Goal: Contribute content

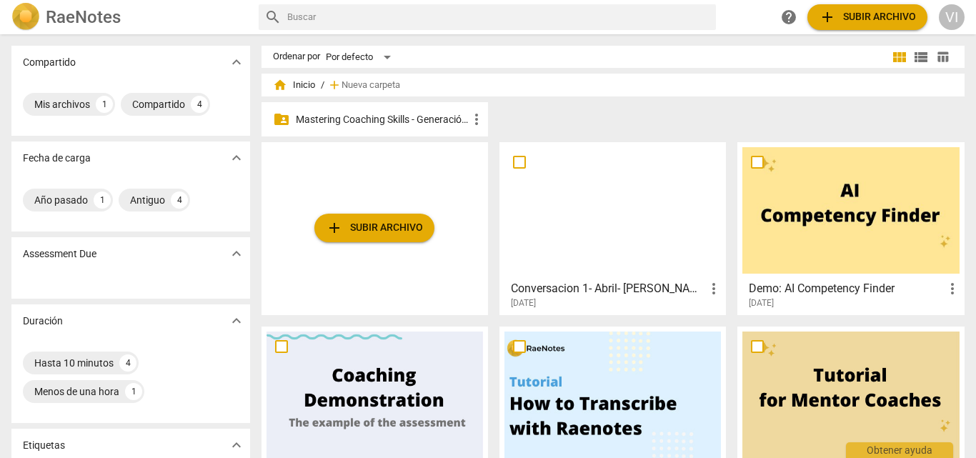
click at [420, 119] on p "Mastering Coaching Skills - Generación 31" at bounding box center [382, 119] width 172 height 15
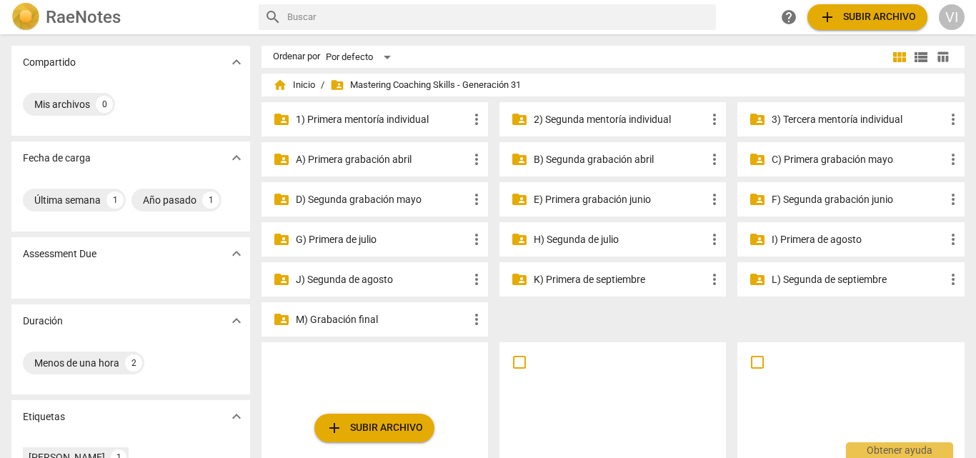
click at [801, 122] on p "3) Tercera mentoría individual" at bounding box center [858, 119] width 172 height 15
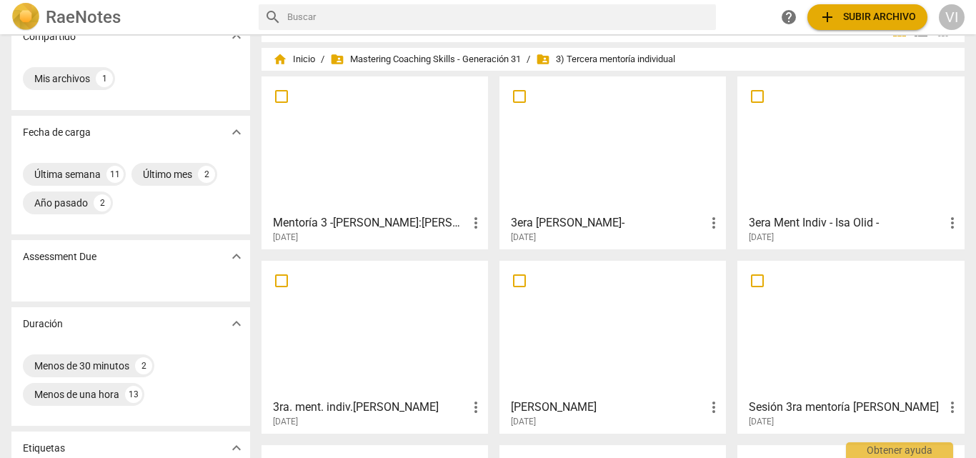
scroll to position [24, 0]
click at [404, 154] on div at bounding box center [374, 146] width 216 height 126
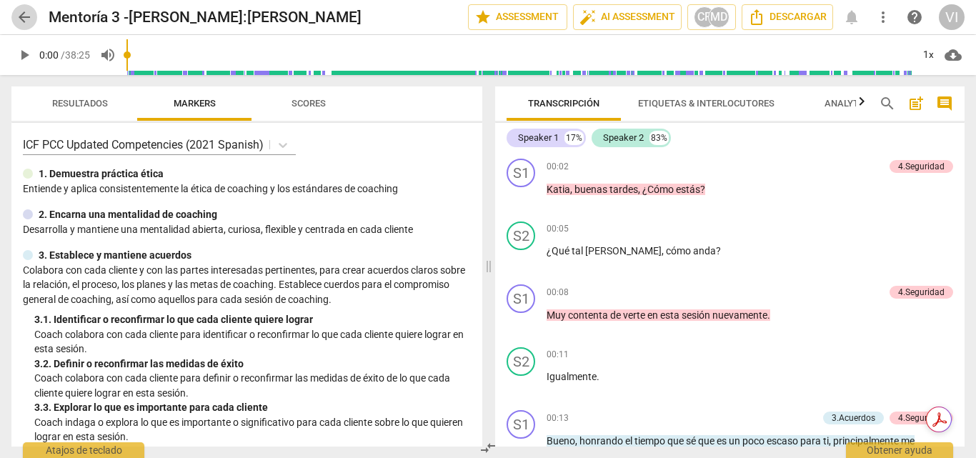
click at [30, 22] on span "arrow_back" at bounding box center [24, 17] width 17 height 17
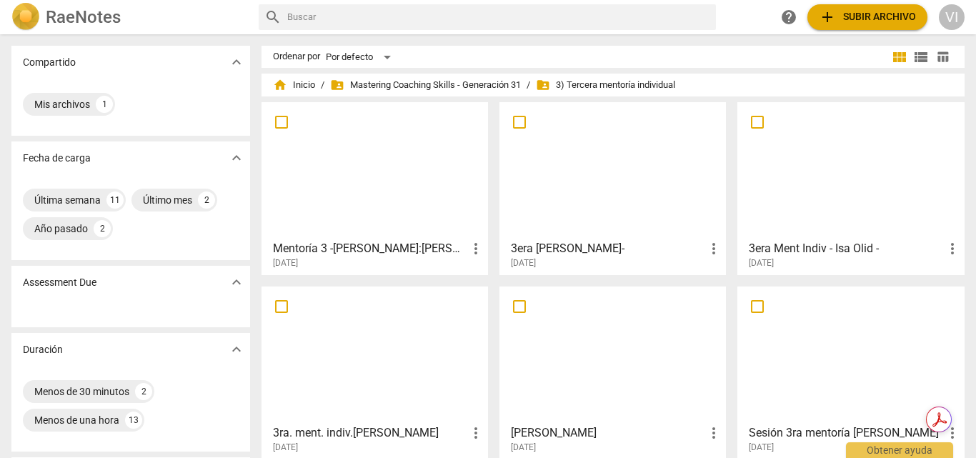
click at [627, 371] on div at bounding box center [612, 354] width 216 height 126
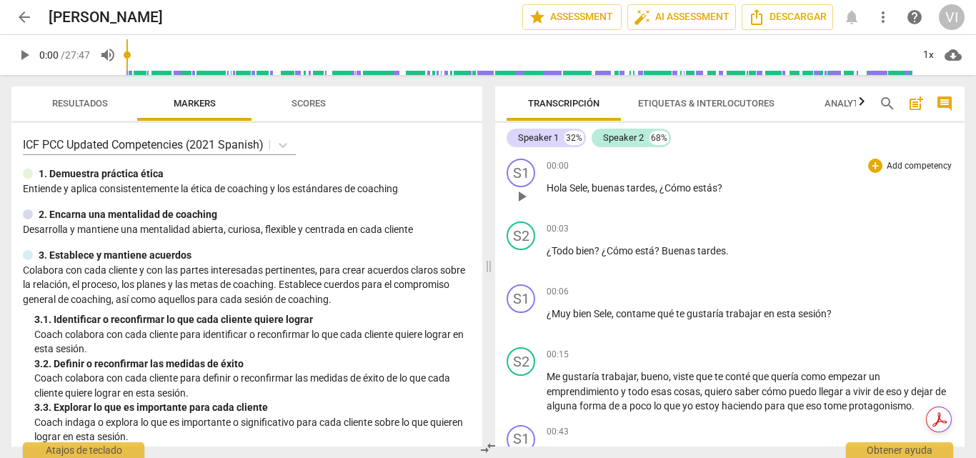
click at [893, 173] on div "00:00 + Add competency keyboard_arrow_right [PERSON_NAME] , buenas tardes , ¿Có…" at bounding box center [750, 184] width 406 height 51
click at [887, 164] on p "Add competency" at bounding box center [919, 166] width 68 height 13
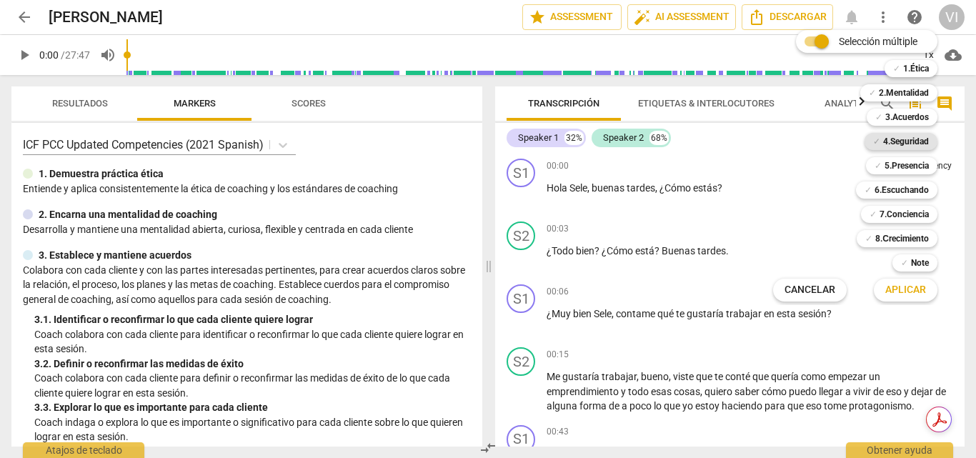
click at [918, 139] on b "4.Seguridad" at bounding box center [906, 141] width 46 height 17
click at [906, 287] on span "Aplicar" at bounding box center [905, 290] width 41 height 14
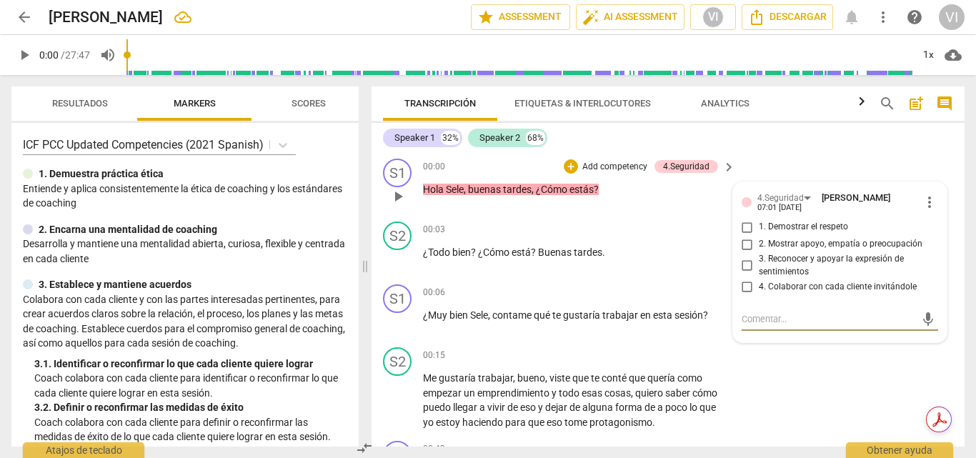
click at [744, 244] on input "2. Mostrar apoyo, empatía o preocupación" at bounding box center [747, 244] width 23 height 17
checkbox input "true"
click at [746, 229] on input "1. Demostrar el respeto" at bounding box center [747, 227] width 23 height 17
checkbox input "true"
click at [21, 58] on span "play_arrow" at bounding box center [24, 54] width 17 height 17
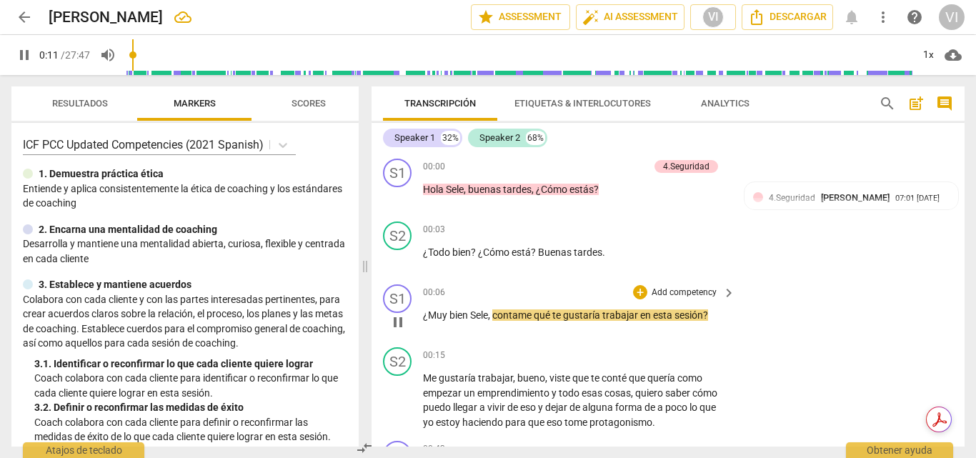
click at [672, 291] on p "Add competency" at bounding box center [684, 292] width 68 height 13
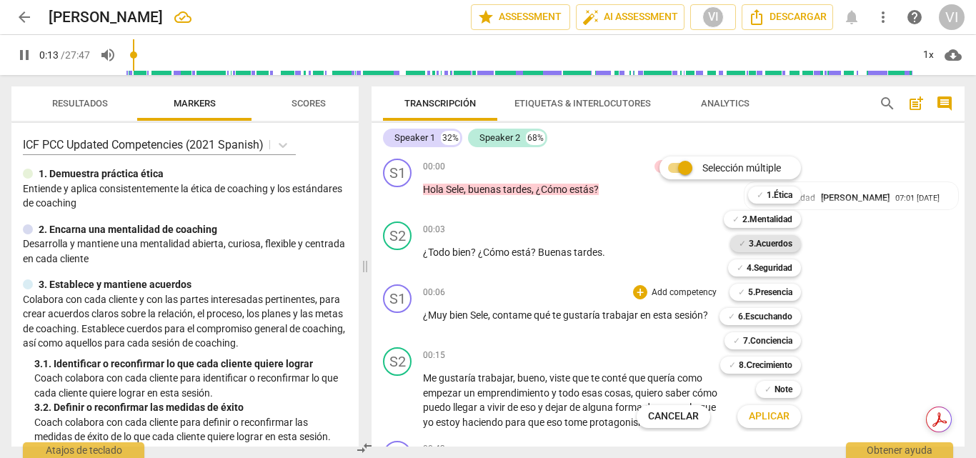
click at [772, 240] on b "3.Acuerdos" at bounding box center [771, 243] width 44 height 17
click at [769, 421] on span "Aplicar" at bounding box center [769, 416] width 41 height 14
type input "16"
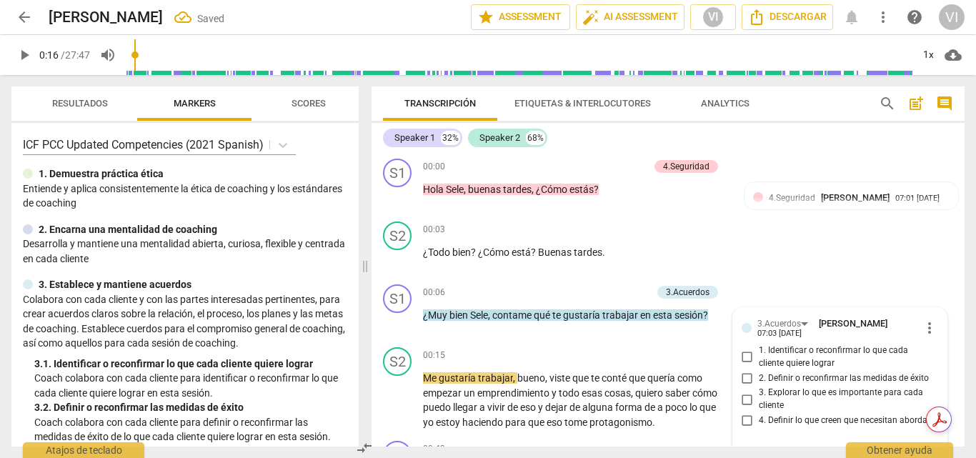
scroll to position [154, 0]
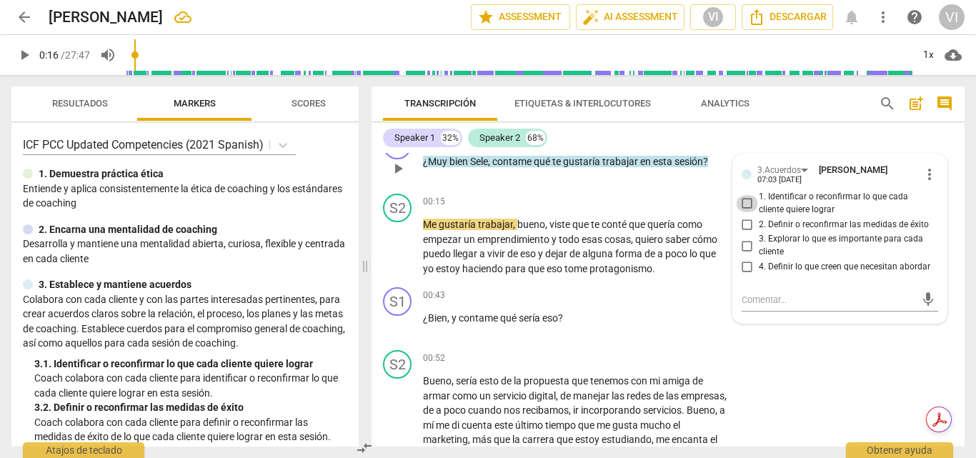
click at [744, 204] on input "1. Identificar o reconfirmar lo que cada cliente quiere lograr" at bounding box center [747, 203] width 23 height 17
checkbox input "true"
click at [21, 58] on span "play_arrow" at bounding box center [24, 54] width 17 height 17
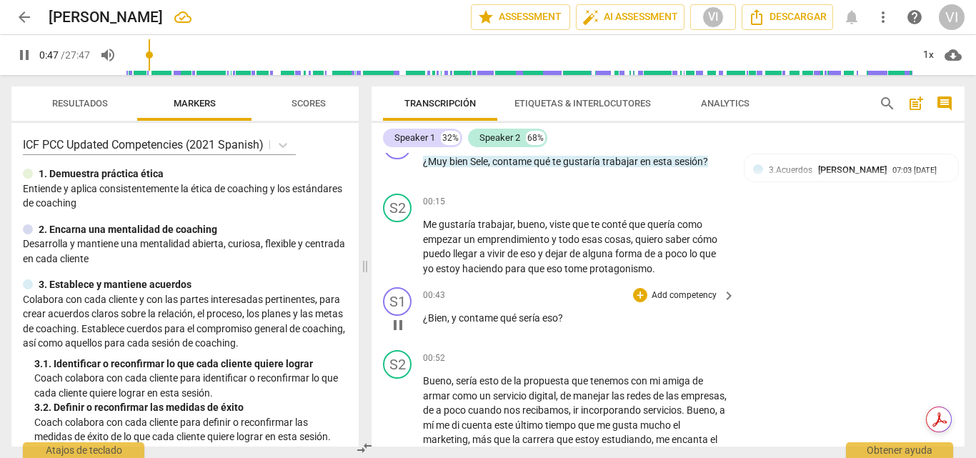
click at [688, 297] on p "Add competency" at bounding box center [684, 295] width 68 height 13
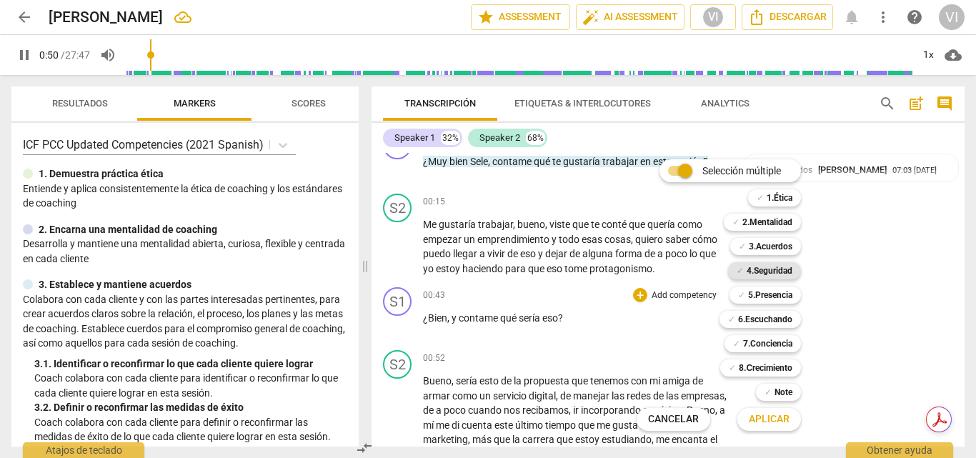
click at [773, 276] on b "4.Seguridad" at bounding box center [770, 270] width 46 height 17
click at [754, 318] on b "6.Escuchando" at bounding box center [765, 319] width 54 height 17
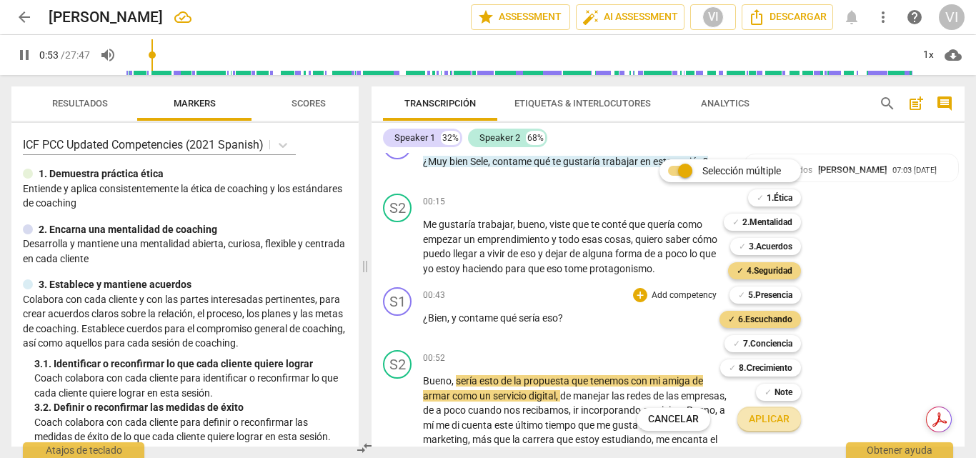
click at [763, 419] on span "Aplicar" at bounding box center [769, 419] width 41 height 14
type input "54"
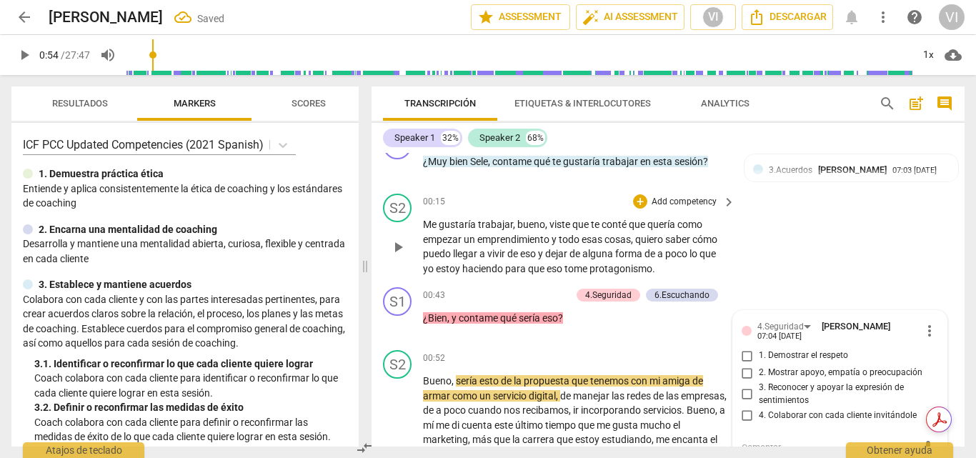
scroll to position [161, 0]
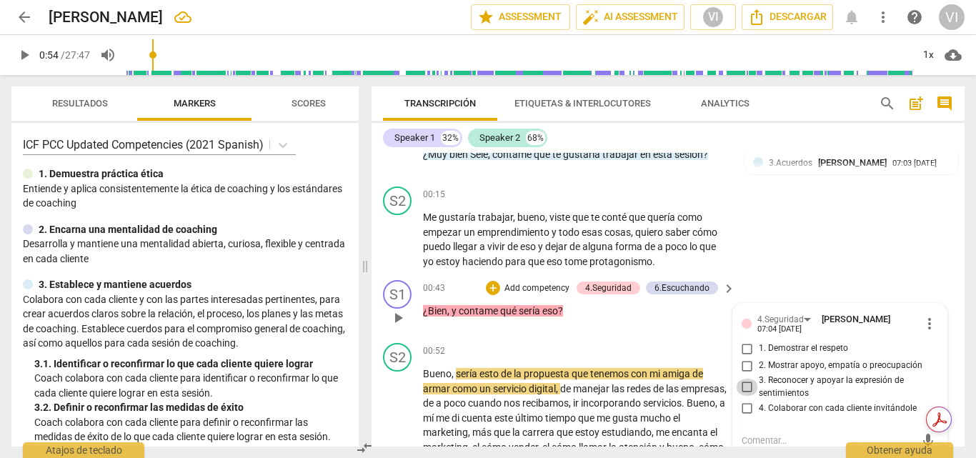
click at [742, 392] on input "3. Reconocer y apoyar la expresión de sentimientos" at bounding box center [747, 387] width 23 height 17
checkbox input "true"
click at [682, 284] on div "6.Escuchando" at bounding box center [681, 287] width 55 height 13
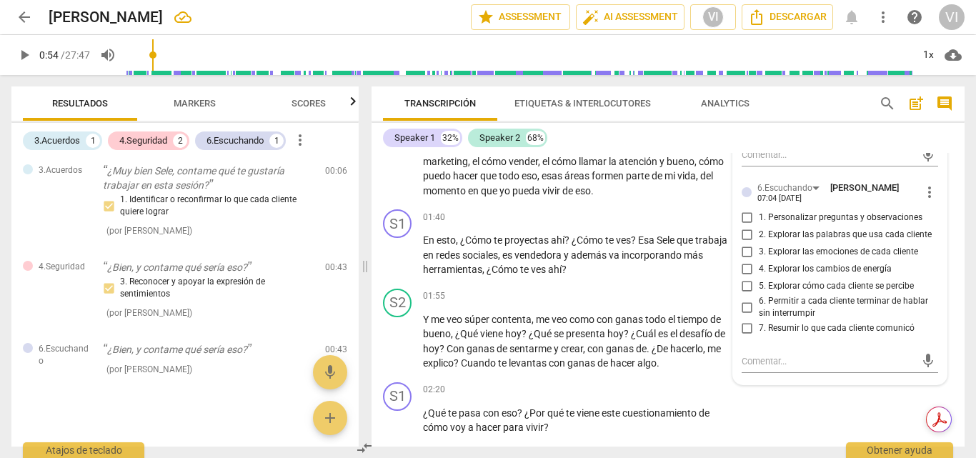
scroll to position [447, 0]
click at [749, 212] on input "1. Personalizar preguntas y observaciones" at bounding box center [747, 217] width 23 height 17
checkbox input "true"
click at [748, 229] on input "2. Explorar las palabras que usa cada cliente" at bounding box center [747, 234] width 23 height 17
checkbox input "true"
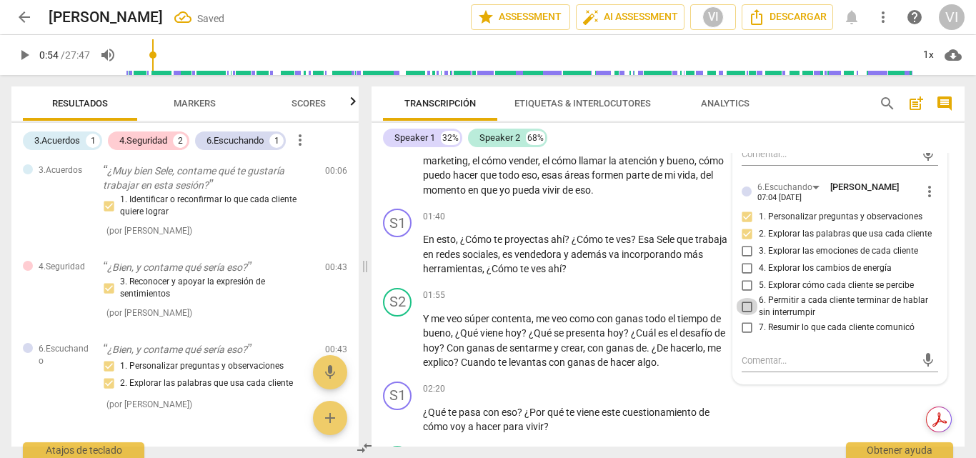
click at [746, 304] on input "6. Permitir a cada cliente terminar de hablar sin interrumpir" at bounding box center [747, 306] width 23 height 17
checkbox input "true"
click at [20, 59] on span "play_arrow" at bounding box center [24, 54] width 17 height 17
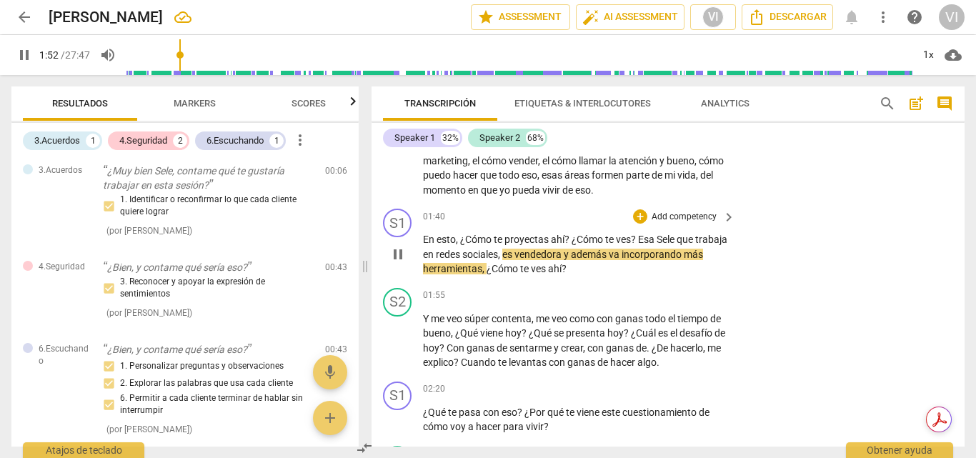
click at [669, 224] on p "Add competency" at bounding box center [684, 217] width 68 height 13
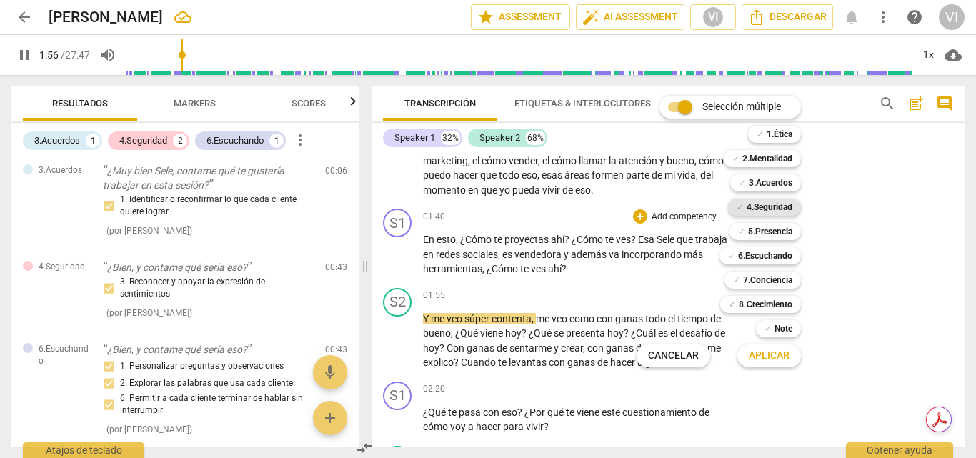
click at [760, 206] on b "4.Seguridad" at bounding box center [770, 207] width 46 height 17
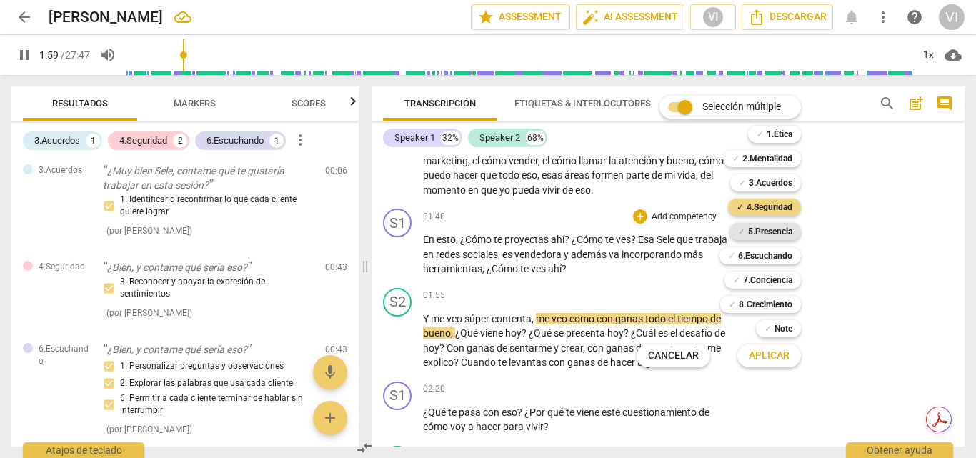
click at [764, 232] on b "5.Presencia" at bounding box center [770, 231] width 44 height 17
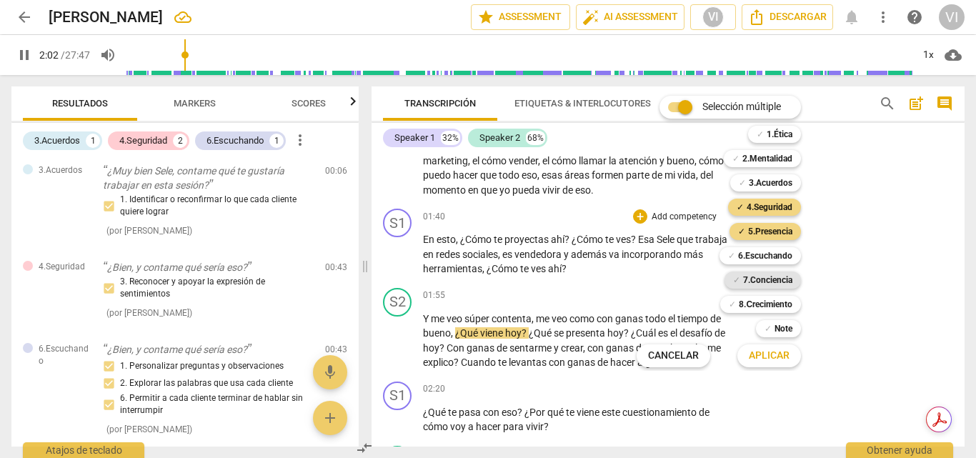
click at [774, 281] on b "7.Conciencia" at bounding box center [767, 279] width 49 height 17
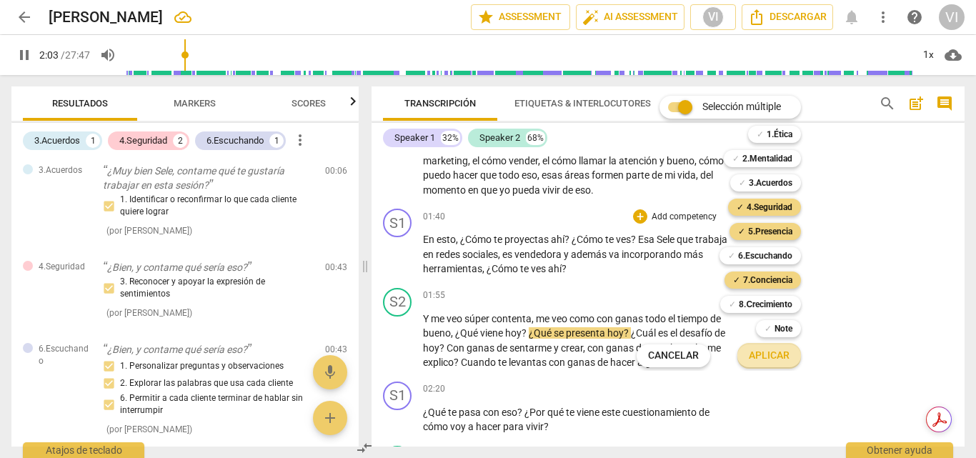
click at [763, 356] on span "Aplicar" at bounding box center [769, 356] width 41 height 14
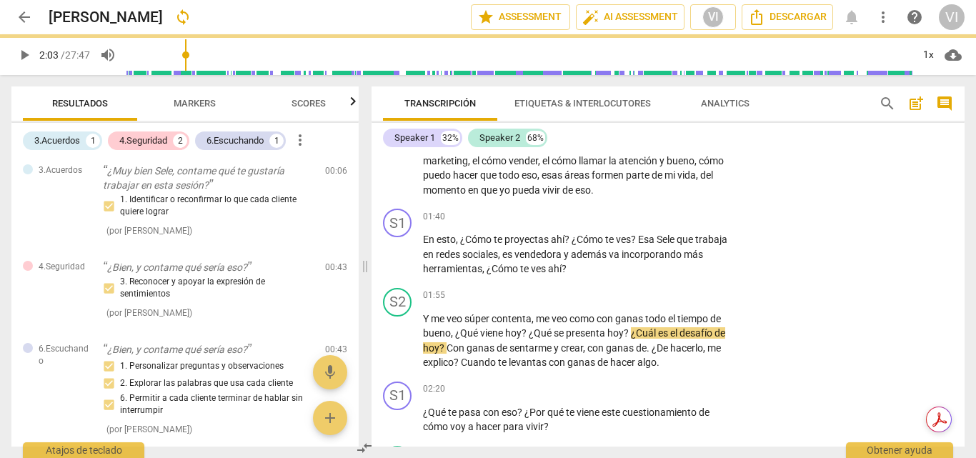
type input "124"
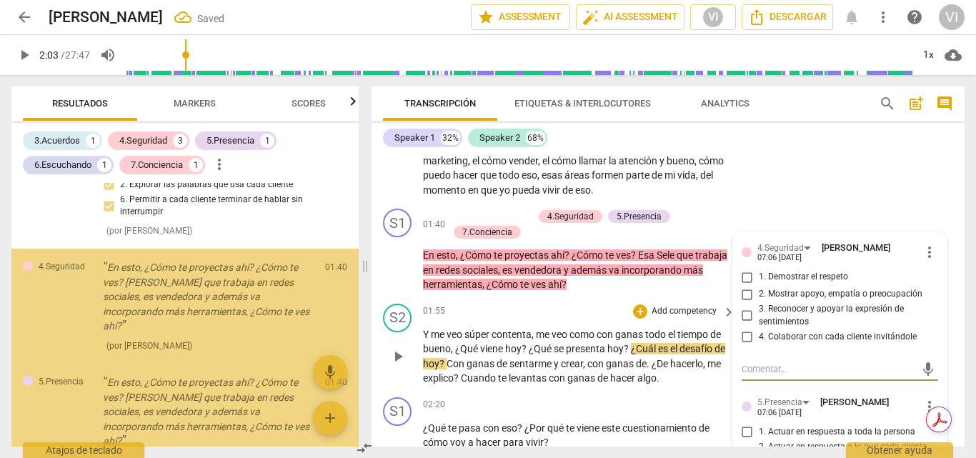
scroll to position [496, 0]
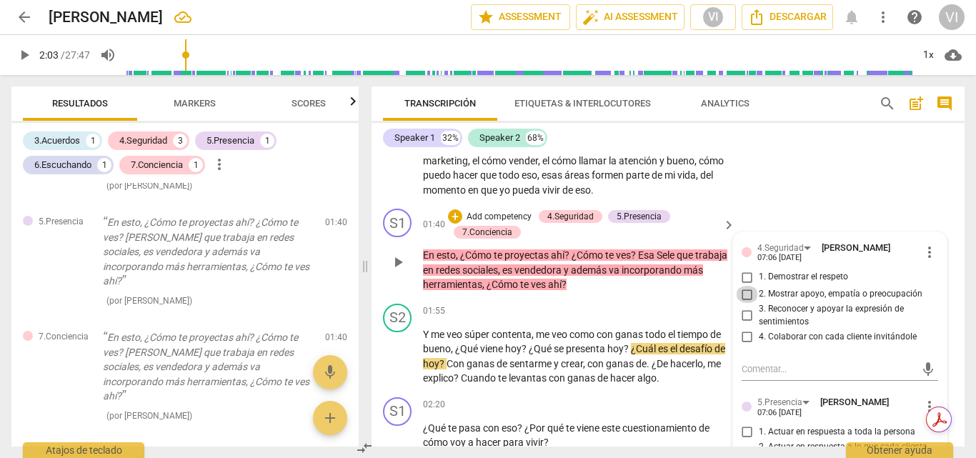
click at [742, 303] on input "2. Mostrar apoyo, empatía o preocupación" at bounding box center [747, 294] width 23 height 17
checkbox input "true"
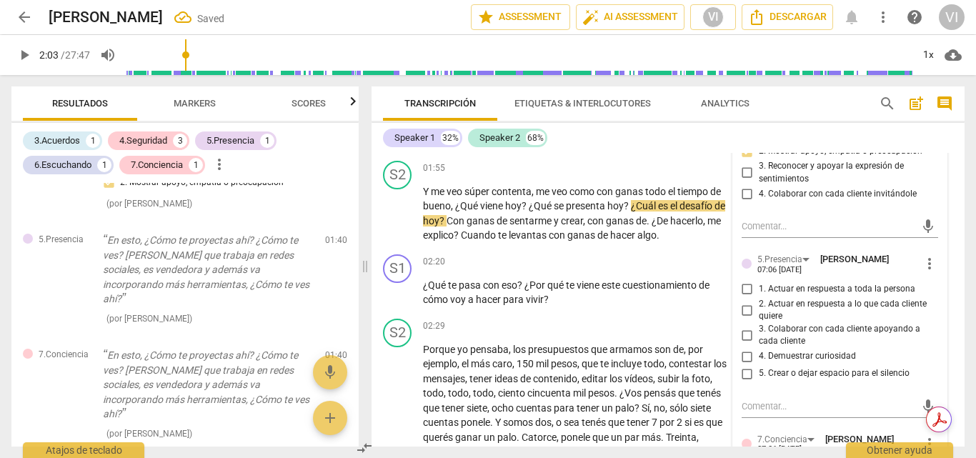
scroll to position [514, 0]
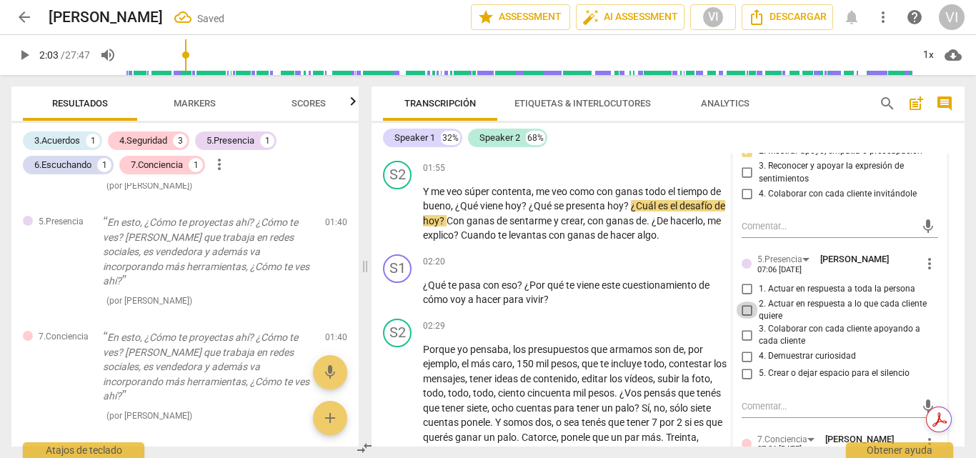
click at [743, 319] on input "2. Actuar en respuesta a lo que cada cliente quiere" at bounding box center [747, 309] width 23 height 17
checkbox input "true"
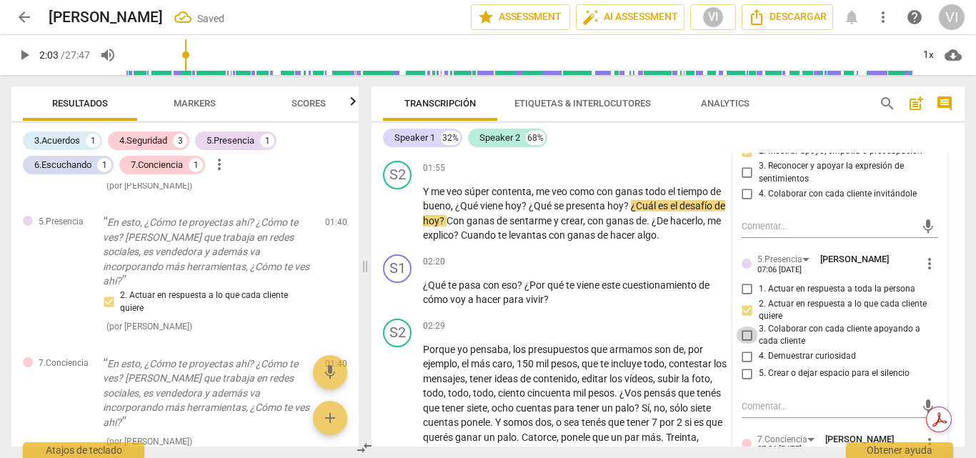
click at [744, 344] on input "3. Colaborar con cada cliente apoyando a cada cliente" at bounding box center [747, 334] width 23 height 17
checkbox input "true"
click at [748, 365] on input "4. Demuestrar curiosidad" at bounding box center [747, 356] width 23 height 17
checkbox input "true"
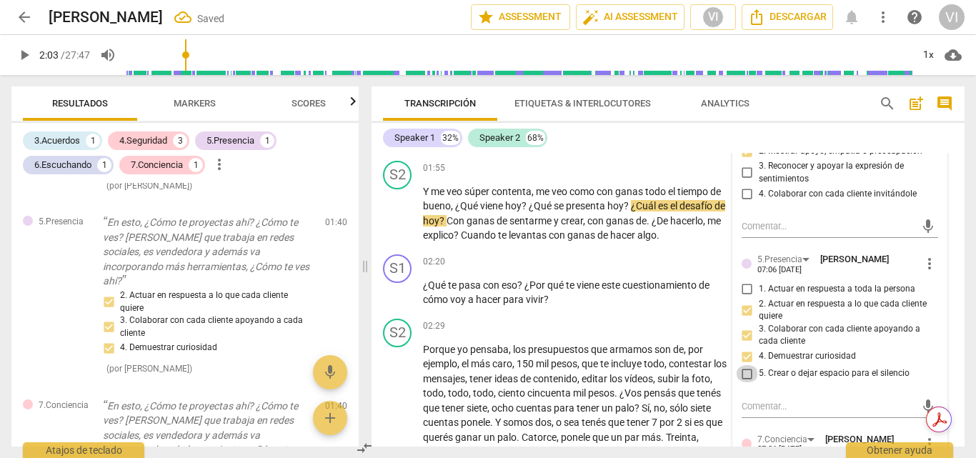
drag, startPoint x: 745, startPoint y: 391, endPoint x: 783, endPoint y: 377, distance: 40.5
click at [747, 382] on input "5. Crear o dejar espacio para el silencio" at bounding box center [747, 373] width 23 height 17
checkbox input "true"
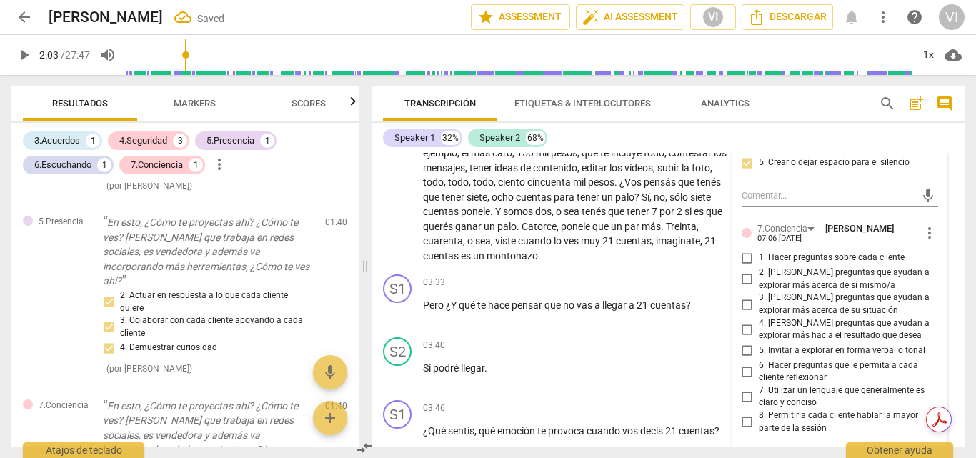
scroll to position [804, 0]
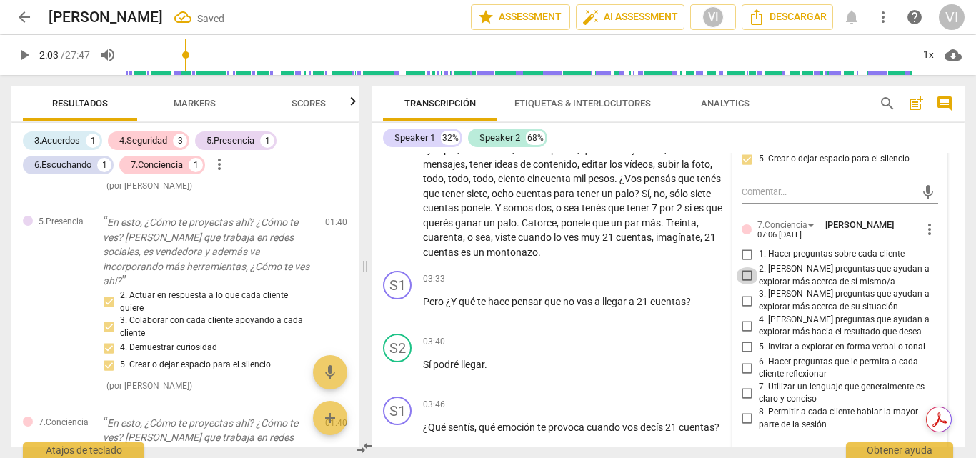
click at [743, 284] on input "2. [PERSON_NAME] preguntas que ayudan a explorar más acerca de sí mismo/a" at bounding box center [747, 275] width 23 height 17
checkbox input "true"
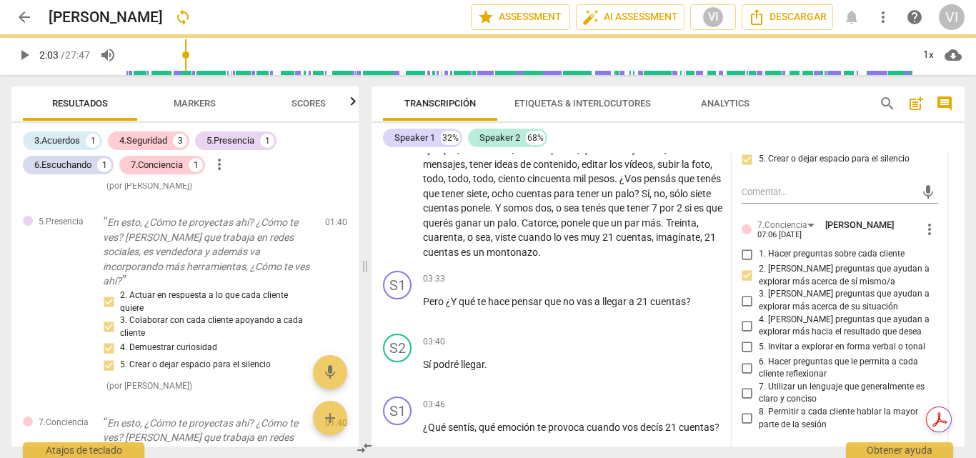
click at [26, 60] on span "play_arrow" at bounding box center [24, 54] width 17 height 17
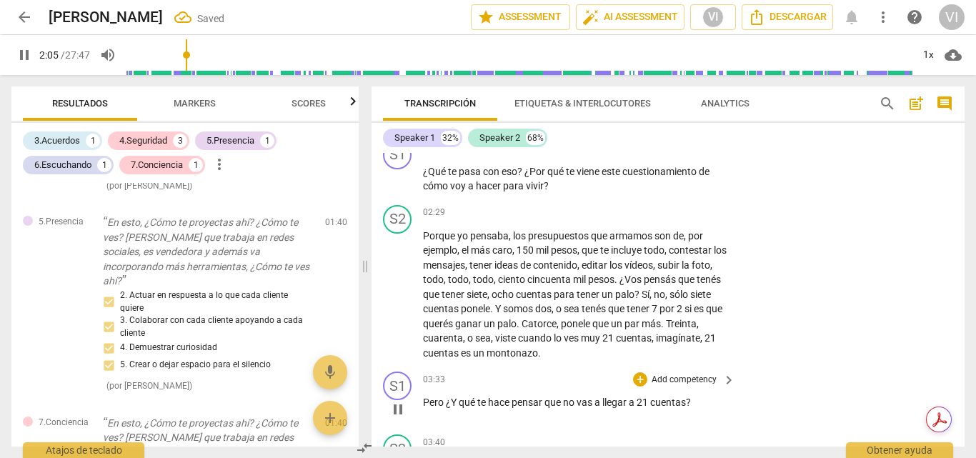
scroll to position [662, 0]
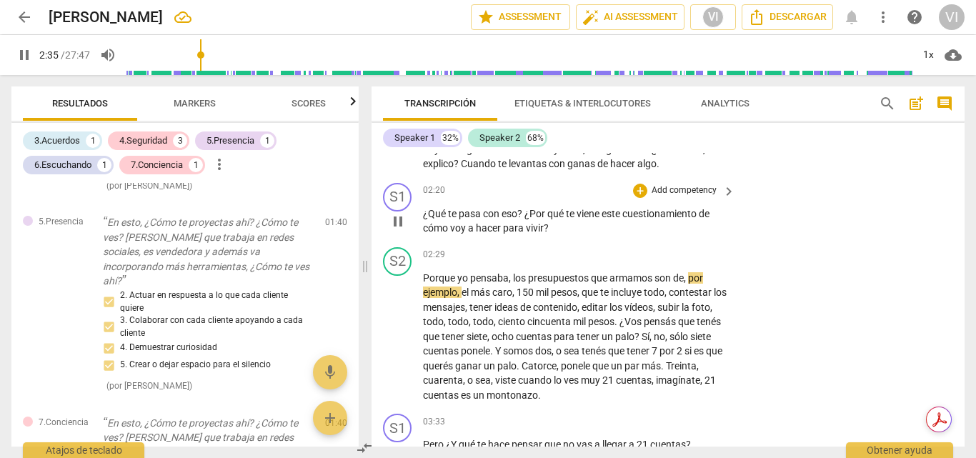
click at [667, 197] on p "Add competency" at bounding box center [684, 190] width 68 height 13
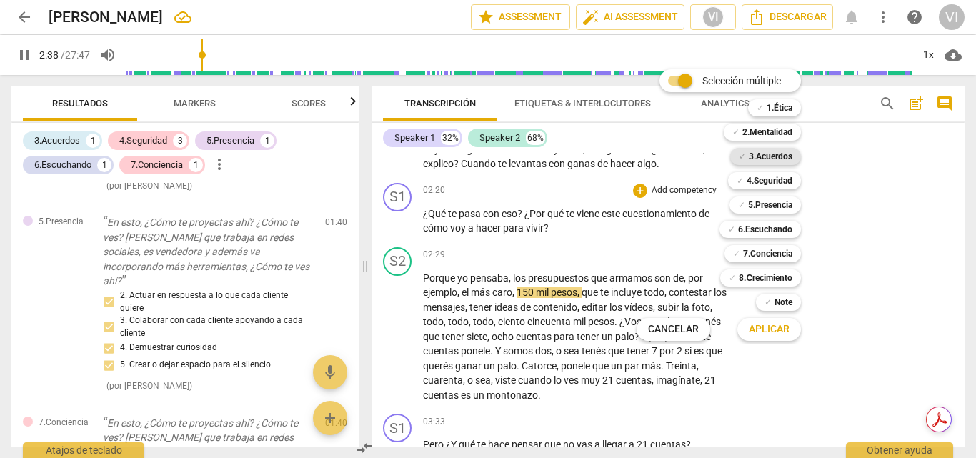
click at [781, 156] on b "3.Acuerdos" at bounding box center [771, 156] width 44 height 17
click at [772, 329] on span "Aplicar" at bounding box center [769, 329] width 41 height 14
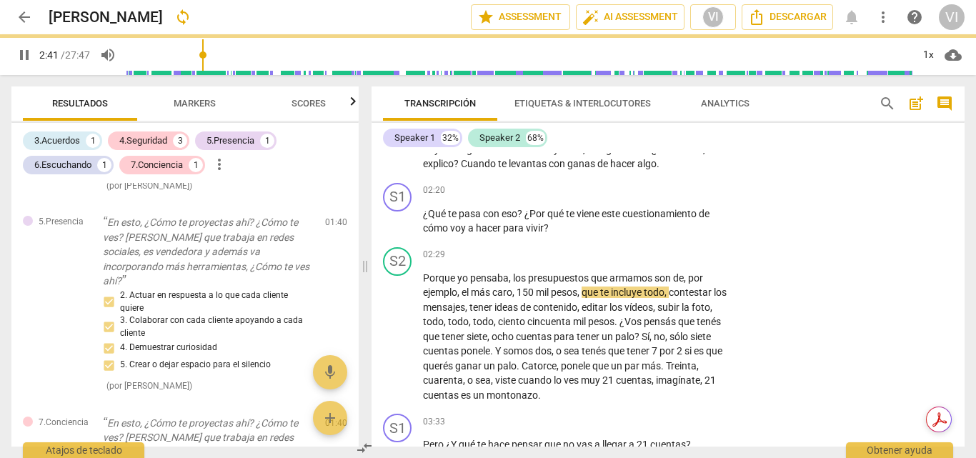
type input "161"
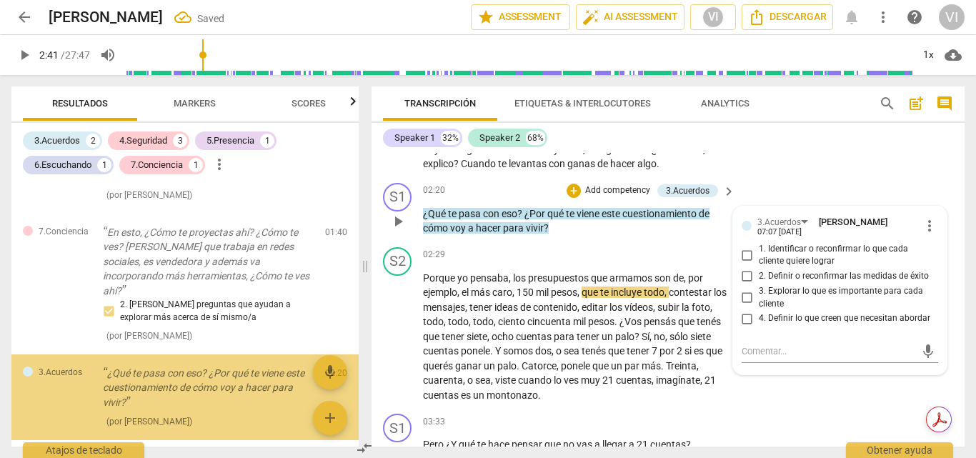
scroll to position [711, 0]
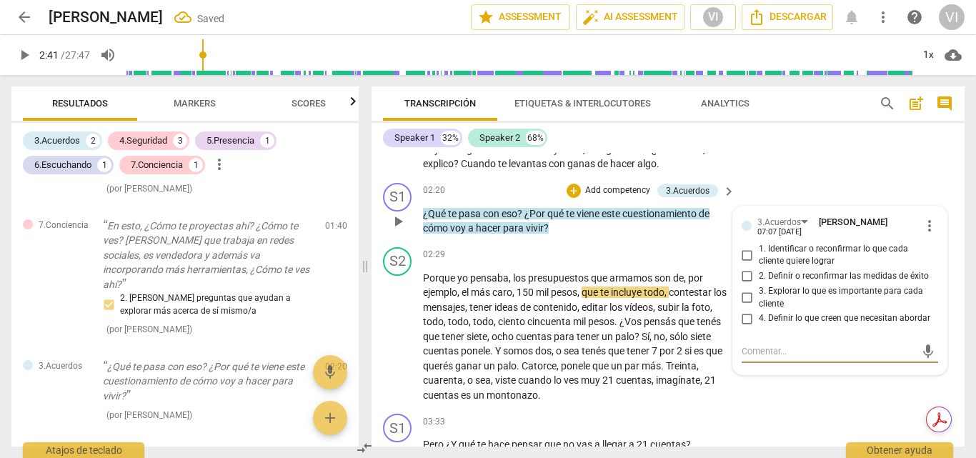
click at [746, 306] on input "3. Explorar lo que es importante para cada cliente" at bounding box center [747, 297] width 23 height 17
checkbox input "true"
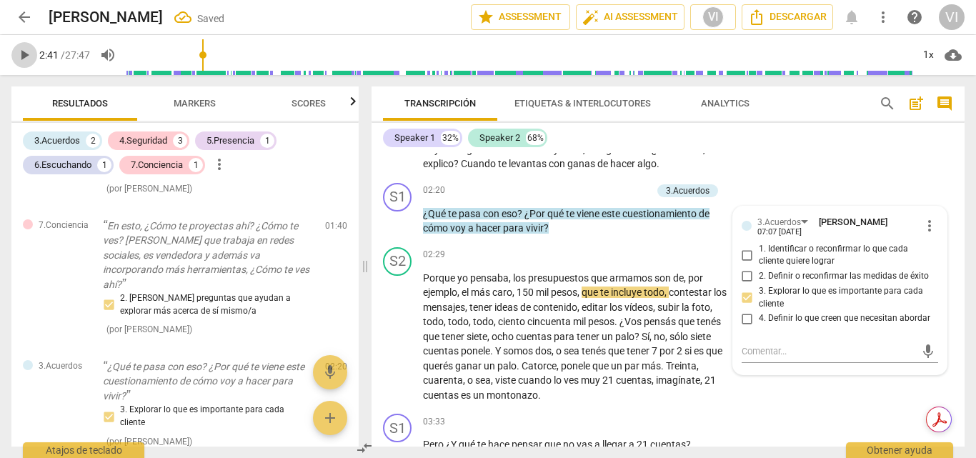
click at [23, 51] on span "play_arrow" at bounding box center [24, 54] width 17 height 17
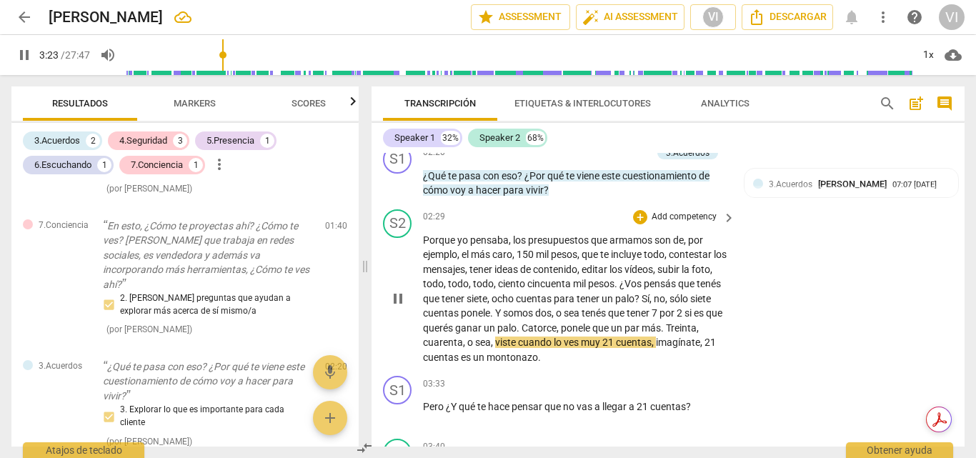
scroll to position [733, 0]
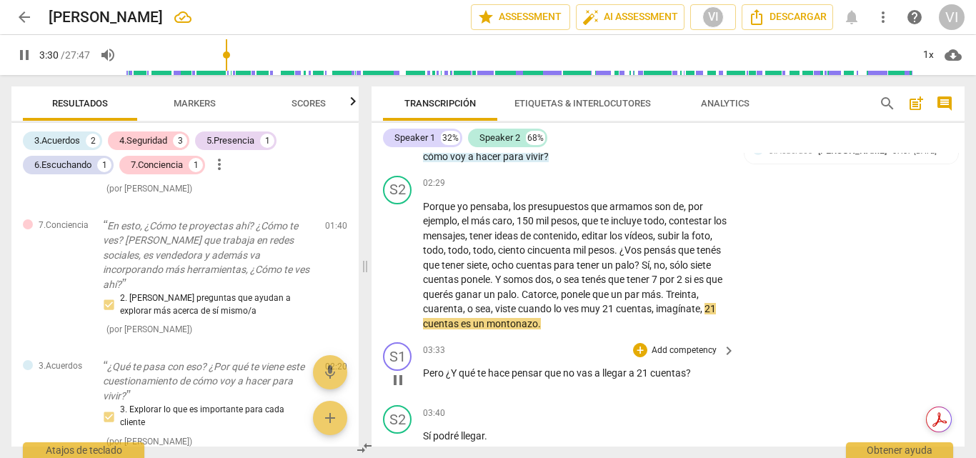
click at [679, 357] on p "Add competency" at bounding box center [684, 350] width 68 height 13
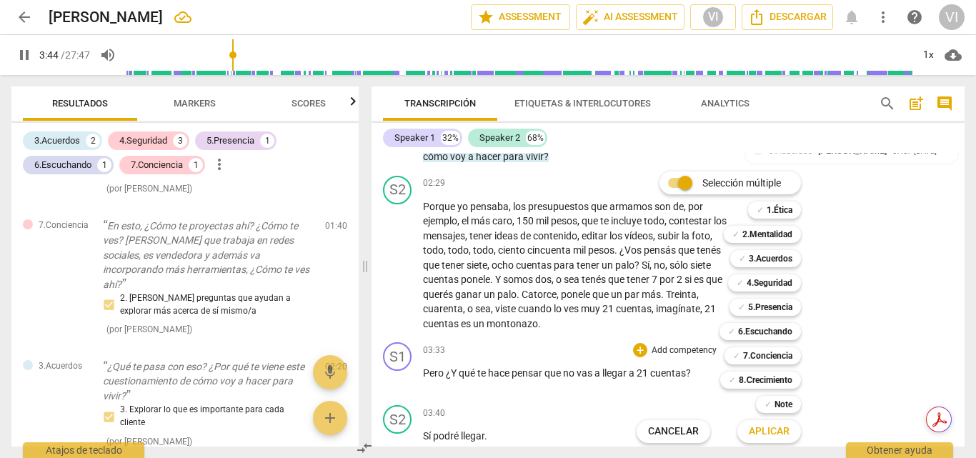
click at [911, 316] on div at bounding box center [488, 229] width 976 height 458
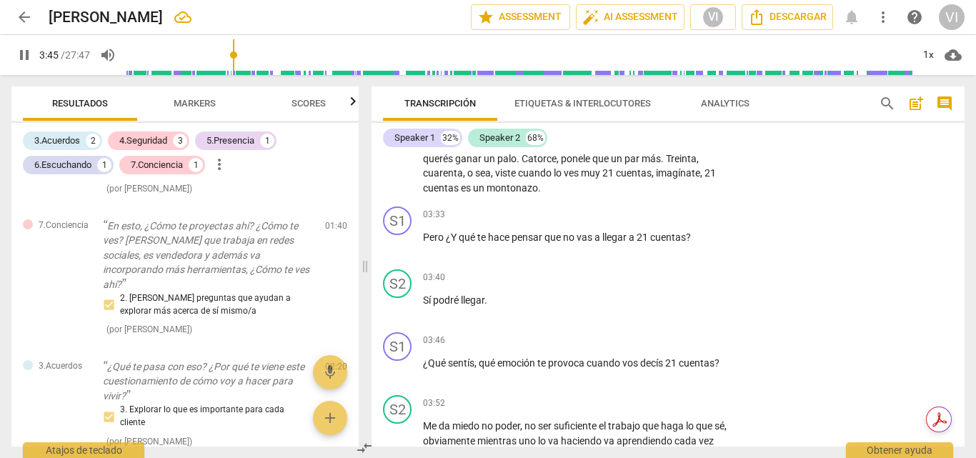
scroll to position [876, 0]
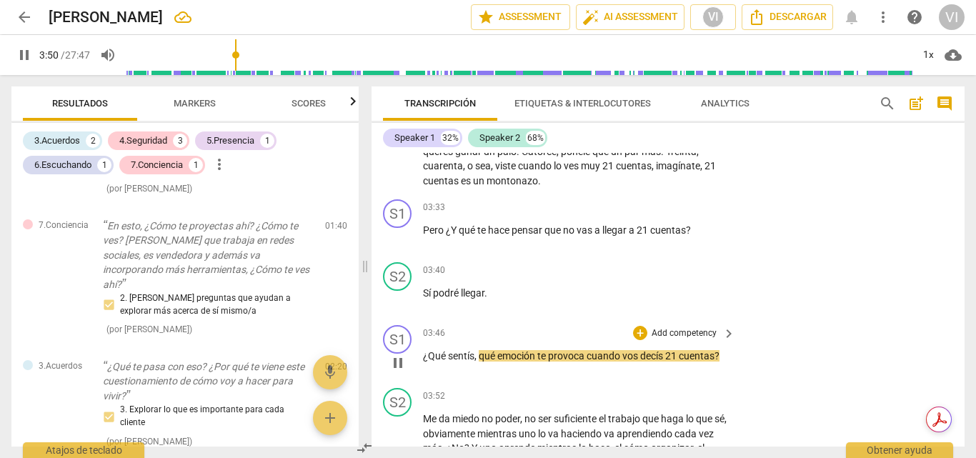
click at [699, 340] on p "Add competency" at bounding box center [684, 333] width 68 height 13
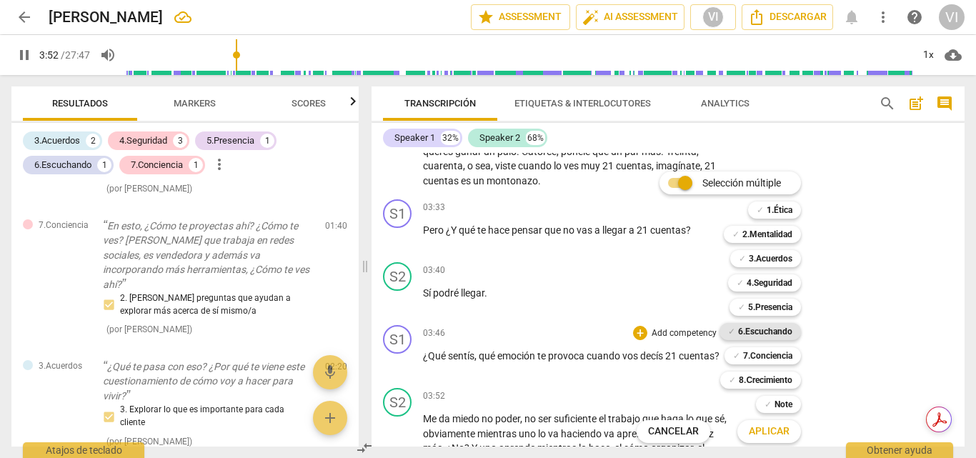
click at [789, 331] on b "6.Escuchando" at bounding box center [765, 331] width 54 height 17
click at [755, 433] on span "Aplicar" at bounding box center [769, 431] width 41 height 14
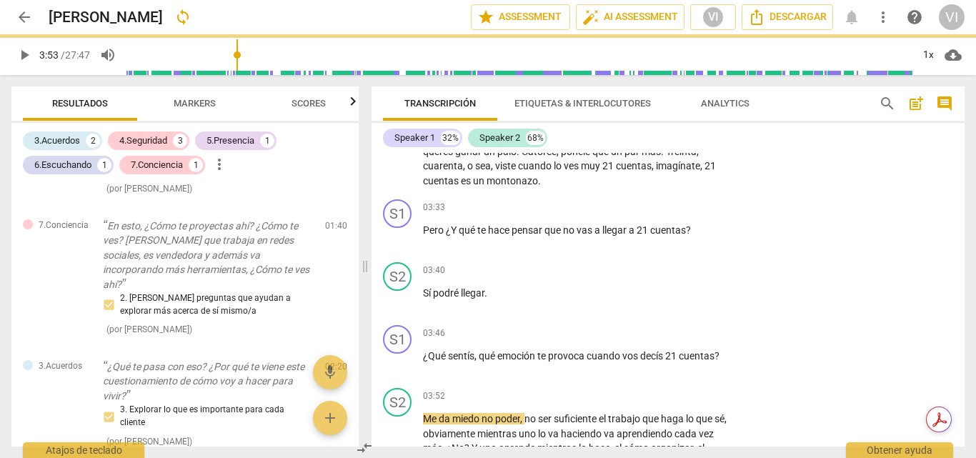
type input "234"
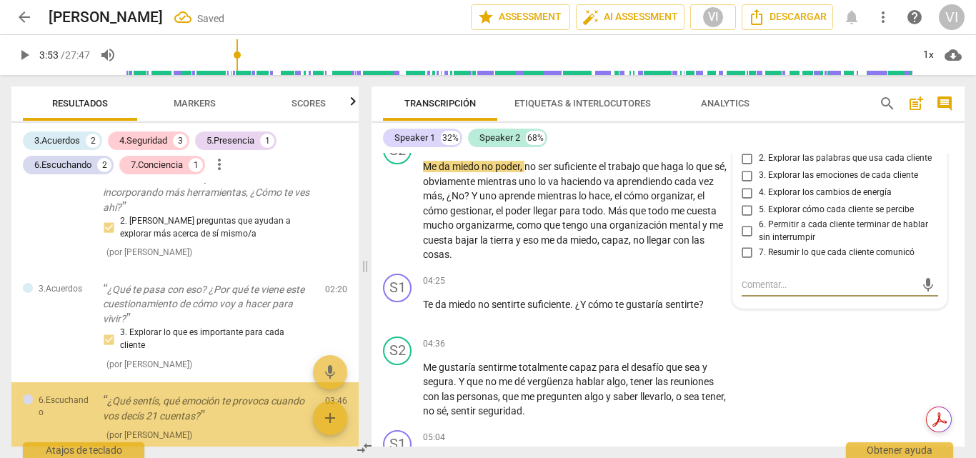
scroll to position [808, 0]
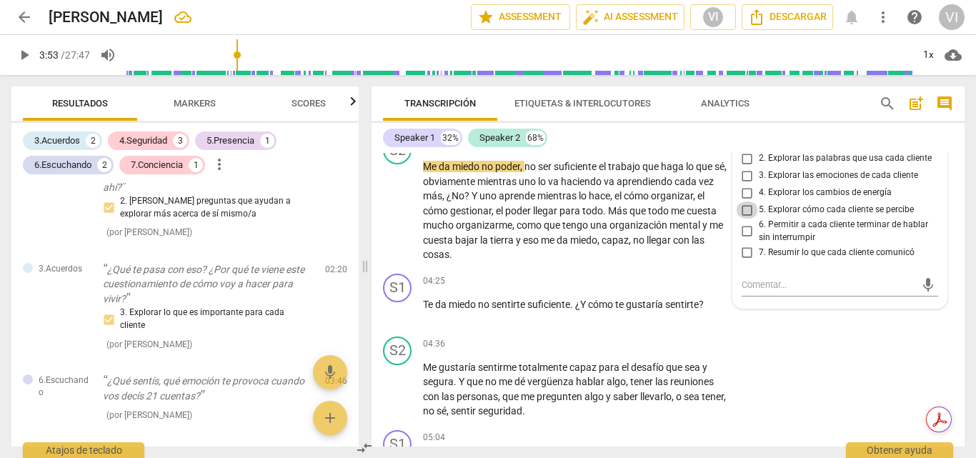
click at [744, 219] on input "5. Explorar cómo cada cliente se percibe" at bounding box center [747, 209] width 23 height 17
checkbox input "true"
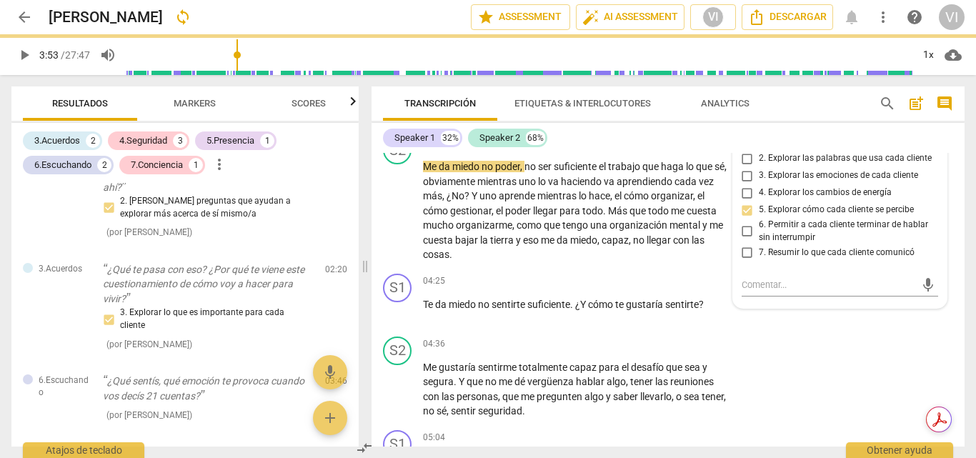
click at [740, 240] on input "6. Permitir a cada cliente terminar de hablar sin interrumpir" at bounding box center [747, 231] width 23 height 17
checkbox input "true"
click at [27, 59] on span "play_arrow" at bounding box center [24, 54] width 17 height 17
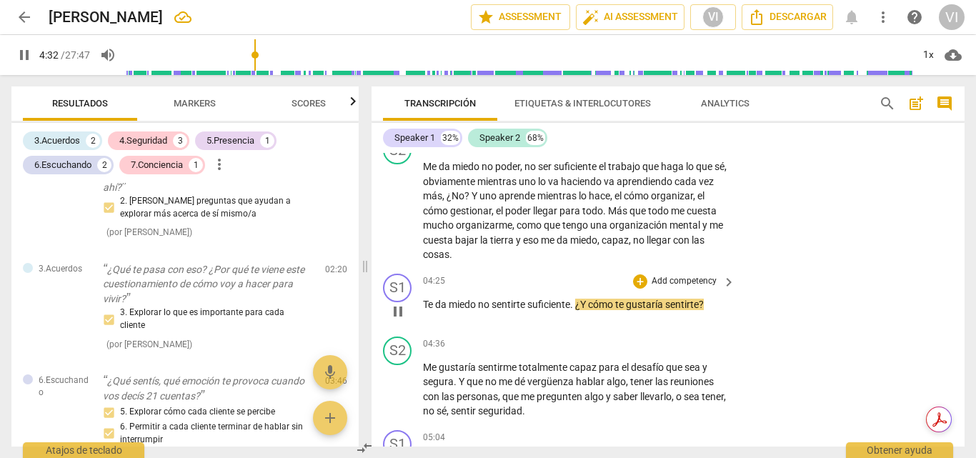
click at [671, 288] on p "Add competency" at bounding box center [684, 281] width 68 height 13
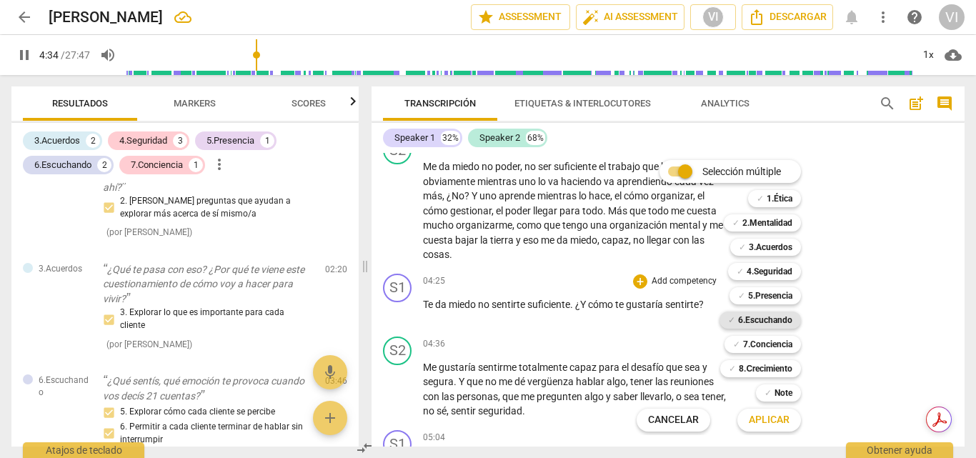
click at [772, 323] on b "6.Escuchando" at bounding box center [765, 319] width 54 height 17
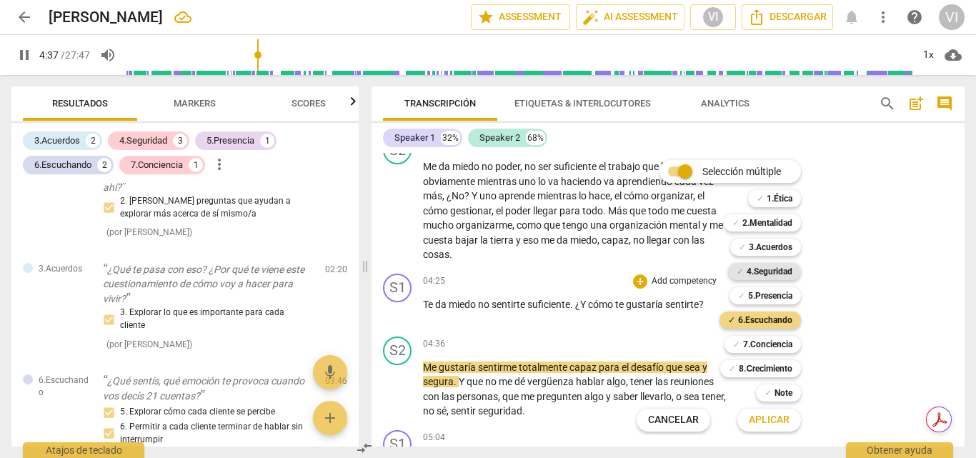
click at [782, 265] on b "4.Seguridad" at bounding box center [770, 271] width 46 height 17
click at [785, 341] on b "7.Conciencia" at bounding box center [767, 344] width 49 height 17
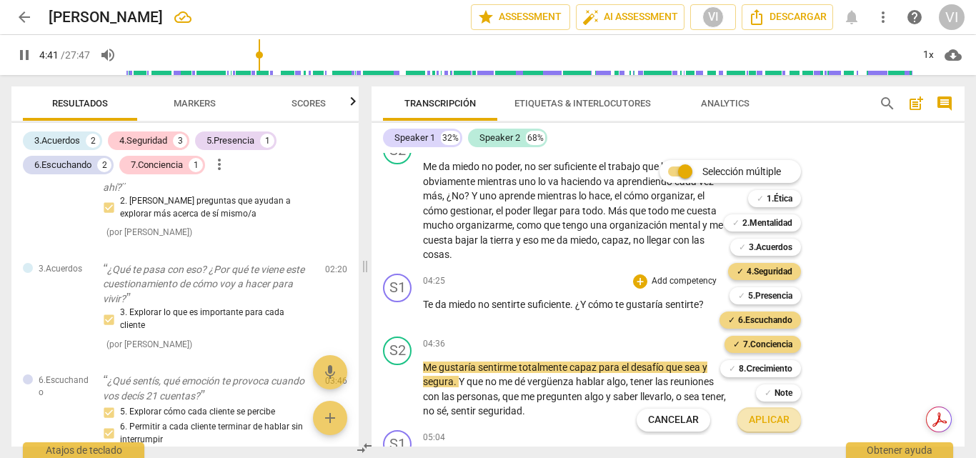
click at [769, 419] on span "Aplicar" at bounding box center [769, 420] width 41 height 14
type input "281"
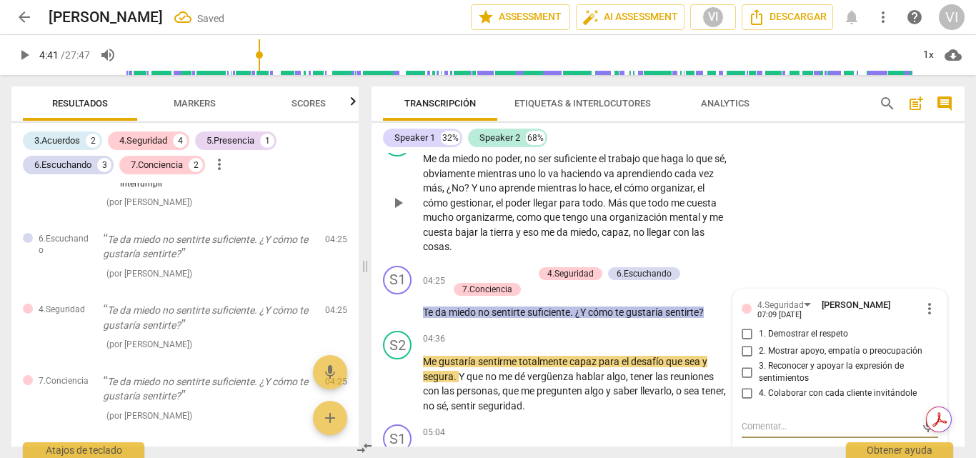
scroll to position [1207, 0]
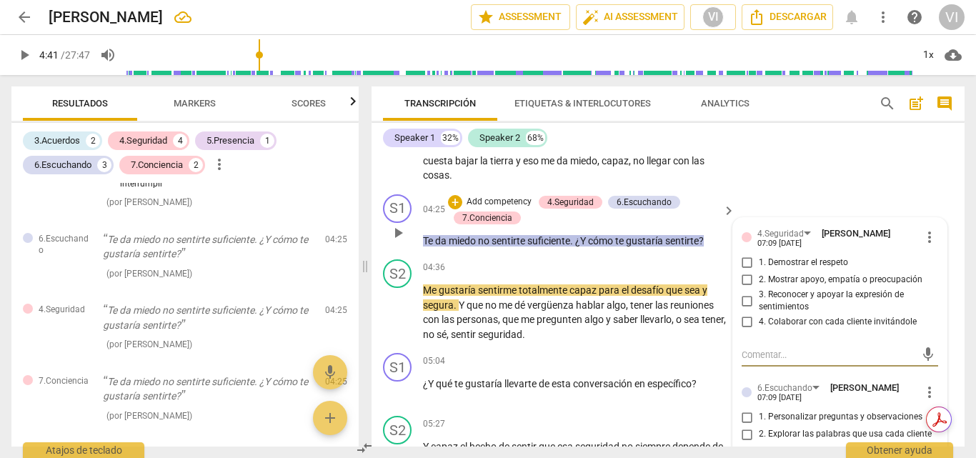
click at [740, 309] on input "3. Reconocer y apoyar la expresión de sentimientos" at bounding box center [747, 300] width 23 height 17
checkbox input "true"
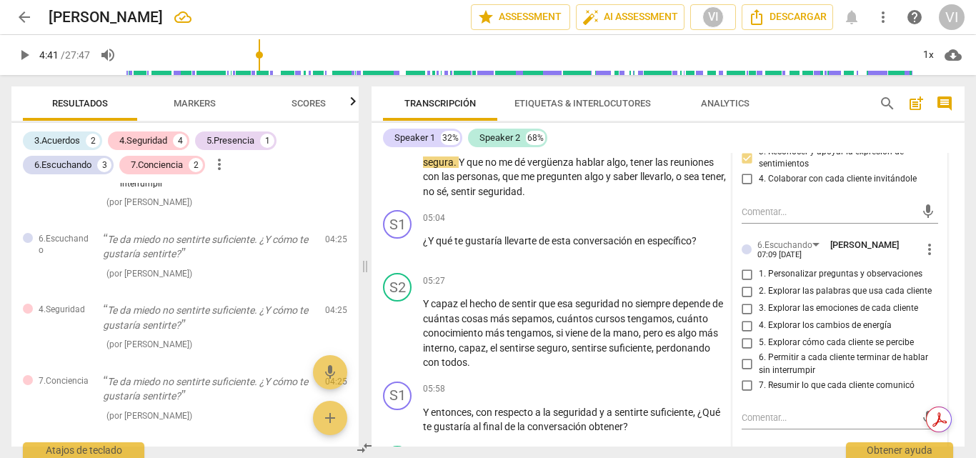
scroll to position [1422, 0]
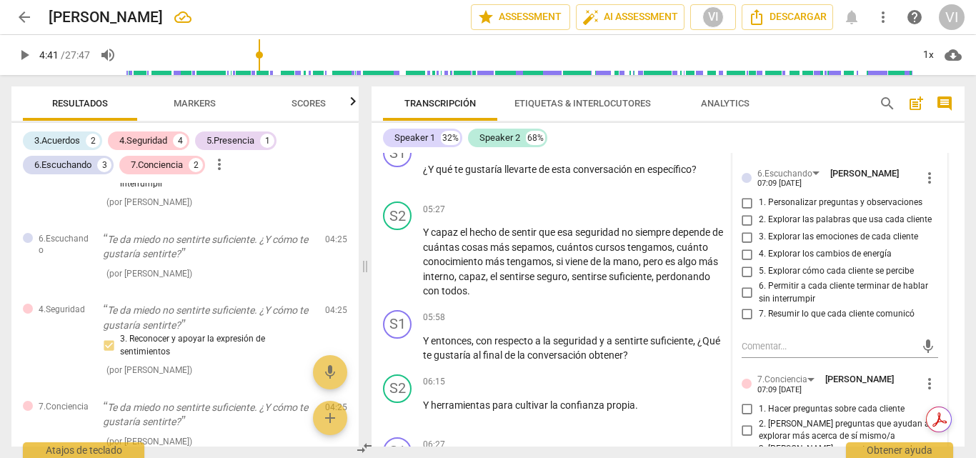
click at [743, 246] on input "3. Explorar las emociones de cada cliente" at bounding box center [747, 237] width 23 height 17
checkbox input "true"
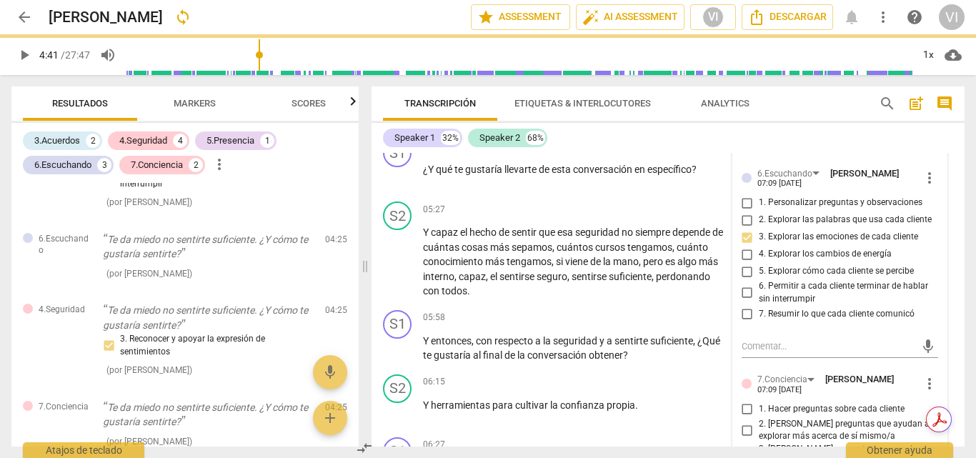
click at [747, 229] on input "2. Explorar las palabras que usa cada cliente" at bounding box center [747, 219] width 23 height 17
checkbox input "true"
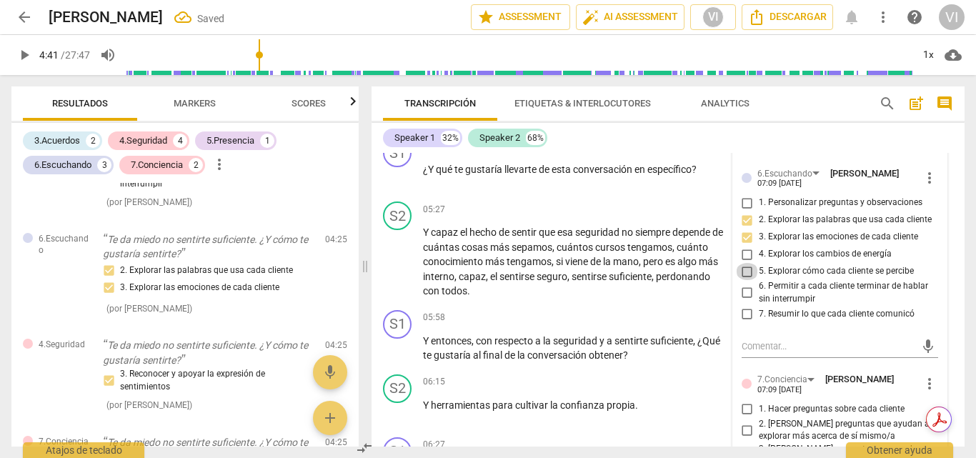
click at [741, 280] on input "5. Explorar cómo cada cliente se percibe" at bounding box center [747, 271] width 23 height 17
checkbox input "true"
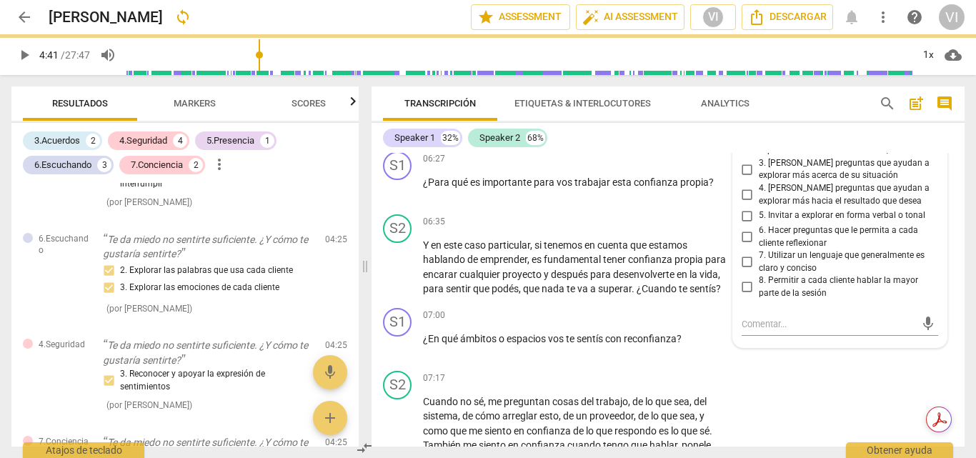
scroll to position [1636, 0]
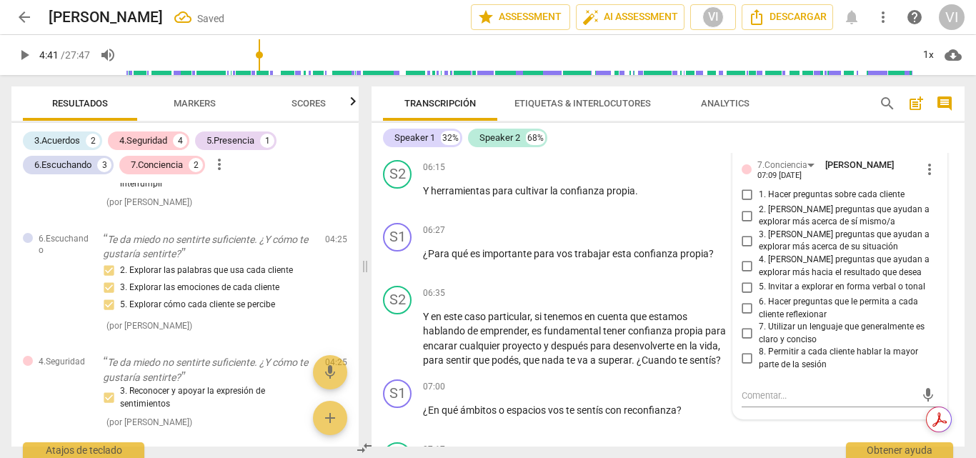
click at [746, 224] on input "2. [PERSON_NAME] preguntas que ayudan a explorar más acerca de sí mismo/a" at bounding box center [747, 215] width 23 height 17
checkbox input "true"
click at [741, 275] on input "4. [PERSON_NAME] preguntas que ayudan a explorar más hacia el resultado que des…" at bounding box center [747, 266] width 23 height 17
checkbox input "true"
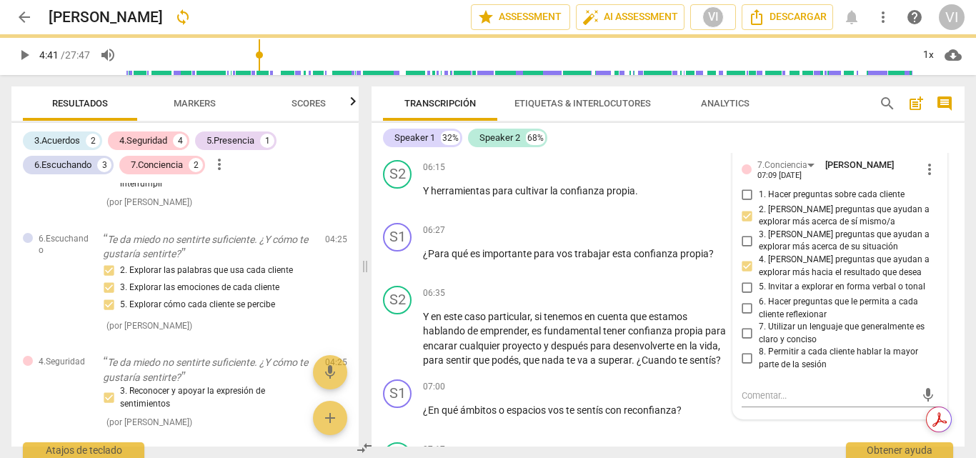
click at [746, 317] on input "6. Hacer preguntas que le permita a cada cliente reflexionar" at bounding box center [747, 308] width 23 height 17
checkbox input "true"
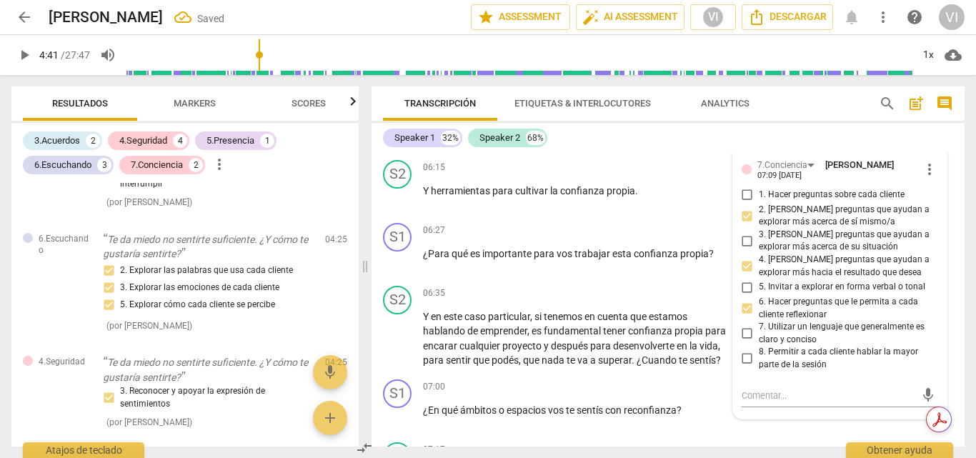
click at [18, 47] on span "play_arrow" at bounding box center [24, 54] width 17 height 17
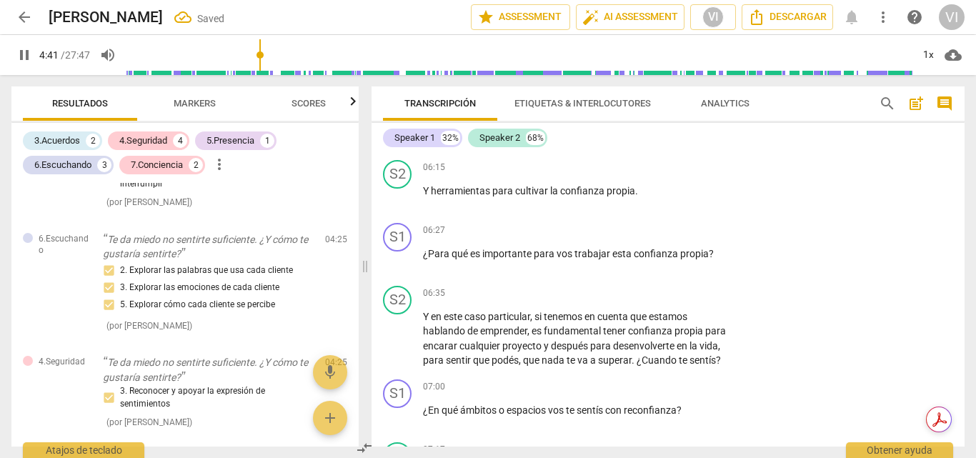
scroll to position [1353, 0]
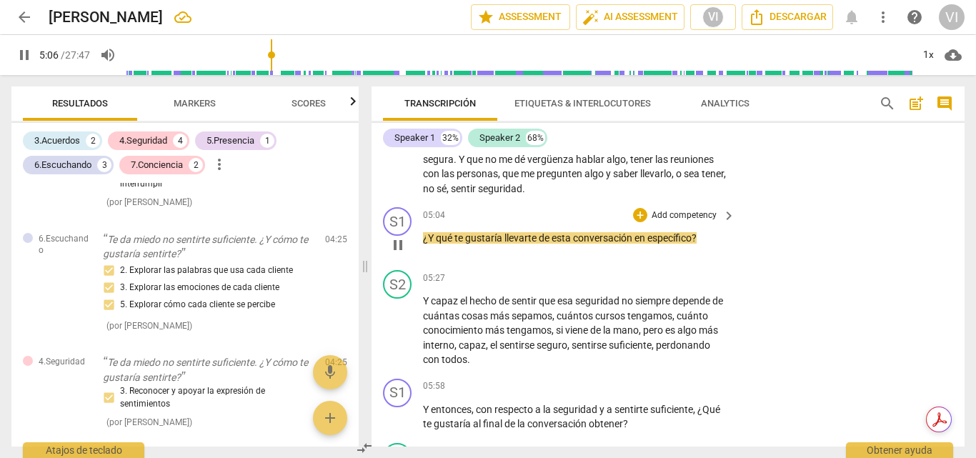
click at [687, 222] on p "Add competency" at bounding box center [684, 215] width 68 height 13
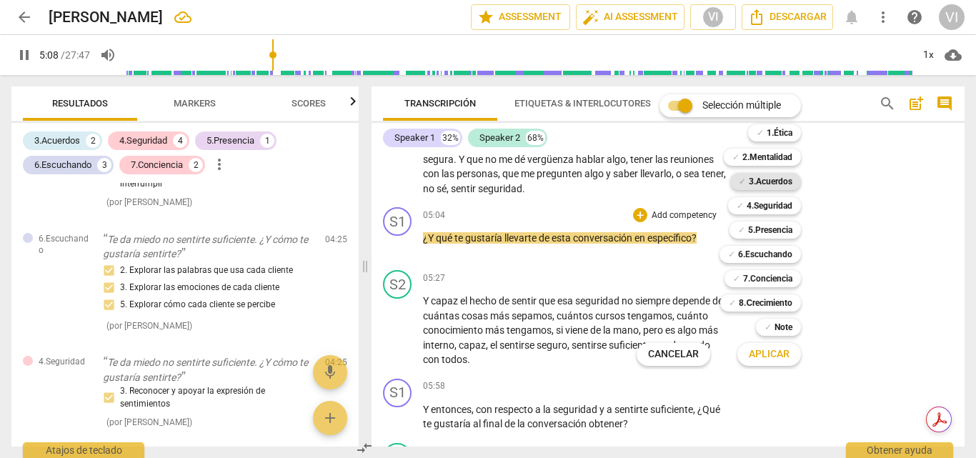
click at [767, 177] on b "3.Acuerdos" at bounding box center [771, 181] width 44 height 17
click at [774, 359] on span "Aplicar" at bounding box center [769, 354] width 41 height 14
type input "311"
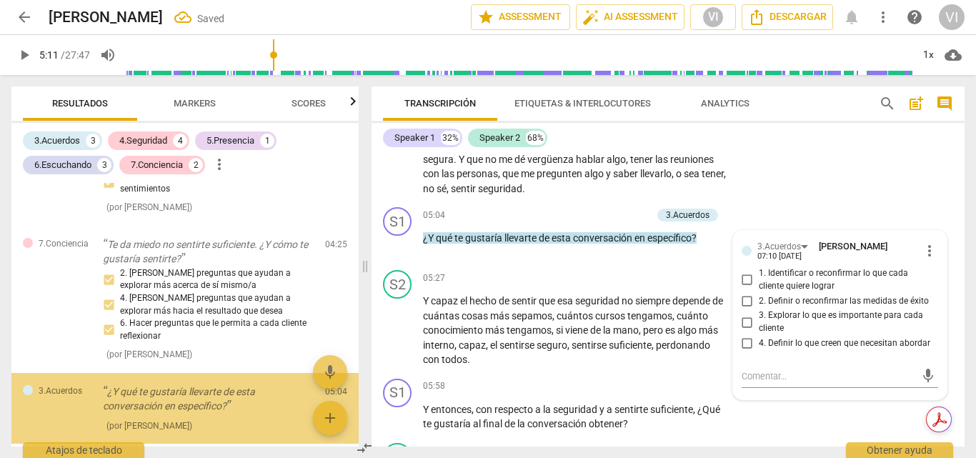
scroll to position [1289, 0]
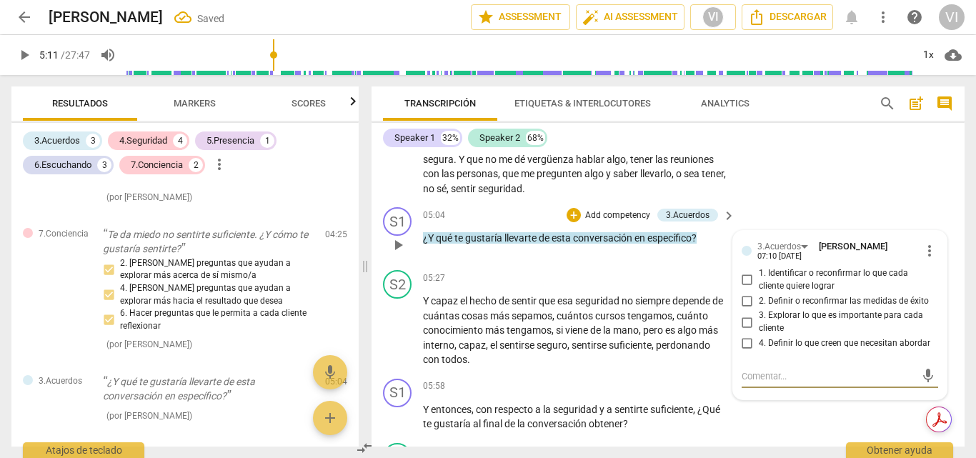
click at [738, 352] on input "4. Definir lo que creen que necesitan abordar" at bounding box center [747, 343] width 23 height 17
checkbox input "true"
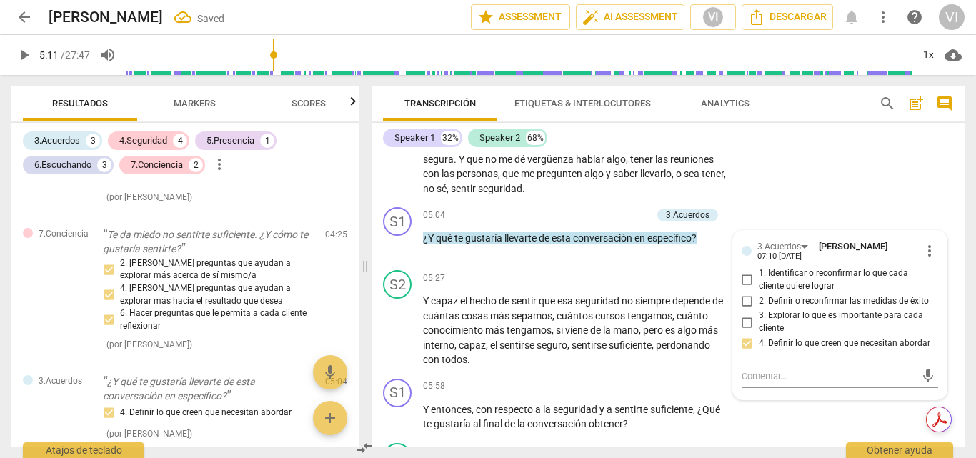
click at [31, 51] on span "play_arrow" at bounding box center [24, 54] width 17 height 17
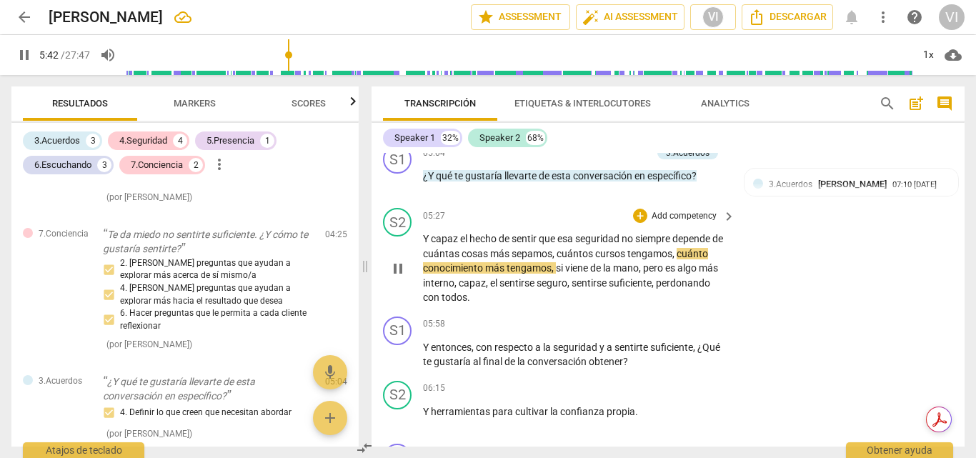
scroll to position [1425, 0]
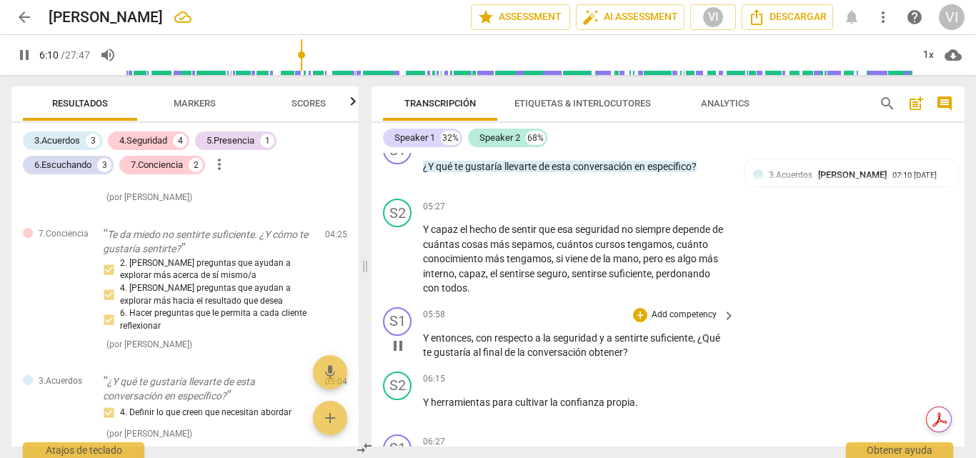
click at [677, 321] on p "Add competency" at bounding box center [684, 315] width 68 height 13
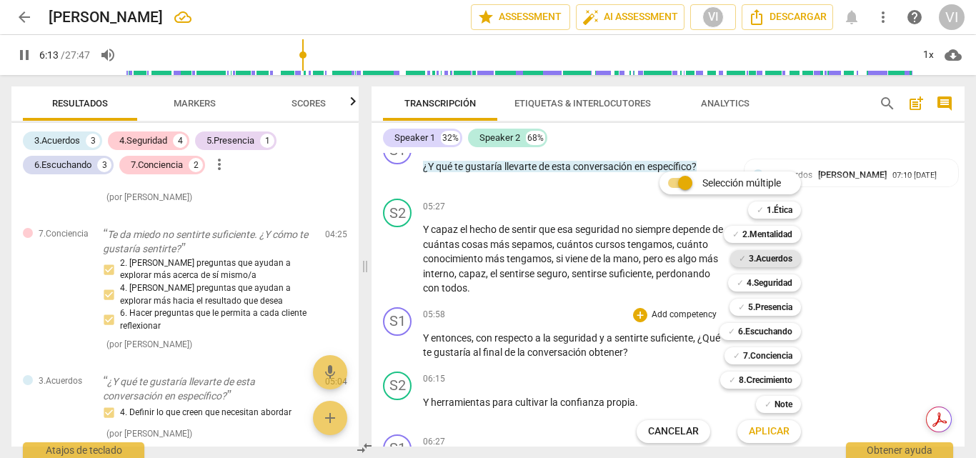
click at [782, 257] on b "3.Acuerdos" at bounding box center [771, 258] width 44 height 17
click at [782, 427] on span "Aplicar" at bounding box center [769, 431] width 41 height 14
type input "376"
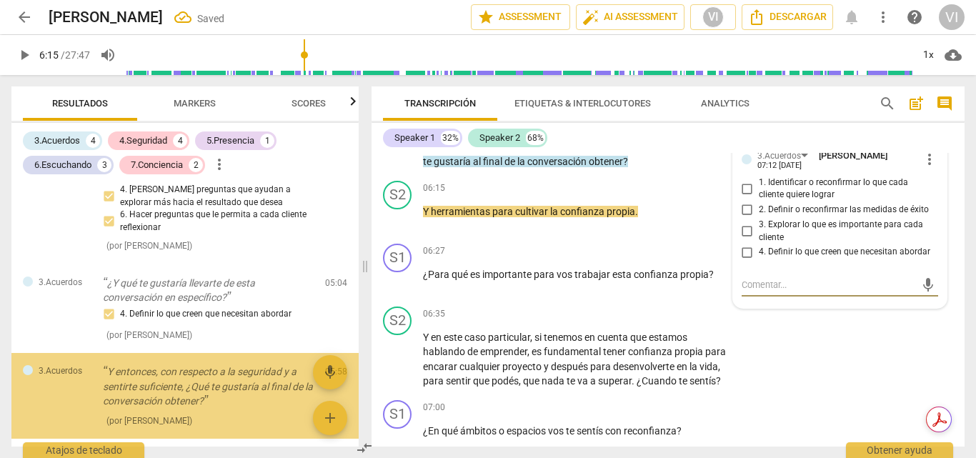
scroll to position [1392, 0]
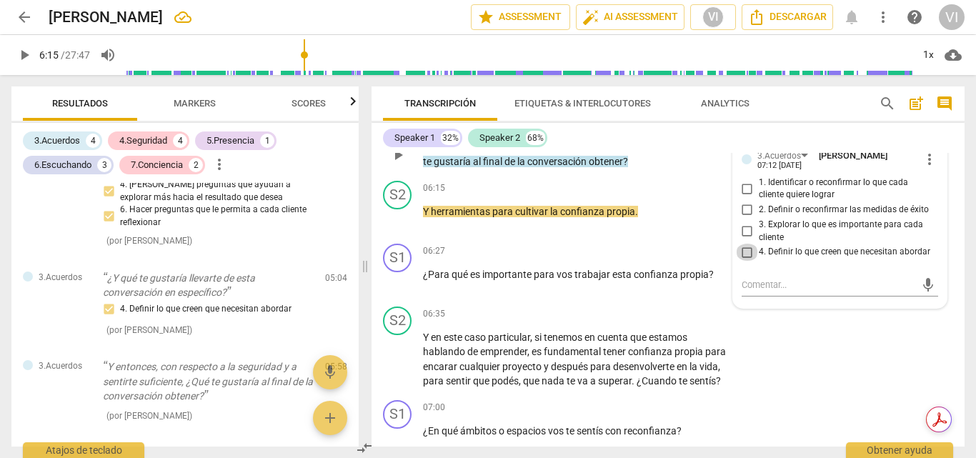
click at [747, 261] on input "4. Definir lo que creen que necesitan abordar" at bounding box center [747, 252] width 23 height 17
checkbox input "true"
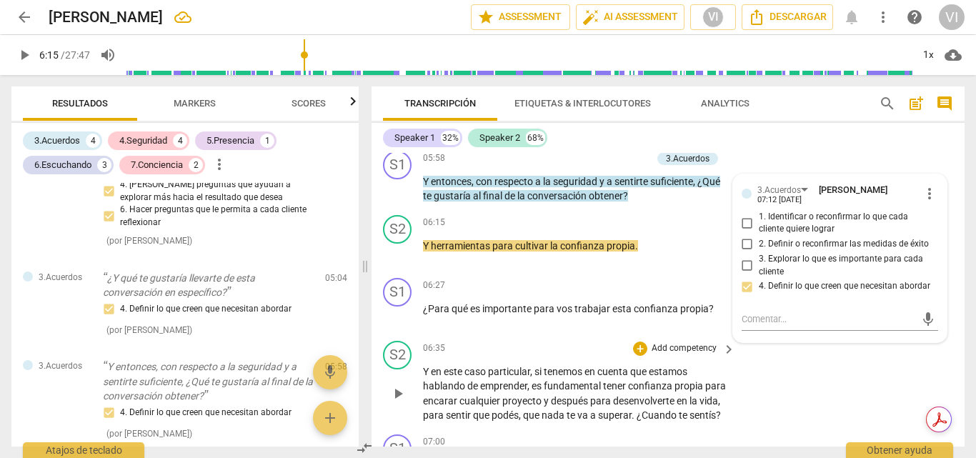
scroll to position [1545, 0]
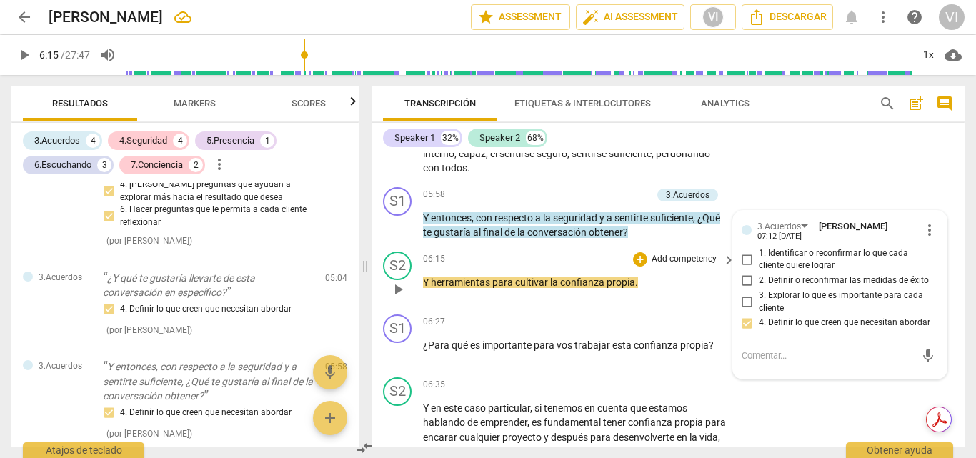
click at [658, 309] on div "S2 play_arrow pause 06:15 + Add competency keyboard_arrow_right Y herramientas …" at bounding box center [667, 277] width 593 height 63
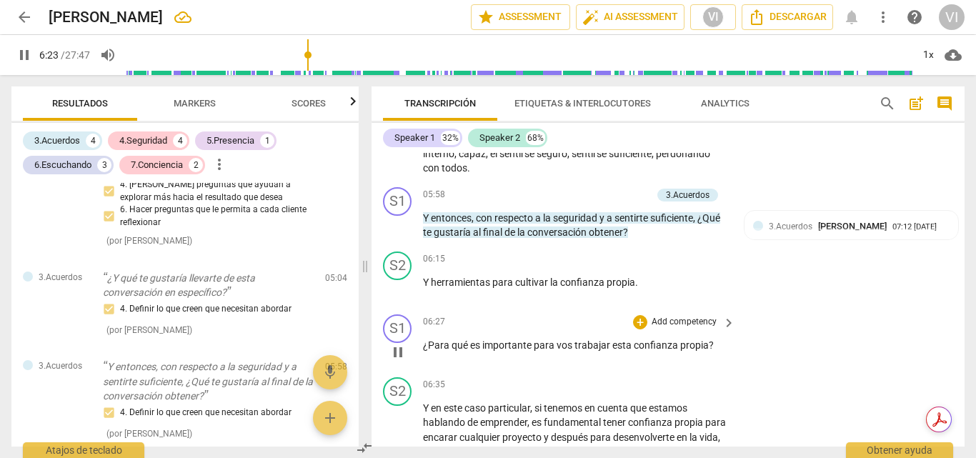
click at [687, 329] on p "Add competency" at bounding box center [684, 322] width 68 height 13
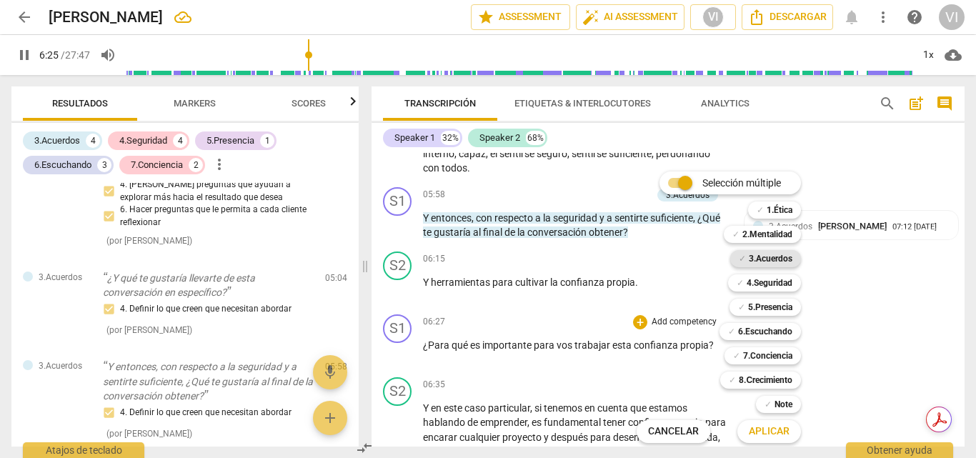
click at [778, 259] on b "3.Acuerdos" at bounding box center [771, 258] width 44 height 17
click at [765, 435] on span "Aplicar" at bounding box center [769, 431] width 41 height 14
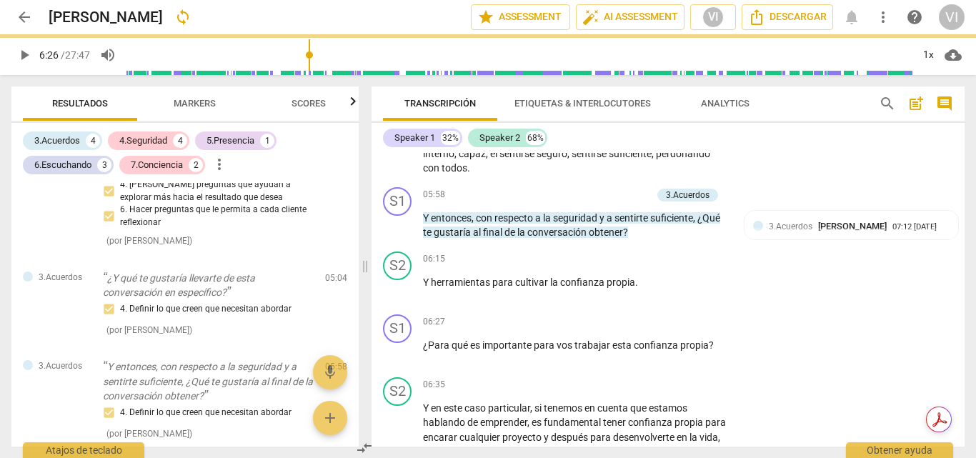
type input "387"
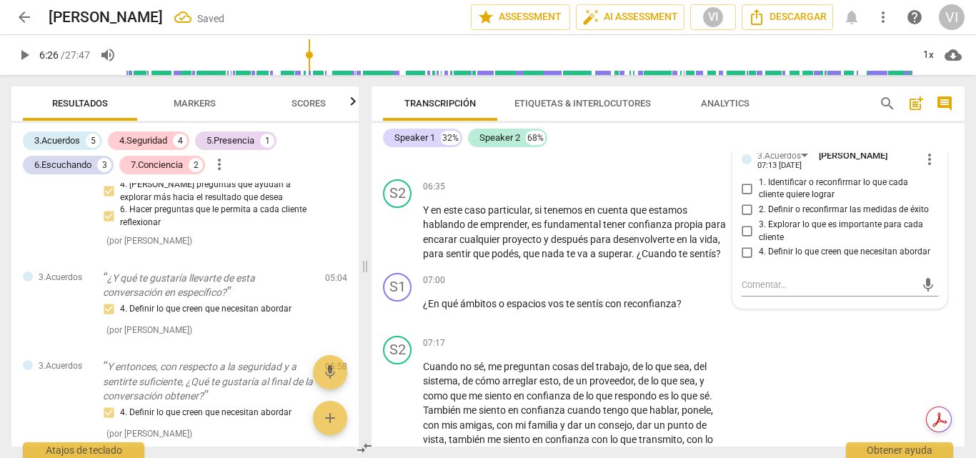
scroll to position [1482, 0]
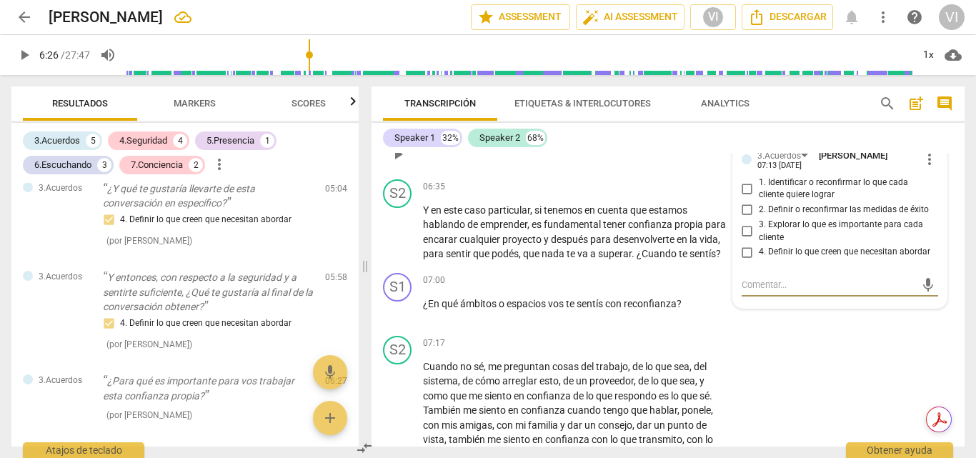
click at [742, 240] on input "3. Explorar lo que es importante para cada cliente" at bounding box center [747, 231] width 23 height 17
checkbox input "true"
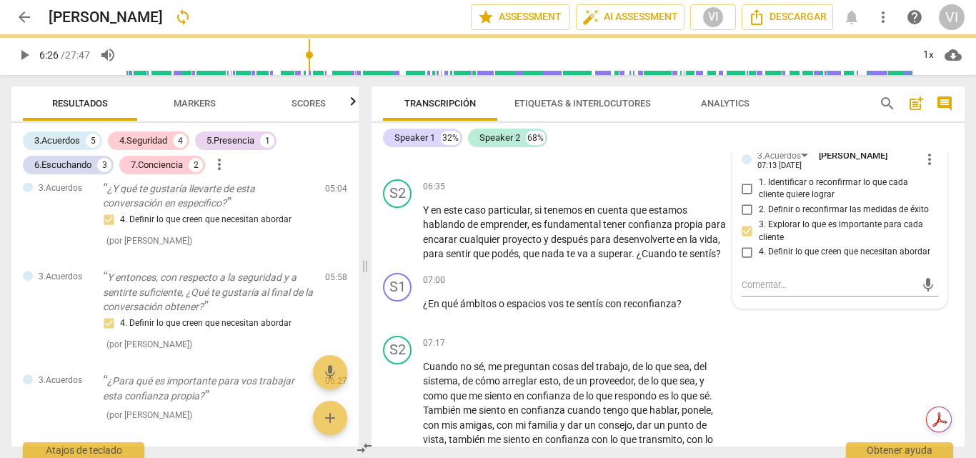
click at [25, 59] on span "play_arrow" at bounding box center [24, 54] width 17 height 17
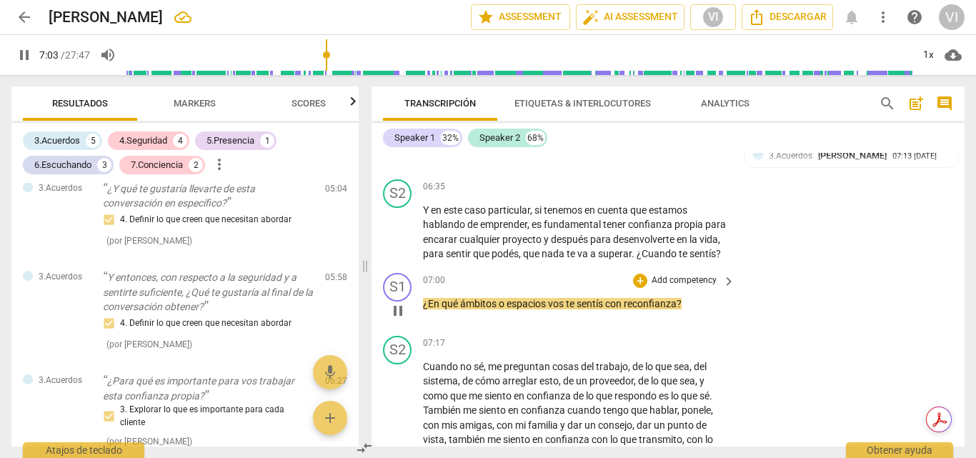
click at [672, 287] on p "Add competency" at bounding box center [684, 280] width 68 height 13
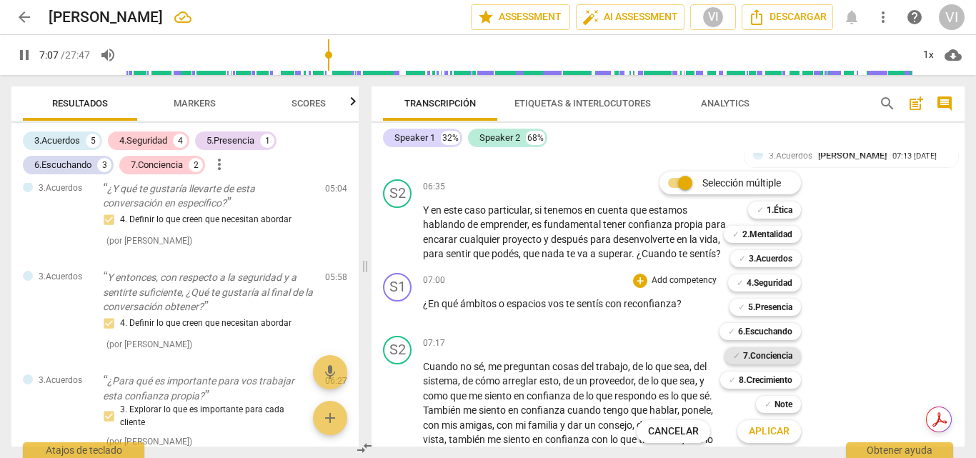
click at [767, 358] on b "7.Conciencia" at bounding box center [767, 355] width 49 height 17
click at [785, 306] on b "5.Presencia" at bounding box center [770, 307] width 44 height 17
click at [784, 281] on b "4.Seguridad" at bounding box center [770, 282] width 46 height 17
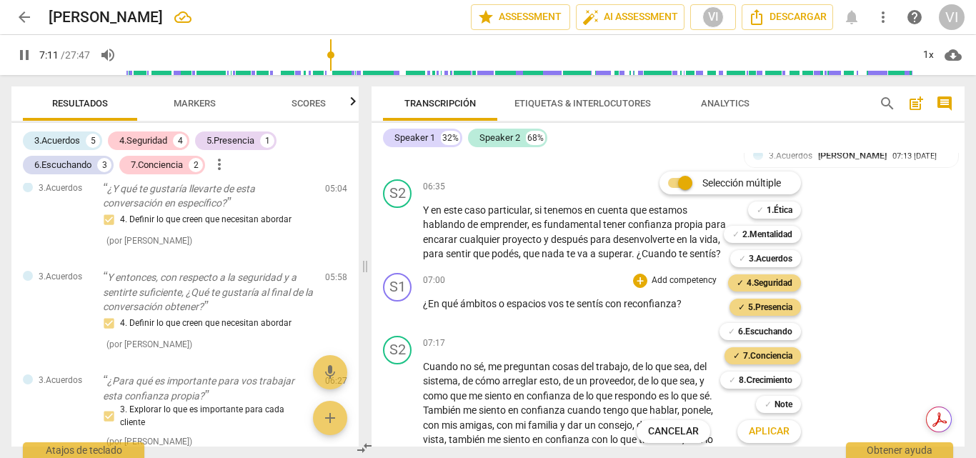
click at [773, 439] on button "Aplicar" at bounding box center [769, 432] width 64 height 26
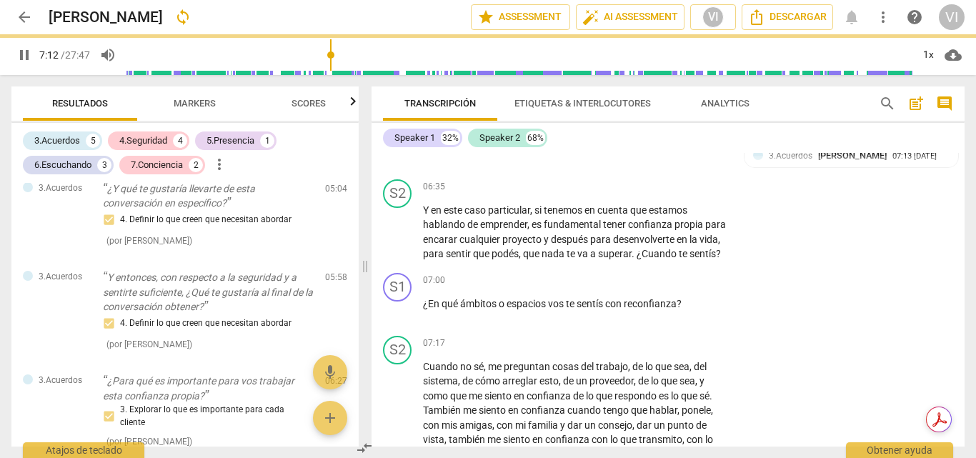
type input "432"
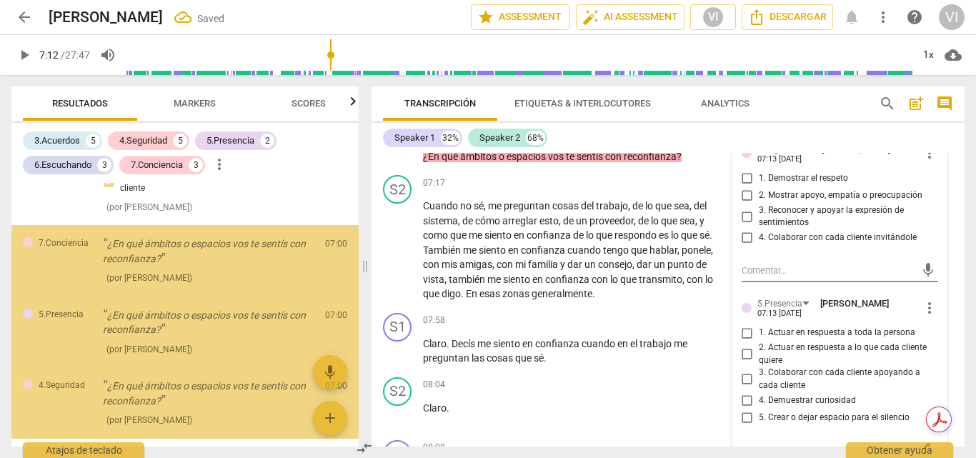
scroll to position [1721, 0]
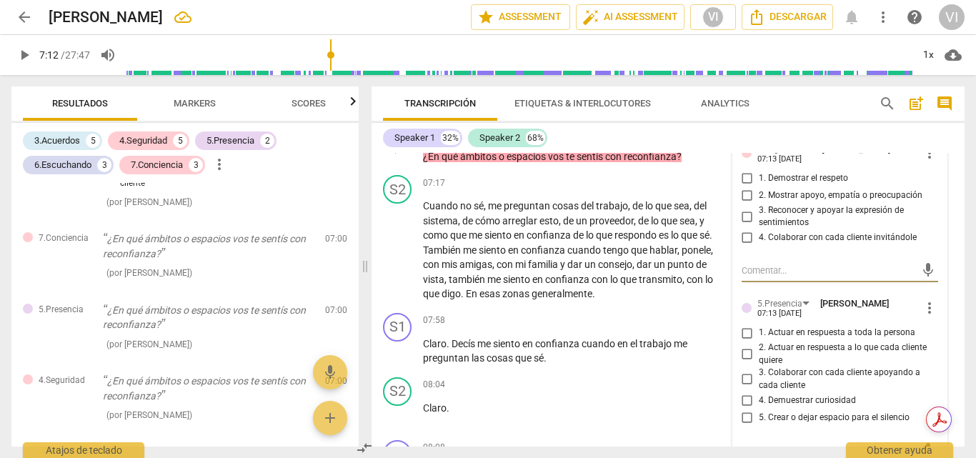
click at [744, 204] on input "2. Mostrar apoyo, empatía o preocupación" at bounding box center [747, 195] width 23 height 17
checkbox input "true"
click at [741, 225] on input "3. Reconocer y apoyar la expresión de sentimientos" at bounding box center [747, 216] width 23 height 17
checkbox input "true"
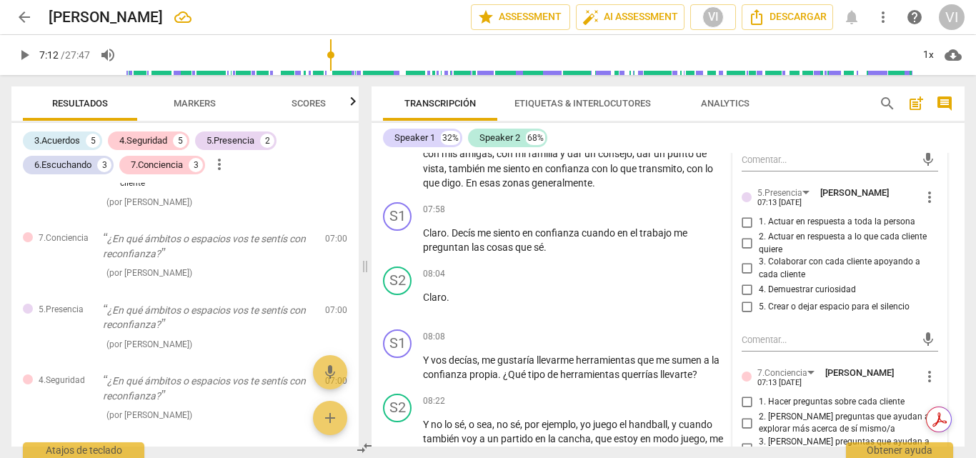
scroll to position [2048, 0]
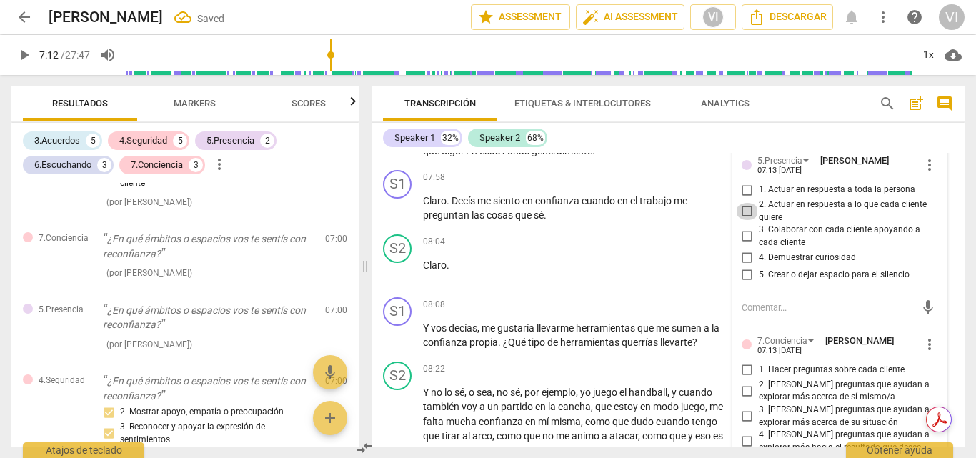
click at [746, 220] on input "2. Actuar en respuesta a lo que cada cliente quiere" at bounding box center [747, 211] width 23 height 17
checkbox input "true"
click at [747, 245] on input "3. Colaborar con cada cliente apoyando a cada cliente" at bounding box center [747, 236] width 23 height 17
checkbox input "true"
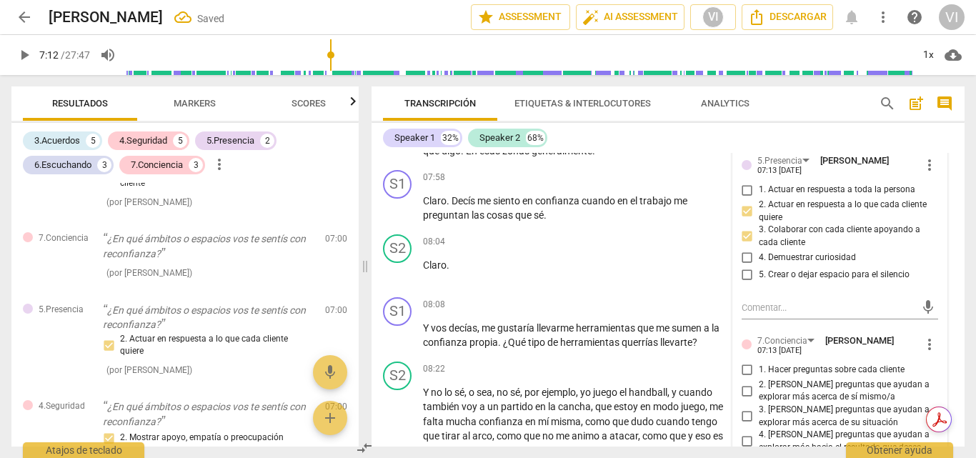
click at [744, 266] on input "4. Demuestrar curiosidad" at bounding box center [747, 257] width 23 height 17
checkbox input "true"
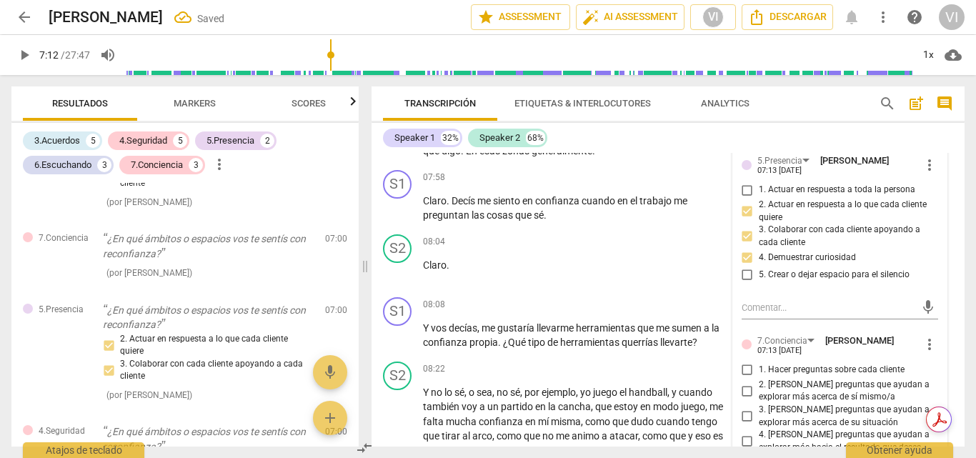
click at [746, 284] on input "5. Crear o dejar espacio para el silencio" at bounding box center [747, 274] width 23 height 17
checkbox input "true"
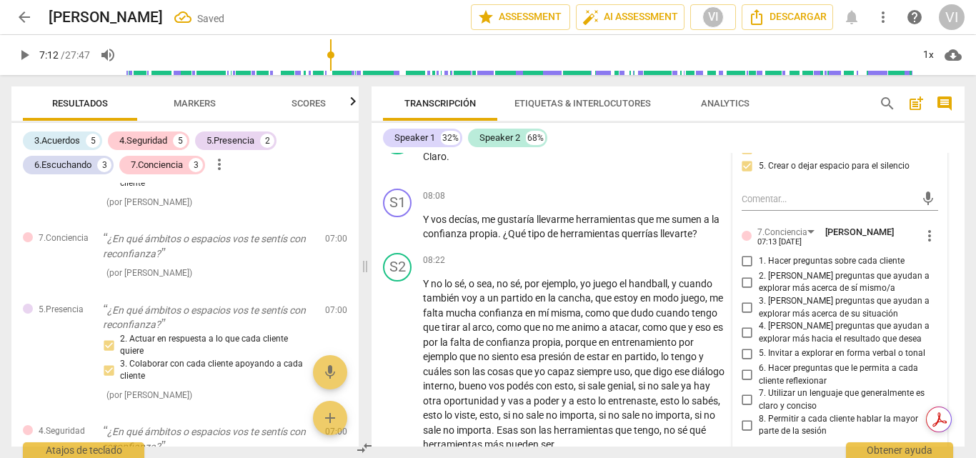
scroll to position [2191, 0]
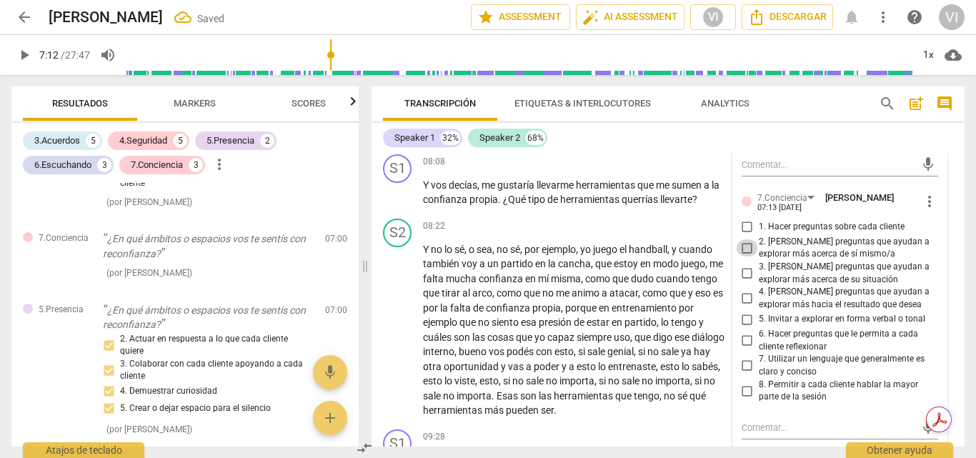
click at [742, 256] on input "2. [PERSON_NAME] preguntas que ayudan a explorar más acerca de sí mismo/a" at bounding box center [747, 247] width 23 height 17
checkbox input "true"
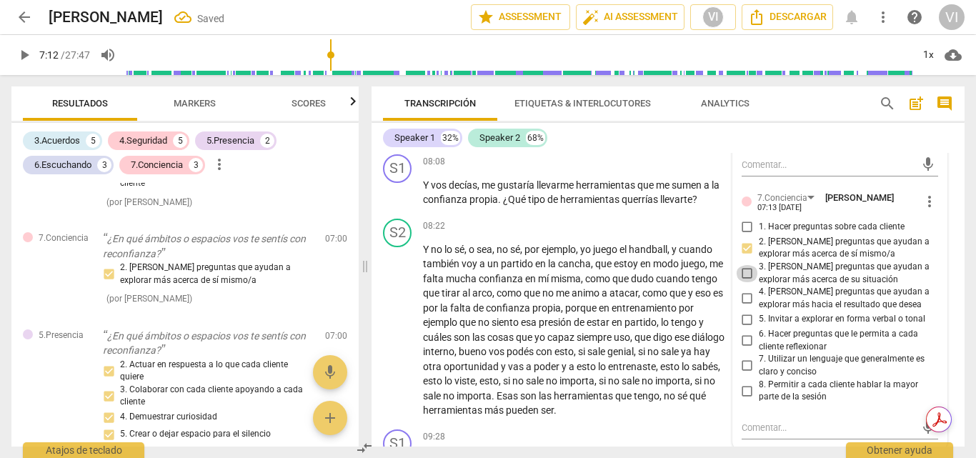
click at [739, 282] on input "3. [PERSON_NAME] preguntas que ayudan a explorar más acerca de su situación" at bounding box center [747, 273] width 23 height 17
checkbox input "true"
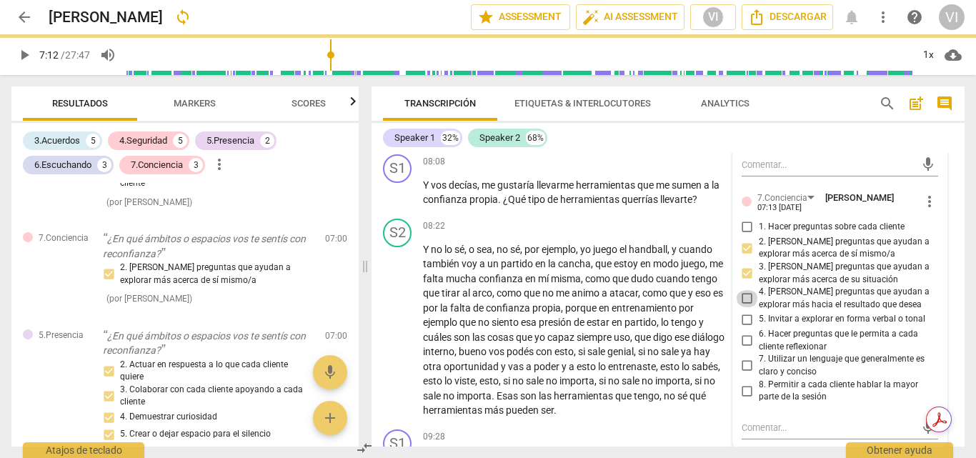
click at [746, 307] on input "4. [PERSON_NAME] preguntas que ayudan a explorar más hacia el resultado que des…" at bounding box center [747, 298] width 23 height 17
checkbox input "true"
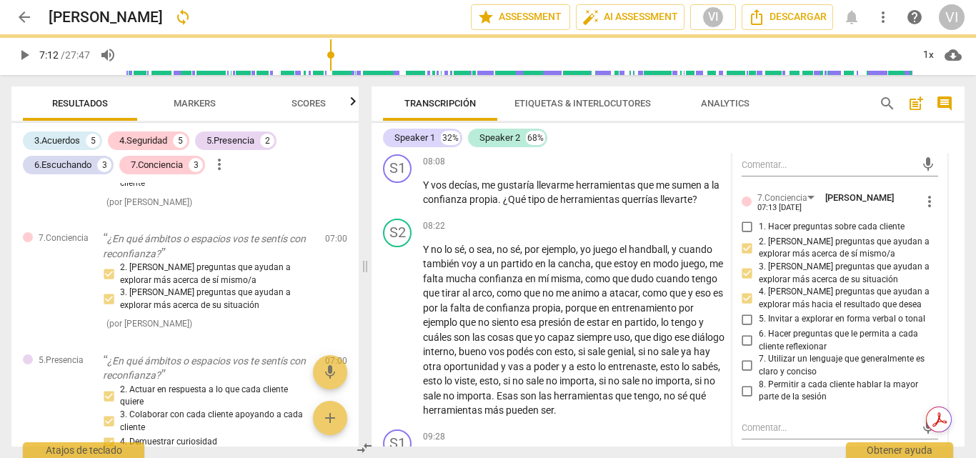
click at [741, 349] on input "6. Hacer preguntas que le permita a cada cliente reflexionar" at bounding box center [747, 340] width 23 height 17
checkbox input "true"
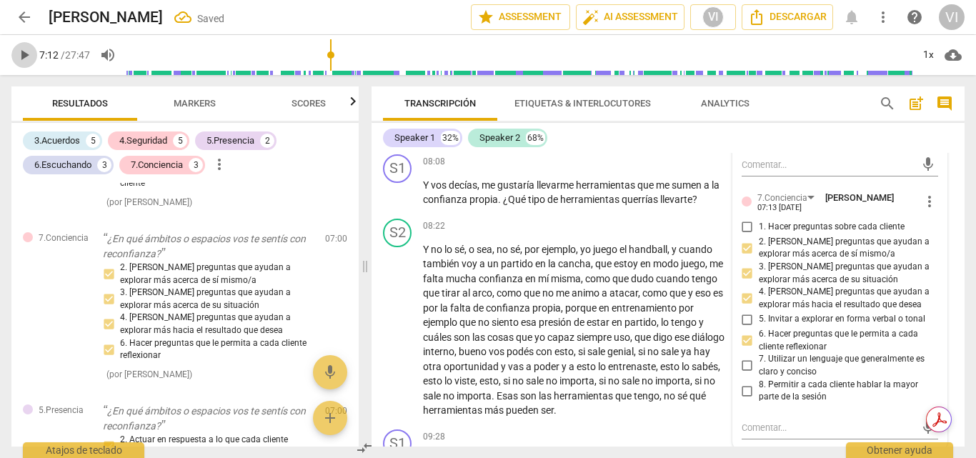
click at [23, 53] on span "play_arrow" at bounding box center [24, 54] width 17 height 17
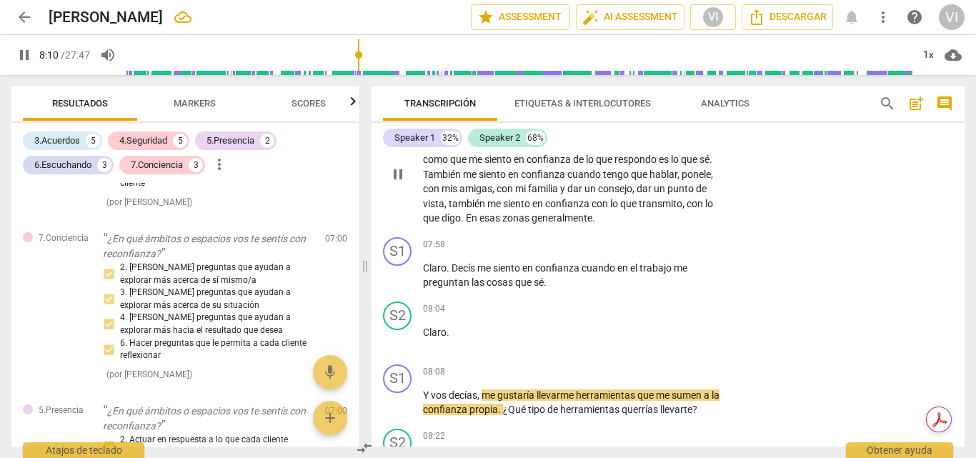
scroll to position [2052, 0]
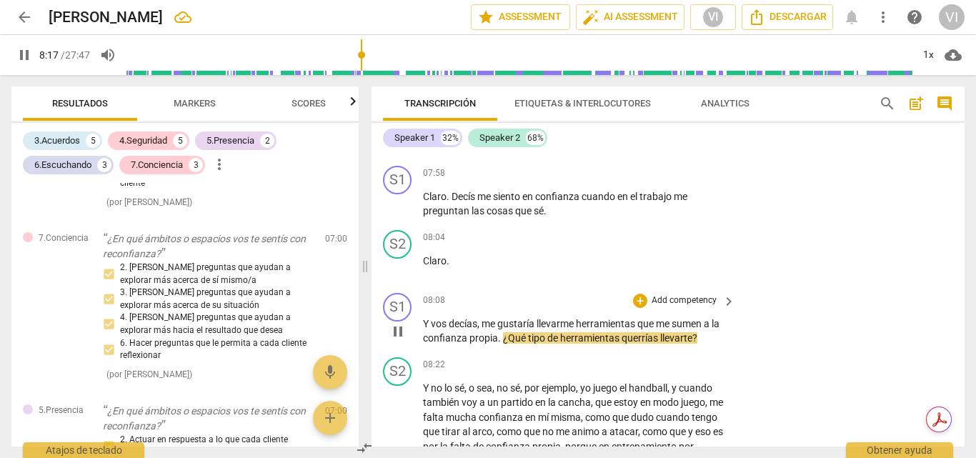
click at [692, 307] on p "Add competency" at bounding box center [684, 300] width 68 height 13
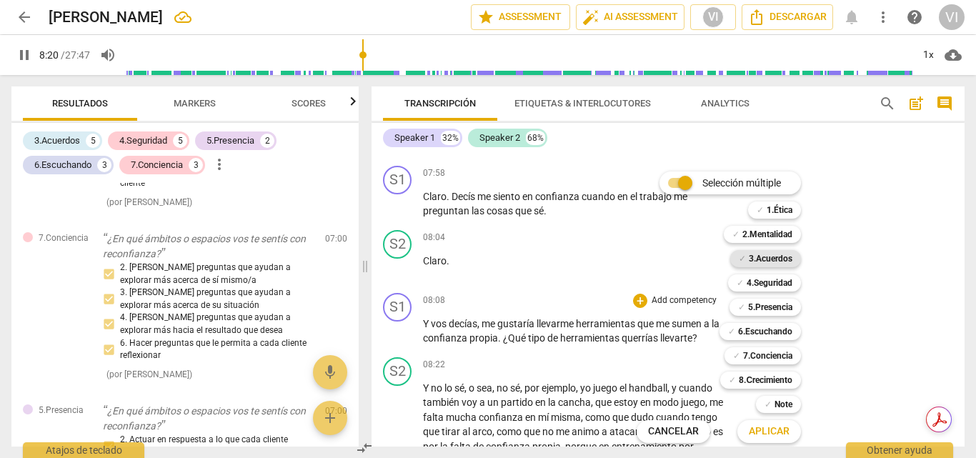
click at [790, 264] on b "3.Acuerdos" at bounding box center [771, 258] width 44 height 17
click at [769, 431] on span "Aplicar" at bounding box center [769, 431] width 41 height 14
type input "503"
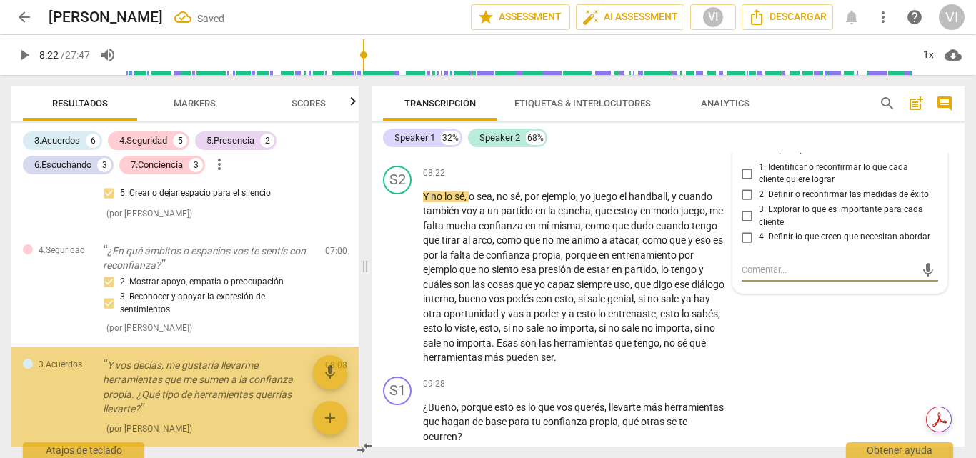
scroll to position [2050, 0]
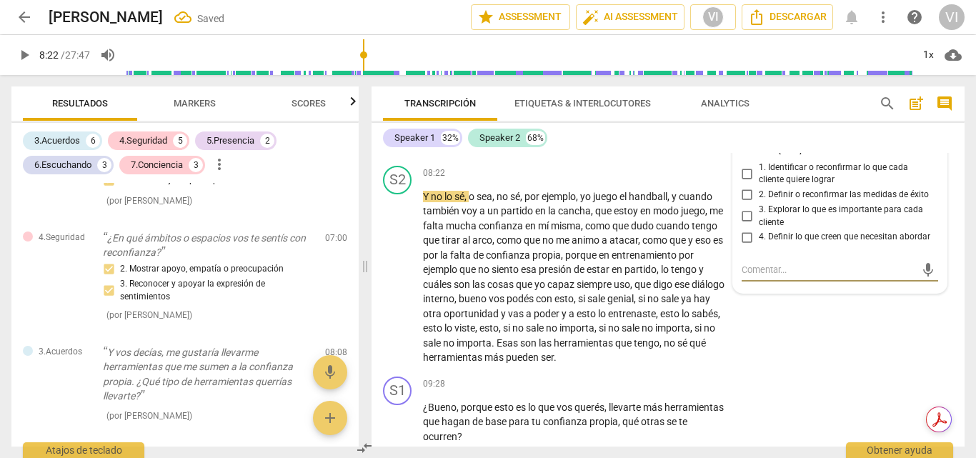
click at [746, 204] on input "2. Definir o reconfirmar las medidas de éxito" at bounding box center [747, 194] width 23 height 17
checkbox input "true"
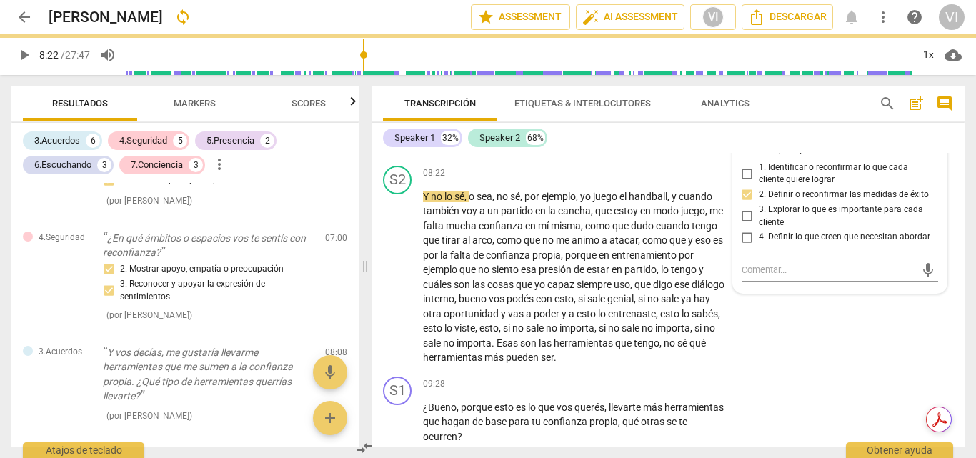
click at [24, 63] on span "play_arrow" at bounding box center [24, 54] width 17 height 17
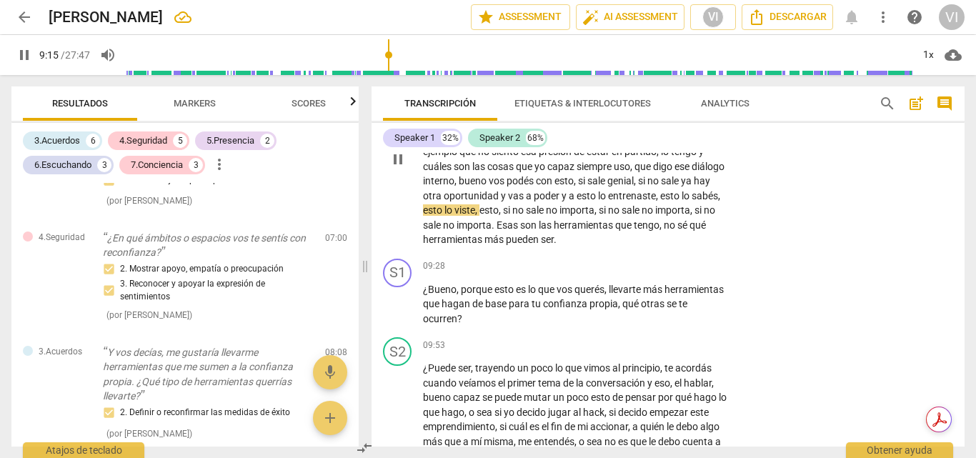
scroll to position [2387, 0]
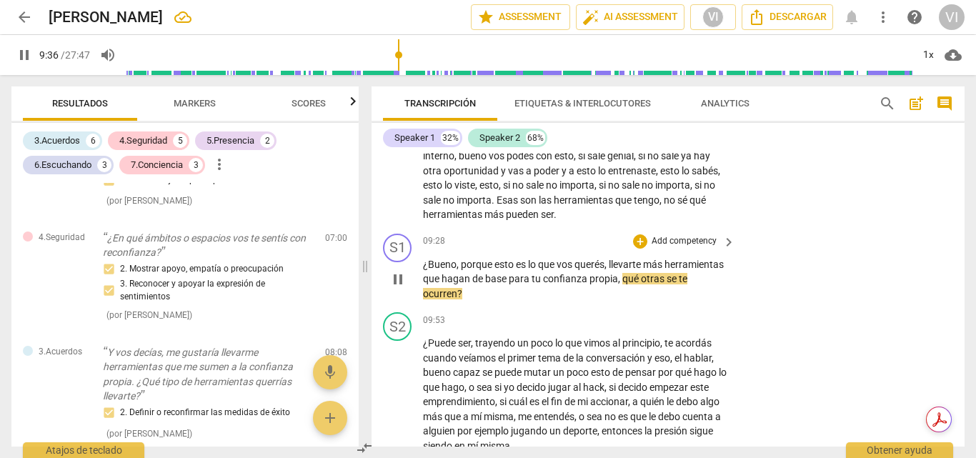
click at [685, 248] on p "Add competency" at bounding box center [684, 241] width 68 height 13
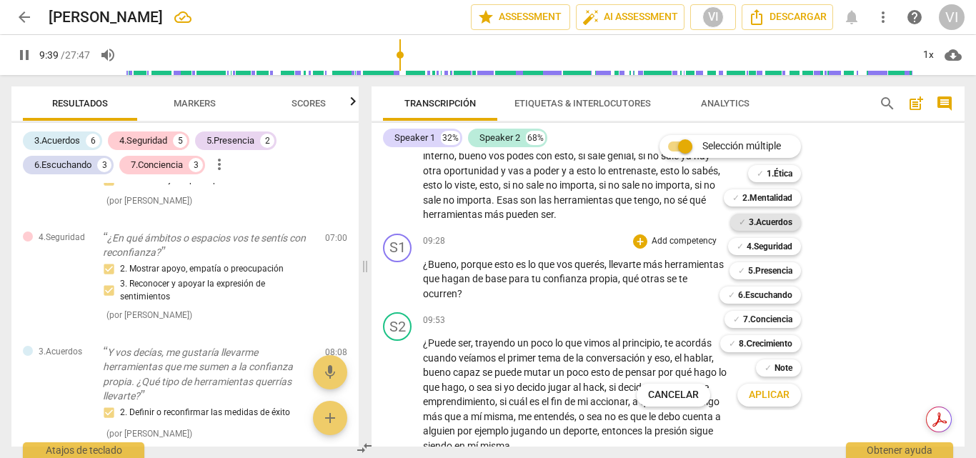
click at [769, 226] on b "3.Acuerdos" at bounding box center [771, 222] width 44 height 17
click at [759, 249] on b "4.Seguridad" at bounding box center [770, 246] width 46 height 17
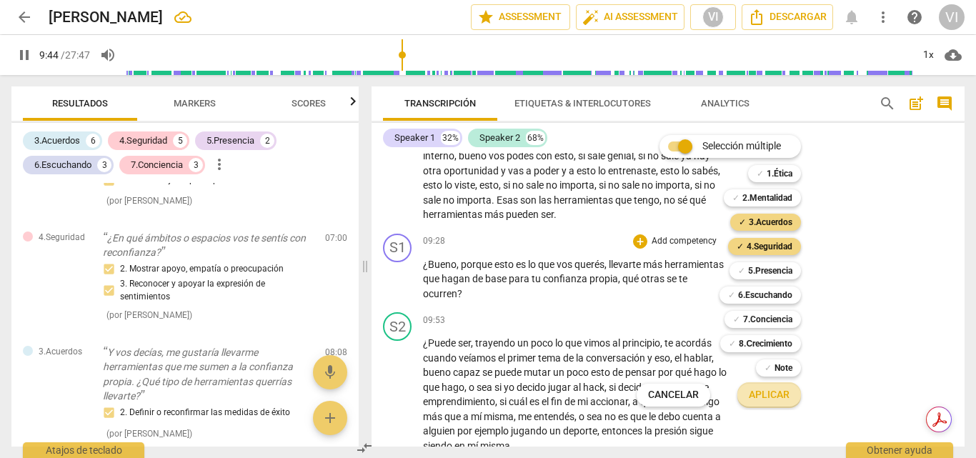
click at [767, 400] on span "Aplicar" at bounding box center [769, 395] width 41 height 14
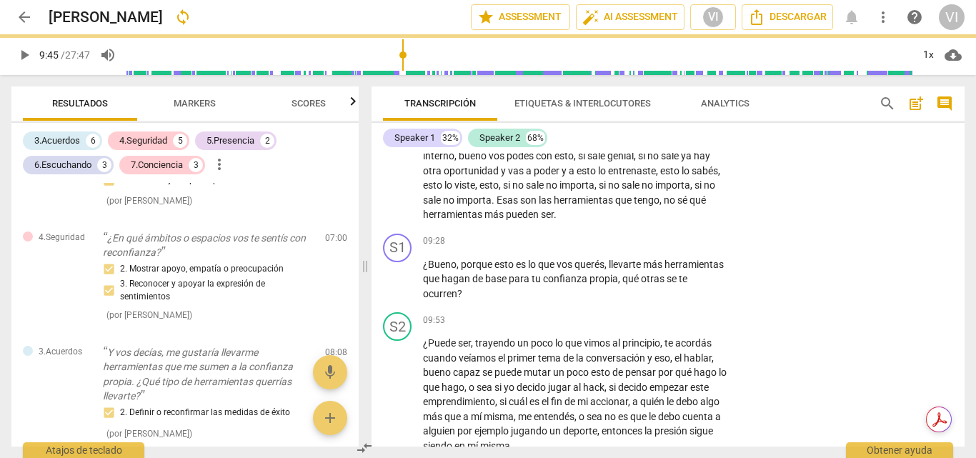
type input "585"
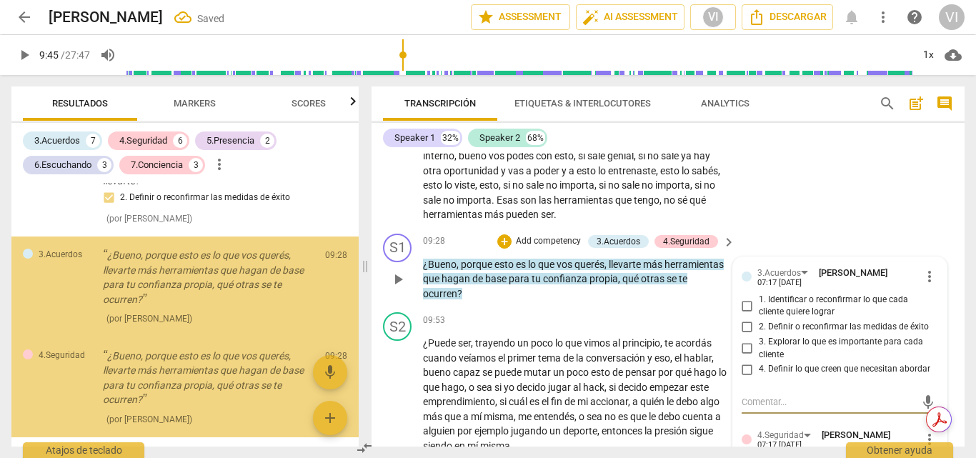
scroll to position [2269, 0]
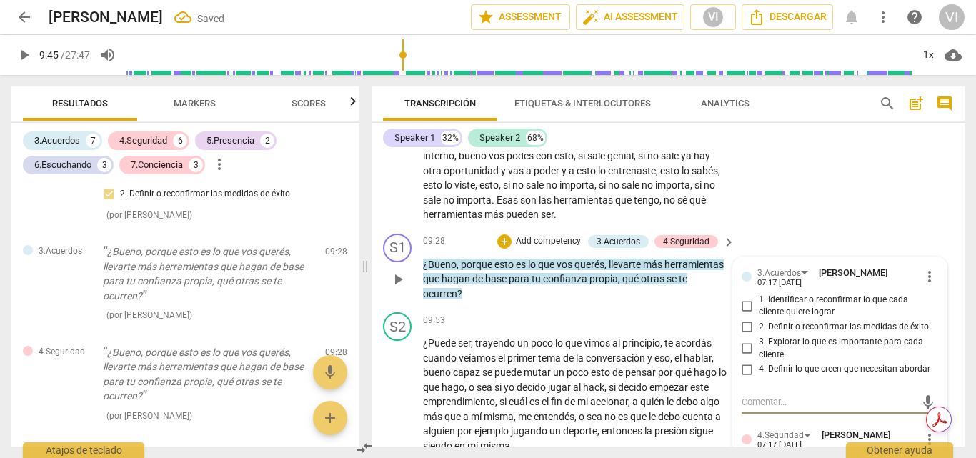
click at [742, 336] on input "2. Definir o reconfirmar las medidas de éxito" at bounding box center [747, 327] width 23 height 17
checkbox input "true"
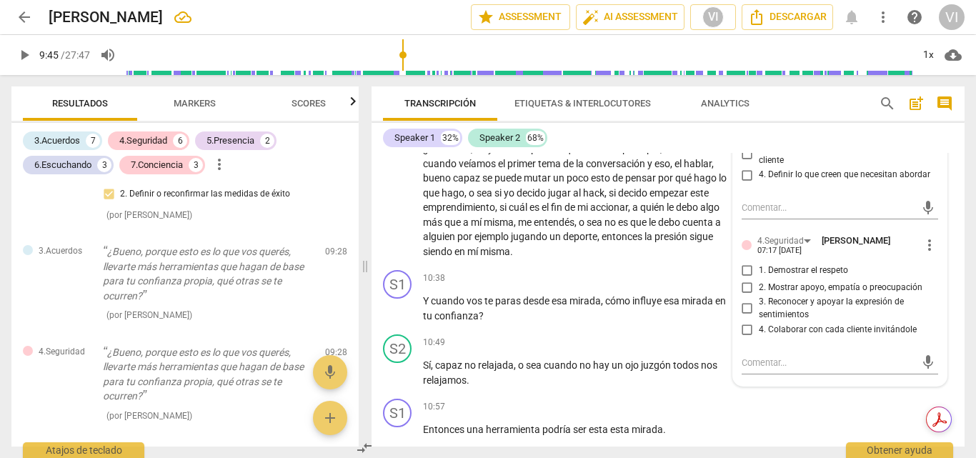
scroll to position [2601, 0]
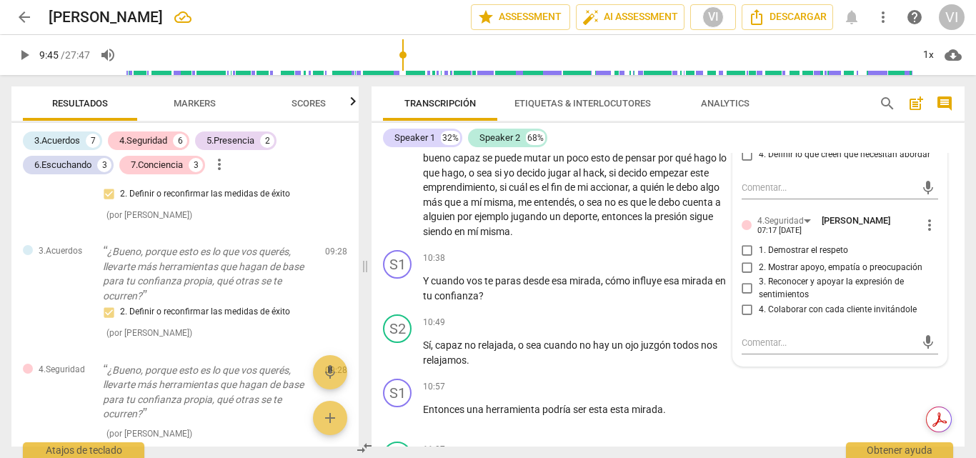
click at [747, 259] on input "1. Demostrar el respeto" at bounding box center [747, 249] width 23 height 17
checkbox input "true"
click at [746, 276] on input "2. Mostrar apoyo, empatía o preocupación" at bounding box center [747, 267] width 23 height 17
checkbox input "true"
drag, startPoint x: 22, startPoint y: 60, endPoint x: 317, endPoint y: 170, distance: 314.9
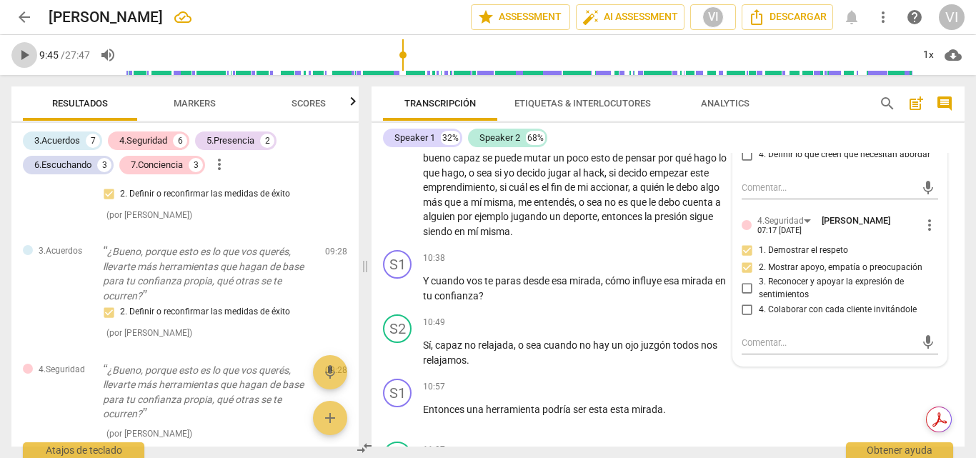
click at [22, 59] on span "play_arrow" at bounding box center [24, 54] width 17 height 17
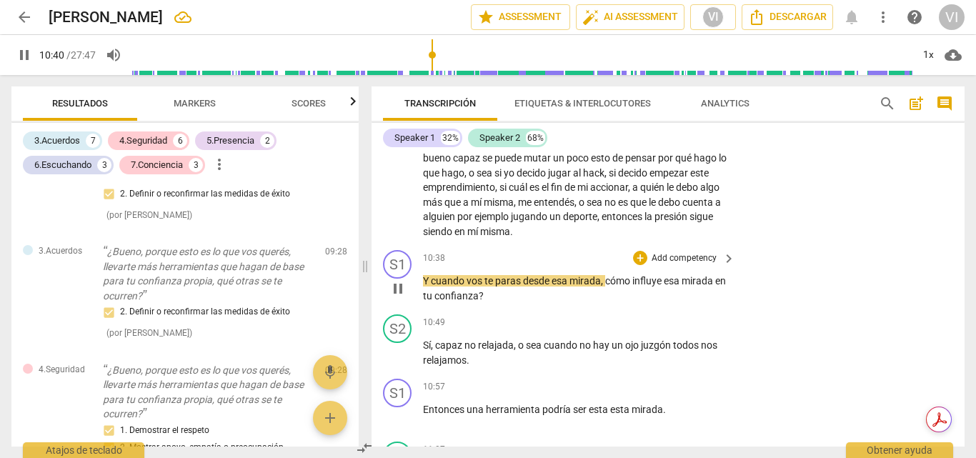
click at [690, 265] on p "Add competency" at bounding box center [684, 258] width 68 height 13
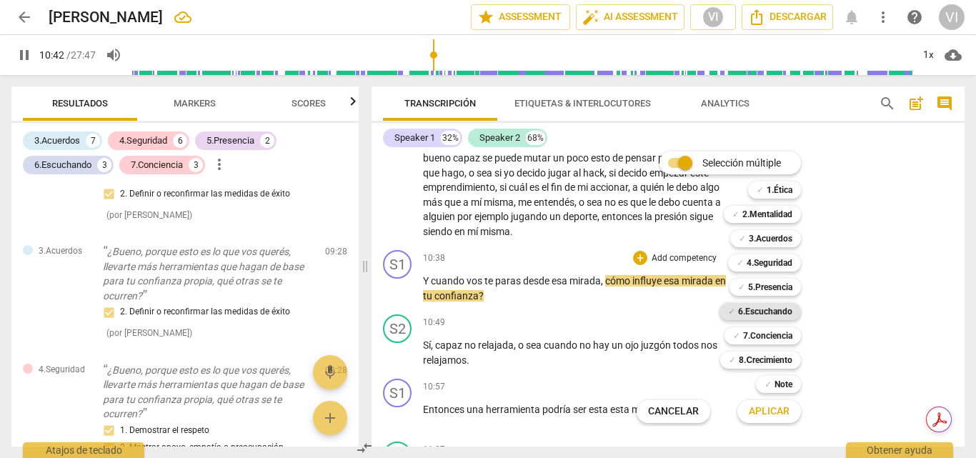
click at [766, 312] on b "6.Escuchando" at bounding box center [765, 311] width 54 height 17
click at [766, 336] on b "7.Conciencia" at bounding box center [767, 335] width 49 height 17
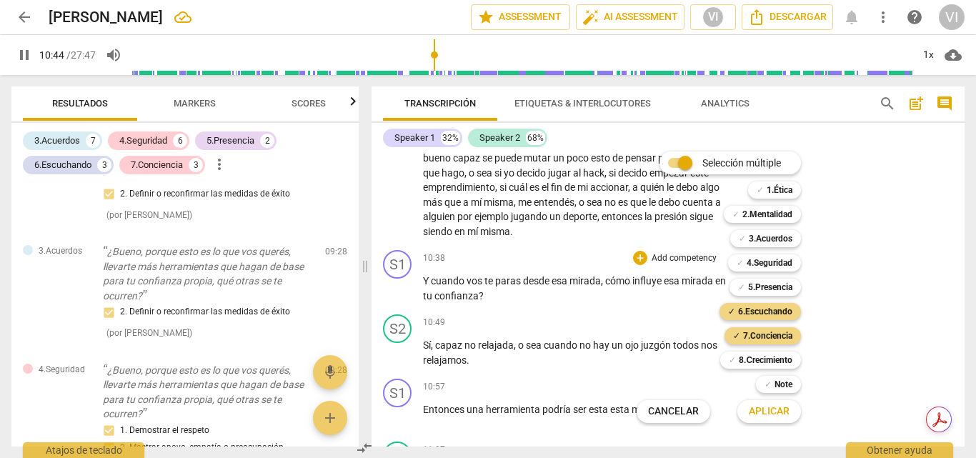
click at [763, 414] on span "Aplicar" at bounding box center [769, 411] width 41 height 14
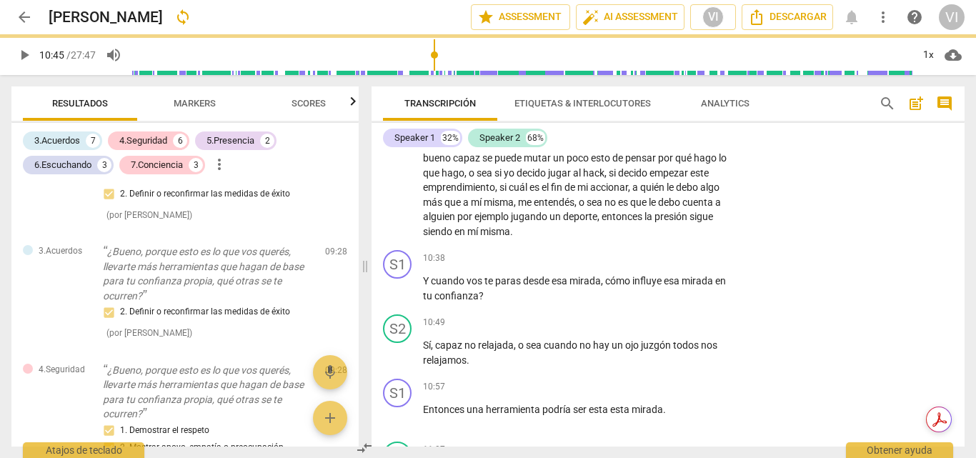
type input "645"
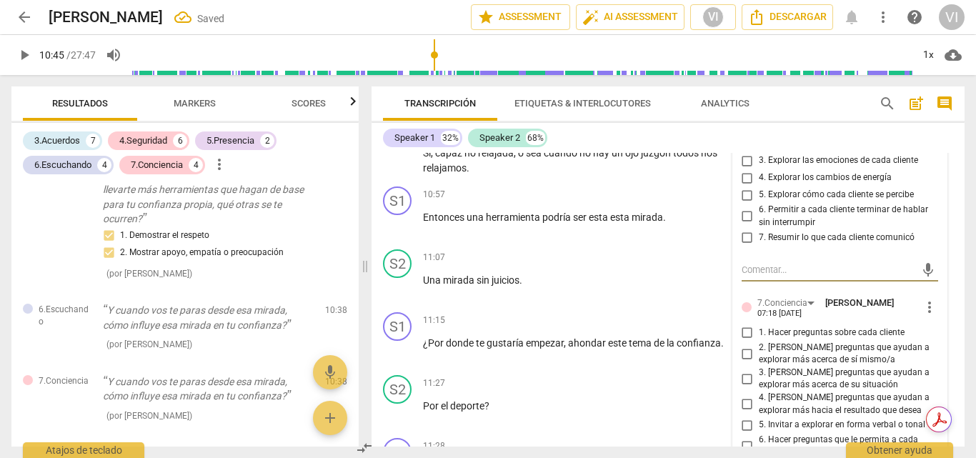
scroll to position [2722, 0]
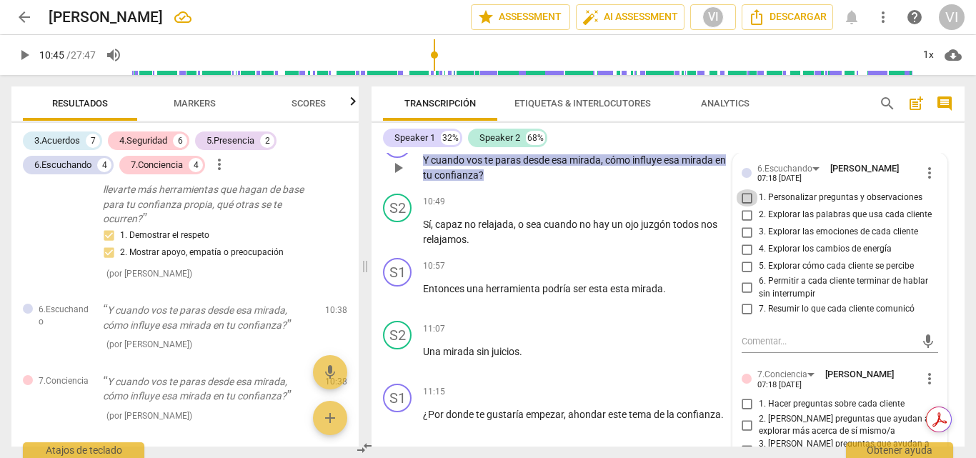
click at [746, 206] on input "1. Personalizar preguntas y observaciones" at bounding box center [747, 197] width 23 height 17
checkbox input "true"
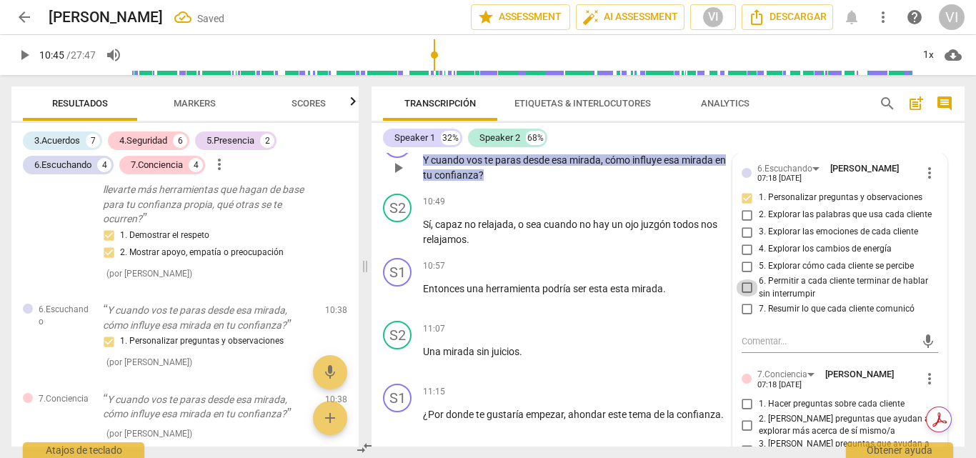
click at [741, 296] on input "6. Permitir a cada cliente terminar de hablar sin interrumpir" at bounding box center [747, 287] width 23 height 17
checkbox input "true"
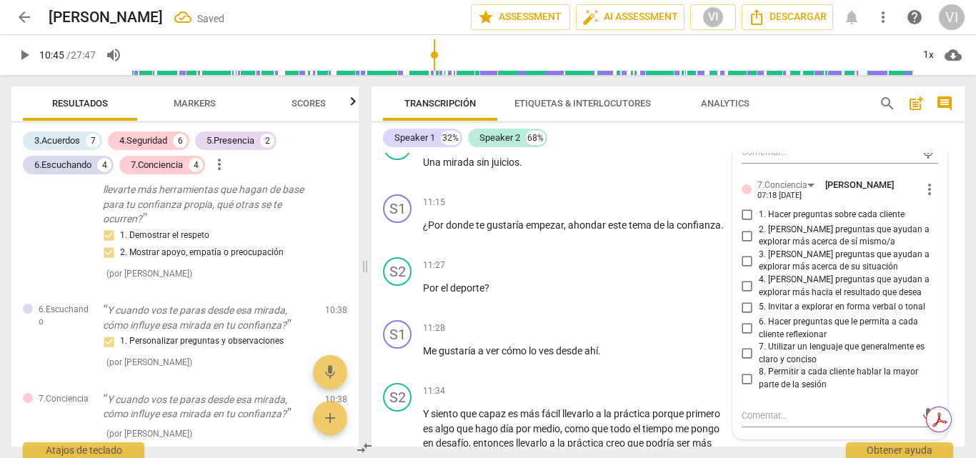
scroll to position [2936, 0]
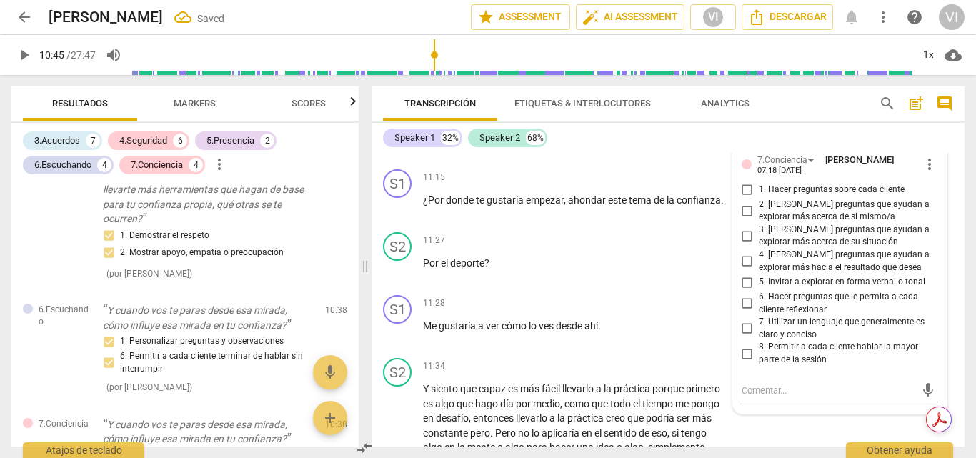
click at [744, 219] on input "2. [PERSON_NAME] preguntas que ayudan a explorar más acerca de sí mismo/a" at bounding box center [747, 210] width 23 height 17
checkbox input "true"
click at [742, 244] on input "3. [PERSON_NAME] preguntas que ayudan a explorar más acerca de su situación" at bounding box center [747, 235] width 23 height 17
checkbox input "true"
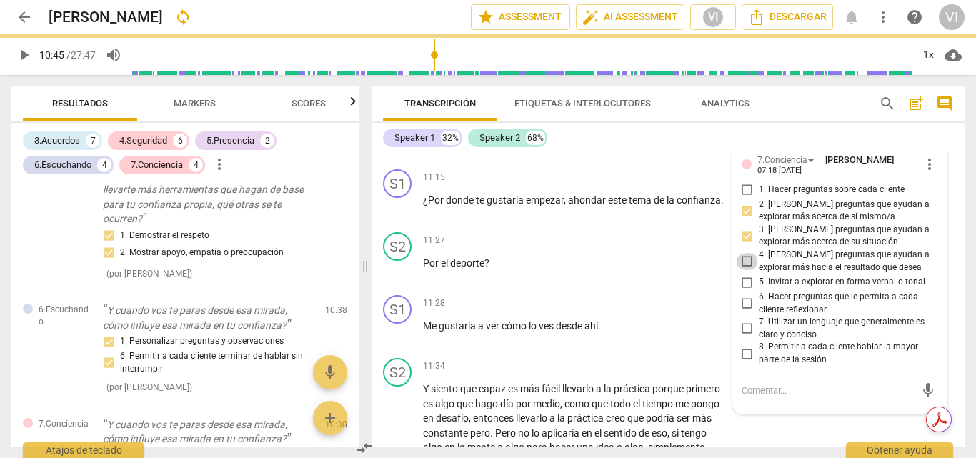
click at [743, 270] on input "4. [PERSON_NAME] preguntas que ayudan a explorar más hacia el resultado que des…" at bounding box center [747, 261] width 23 height 17
checkbox input "true"
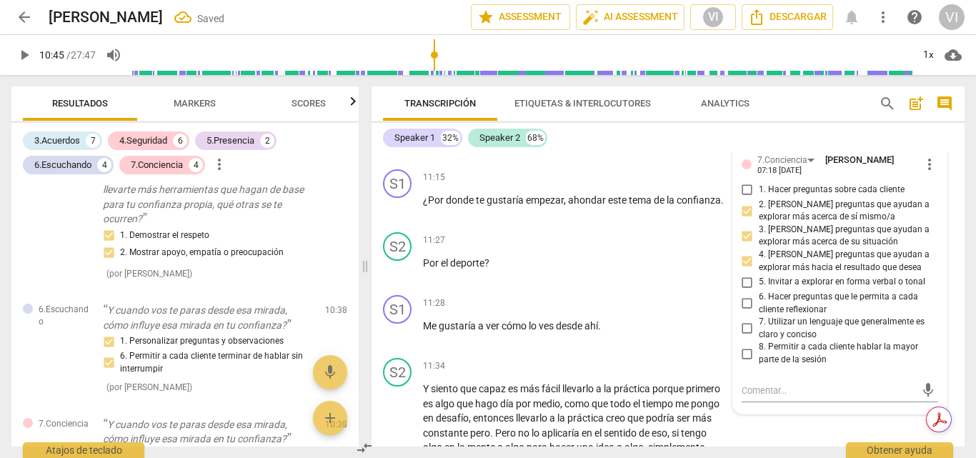
click at [745, 312] on input "6. Hacer preguntas que le permita a cada cliente reflexionar" at bounding box center [747, 303] width 23 height 17
checkbox input "true"
click at [743, 362] on input "8. Permitir a cada cliente hablar la mayor parte de la sesión" at bounding box center [747, 353] width 23 height 17
checkbox input "true"
click at [26, 51] on span "play_arrow" at bounding box center [24, 54] width 17 height 17
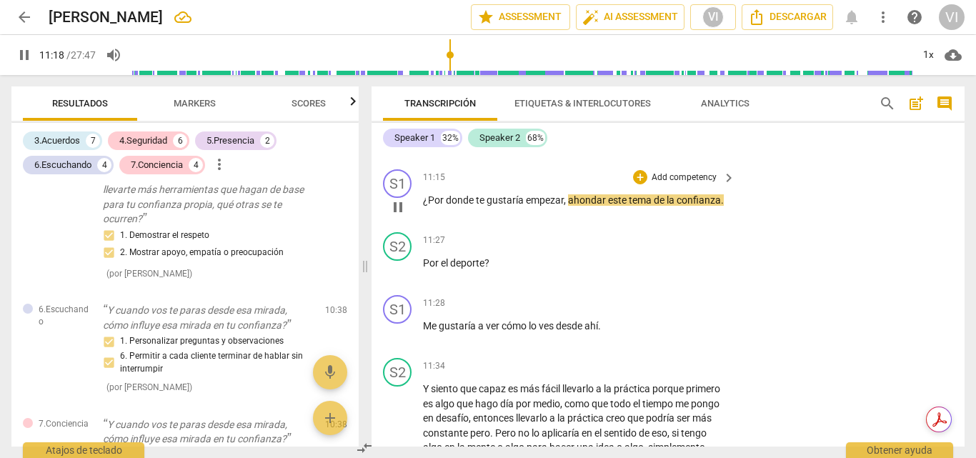
click at [693, 184] on p "Add competency" at bounding box center [684, 177] width 68 height 13
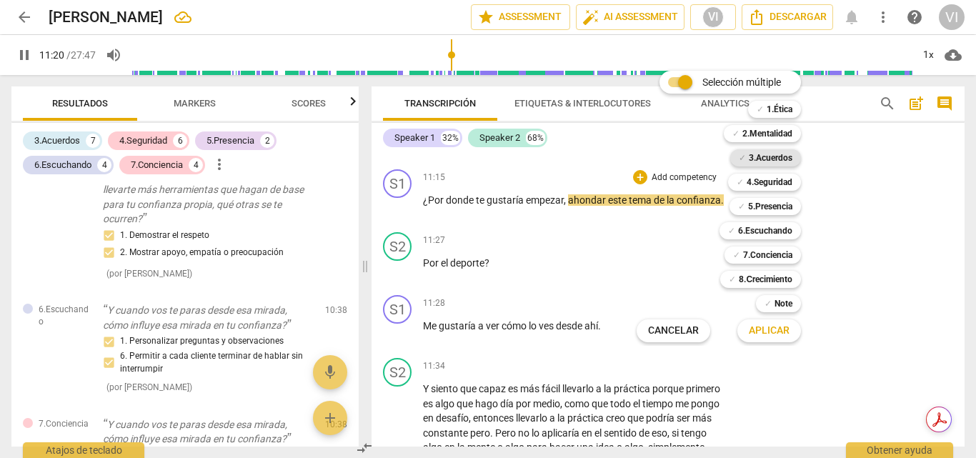
click at [787, 161] on b "3.Acuerdos" at bounding box center [771, 157] width 44 height 17
click at [776, 334] on span "Aplicar" at bounding box center [769, 331] width 41 height 14
type input "683"
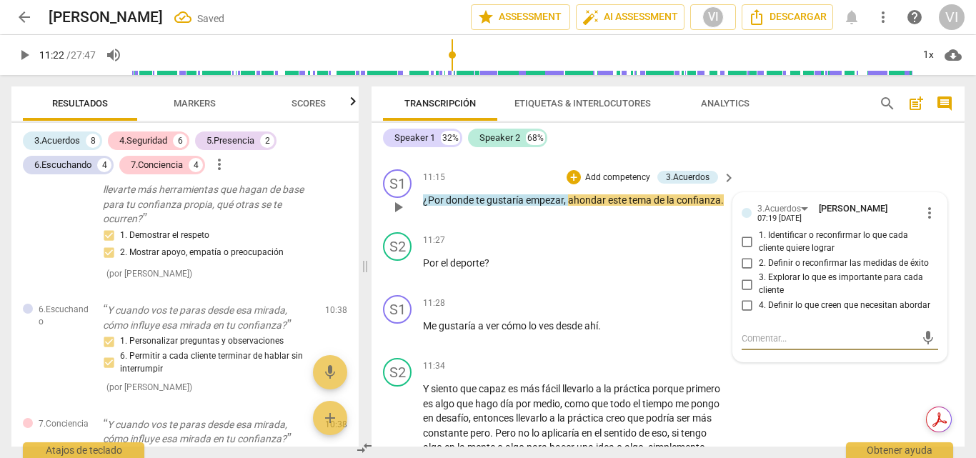
scroll to position [2705, 0]
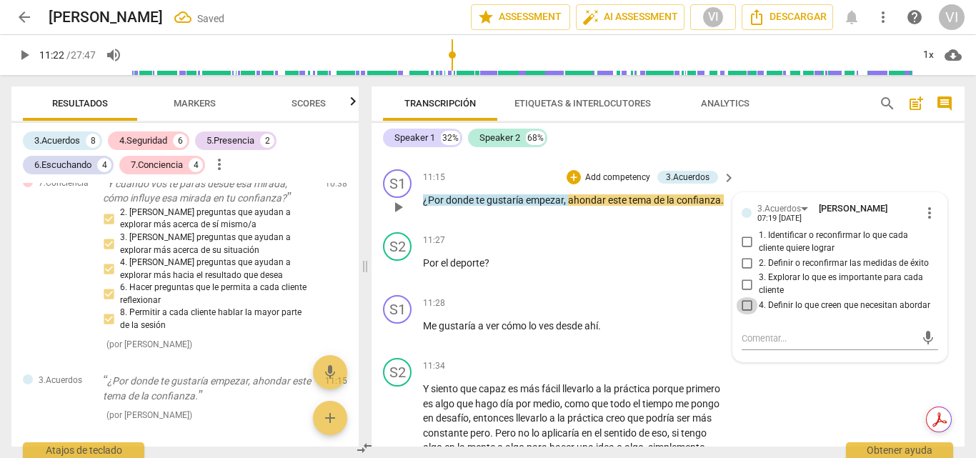
click at [748, 314] on input "4. Definir lo que creen que necesitan abordar" at bounding box center [747, 305] width 23 height 17
checkbox input "true"
click at [20, 56] on span "play_arrow" at bounding box center [24, 54] width 17 height 17
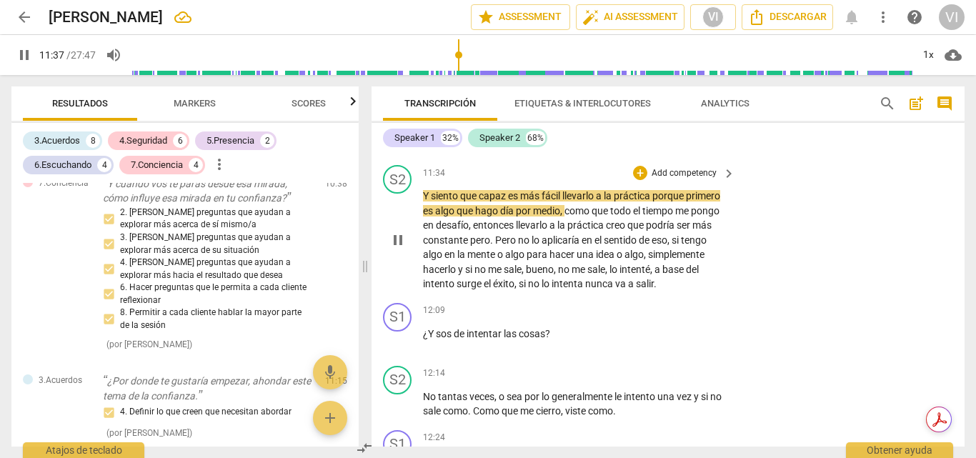
scroll to position [3150, 0]
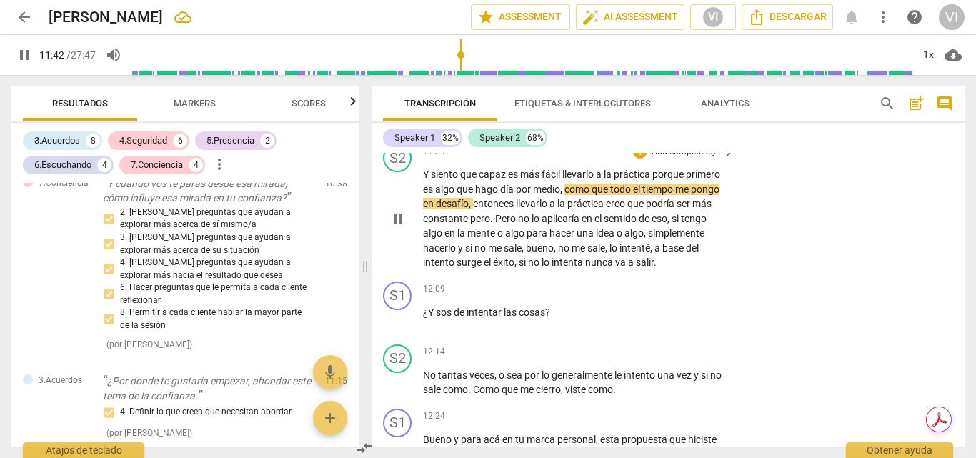
click at [681, 159] on p "Add competency" at bounding box center [684, 152] width 68 height 13
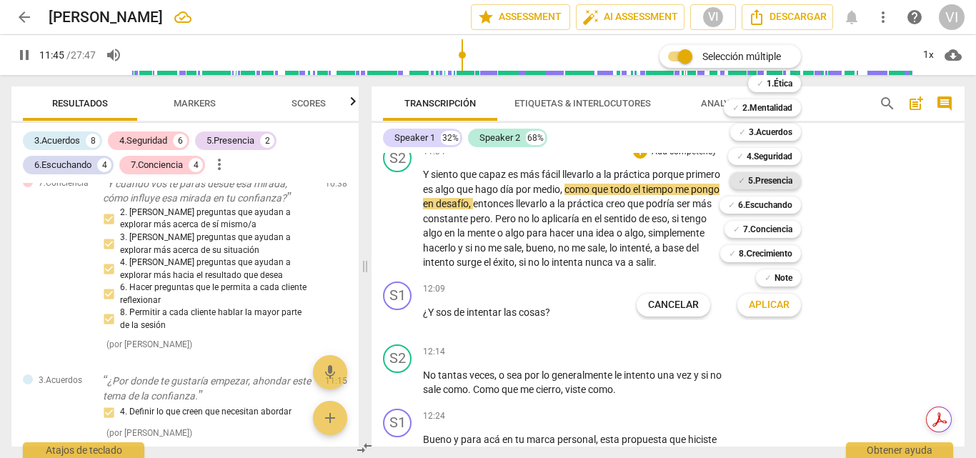
click at [777, 181] on b "5.Presencia" at bounding box center [770, 180] width 44 height 17
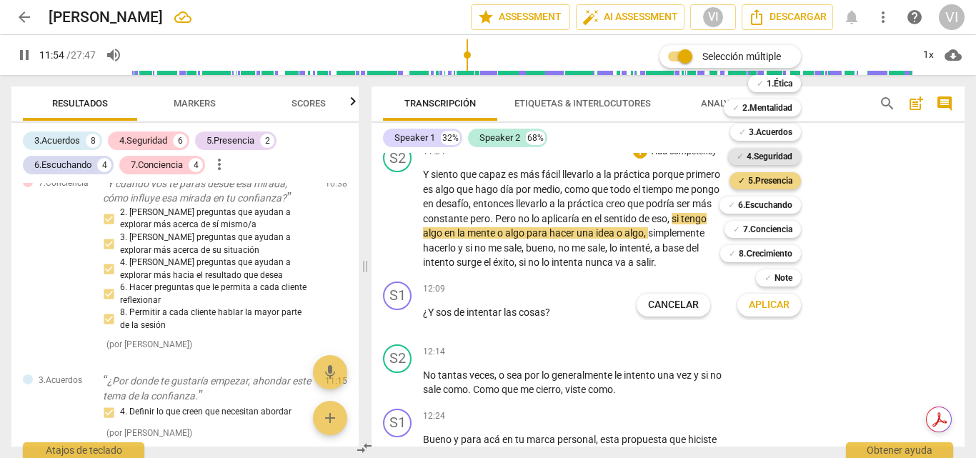
click at [786, 156] on b "4.Seguridad" at bounding box center [770, 156] width 46 height 17
click at [767, 306] on span "Aplicar" at bounding box center [769, 305] width 41 height 14
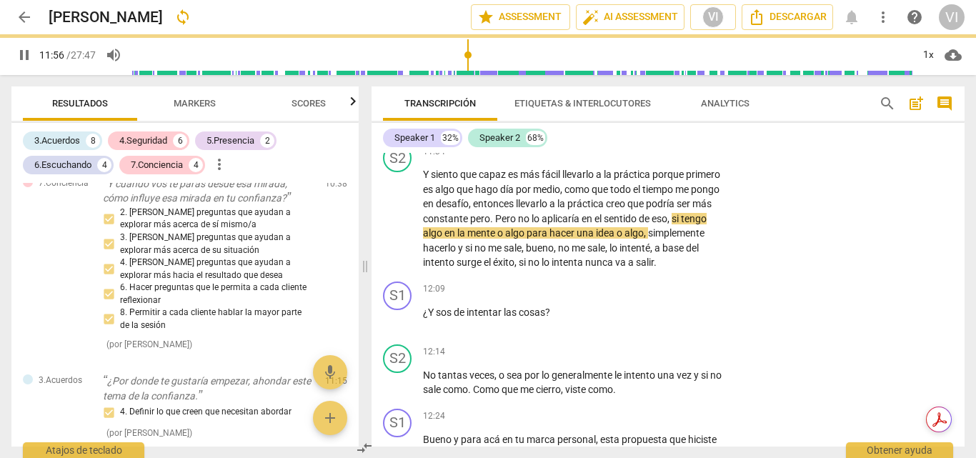
type input "717"
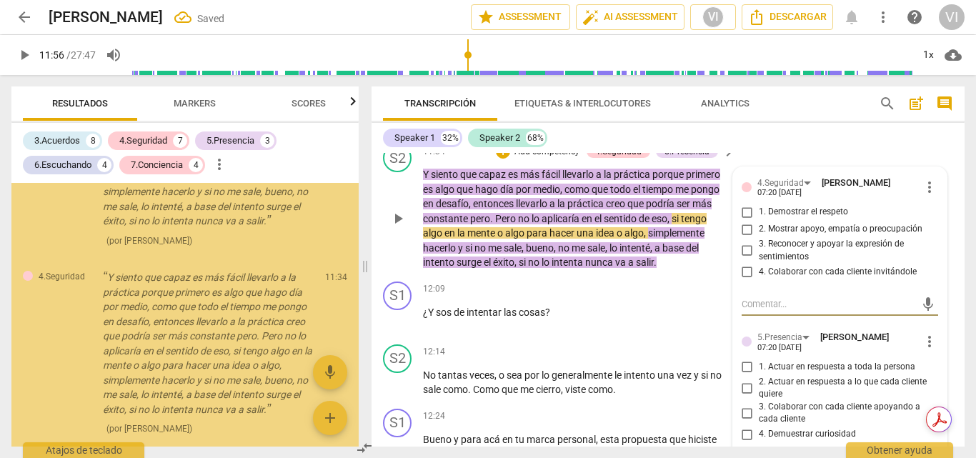
scroll to position [3087, 0]
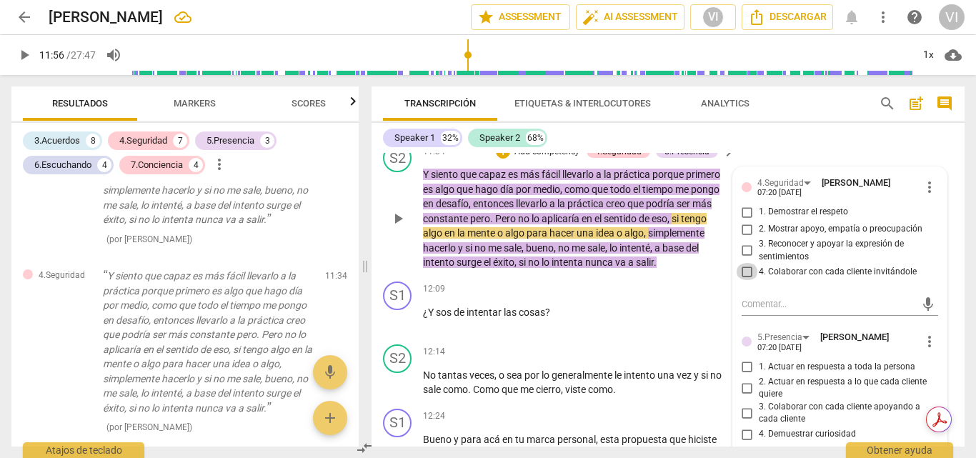
click at [747, 280] on input "4. Colaborar con cada cliente invitándole" at bounding box center [747, 271] width 23 height 17
checkbox input "true"
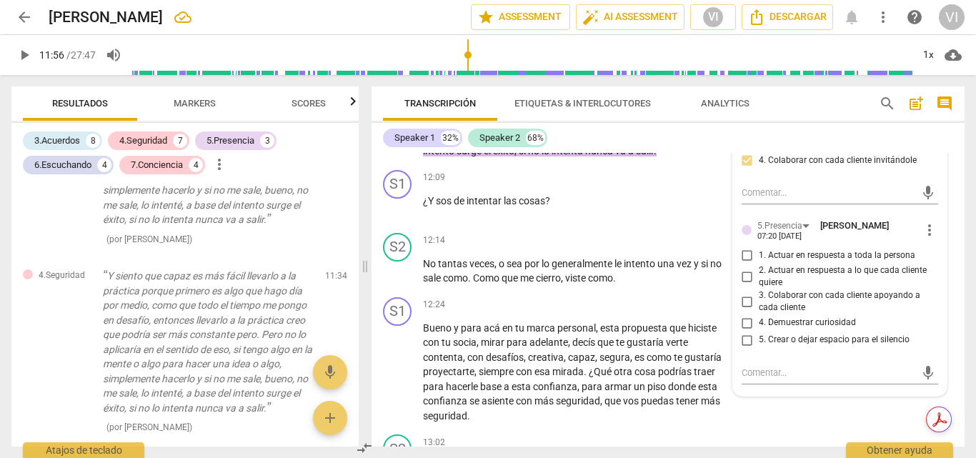
scroll to position [3365, 0]
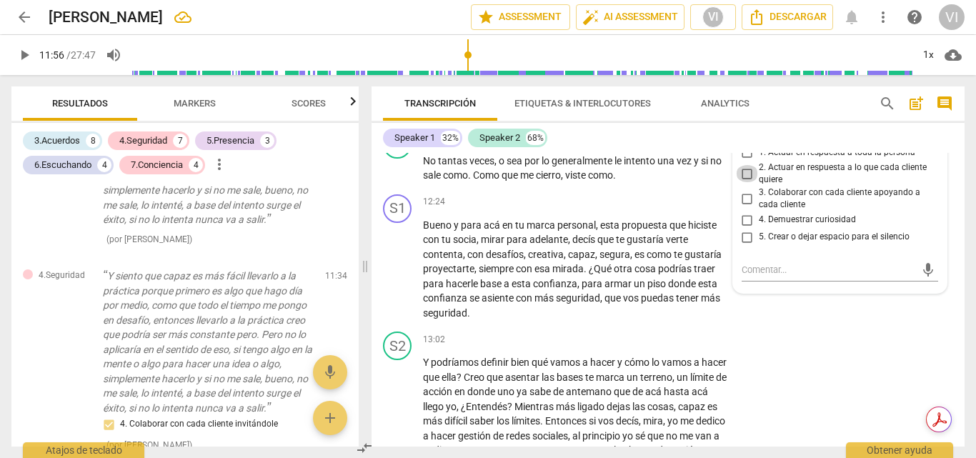
click at [742, 182] on input "2. Actuar en respuesta a lo que cada cliente quiere" at bounding box center [747, 173] width 23 height 17
checkbox input "true"
click at [744, 207] on input "3. Colaborar con cada cliente apoyando a cada cliente" at bounding box center [747, 198] width 23 height 17
checkbox input "true"
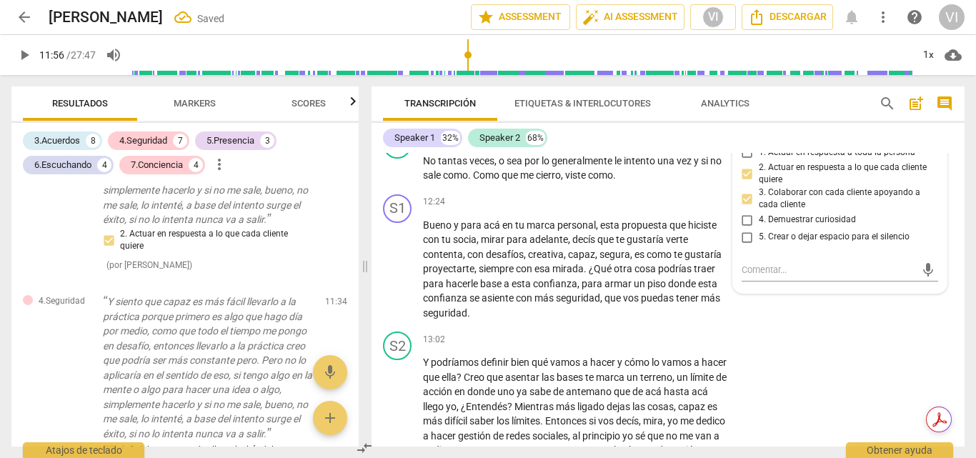
click at [746, 229] on input "4. Demuestrar curiosidad" at bounding box center [747, 219] width 23 height 17
checkbox input "true"
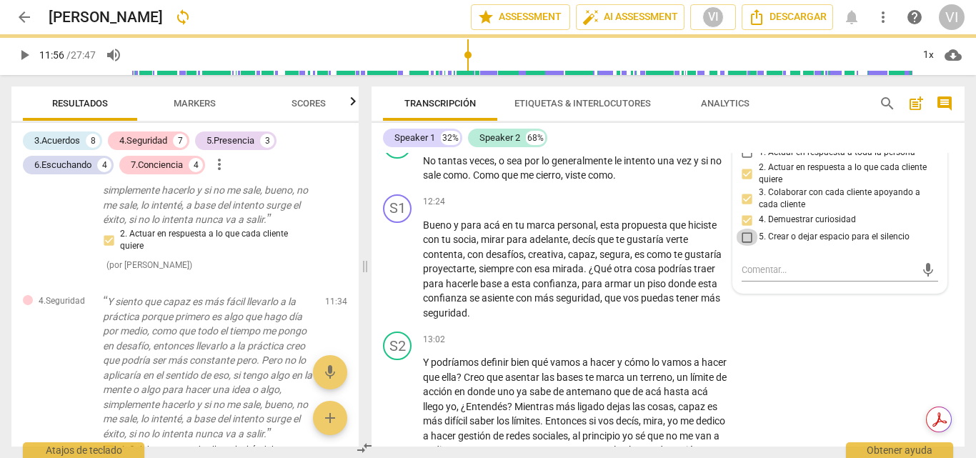
click at [749, 246] on input "5. Crear o dejar espacio para el silencio" at bounding box center [747, 237] width 23 height 17
checkbox input "true"
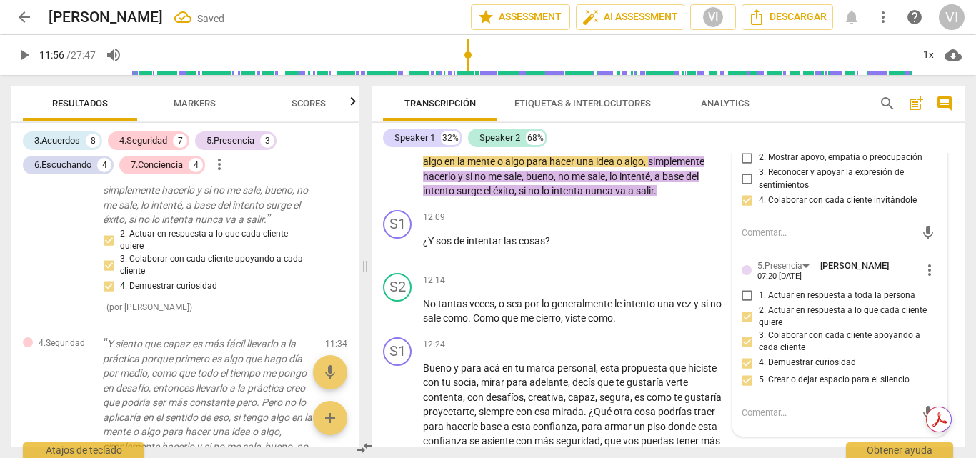
scroll to position [3150, 0]
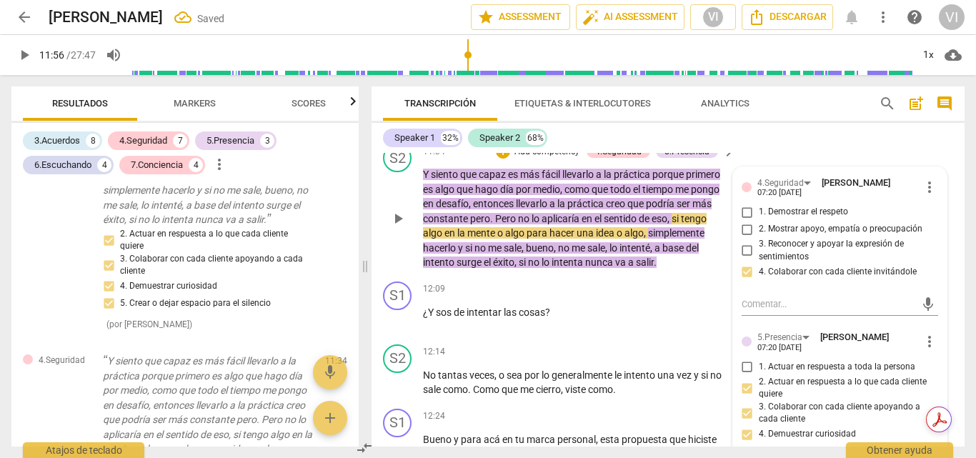
click at [744, 238] on input "2. Mostrar apoyo, empatía o preocupación" at bounding box center [747, 229] width 23 height 17
checkbox input "true"
click at [24, 64] on button "play_arrow" at bounding box center [24, 55] width 26 height 26
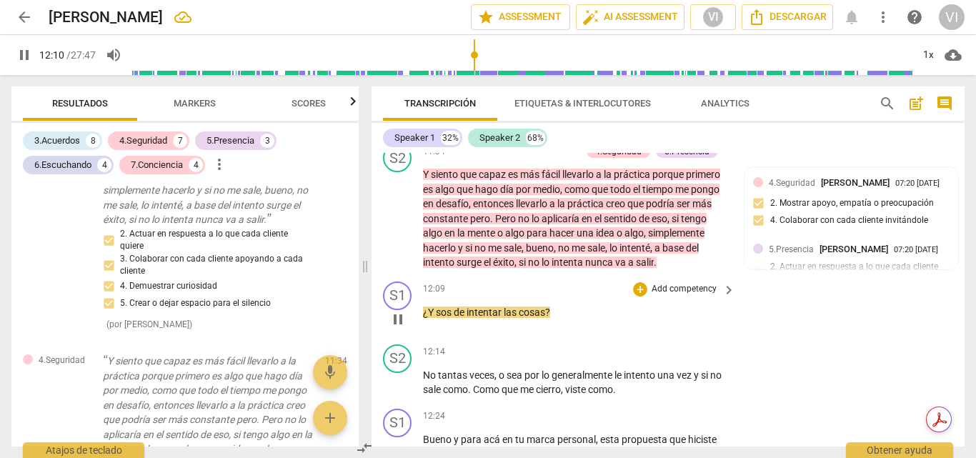
click at [690, 296] on p "Add competency" at bounding box center [684, 289] width 68 height 13
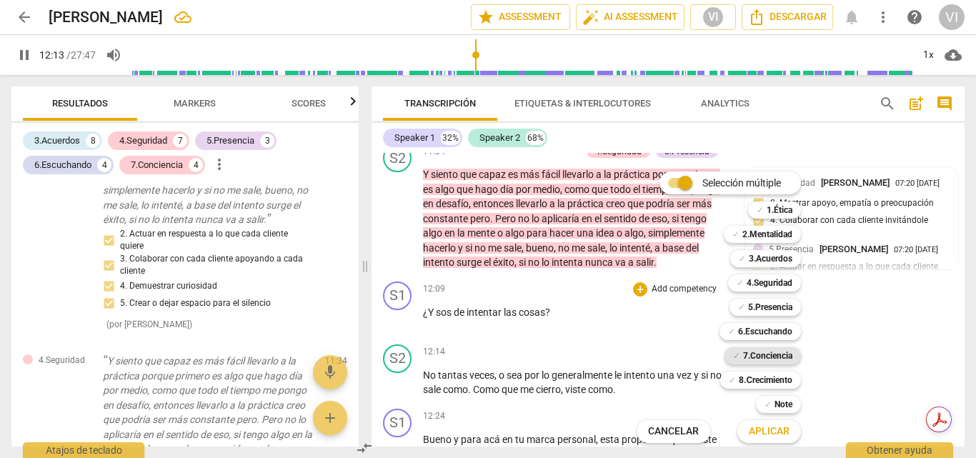
click at [779, 354] on b "7.Conciencia" at bounding box center [767, 355] width 49 height 17
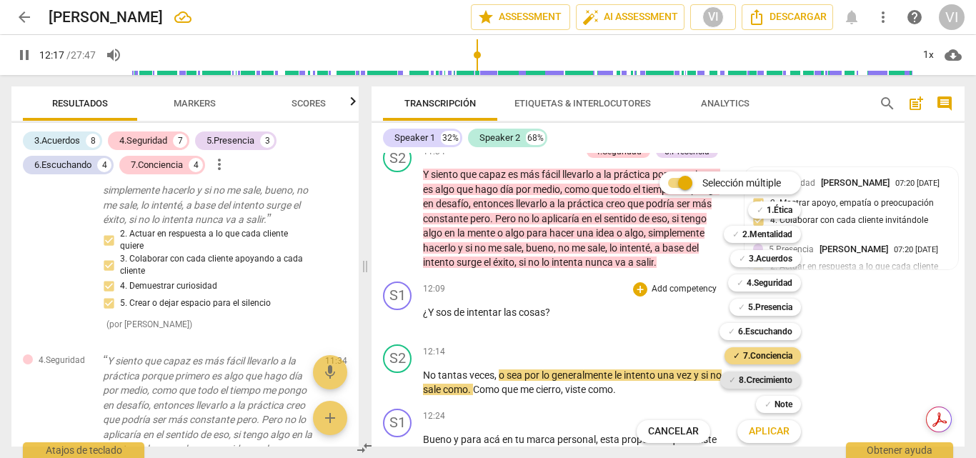
click at [764, 379] on b "8.Сrecimiento" at bounding box center [766, 379] width 54 height 17
click at [769, 434] on span "Aplicar" at bounding box center [769, 431] width 41 height 14
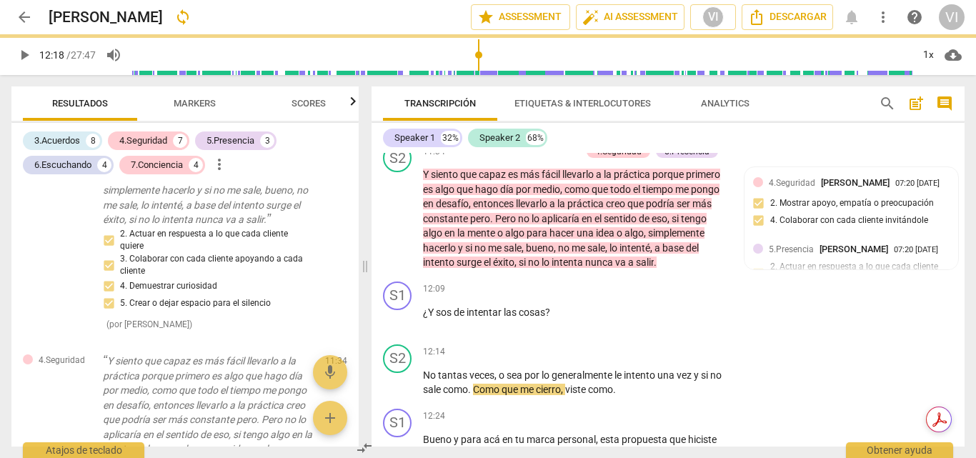
type input "739"
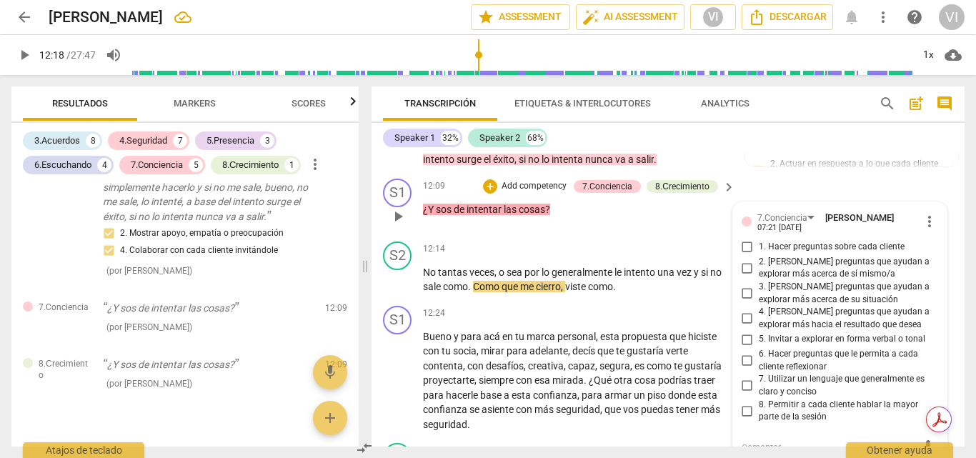
scroll to position [3288, 0]
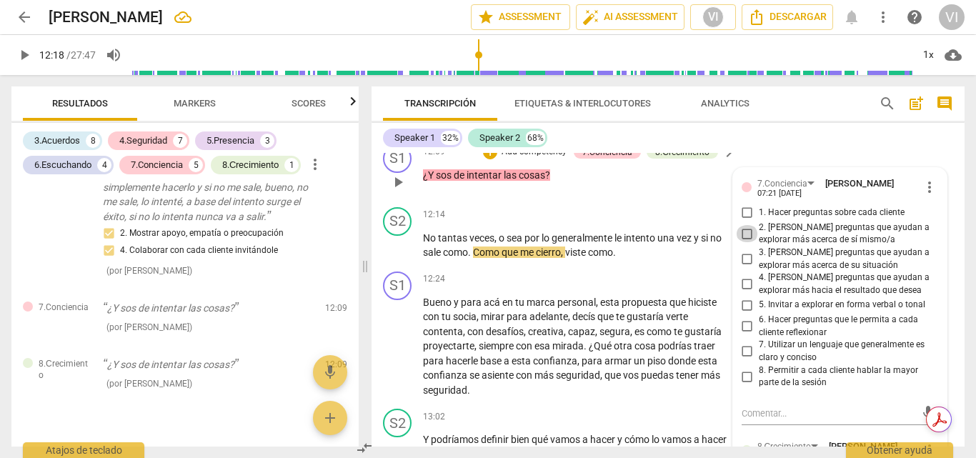
click at [747, 242] on input "2. [PERSON_NAME] preguntas que ayudan a explorar más acerca de sí mismo/a" at bounding box center [747, 233] width 23 height 17
checkbox input "true"
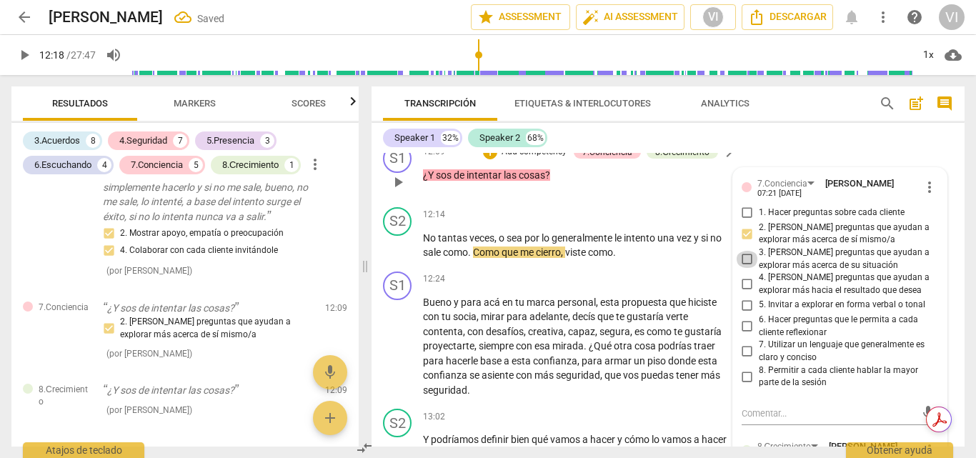
click at [740, 268] on input "3. [PERSON_NAME] preguntas que ayudan a explorar más acerca de su situación" at bounding box center [747, 259] width 23 height 17
checkbox input "true"
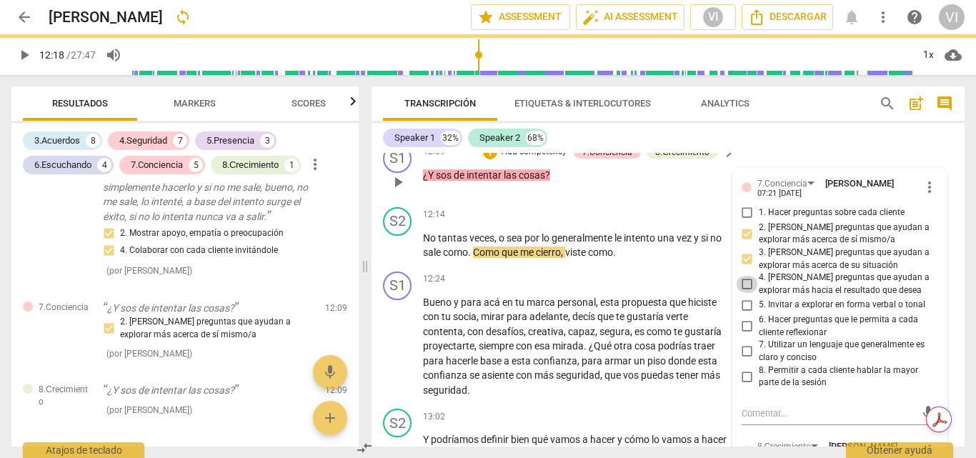
click at [747, 293] on input "4. [PERSON_NAME] preguntas que ayudan a explorar más hacia el resultado que des…" at bounding box center [747, 284] width 23 height 17
checkbox input "true"
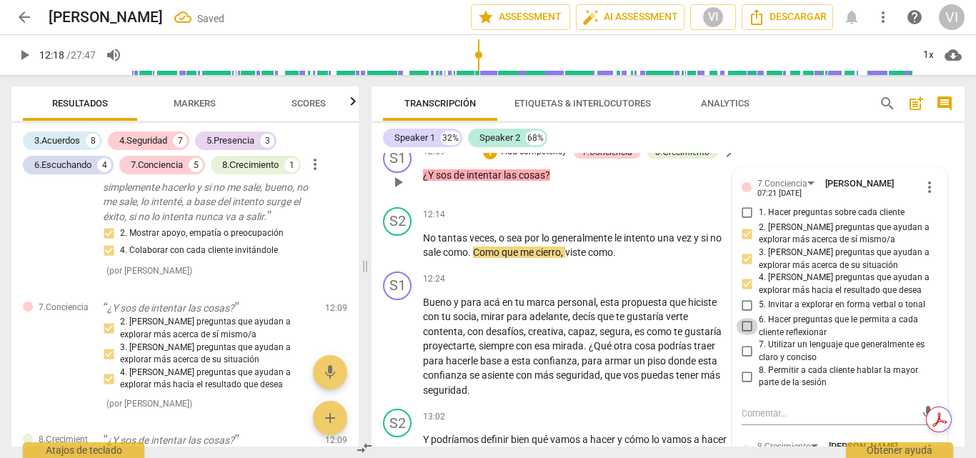
click at [746, 335] on input "6. Hacer preguntas que le permita a cada cliente reflexionar" at bounding box center [747, 326] width 23 height 17
checkbox input "true"
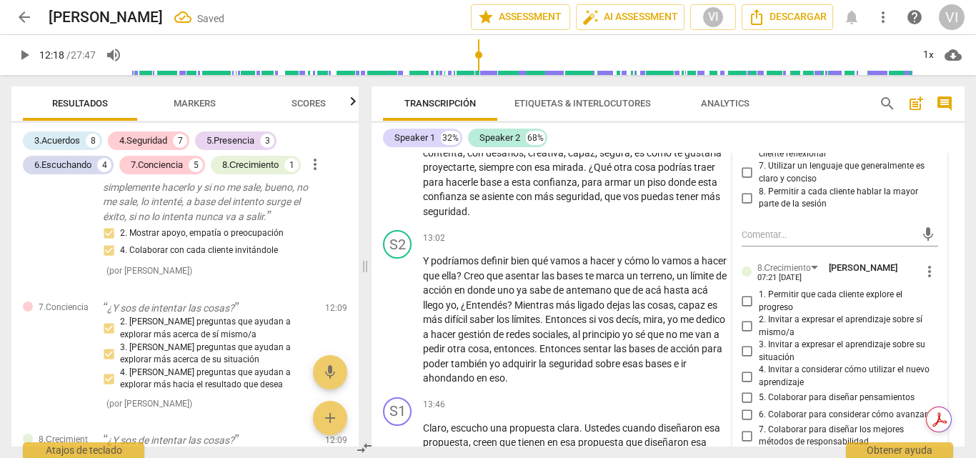
scroll to position [3502, 0]
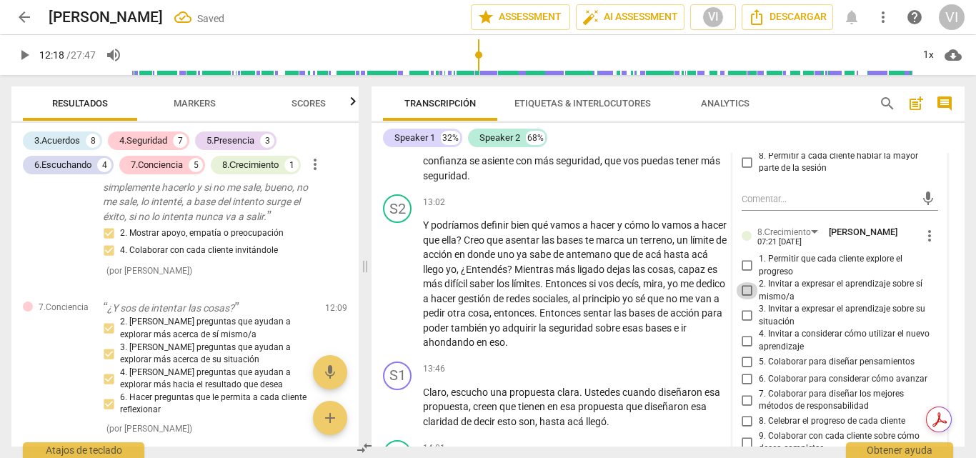
click at [744, 299] on input "2. Invitar a expresar el aprendizaje sobre sí mismo/a" at bounding box center [747, 290] width 23 height 17
checkbox input "true"
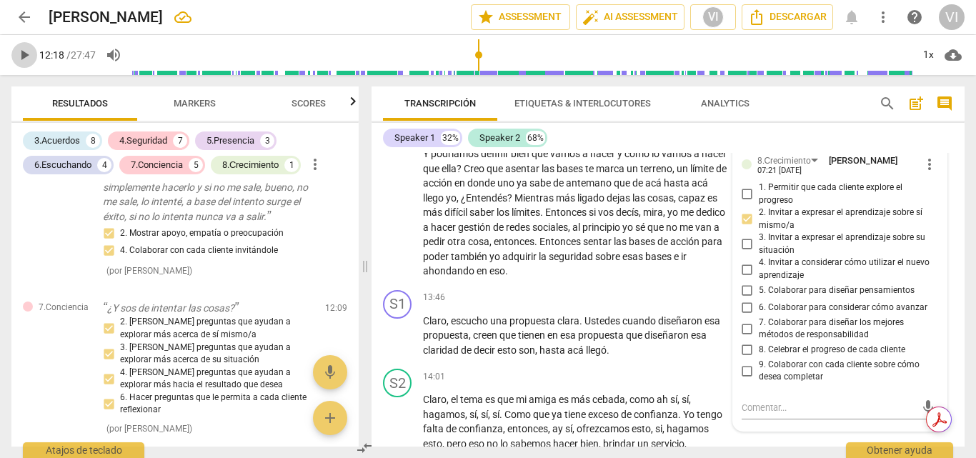
drag, startPoint x: 21, startPoint y: 57, endPoint x: 56, endPoint y: 82, distance: 43.0
click at [21, 56] on span "play_arrow" at bounding box center [24, 54] width 17 height 17
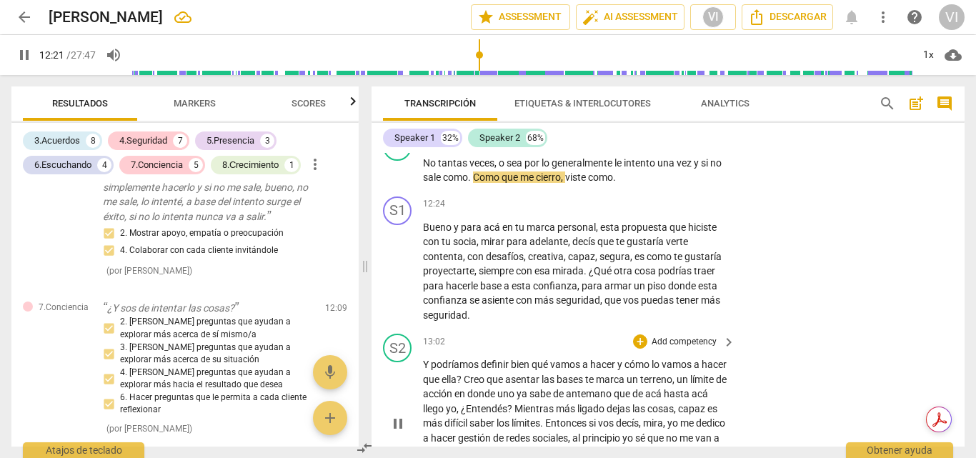
scroll to position [3359, 0]
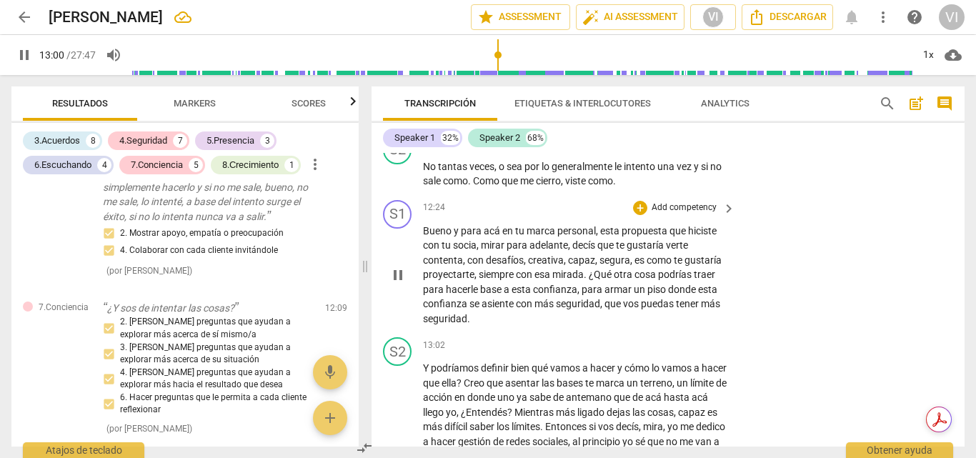
click at [664, 214] on p "Add competency" at bounding box center [684, 207] width 68 height 13
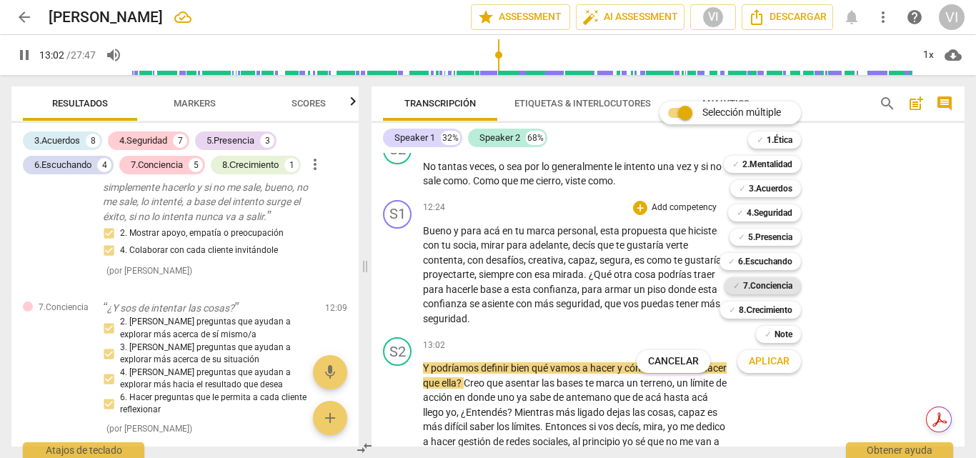
click at [770, 285] on b "7.Conciencia" at bounding box center [767, 285] width 49 height 17
click at [770, 309] on b "8.Сrecimiento" at bounding box center [766, 309] width 54 height 17
click at [773, 366] on span "Aplicar" at bounding box center [769, 361] width 41 height 14
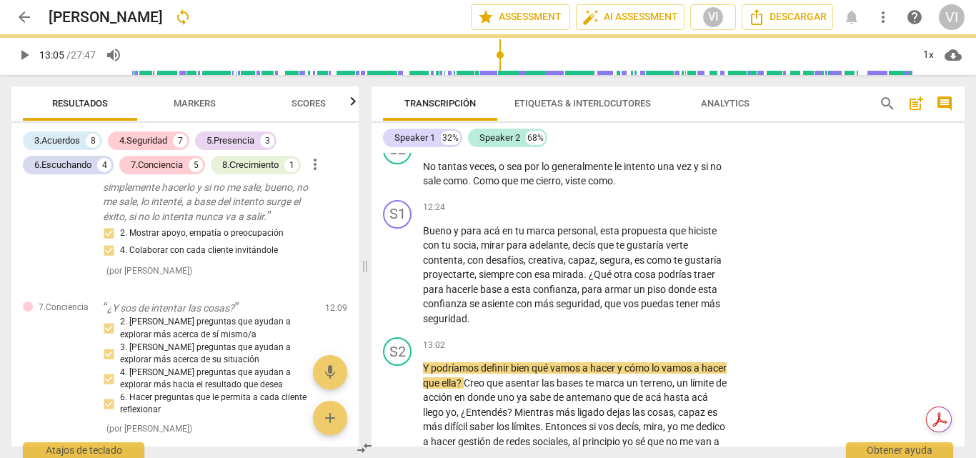
type input "785"
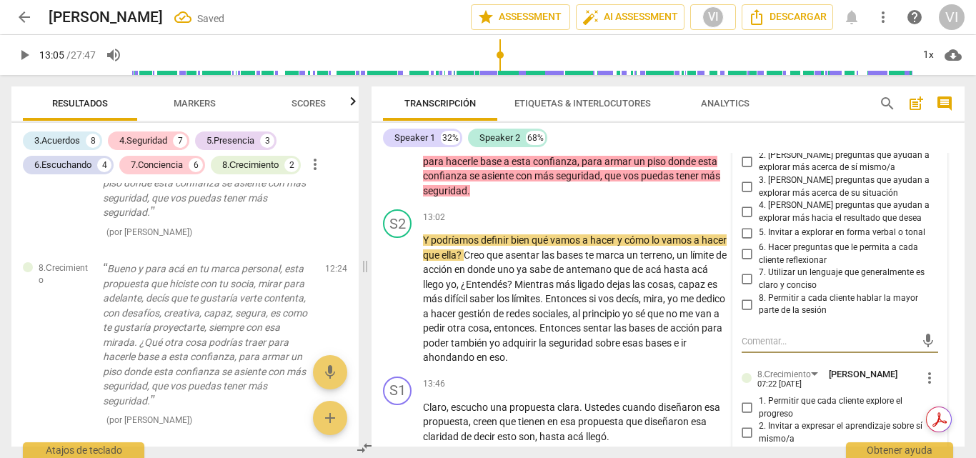
scroll to position [3486, 0]
click at [746, 150] on input "1. Hacer preguntas sobre cada cliente" at bounding box center [747, 141] width 23 height 17
checkbox input "true"
click at [744, 171] on input "2. [PERSON_NAME] preguntas que ayudan a explorar más acerca de sí mismo/a" at bounding box center [747, 162] width 23 height 17
checkbox input "true"
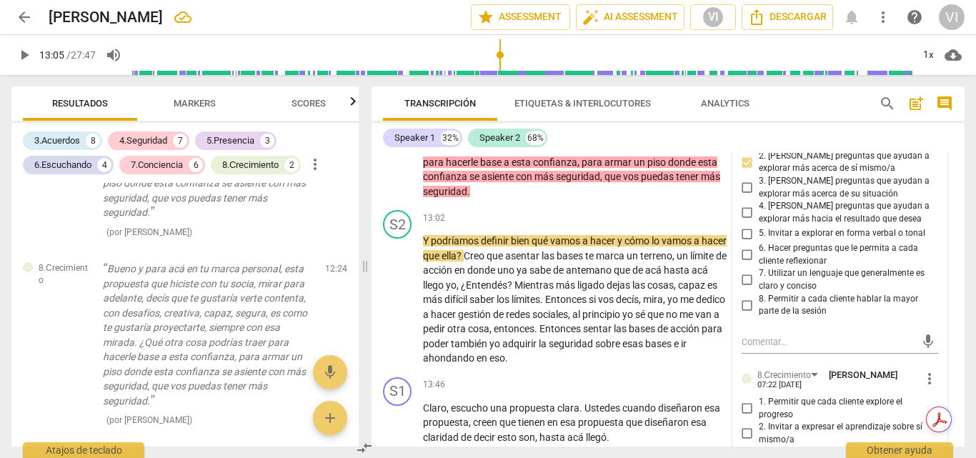
click at [747, 196] on input "3. [PERSON_NAME] preguntas que ayudan a explorar más acerca de su situación" at bounding box center [747, 187] width 23 height 17
checkbox input "true"
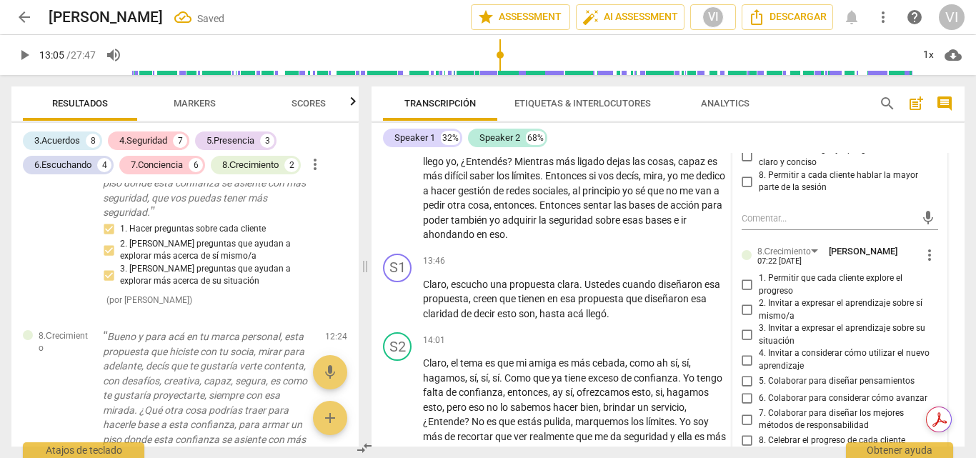
scroll to position [3629, 0]
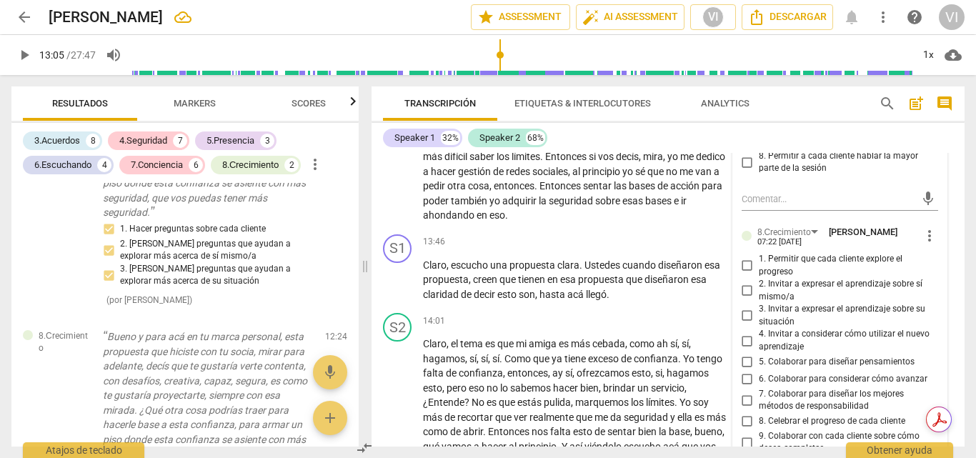
click at [741, 299] on input "2. Invitar a expresar el aprendizaje sobre sí mismo/a" at bounding box center [747, 290] width 23 height 17
click at [742, 299] on input "2. Invitar a expresar el aprendizaje sobre sí mismo/a" at bounding box center [747, 290] width 23 height 17
checkbox input "true"
click at [745, 274] on input "1. Permitir que cada cliente explore el progreso" at bounding box center [747, 265] width 23 height 17
checkbox input "true"
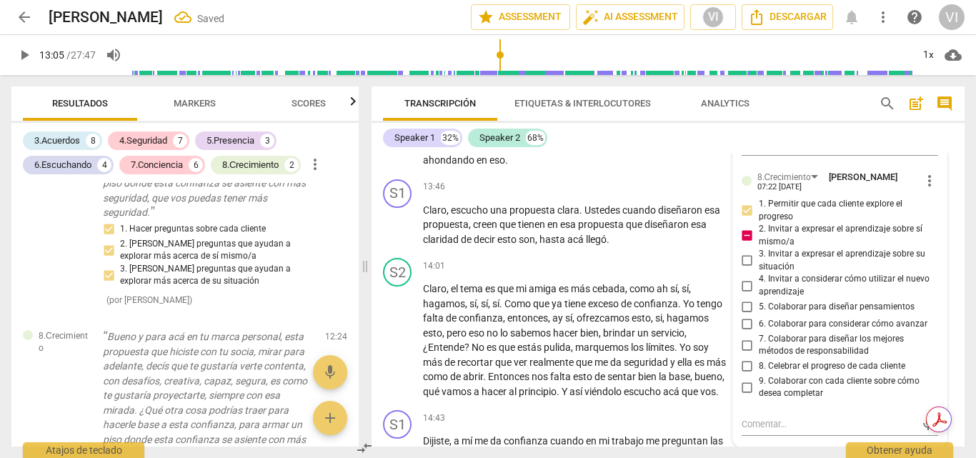
scroll to position [3701, 0]
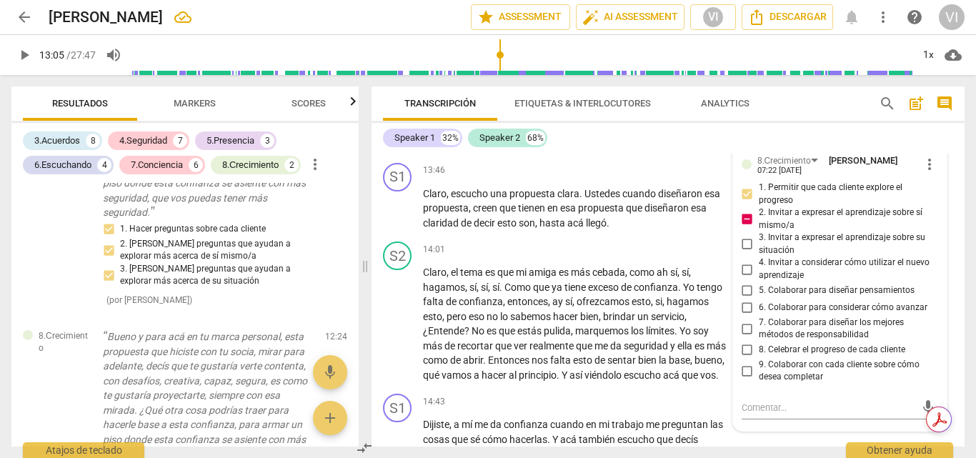
click at [26, 59] on span "play_arrow" at bounding box center [24, 54] width 17 height 17
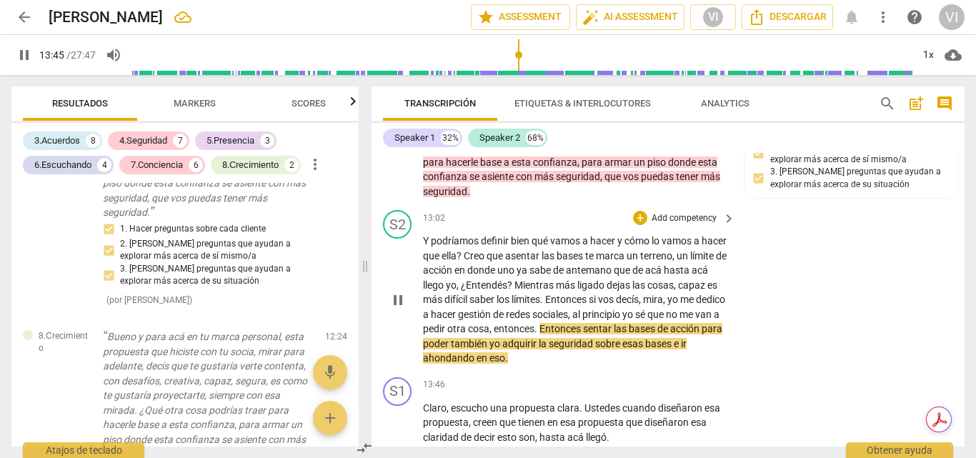
scroll to position [3558, 0]
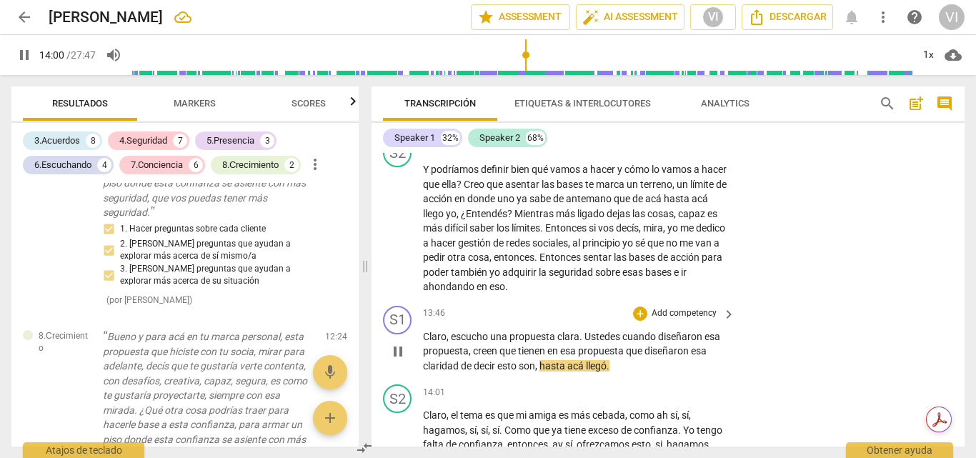
click at [684, 320] on p "Add competency" at bounding box center [684, 313] width 68 height 13
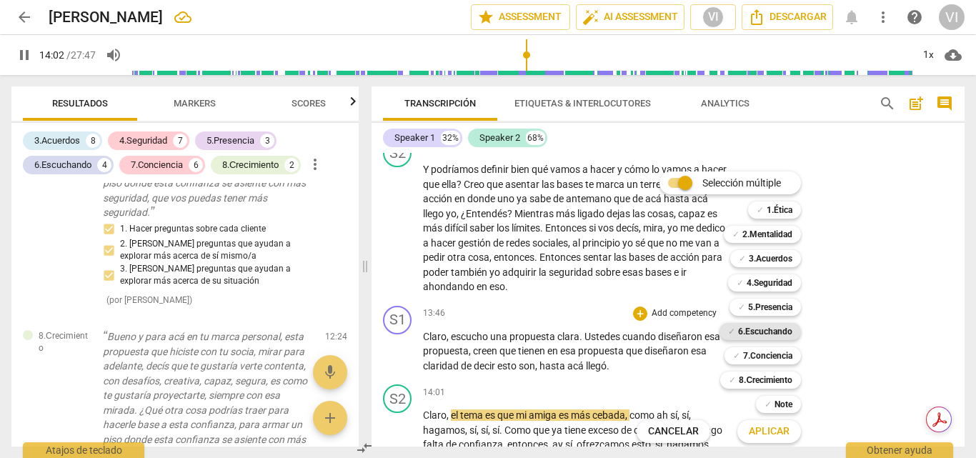
click at [774, 326] on b "6.Escuchando" at bounding box center [765, 331] width 54 height 17
click at [764, 351] on b "7.Conciencia" at bounding box center [767, 355] width 49 height 17
click at [769, 433] on span "Aplicar" at bounding box center [769, 431] width 41 height 14
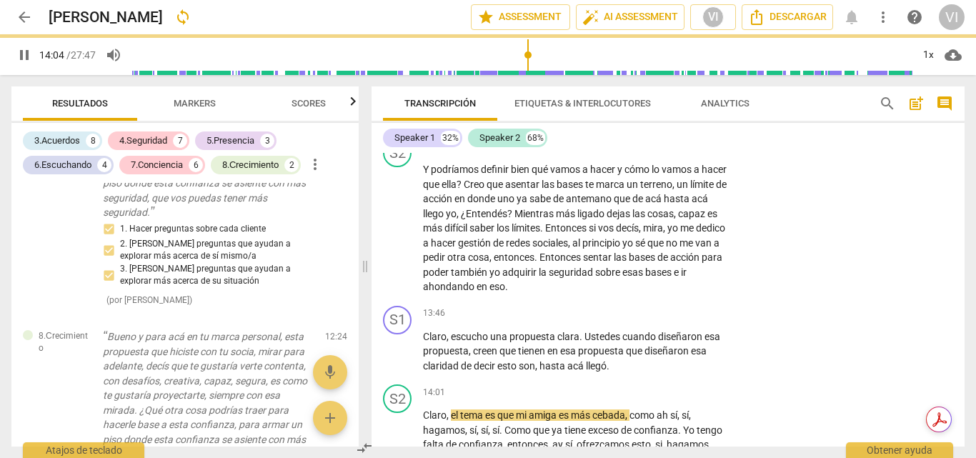
type input "845"
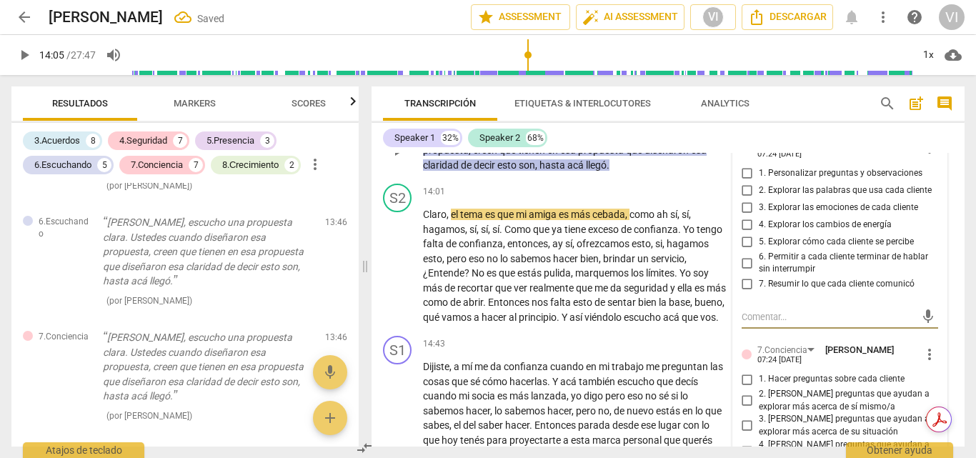
scroll to position [3733, 0]
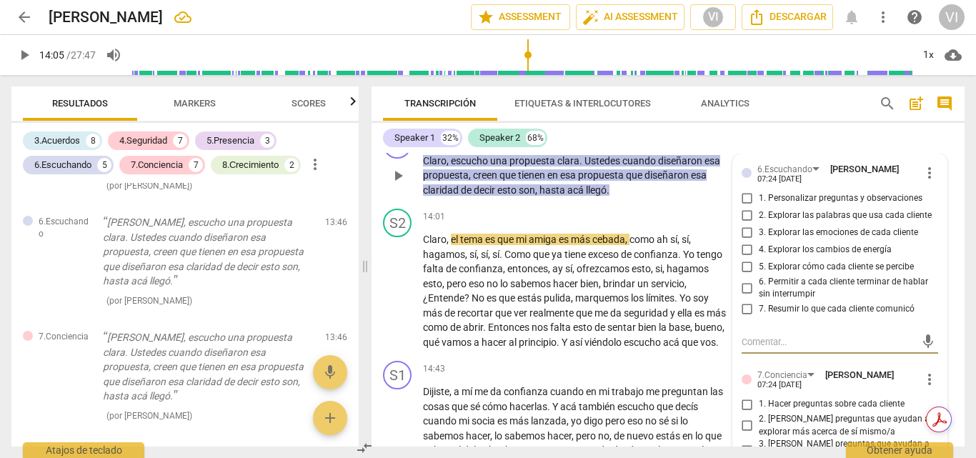
click at [741, 207] on input "1. Personalizar preguntas y observaciones" at bounding box center [747, 198] width 23 height 17
checkbox input "true"
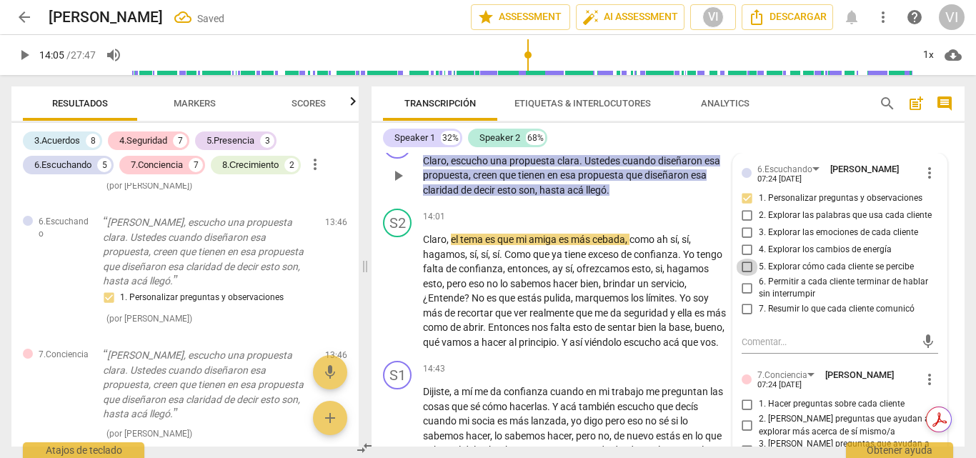
click at [744, 276] on input "5. Explorar cómo cada cliente se percibe" at bounding box center [747, 267] width 23 height 17
checkbox input "true"
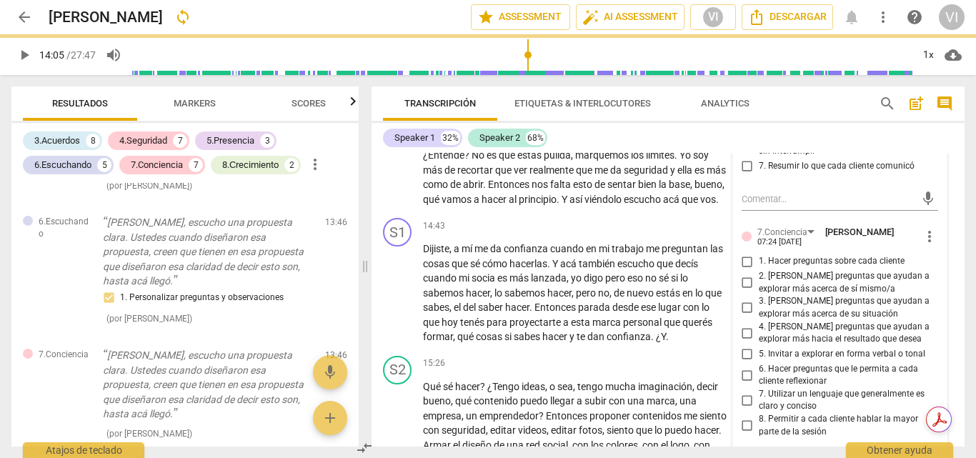
scroll to position [3948, 0]
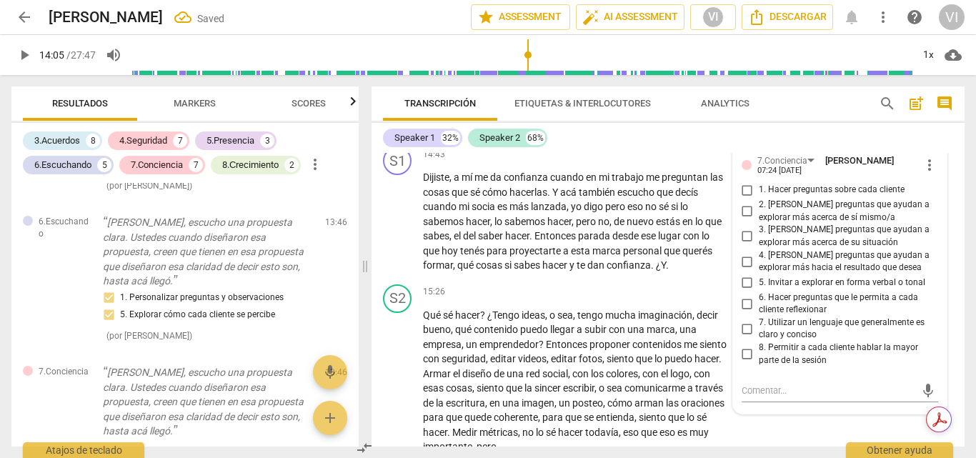
click at [745, 245] on input "3. [PERSON_NAME] preguntas que ayudan a explorar más acerca de su situación" at bounding box center [747, 236] width 23 height 17
checkbox input "true"
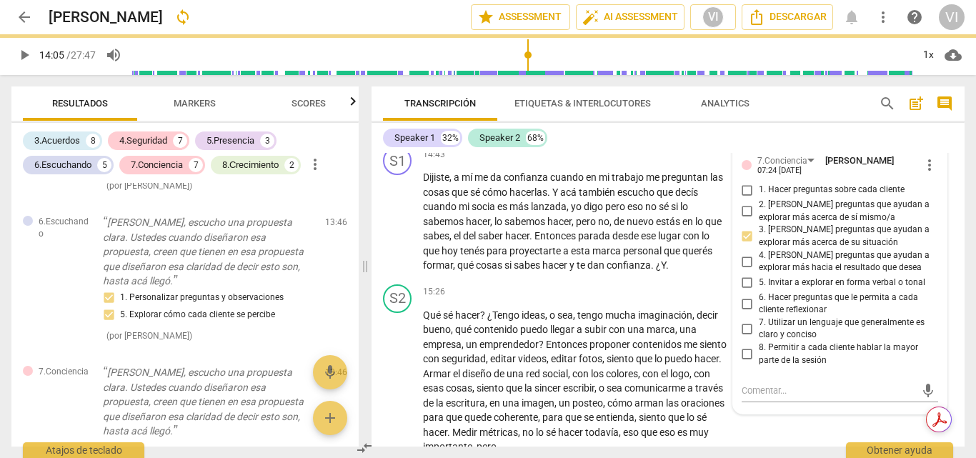
click at [746, 270] on input "4. [PERSON_NAME] preguntas que ayudan a explorar más hacia el resultado que des…" at bounding box center [747, 261] width 23 height 17
checkbox input "true"
click at [742, 312] on input "6. Hacer preguntas que le permita a cada cliente reflexionar" at bounding box center [747, 303] width 23 height 17
checkbox input "true"
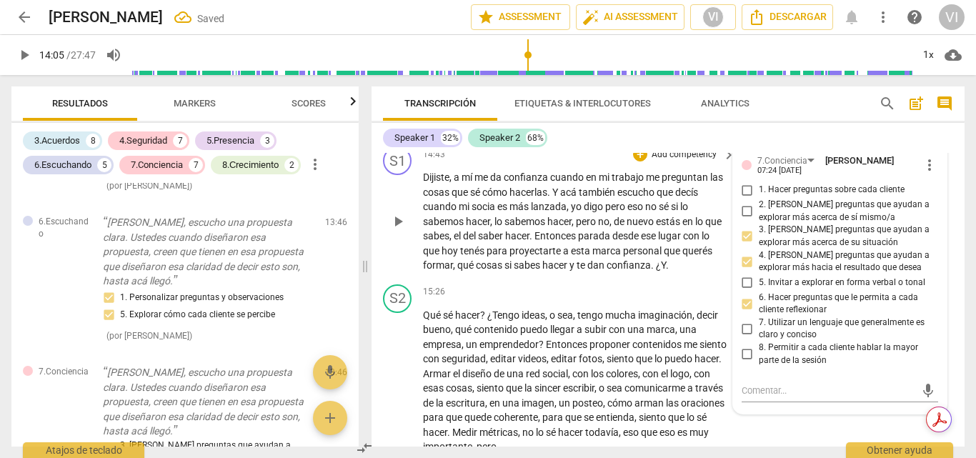
drag, startPoint x: 743, startPoint y: 384, endPoint x: 681, endPoint y: 321, distance: 88.9
click at [743, 363] on input "8. Permitir a cada cliente hablar la mayor parte de la sesión" at bounding box center [747, 354] width 23 height 17
checkbox input "true"
click at [21, 54] on span "play_arrow" at bounding box center [24, 54] width 17 height 17
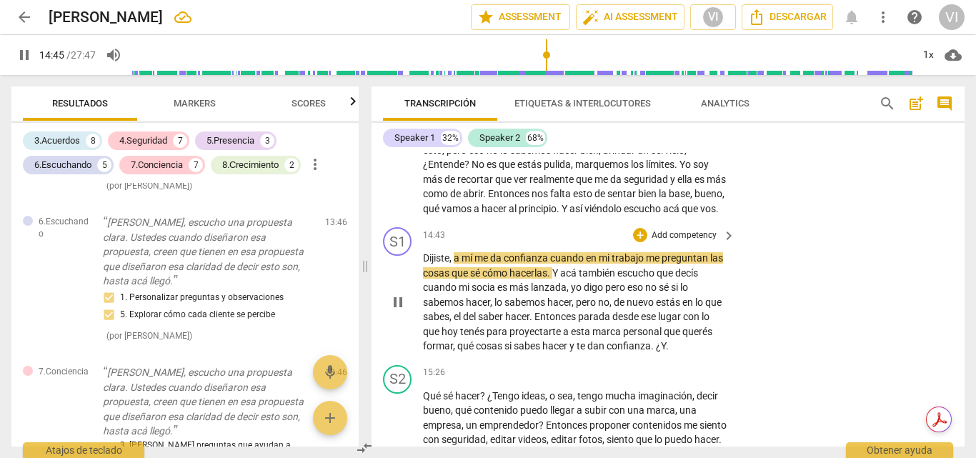
scroll to position [3876, 0]
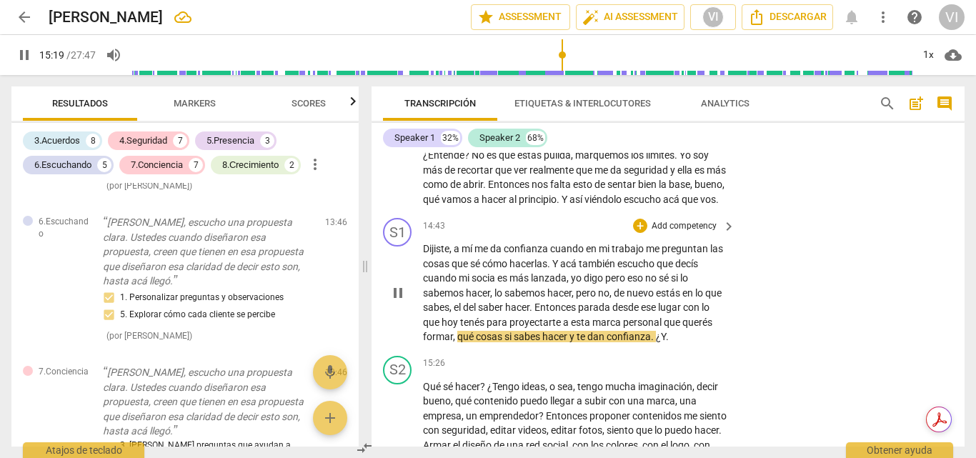
click at [679, 233] on p "Add competency" at bounding box center [684, 226] width 68 height 13
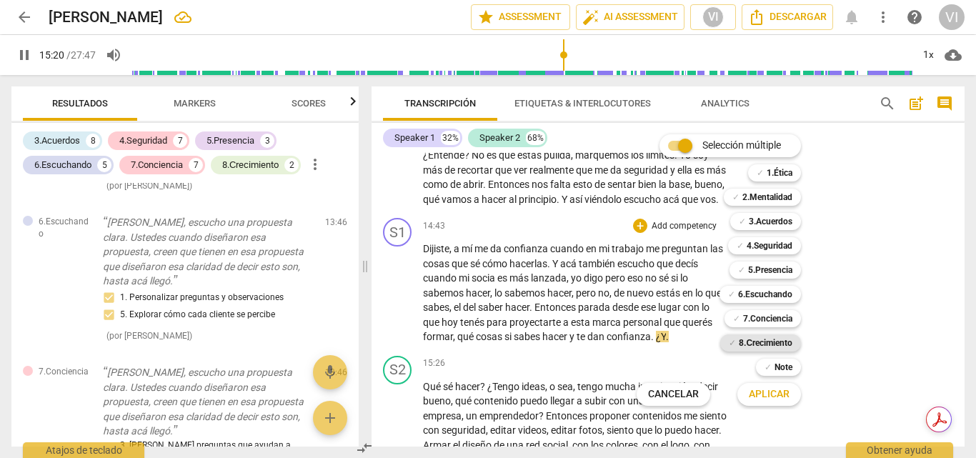
click at [778, 341] on b "8.Сrecimiento" at bounding box center [766, 342] width 54 height 17
click at [781, 395] on span "Aplicar" at bounding box center [769, 394] width 41 height 14
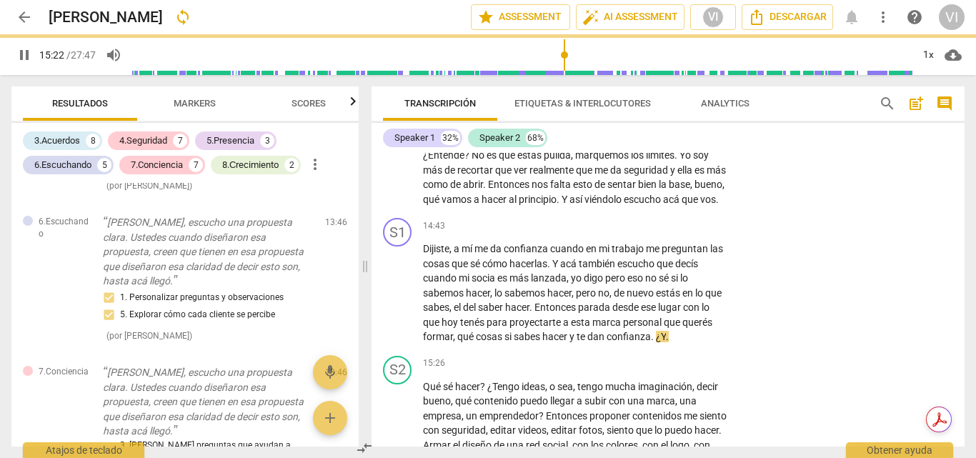
type input "923"
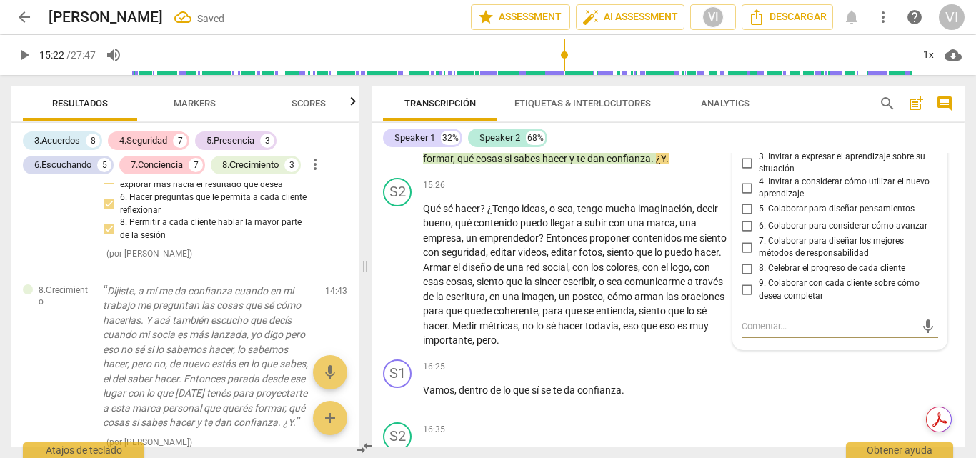
scroll to position [4053, 0]
click at [744, 219] on input "5. Colaborar para diseñar pensamientos" at bounding box center [747, 209] width 23 height 17
checkbox input "true"
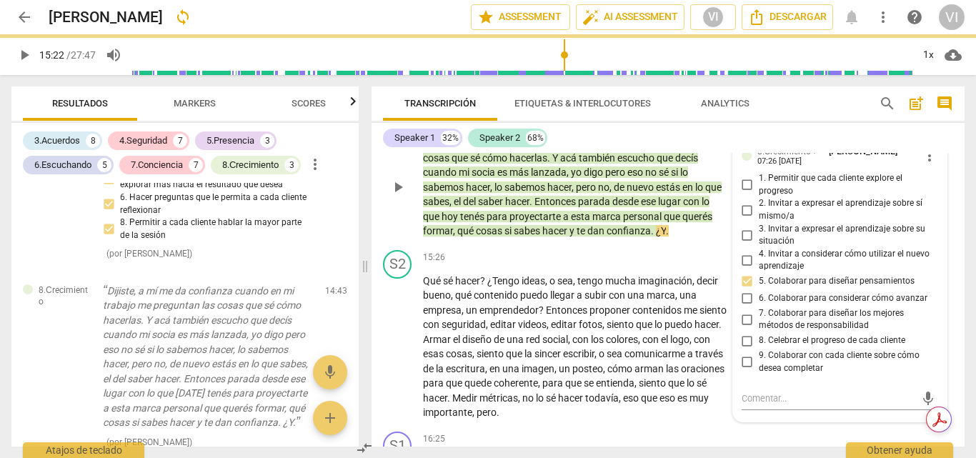
click at [739, 244] on input "3. Invitar a expresar el aprendizaje sobre su situación" at bounding box center [747, 234] width 23 height 17
checkbox input "true"
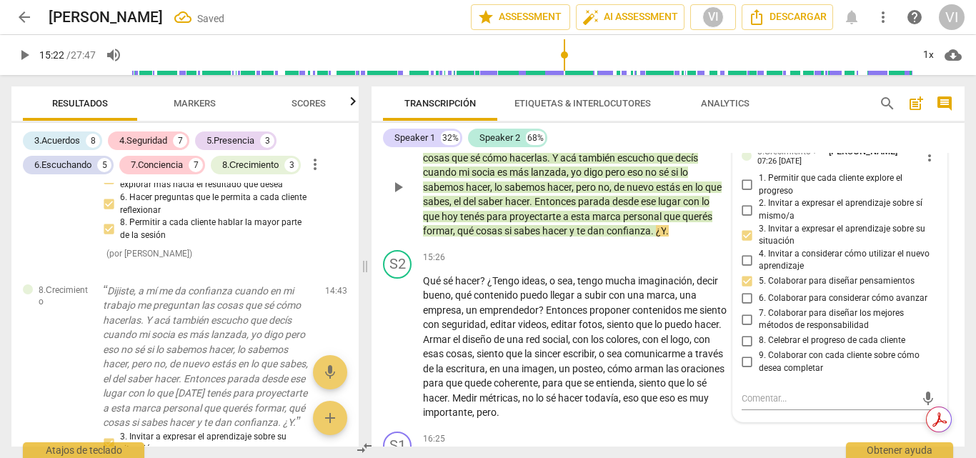
click at [743, 219] on input "2. Invitar a expresar el aprendizaje sobre sí mismo/a" at bounding box center [747, 209] width 23 height 17
checkbox input "true"
click at [19, 52] on span "play_arrow" at bounding box center [24, 54] width 17 height 17
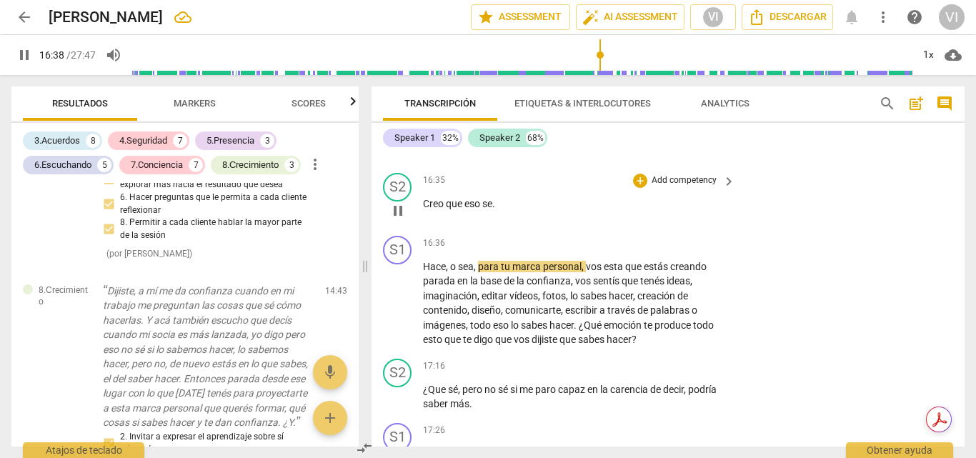
scroll to position [4339, 0]
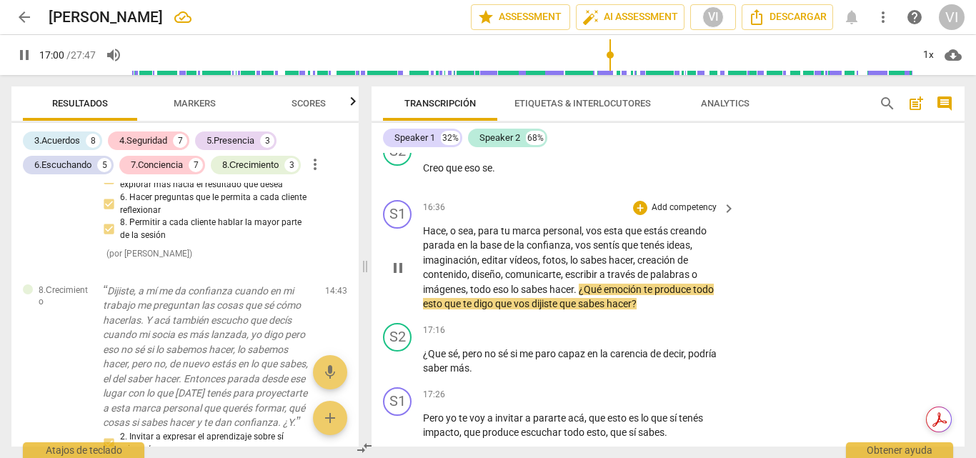
click at [694, 214] on p "Add competency" at bounding box center [684, 207] width 68 height 13
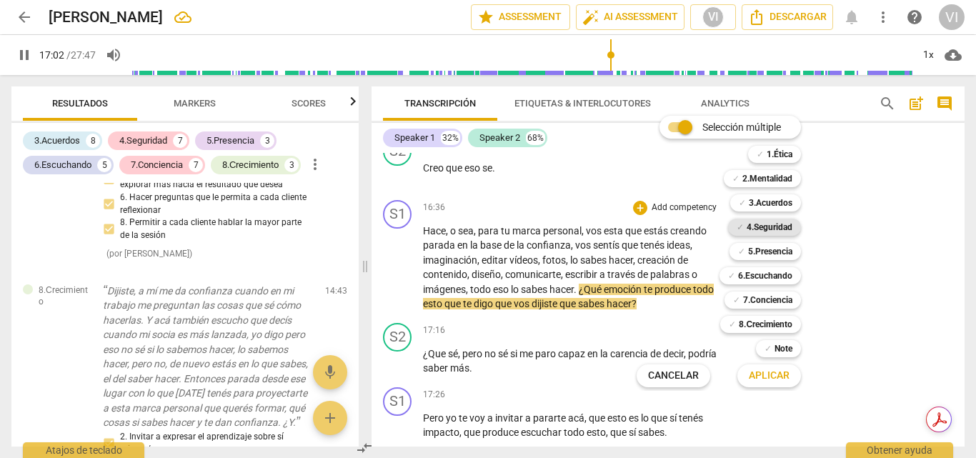
click at [769, 227] on b "4.Seguridad" at bounding box center [770, 227] width 46 height 17
click at [764, 250] on b "5.Presencia" at bounding box center [770, 251] width 44 height 17
click at [754, 277] on b "6.Escuchando" at bounding box center [765, 275] width 54 height 17
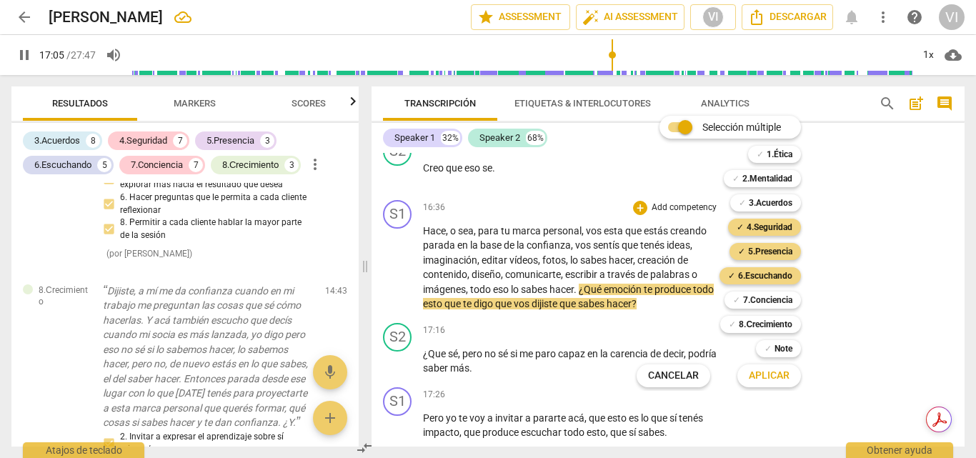
click at [771, 381] on span "Aplicar" at bounding box center [769, 376] width 41 height 14
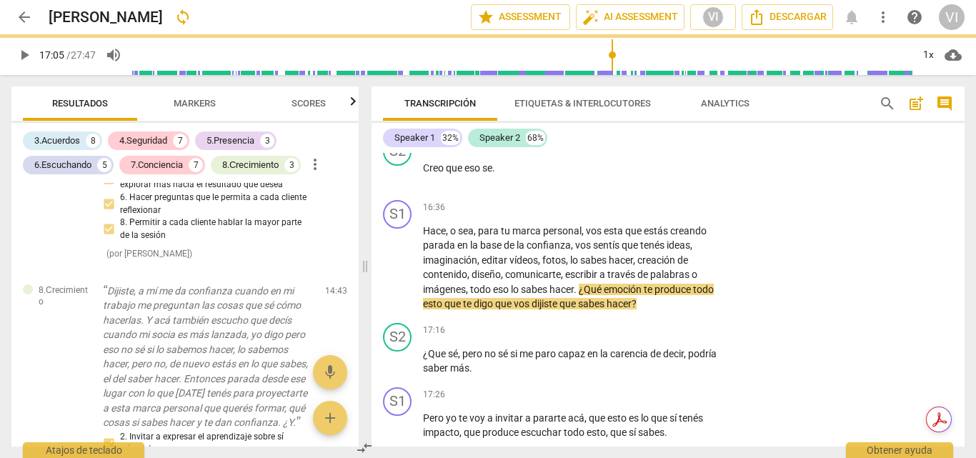
type input "1026"
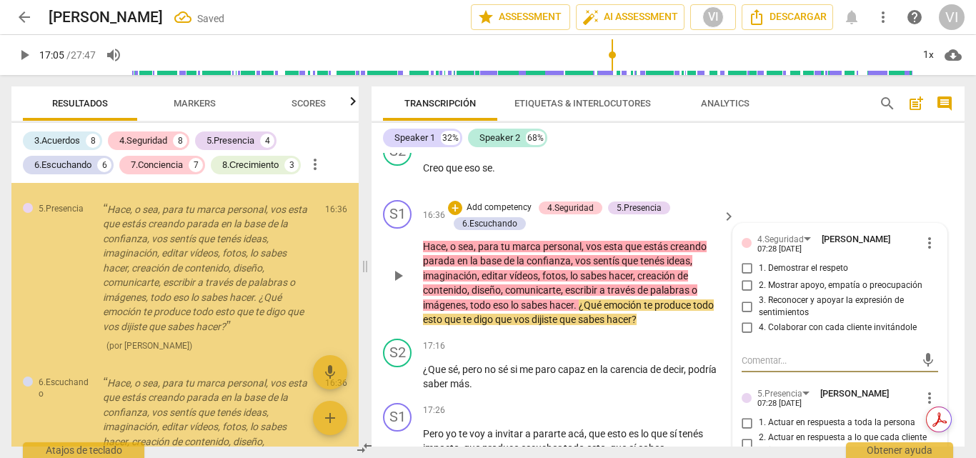
scroll to position [5078, 0]
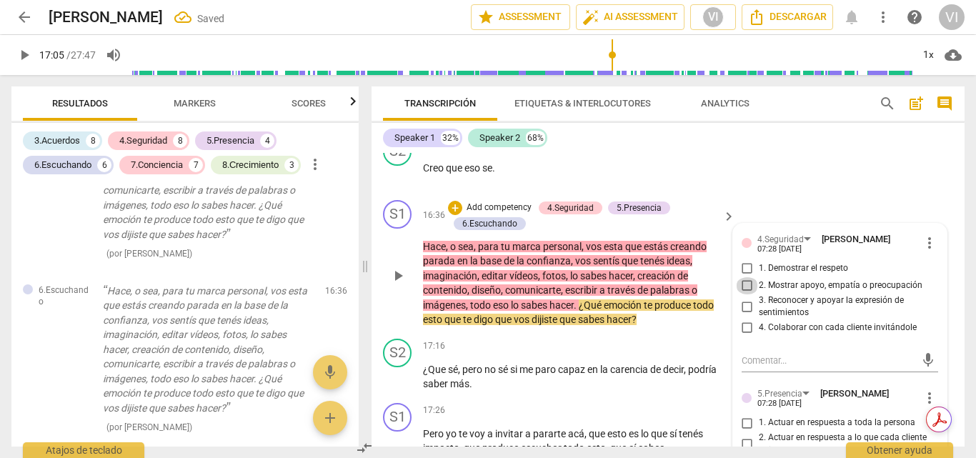
click at [744, 294] on input "2. Mostrar apoyo, empatía o preocupación" at bounding box center [747, 285] width 23 height 17
checkbox input "true"
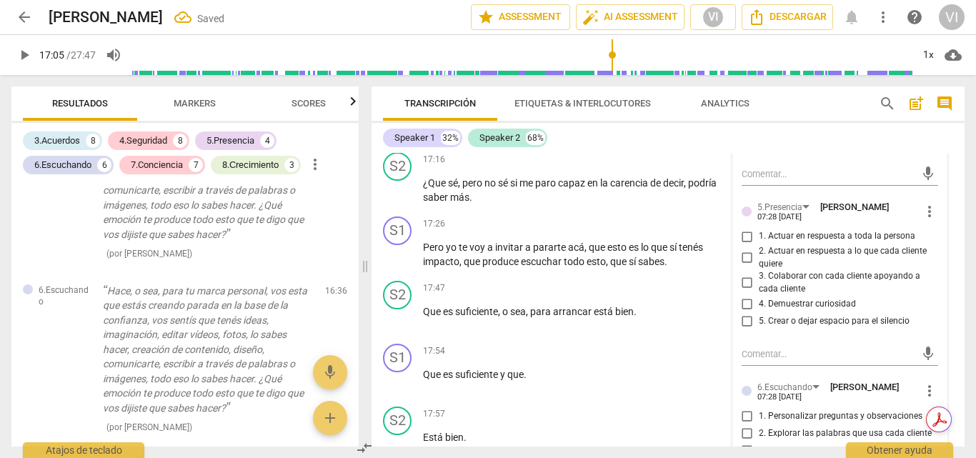
scroll to position [4554, 0]
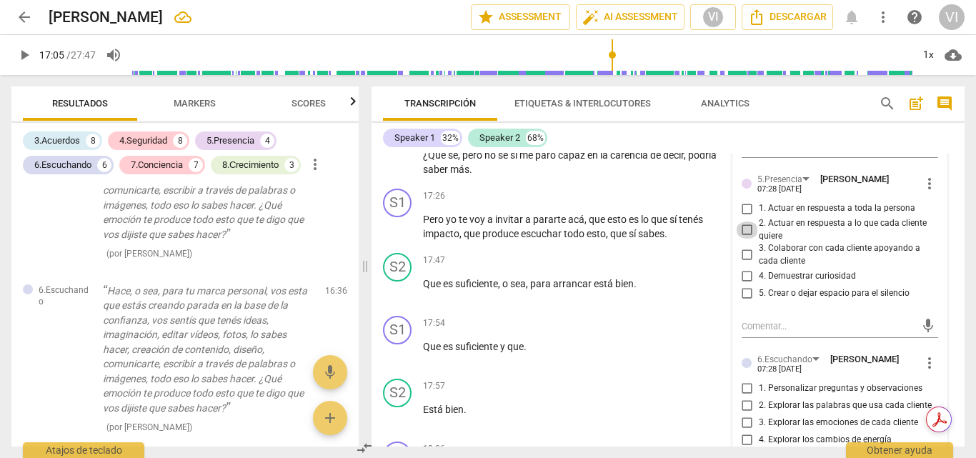
click at [745, 239] on input "2. Actuar en respuesta a lo que cada cliente quiere" at bounding box center [747, 229] width 23 height 17
checkbox input "true"
click at [747, 264] on input "3. Colaborar con cada cliente apoyando a cada cliente" at bounding box center [747, 254] width 23 height 17
checkbox input "true"
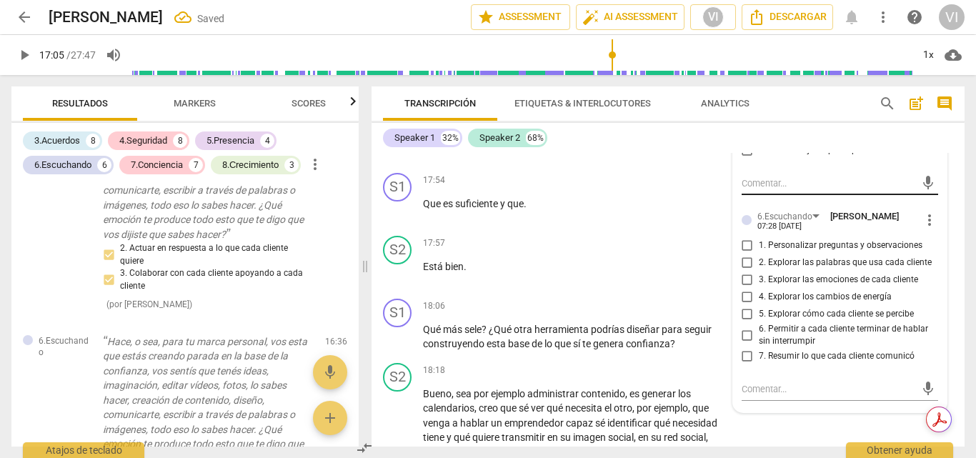
scroll to position [4768, 0]
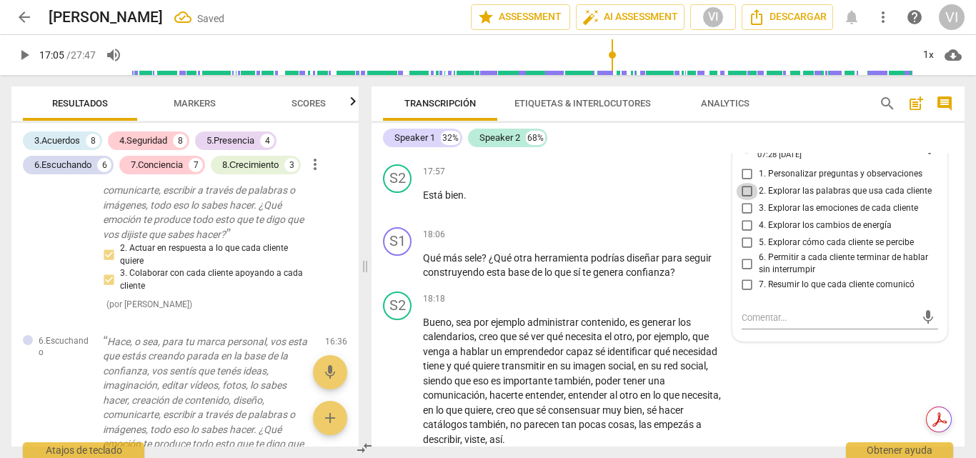
click at [744, 200] on input "2. Explorar las palabras que usa cada cliente" at bounding box center [747, 191] width 23 height 17
checkbox input "true"
click at [744, 217] on input "3. Explorar las emociones de cada cliente" at bounding box center [747, 208] width 23 height 17
checkbox input "true"
click at [742, 251] on input "5. Explorar cómo cada cliente se percibe" at bounding box center [747, 242] width 23 height 17
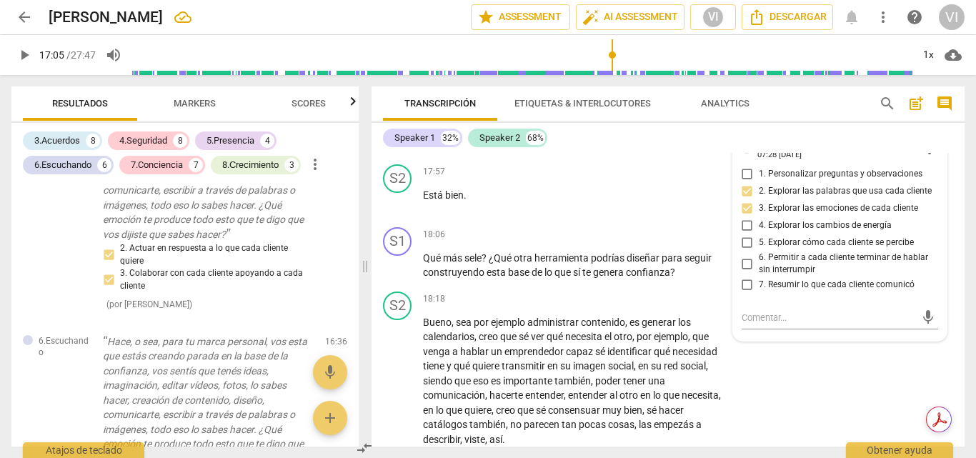
checkbox input "true"
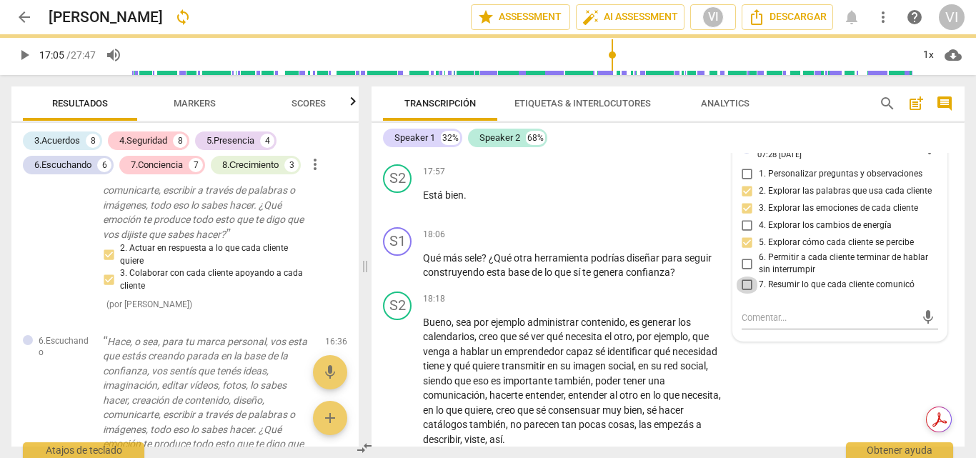
click at [742, 294] on input "7. Resumir lo que cada cliente comunicó" at bounding box center [747, 284] width 23 height 17
checkbox input "true"
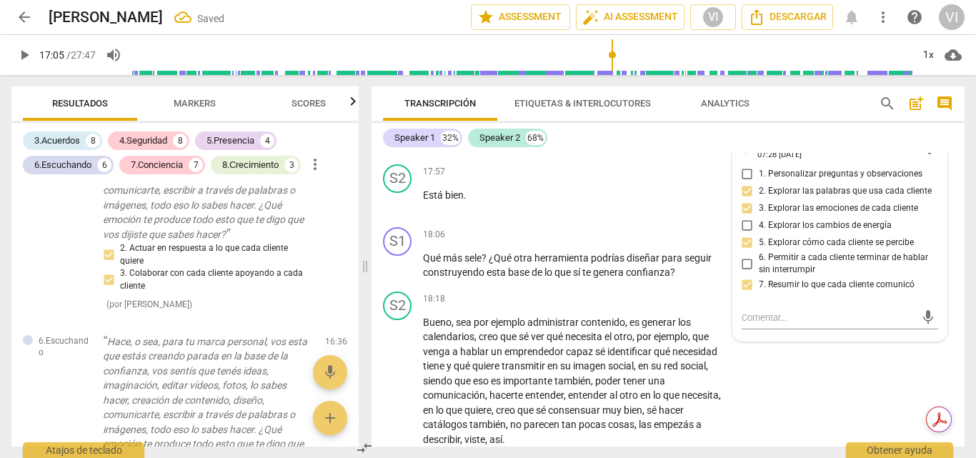
click at [745, 272] on input "6. Permitir a cada cliente terminar de hablar sin interrumpir" at bounding box center [747, 263] width 23 height 17
checkbox input "true"
click at [27, 52] on span "play_arrow" at bounding box center [24, 54] width 17 height 17
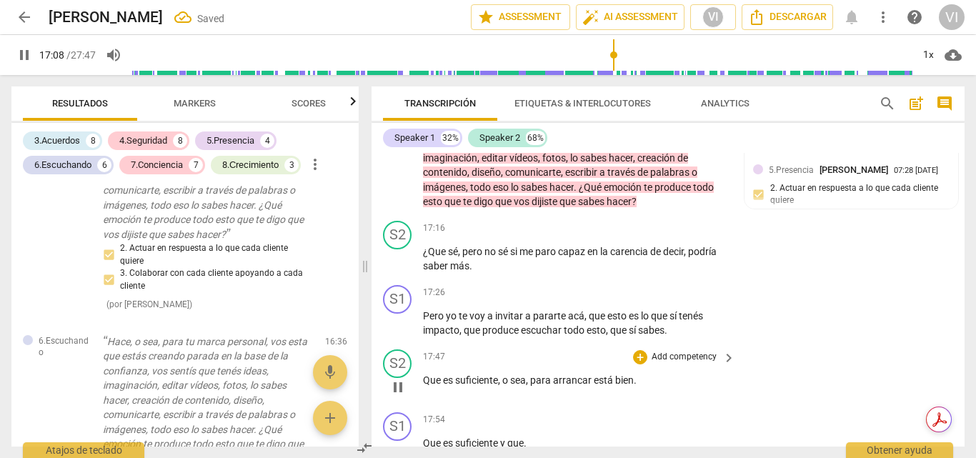
scroll to position [4529, 0]
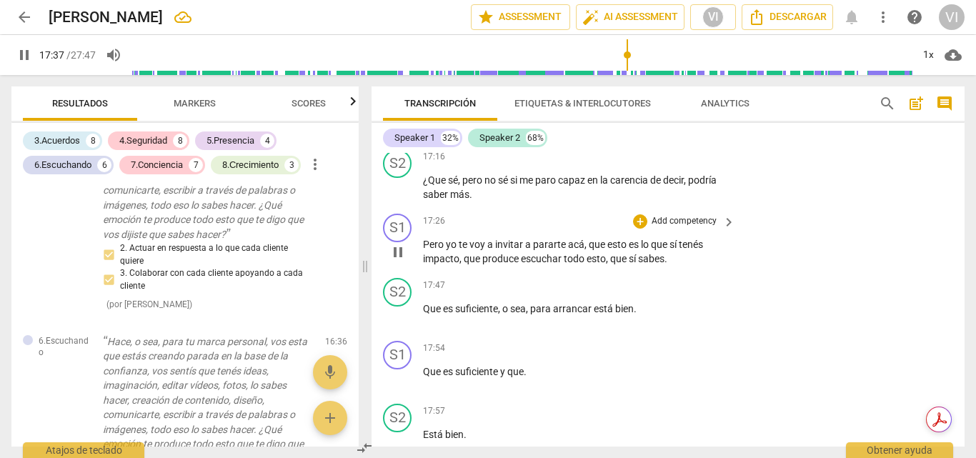
click at [669, 228] on p "Add competency" at bounding box center [684, 221] width 68 height 13
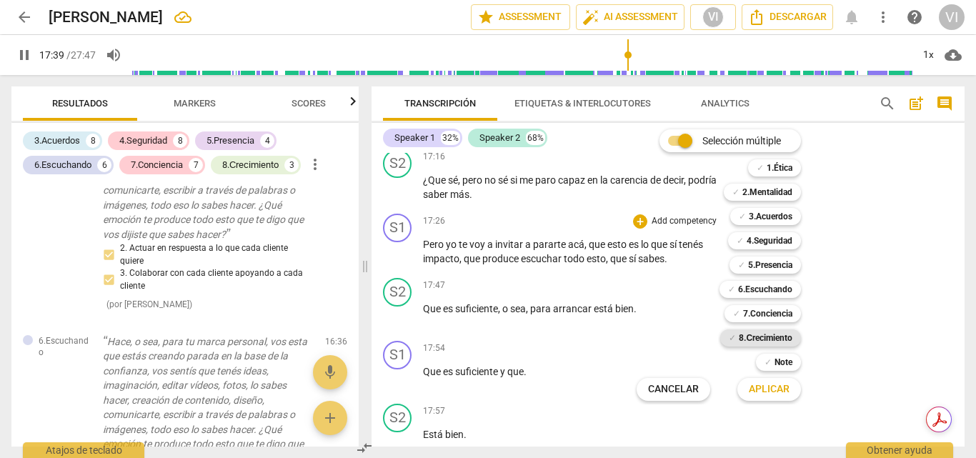
click at [779, 339] on b "8.Сrecimiento" at bounding box center [766, 337] width 54 height 17
click at [782, 315] on b "7.Conciencia" at bounding box center [767, 313] width 49 height 17
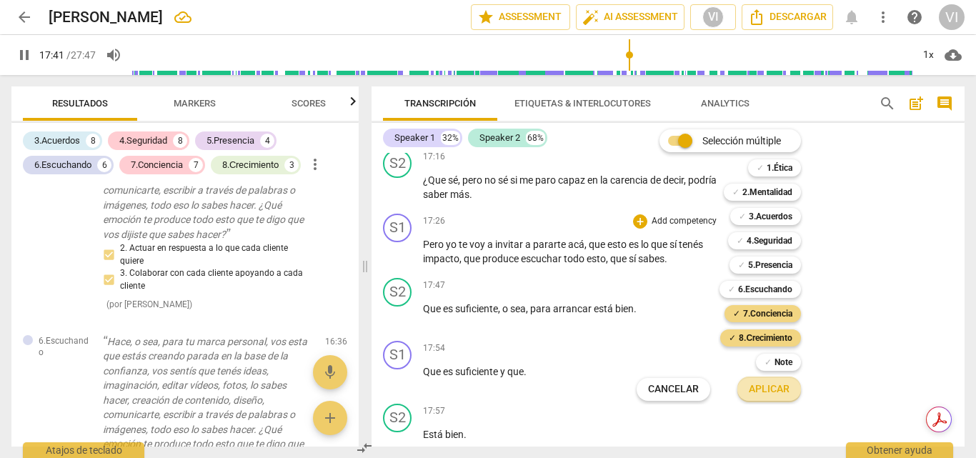
click at [777, 391] on span "Aplicar" at bounding box center [769, 389] width 41 height 14
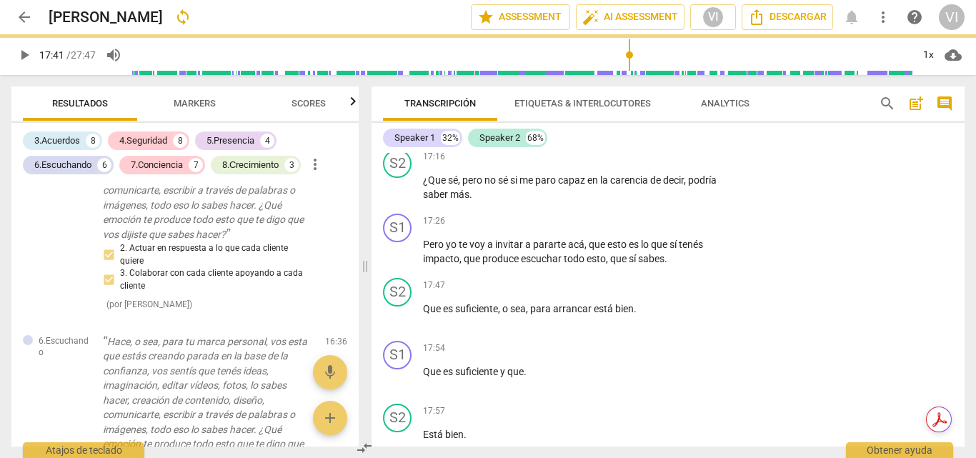
type input "1062"
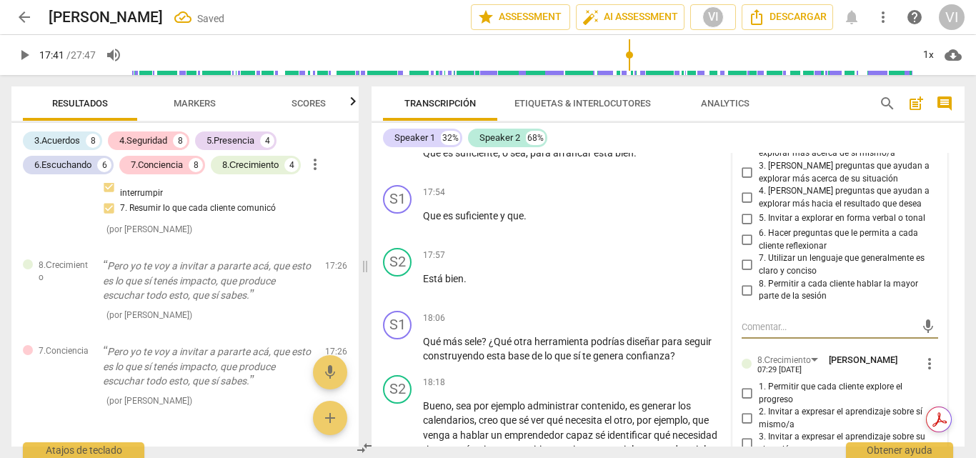
scroll to position [4613, 0]
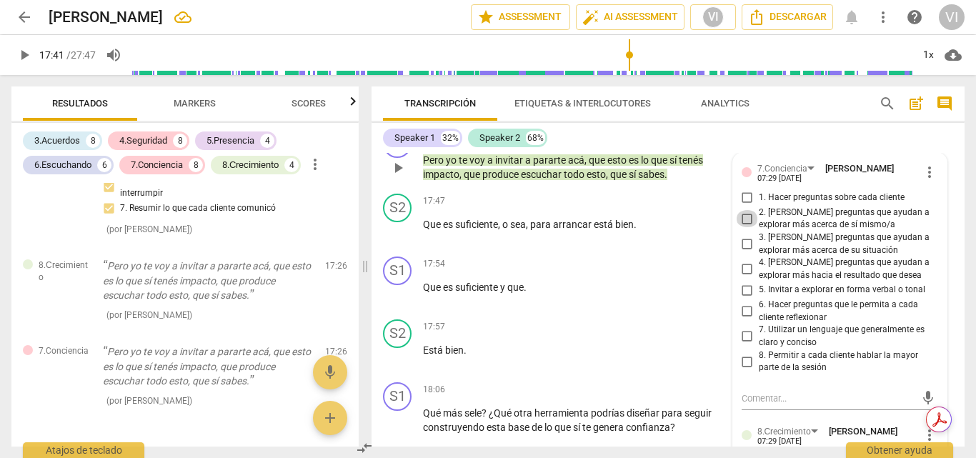
click at [744, 227] on input "2. [PERSON_NAME] preguntas que ayudan a explorar más acerca de sí mismo/a" at bounding box center [747, 218] width 23 height 17
checkbox input "true"
click at [745, 253] on input "3. [PERSON_NAME] preguntas que ayudan a explorar más acerca de su situación" at bounding box center [747, 244] width 23 height 17
checkbox input "true"
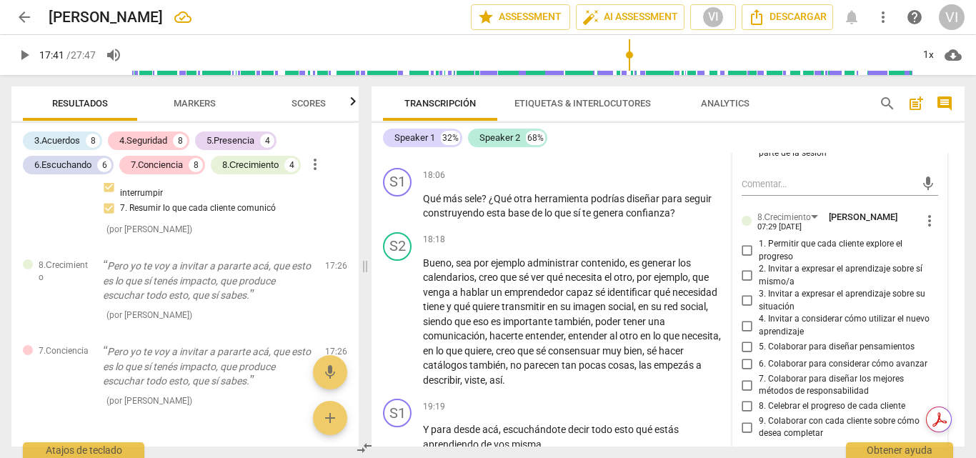
scroll to position [4899, 0]
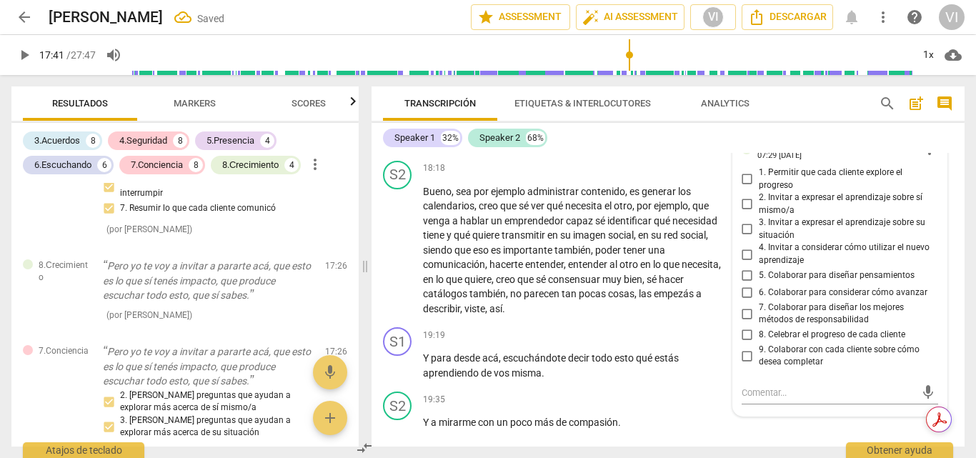
click at [742, 188] on input "1. Permitir que cada cliente explore el progreso" at bounding box center [747, 179] width 23 height 17
checkbox input "true"
click at [747, 213] on input "2. Invitar a expresar el aprendizaje sobre sí mismo/a" at bounding box center [747, 204] width 23 height 17
checkbox input "true"
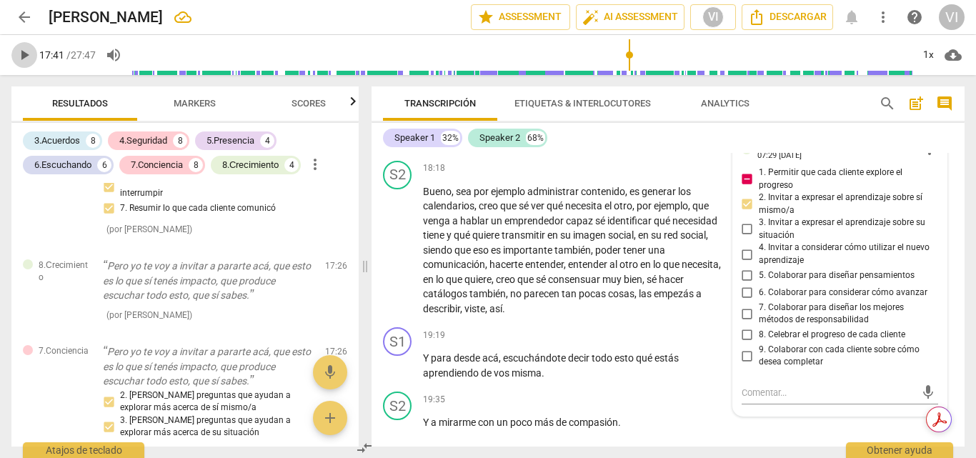
click at [19, 59] on span "play_arrow" at bounding box center [24, 54] width 17 height 17
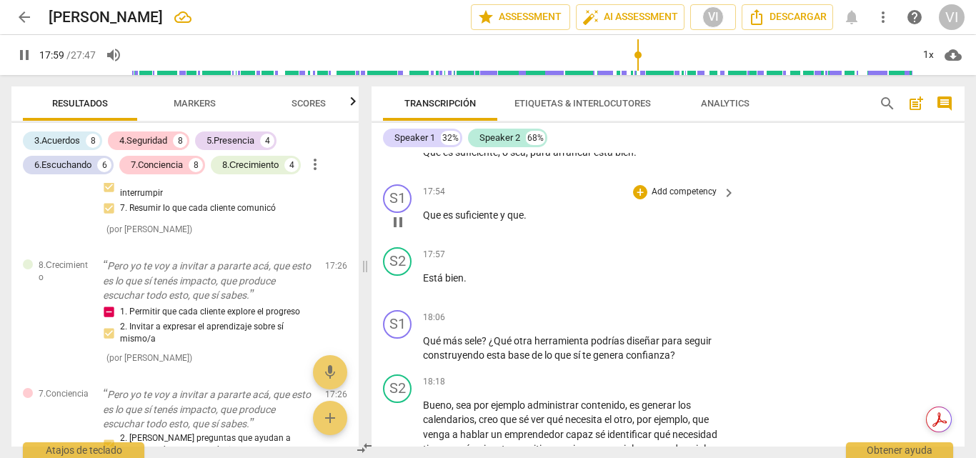
scroll to position [4756, 0]
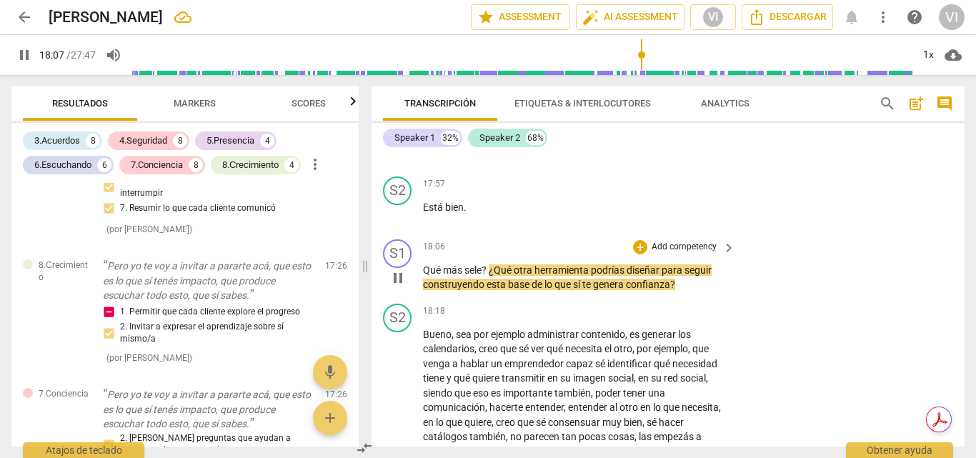
click at [677, 254] on p "Add competency" at bounding box center [684, 247] width 68 height 13
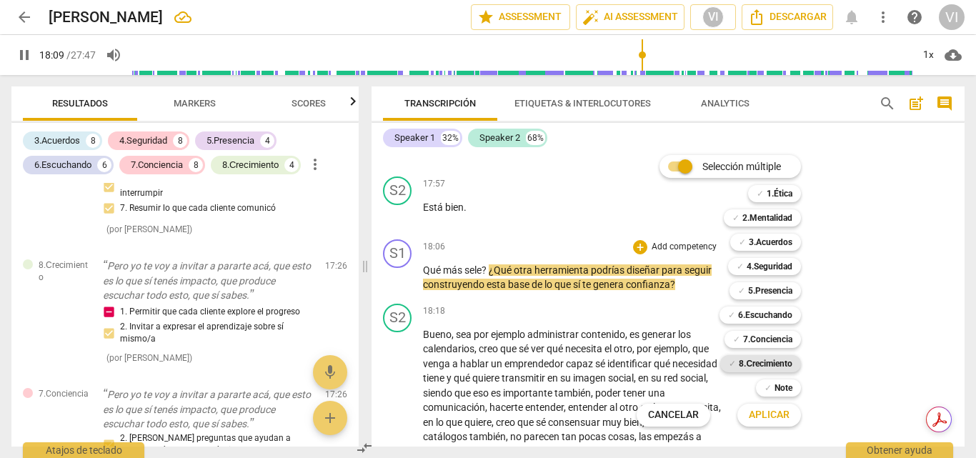
click at [759, 363] on b "8.Сrecimiento" at bounding box center [766, 363] width 54 height 17
click at [768, 417] on span "Aplicar" at bounding box center [769, 415] width 41 height 14
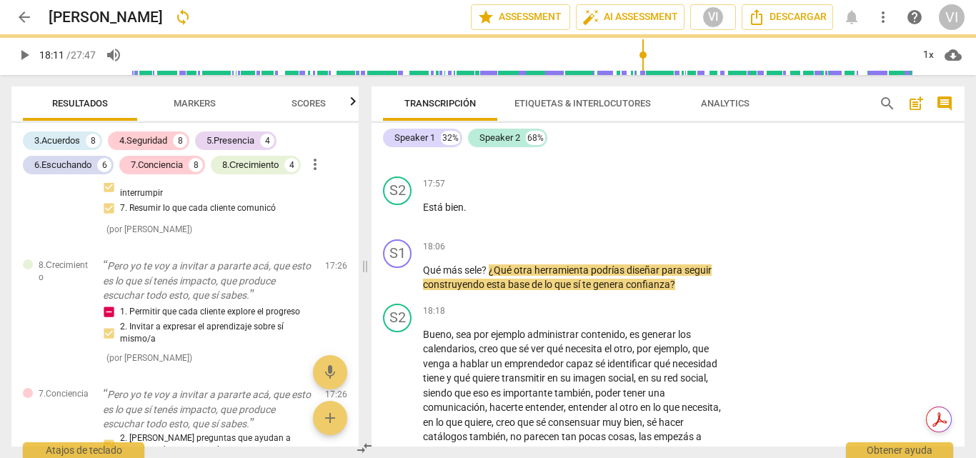
type input "1091"
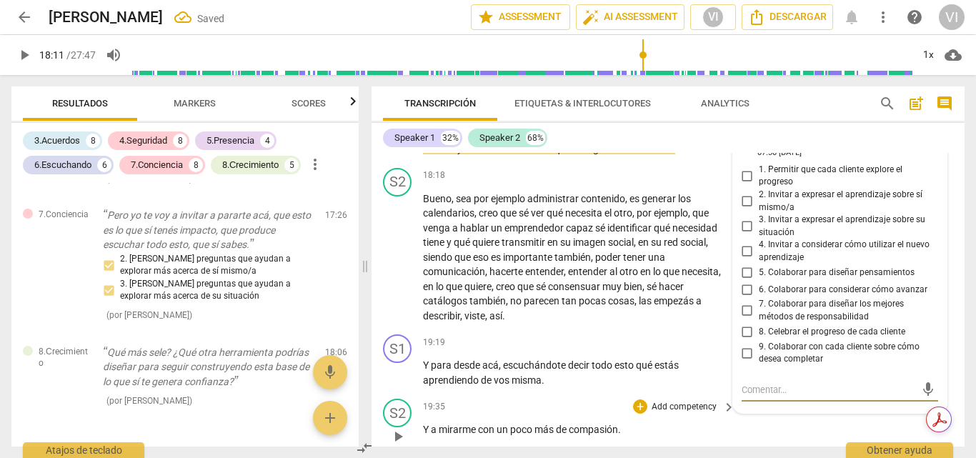
scroll to position [4883, 0]
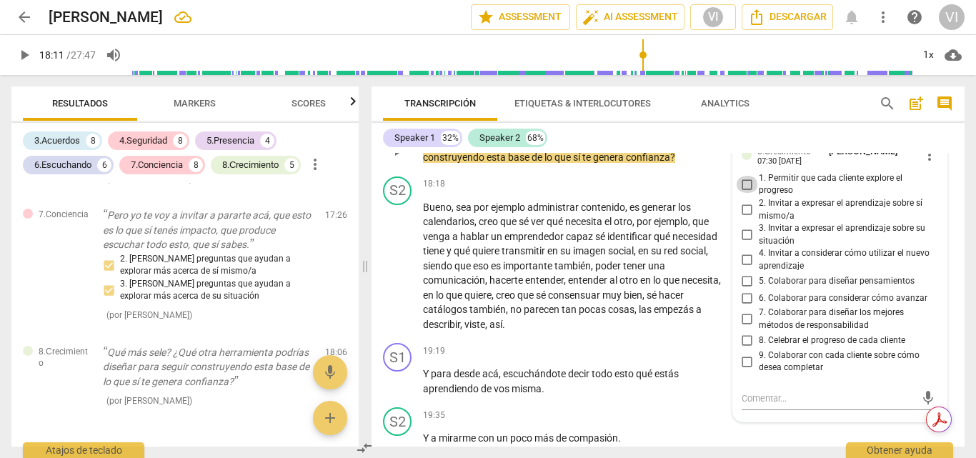
click at [744, 193] on input "1. Permitir que cada cliente explore el progreso" at bounding box center [747, 184] width 23 height 17
checkbox input "true"
click at [747, 219] on input "2. Invitar a expresar el aprendizaje sobre sí mismo/a" at bounding box center [747, 209] width 23 height 17
checkbox input "true"
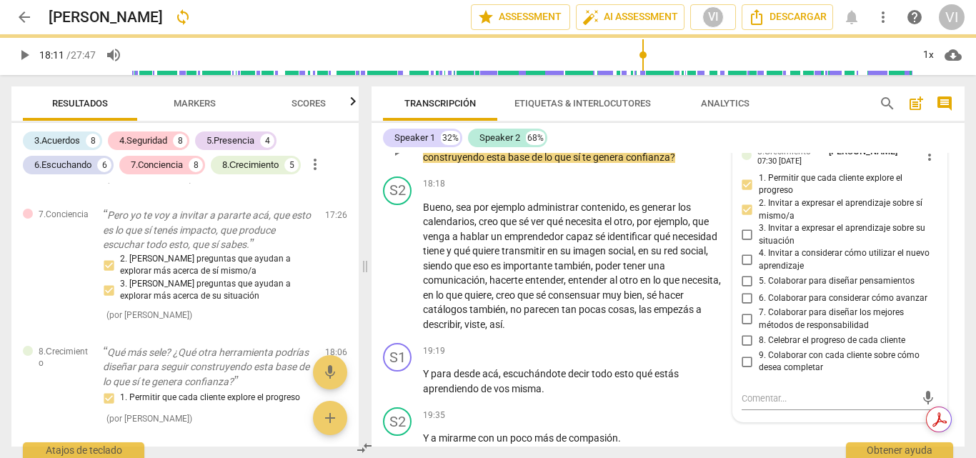
click at [747, 244] on input "3. Invitar a expresar el aprendizaje sobre su situación" at bounding box center [747, 234] width 23 height 17
checkbox input "true"
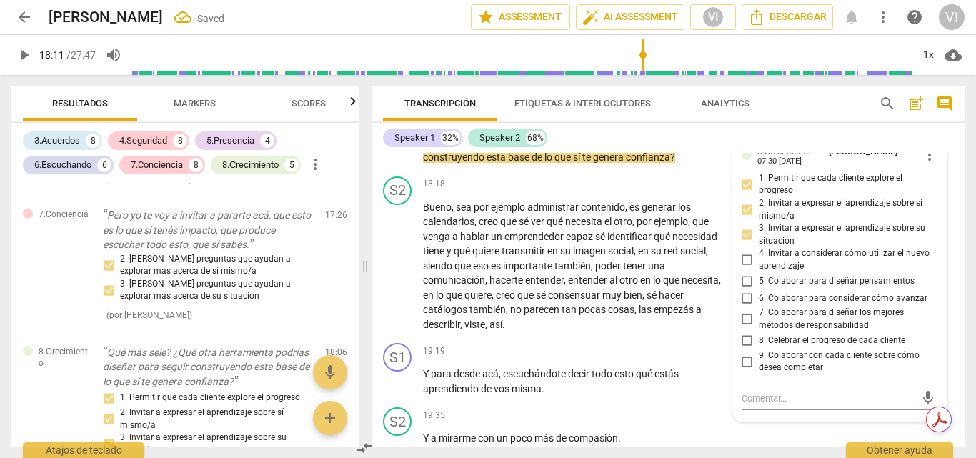
click at [22, 56] on span "play_arrow" at bounding box center [24, 54] width 17 height 17
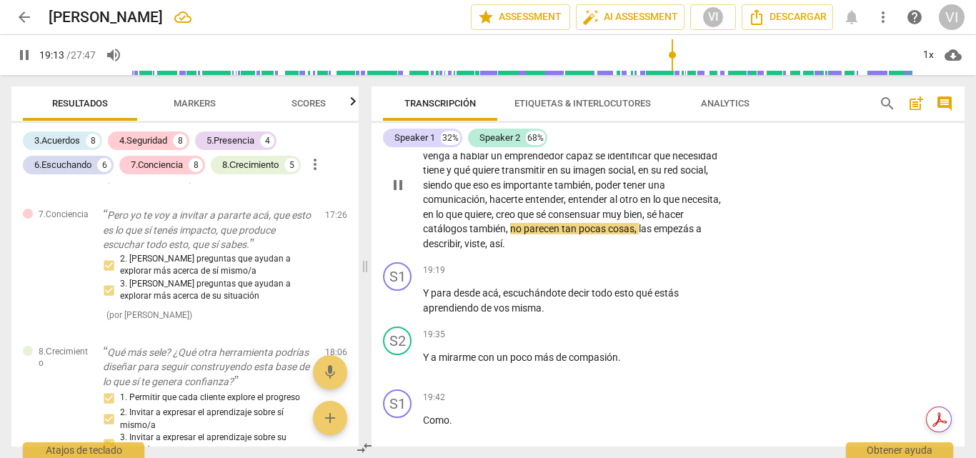
scroll to position [5026, 0]
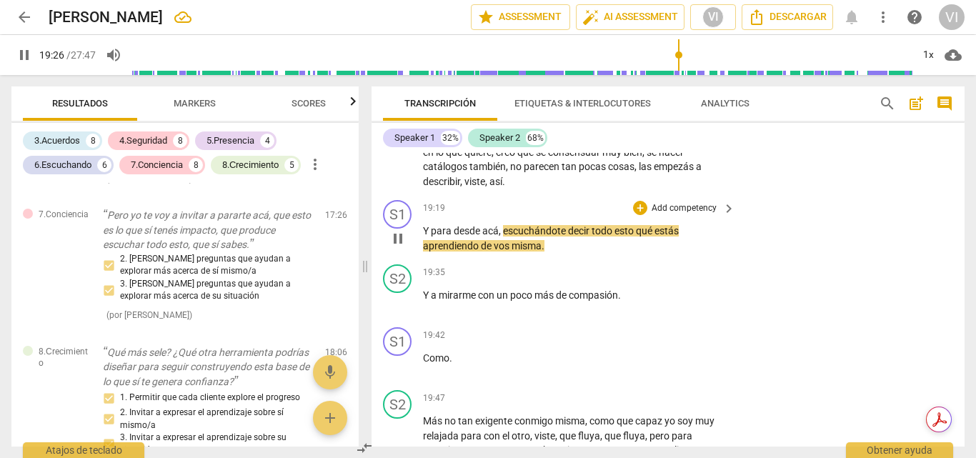
click at [705, 215] on p "Add competency" at bounding box center [684, 208] width 68 height 13
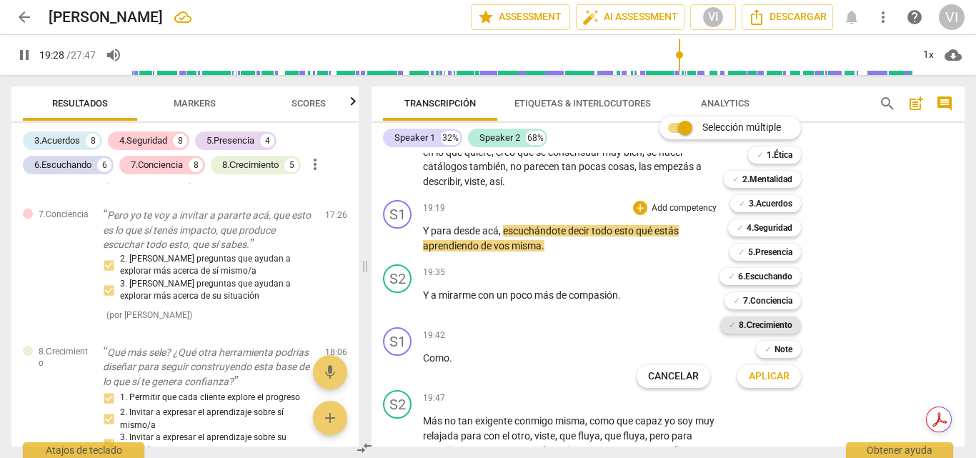
click at [781, 325] on b "8.Сrecimiento" at bounding box center [766, 324] width 54 height 17
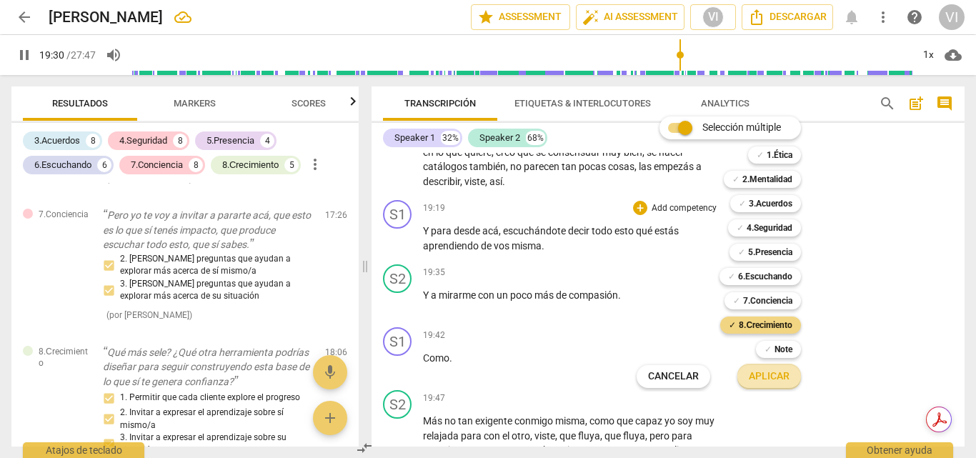
click at [774, 380] on span "Aplicar" at bounding box center [769, 376] width 41 height 14
type input "1170"
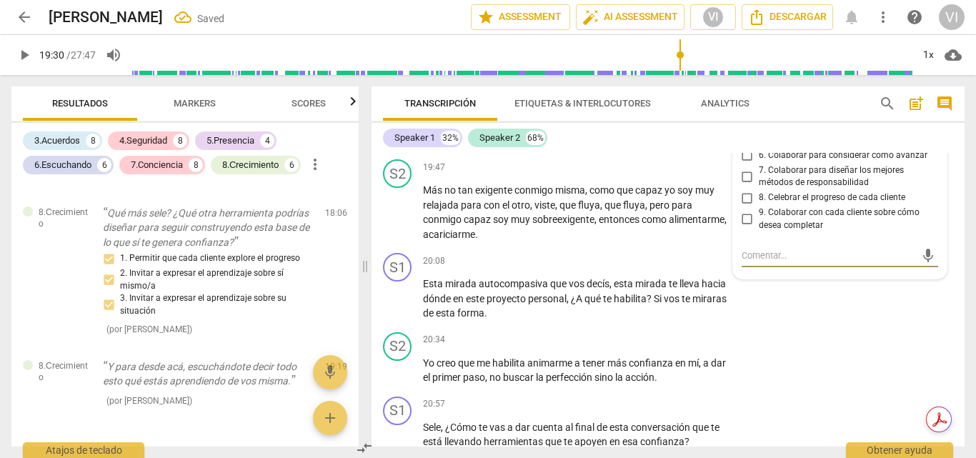
scroll to position [5185, 0]
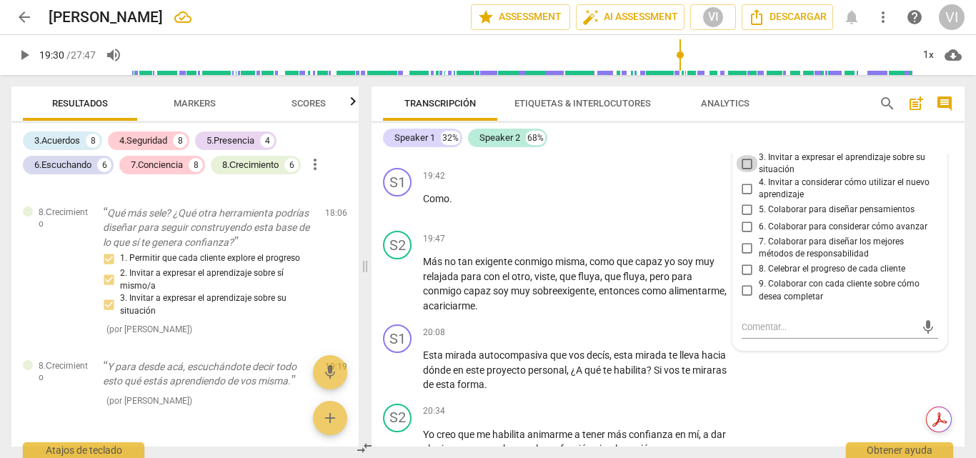
click at [747, 172] on input "3. Invitar a expresar el aprendizaje sobre su situación" at bounding box center [747, 163] width 23 height 17
checkbox input "true"
click at [749, 147] on input "2. Invitar a expresar el aprendizaje sobre sí mismo/a" at bounding box center [747, 138] width 23 height 17
checkbox input "true"
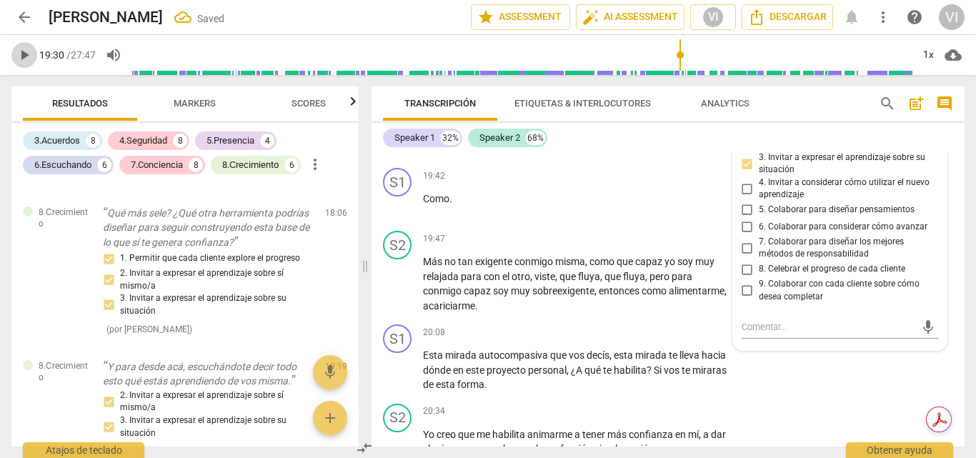
click at [23, 58] on span "play_arrow" at bounding box center [24, 54] width 17 height 17
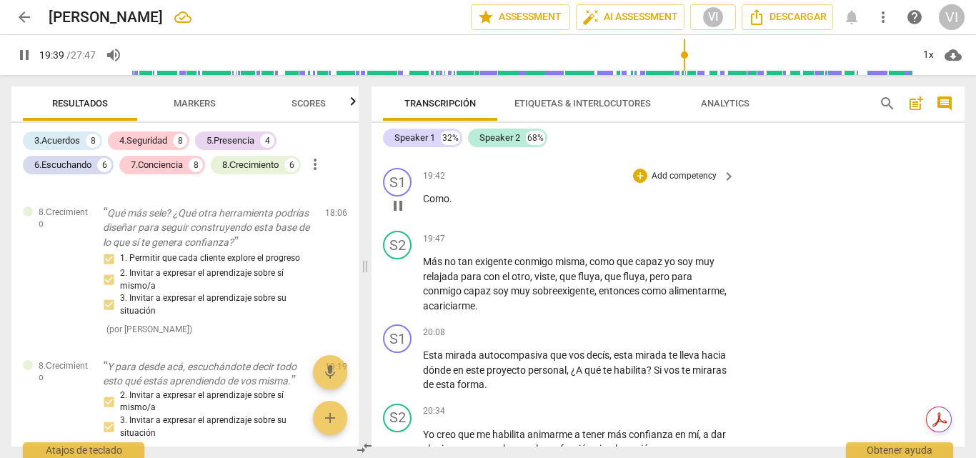
click at [670, 183] on p "Add competency" at bounding box center [684, 176] width 68 height 13
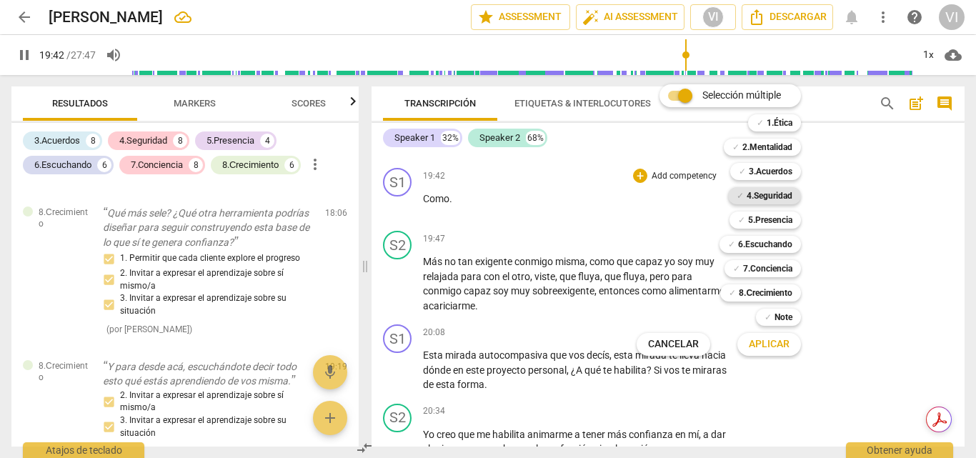
click at [773, 199] on b "4.Seguridad" at bounding box center [770, 195] width 46 height 17
click at [768, 244] on b "6.Escuchando" at bounding box center [765, 244] width 54 height 17
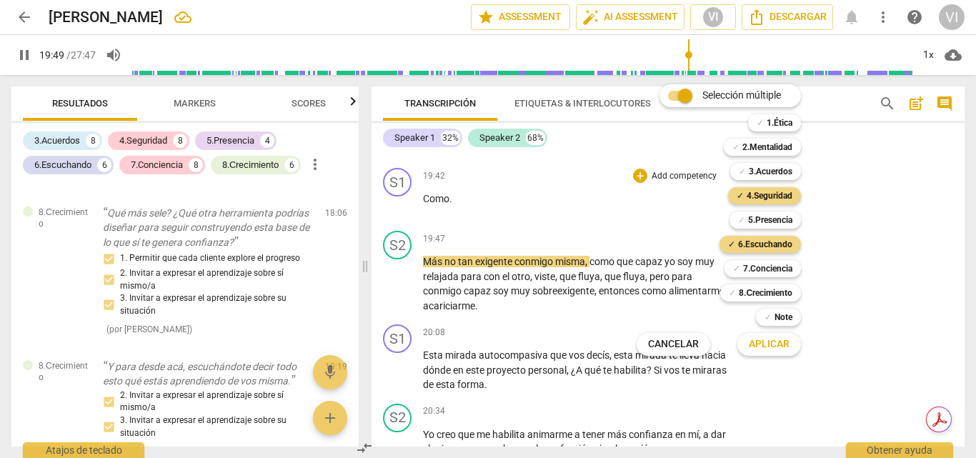
click at [696, 342] on span "Cancelar" at bounding box center [673, 344] width 51 height 14
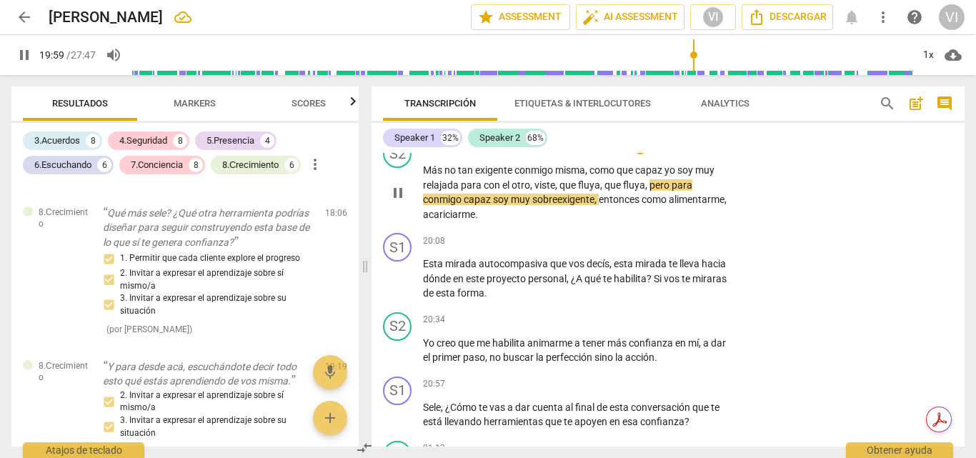
scroll to position [5328, 0]
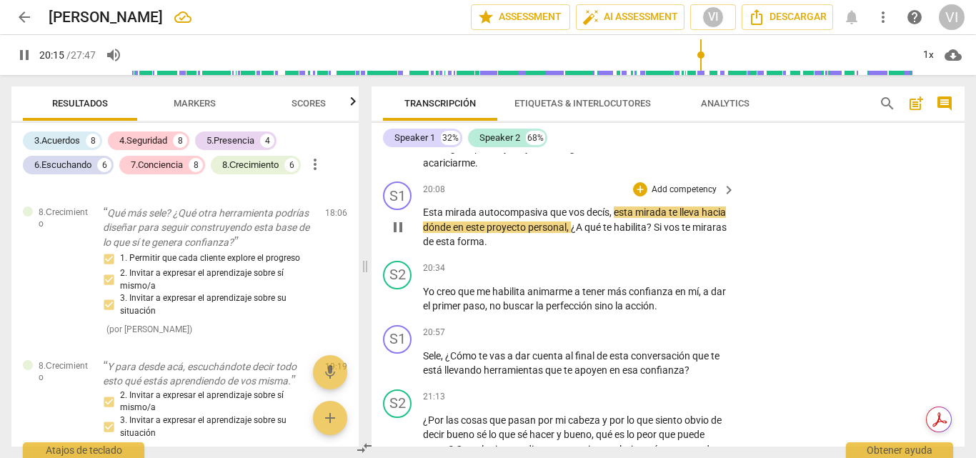
click at [685, 196] on p "Add competency" at bounding box center [684, 190] width 68 height 13
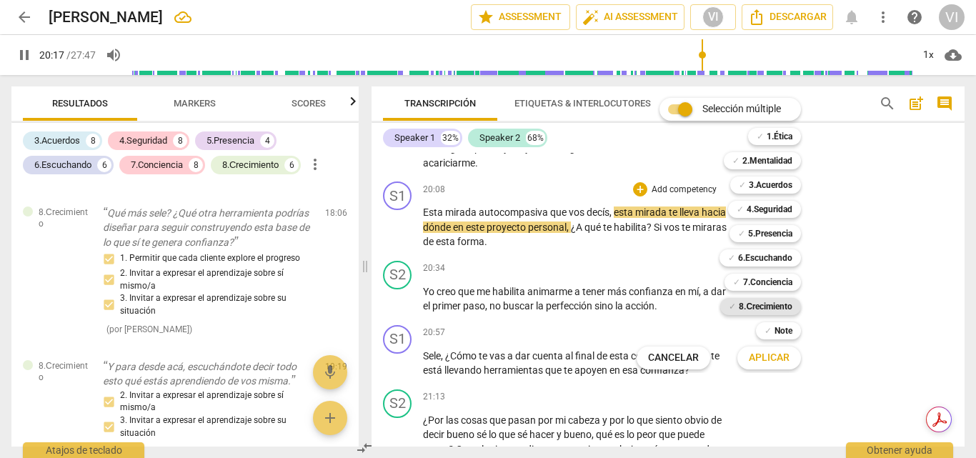
click at [766, 304] on b "8.Сrecimiento" at bounding box center [766, 306] width 54 height 17
click at [766, 284] on b "7.Conciencia" at bounding box center [767, 282] width 49 height 17
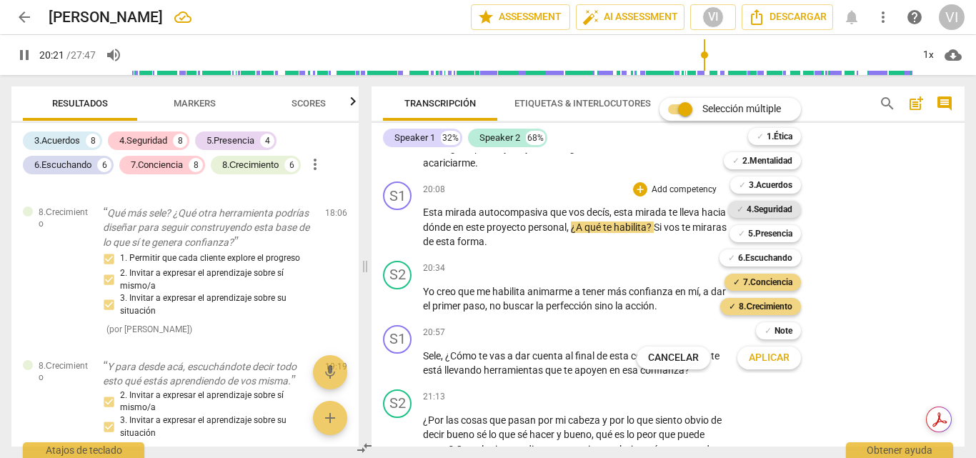
click at [780, 209] on b "4.Seguridad" at bounding box center [770, 209] width 46 height 17
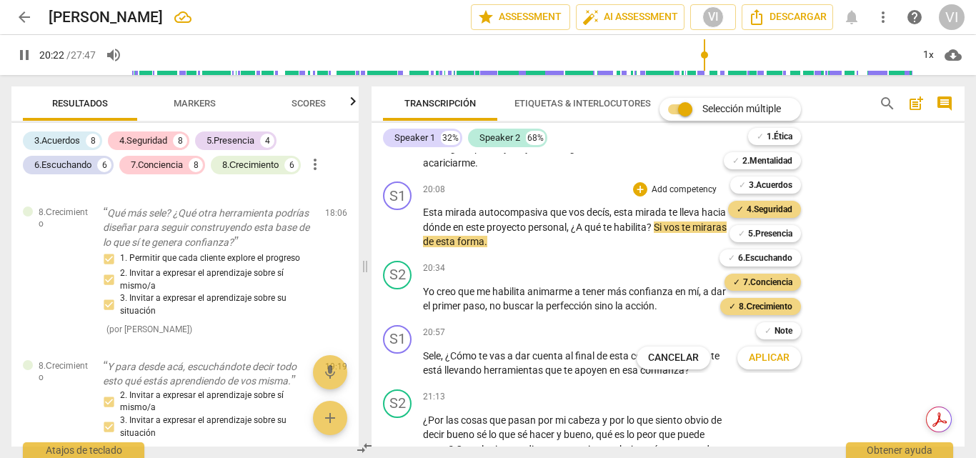
click at [779, 359] on span "Aplicar" at bounding box center [769, 358] width 41 height 14
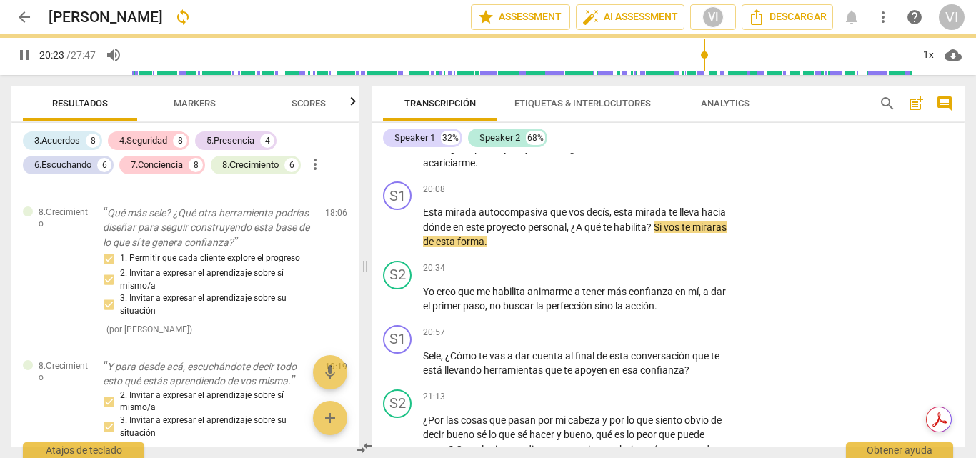
type input "1223"
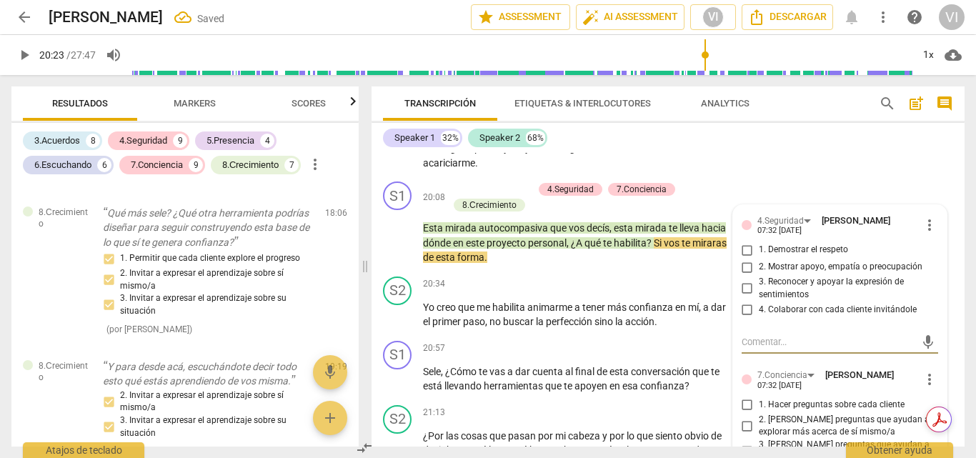
scroll to position [6110, 0]
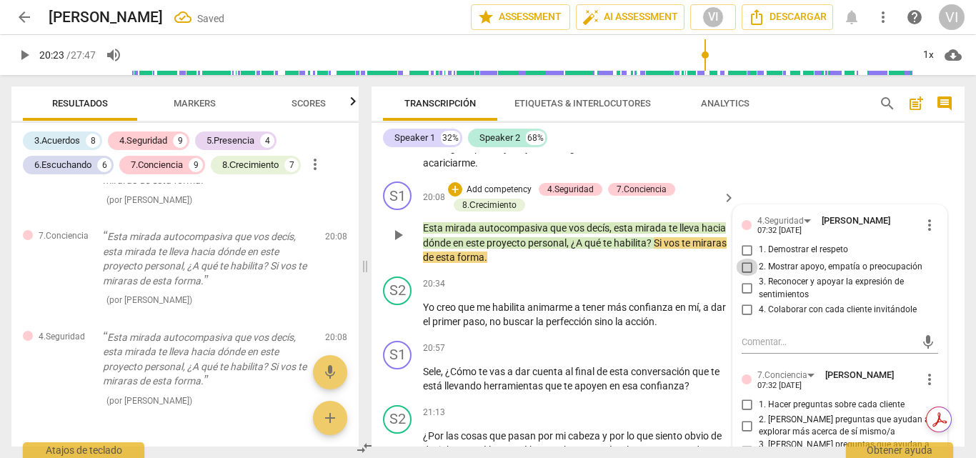
click at [742, 276] on input "2. Mostrar apoyo, empatía o preocupación" at bounding box center [747, 267] width 23 height 17
checkbox input "true"
click at [748, 297] on input "3. Reconocer y apoyar la expresión de sentimientos" at bounding box center [747, 288] width 23 height 17
checkbox input "true"
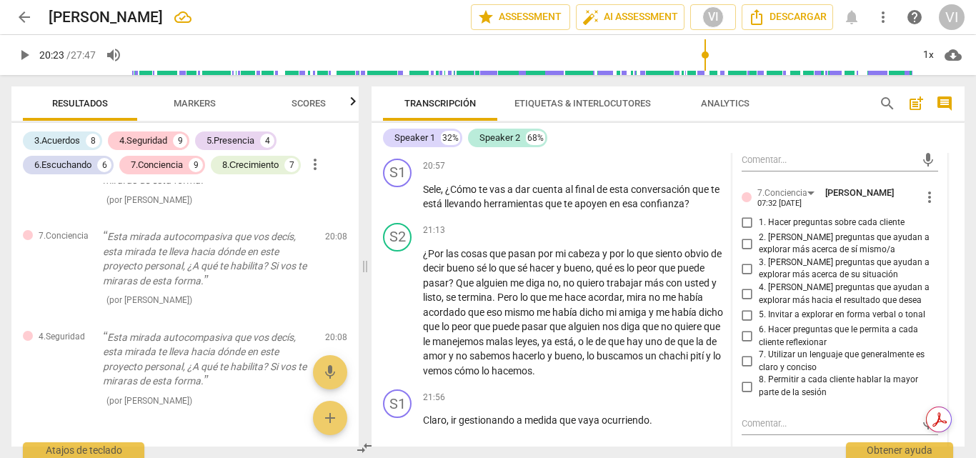
scroll to position [5542, 0]
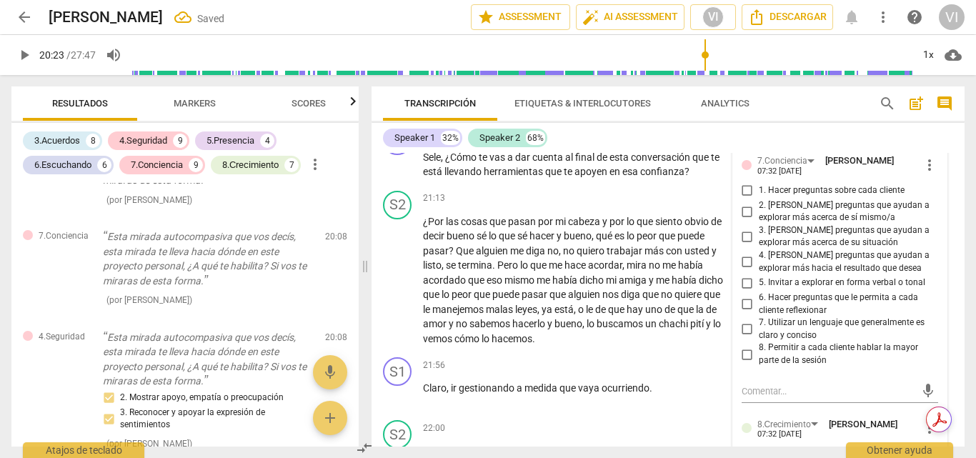
click at [744, 220] on input "2. [PERSON_NAME] preguntas que ayudan a explorar más acerca de sí mismo/a" at bounding box center [747, 211] width 23 height 17
checkbox input "true"
click at [745, 245] on input "3. [PERSON_NAME] preguntas que ayudan a explorar más acerca de su situación" at bounding box center [747, 236] width 23 height 17
checkbox input "true"
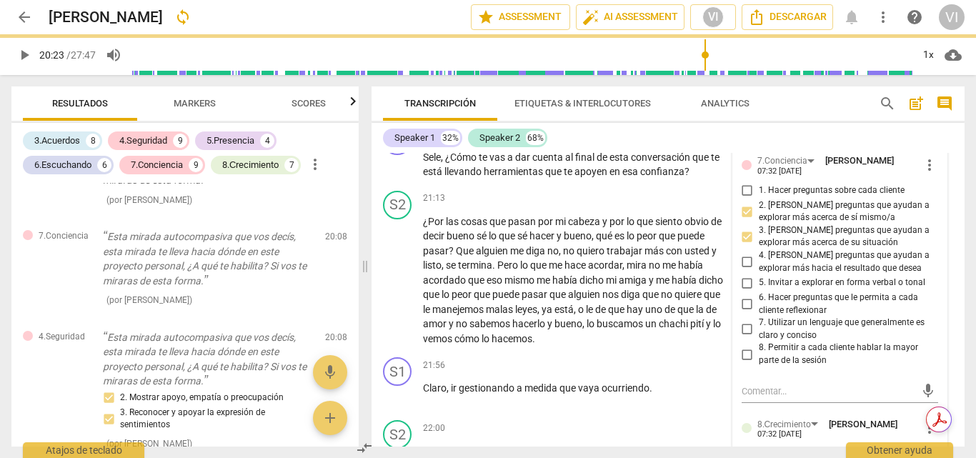
click at [747, 271] on input "4. [PERSON_NAME] preguntas que ayudan a explorar más hacia el resultado que des…" at bounding box center [747, 262] width 23 height 17
checkbox input "true"
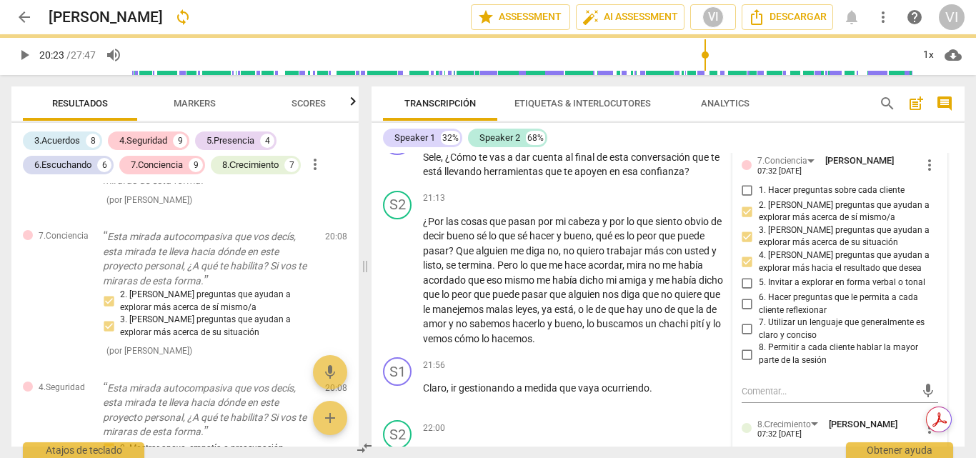
click at [749, 313] on input "6. Hacer preguntas que le permita a cada cliente reflexionar" at bounding box center [747, 304] width 23 height 17
checkbox input "true"
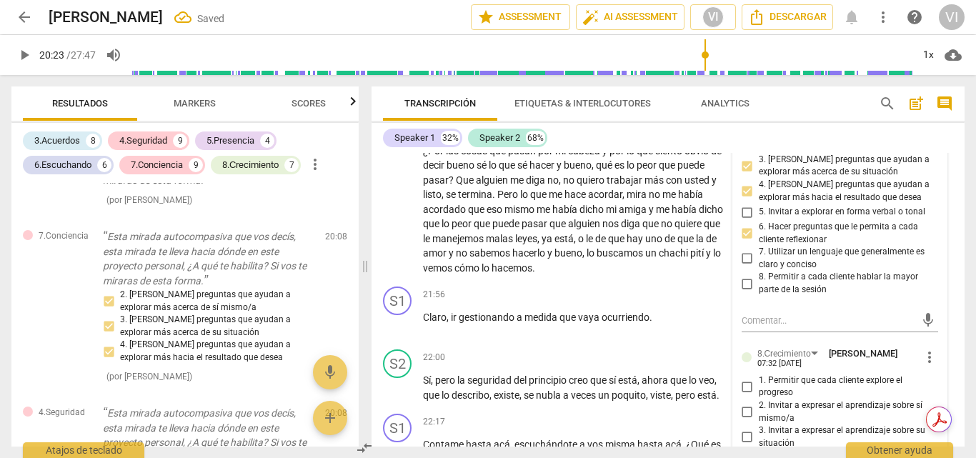
scroll to position [5614, 0]
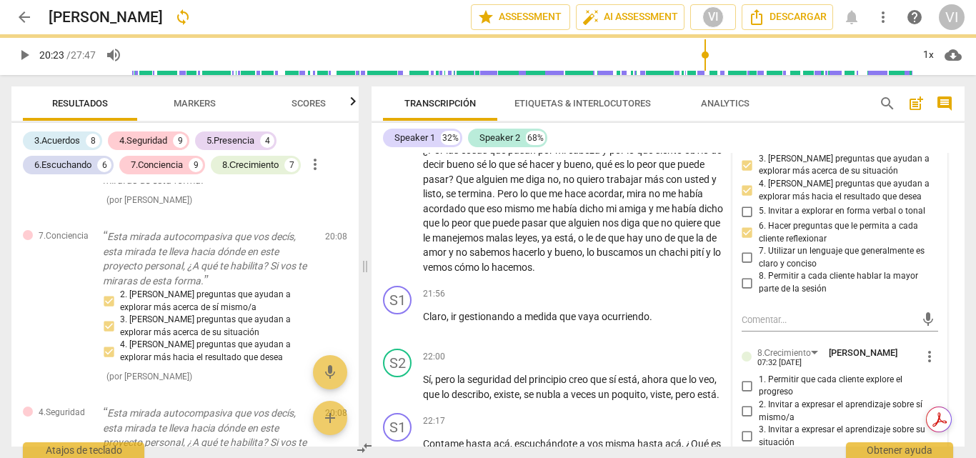
click at [741, 291] on input "8. Permitir a cada cliente hablar la mayor parte de la sesión" at bounding box center [747, 282] width 23 height 17
checkbox input "true"
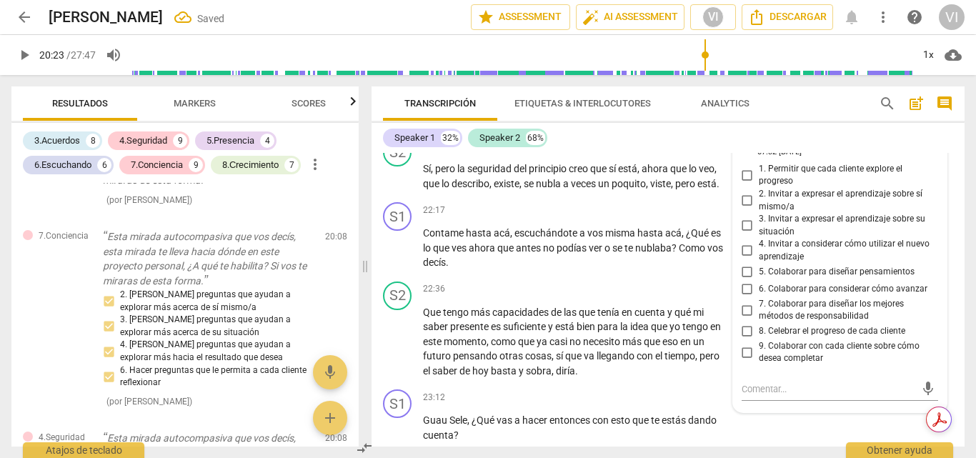
scroll to position [5828, 0]
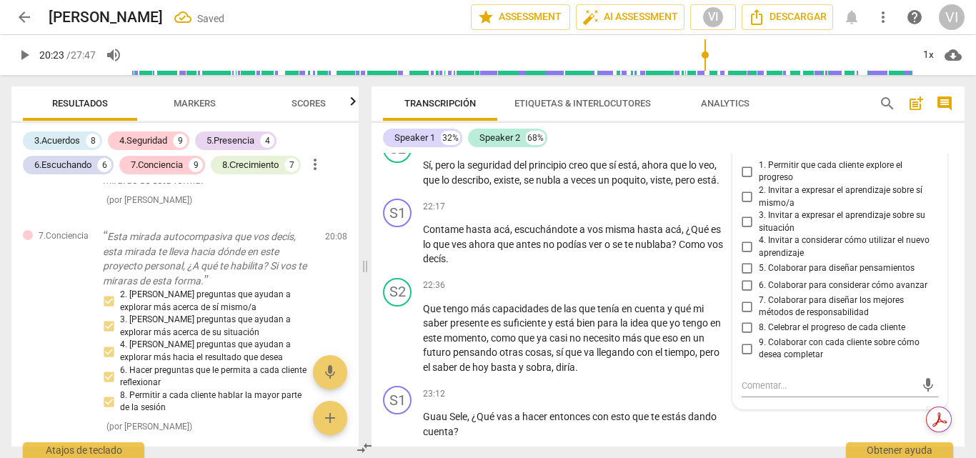
click at [749, 206] on input "2. Invitar a expresar el aprendizaje sobre sí mismo/a" at bounding box center [747, 197] width 23 height 17
checkbox input "true"
click at [747, 231] on input "3. Invitar a expresar el aprendizaje sobre su situación" at bounding box center [747, 222] width 23 height 17
checkbox input "true"
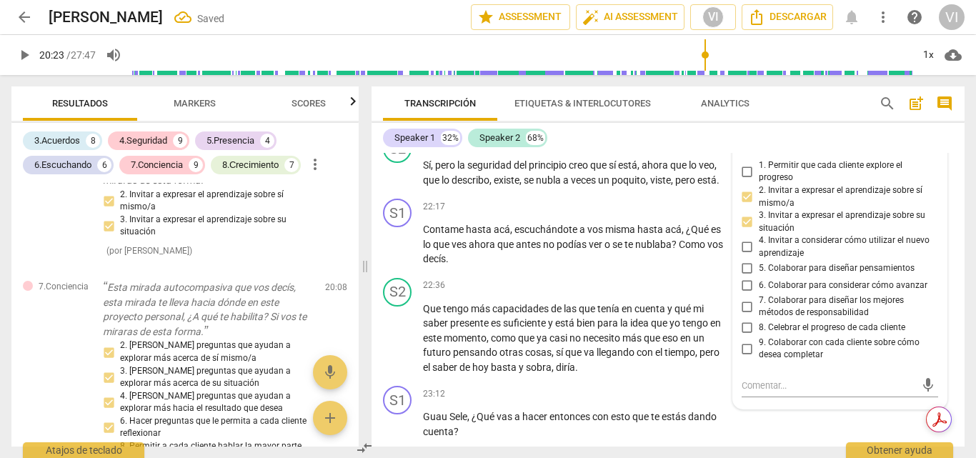
scroll to position [6161, 0]
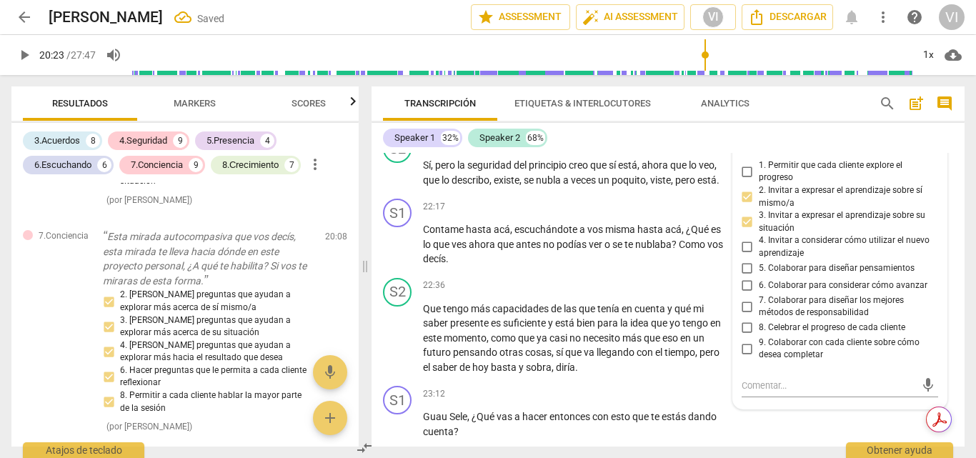
click at [744, 256] on input "4. Invitar a considerar cómo utilizar el nuevo aprendizaje" at bounding box center [747, 247] width 23 height 17
checkbox input "true"
click at [750, 277] on input "5. Colaborar para diseñar pensamientos" at bounding box center [747, 268] width 23 height 17
checkbox input "true"
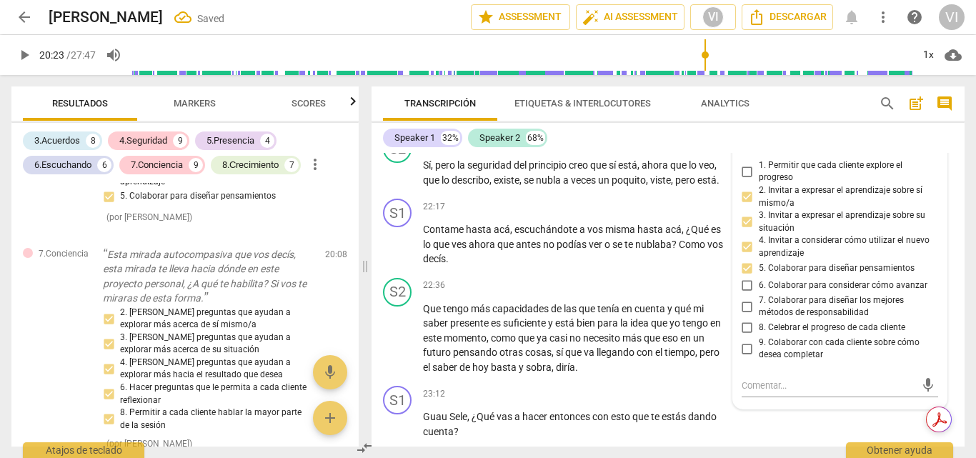
scroll to position [6203, 0]
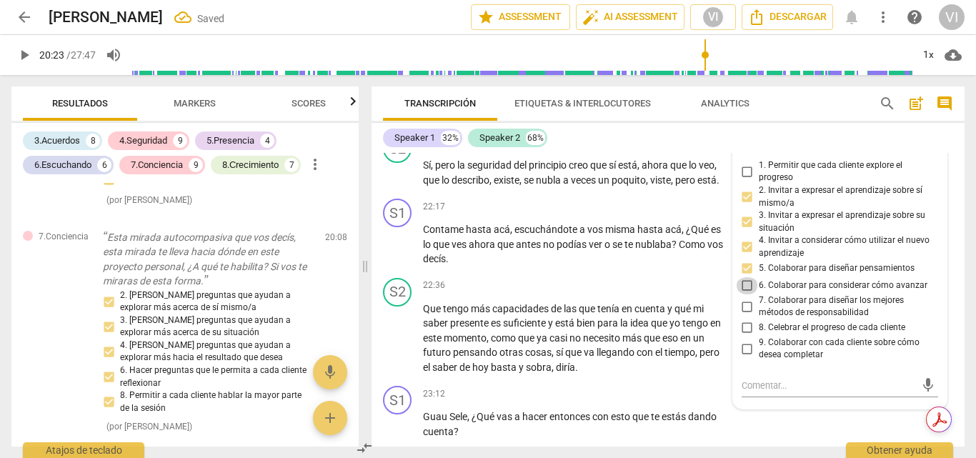
click at [747, 294] on input "6. Colaborar para considerar cómo avanzar" at bounding box center [747, 285] width 23 height 17
checkbox input "true"
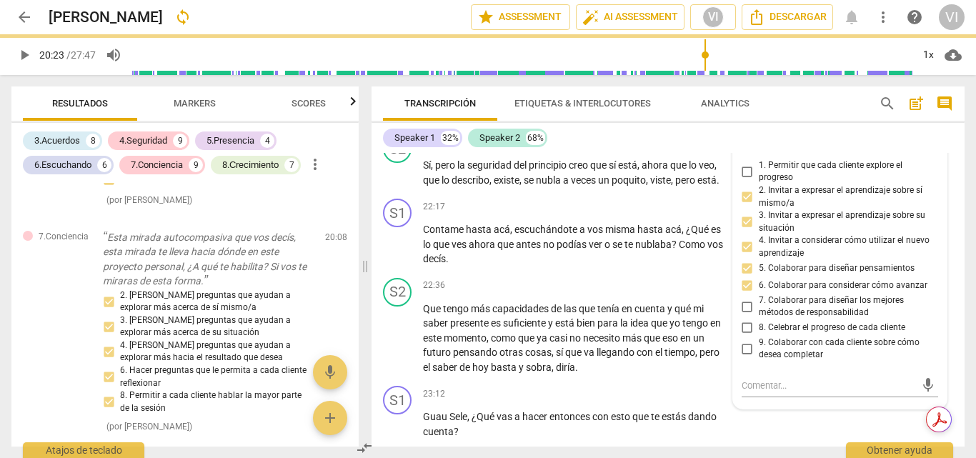
click at [24, 57] on span "play_arrow" at bounding box center [24, 54] width 17 height 17
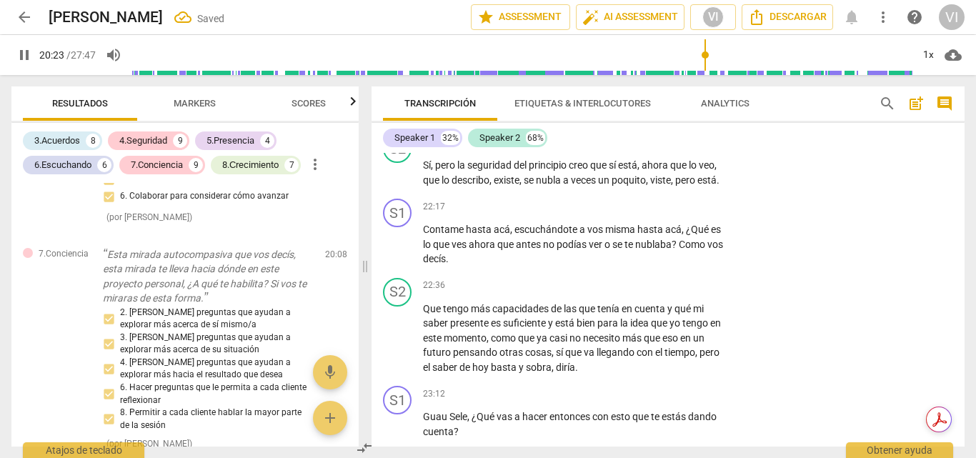
scroll to position [5455, 0]
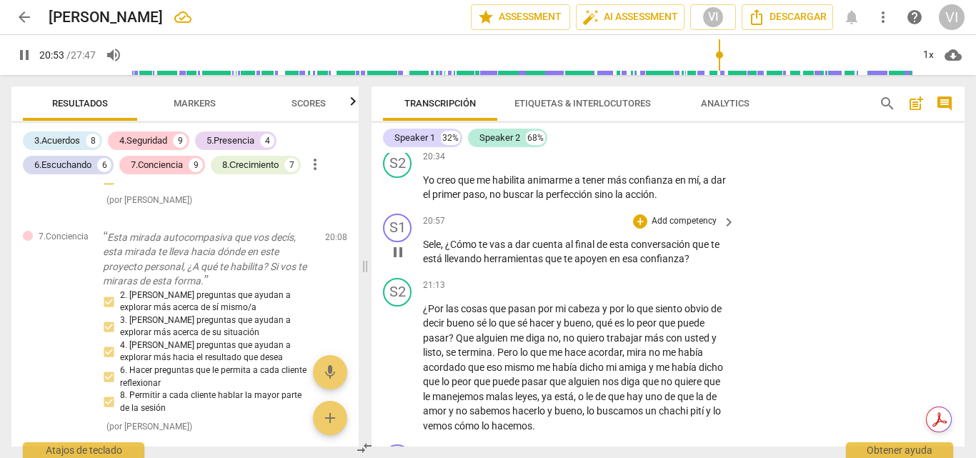
click at [706, 228] on p "Add competency" at bounding box center [684, 221] width 68 height 13
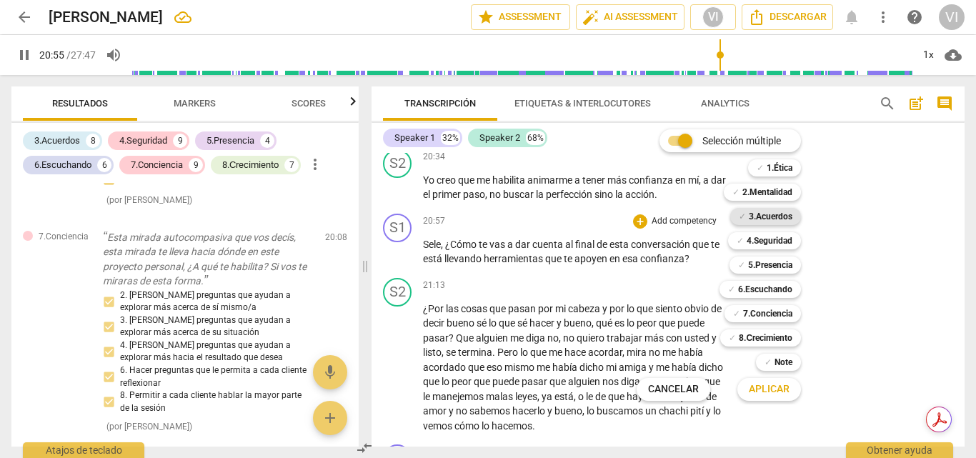
click at [782, 221] on b "3.Acuerdos" at bounding box center [771, 216] width 44 height 17
click at [760, 388] on span "Aplicar" at bounding box center [769, 389] width 41 height 14
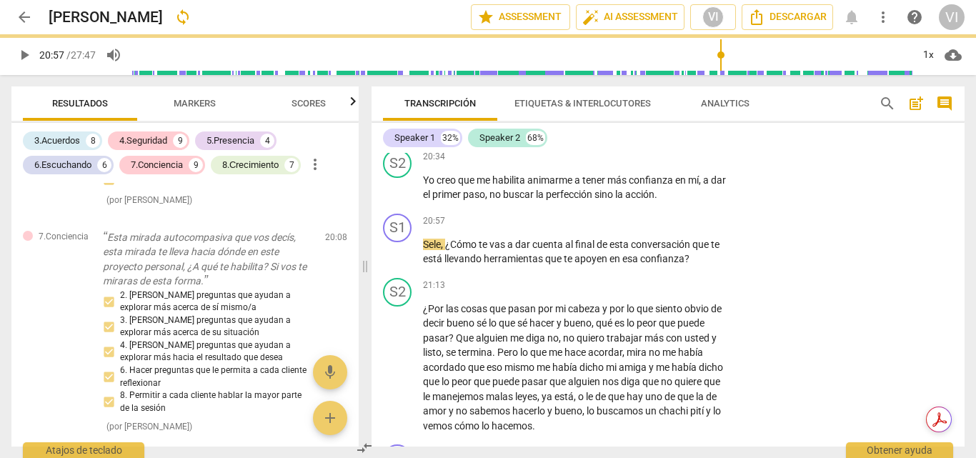
type input "1257"
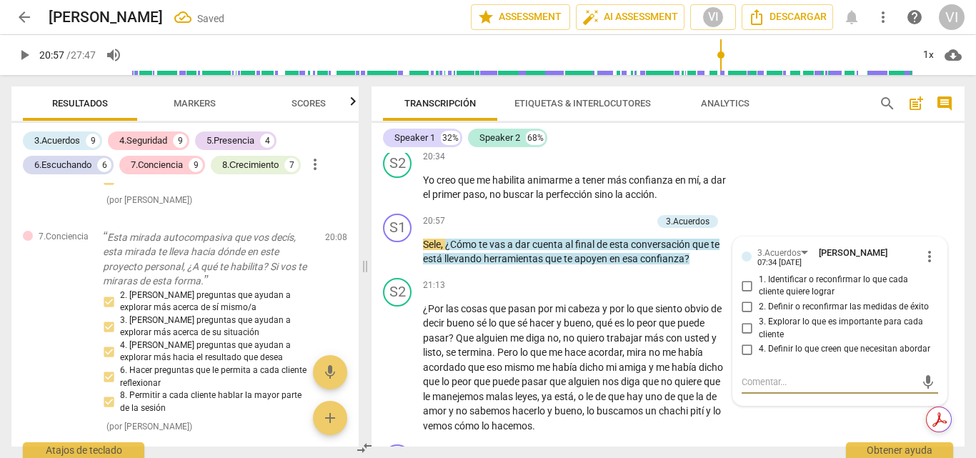
scroll to position [6490, 0]
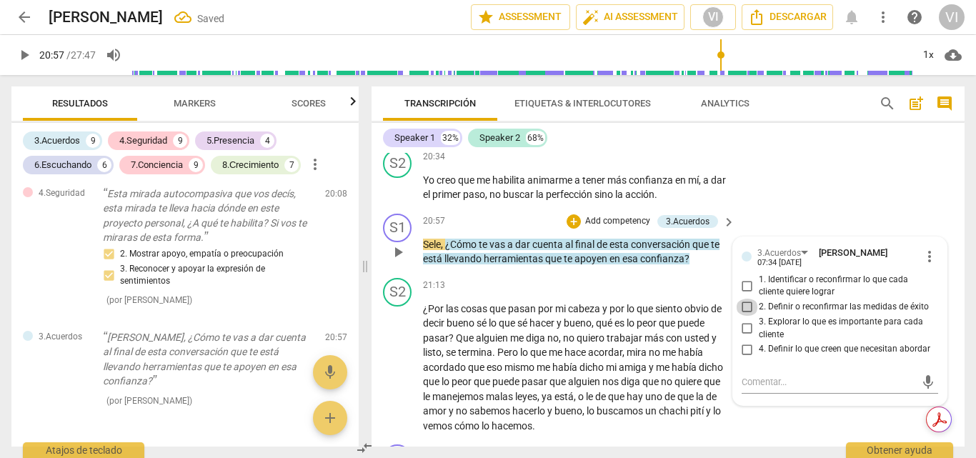
click at [742, 316] on input "2. Definir o reconfirmar las medidas de éxito" at bounding box center [747, 307] width 23 height 17
checkbox input "true"
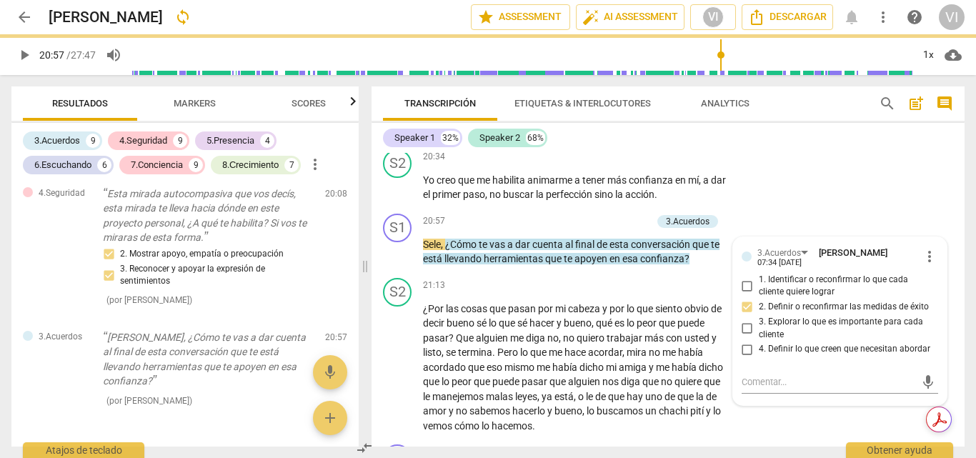
click at [17, 58] on span "play_arrow" at bounding box center [24, 54] width 17 height 17
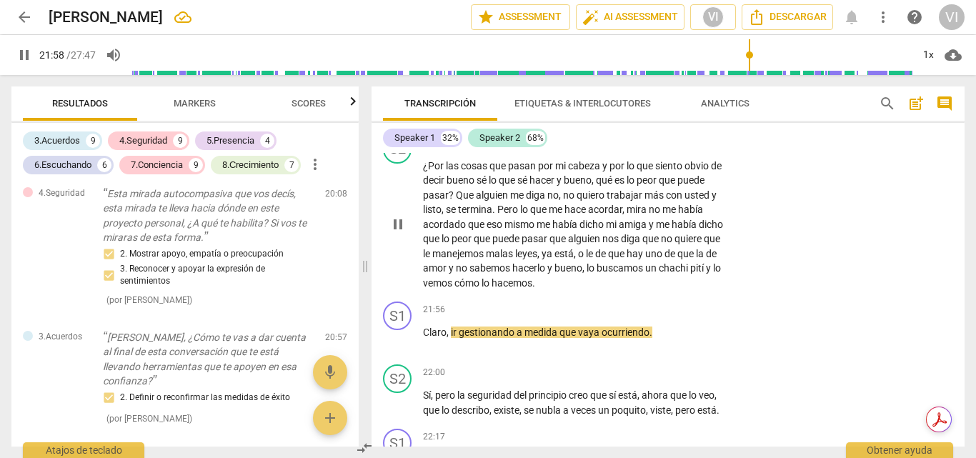
scroll to position [5669, 0]
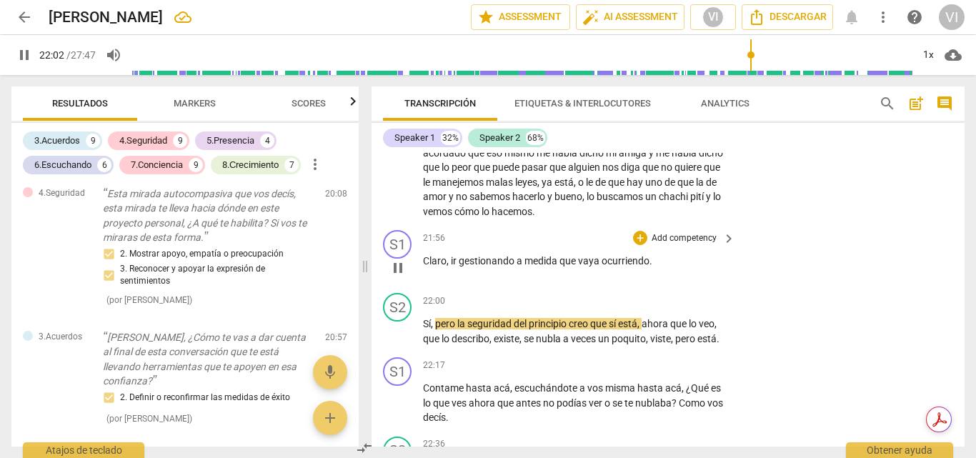
click at [667, 245] on p "Add competency" at bounding box center [684, 238] width 68 height 13
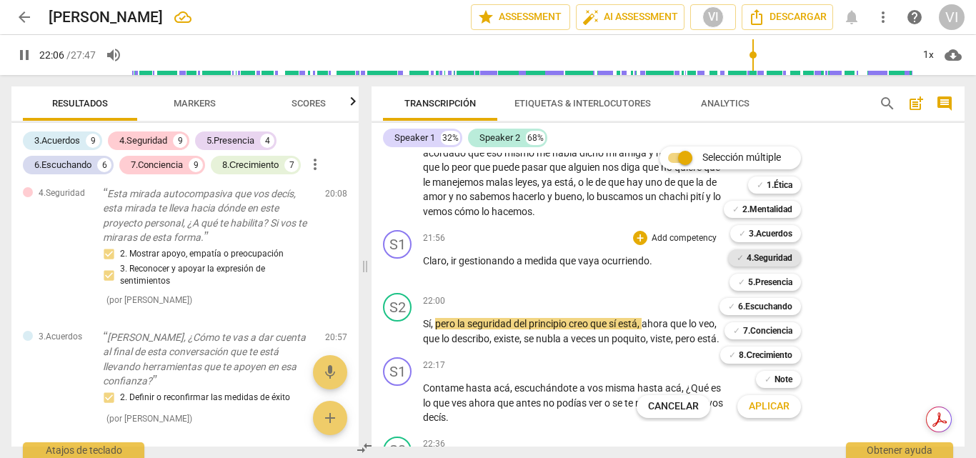
click at [770, 251] on b "4.Seguridad" at bounding box center [770, 257] width 46 height 17
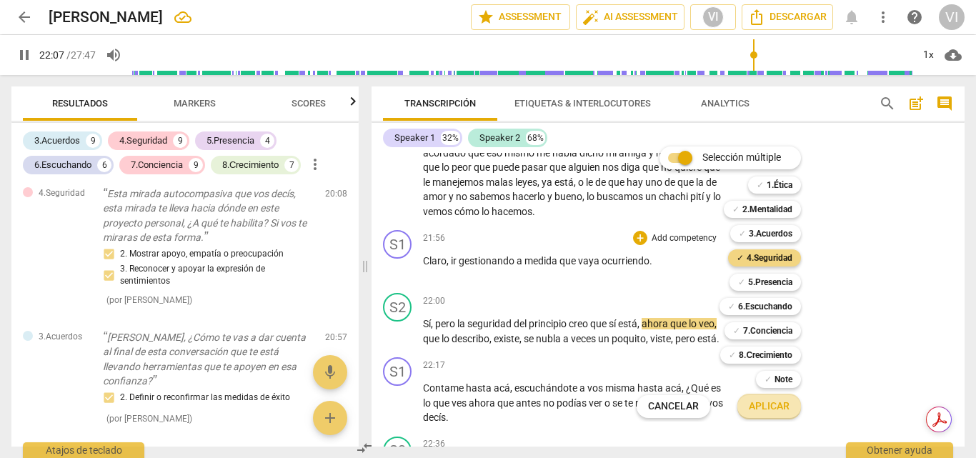
click at [771, 408] on span "Aplicar" at bounding box center [769, 406] width 41 height 14
type input "1328"
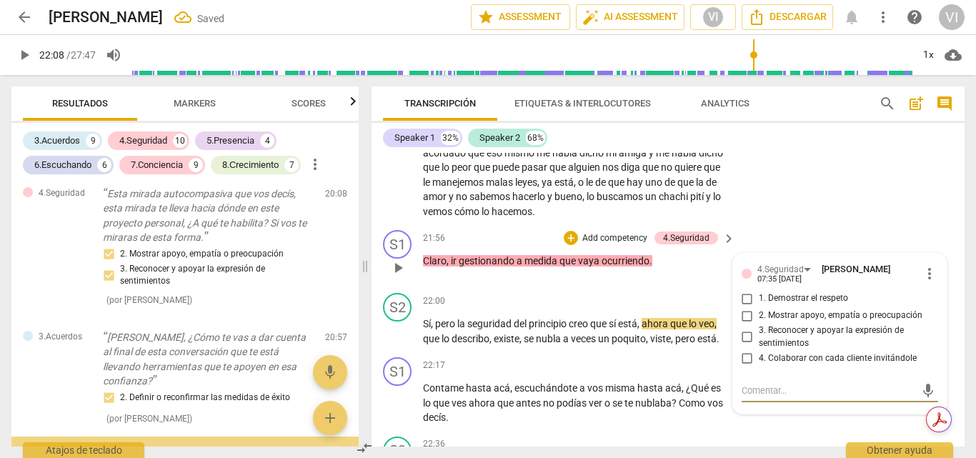
scroll to position [6579, 0]
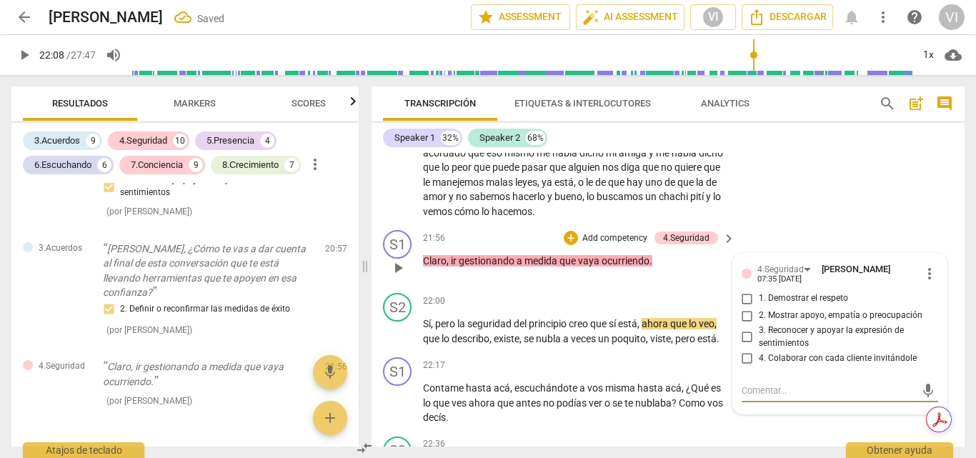
click at [744, 324] on input "2. Mostrar apoyo, empatía o preocupación" at bounding box center [747, 315] width 23 height 17
checkbox input "true"
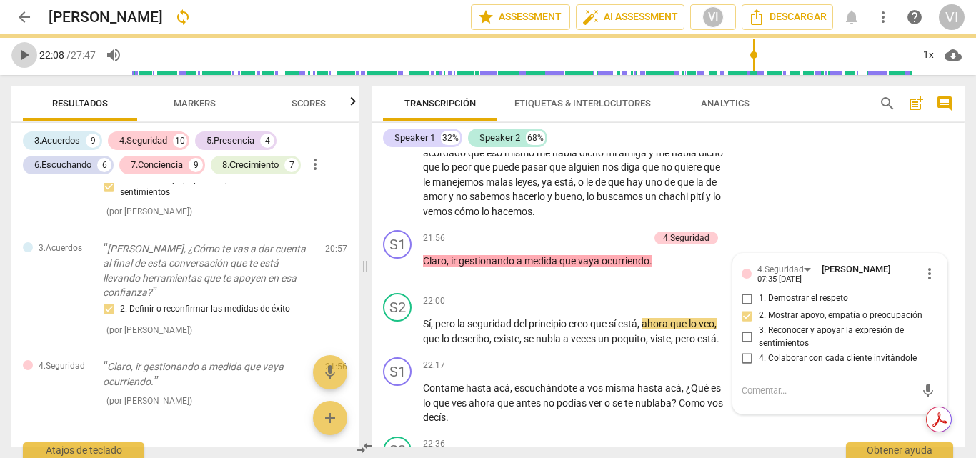
click at [21, 62] on span "play_arrow" at bounding box center [24, 54] width 17 height 17
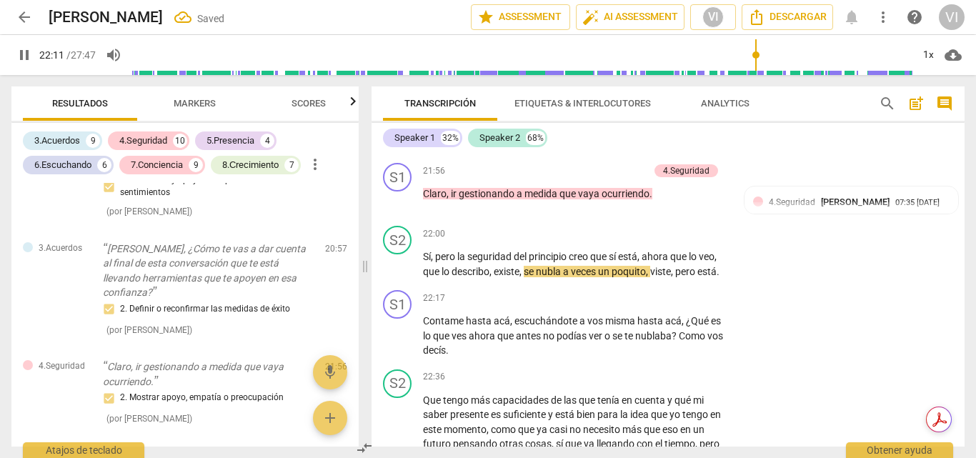
scroll to position [5741, 0]
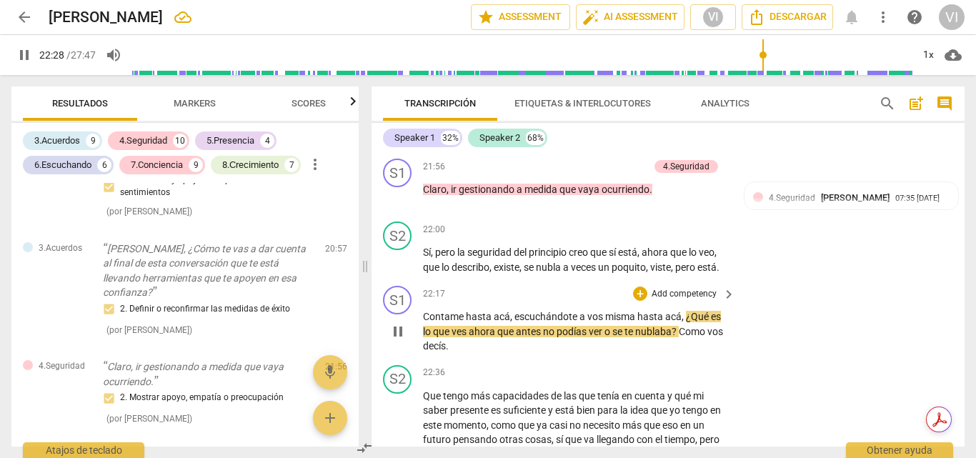
click at [674, 301] on p "Add competency" at bounding box center [684, 294] width 68 height 13
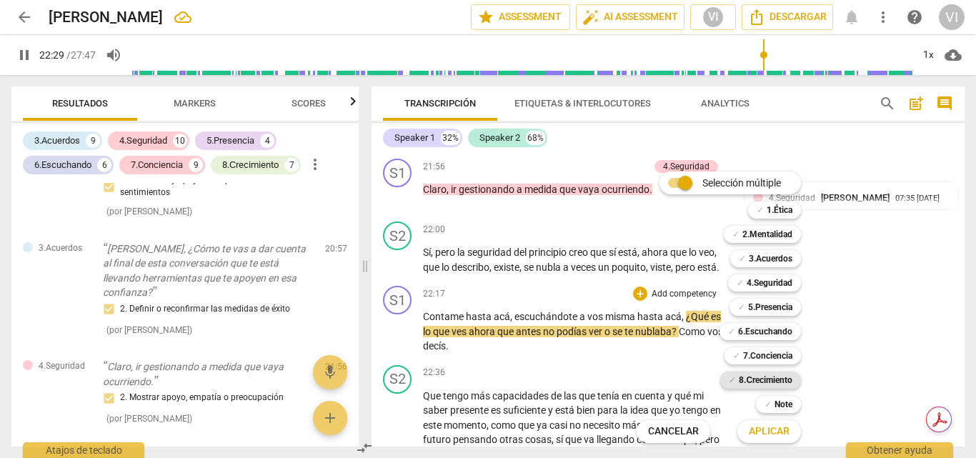
click at [760, 381] on b "8.Сrecimiento" at bounding box center [766, 379] width 54 height 17
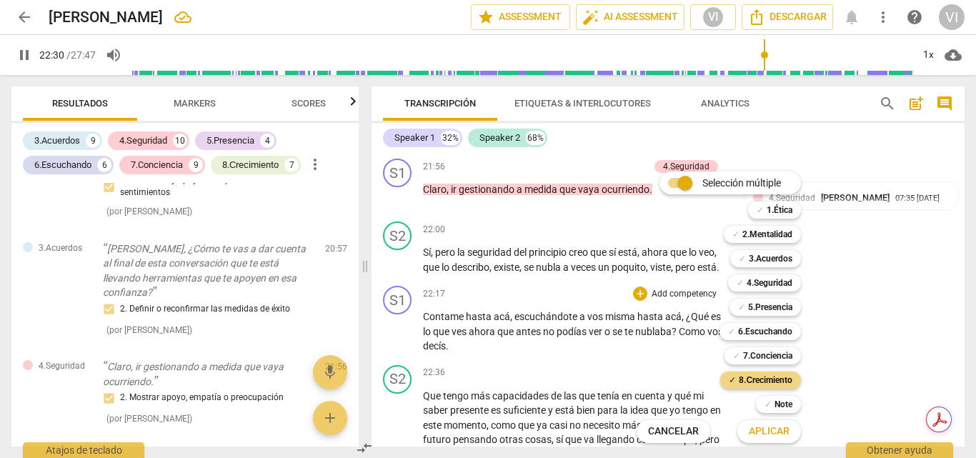
click at [776, 436] on span "Aplicar" at bounding box center [769, 431] width 41 height 14
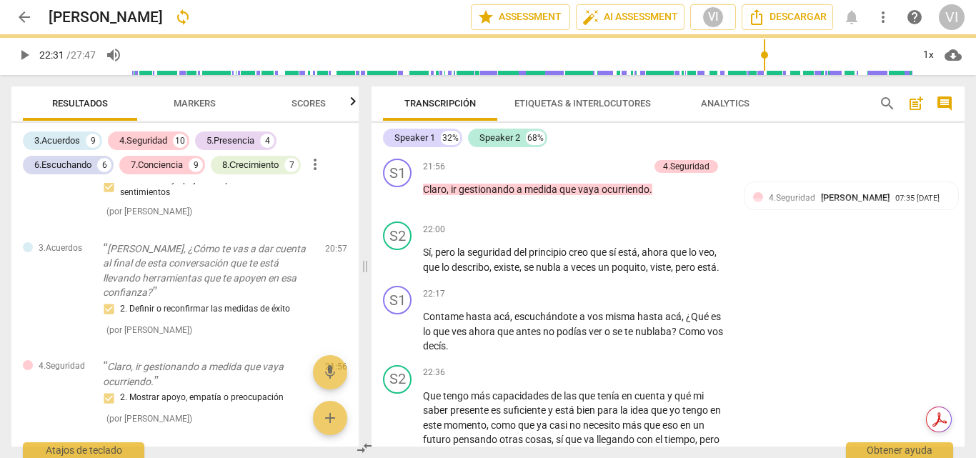
type input "1351"
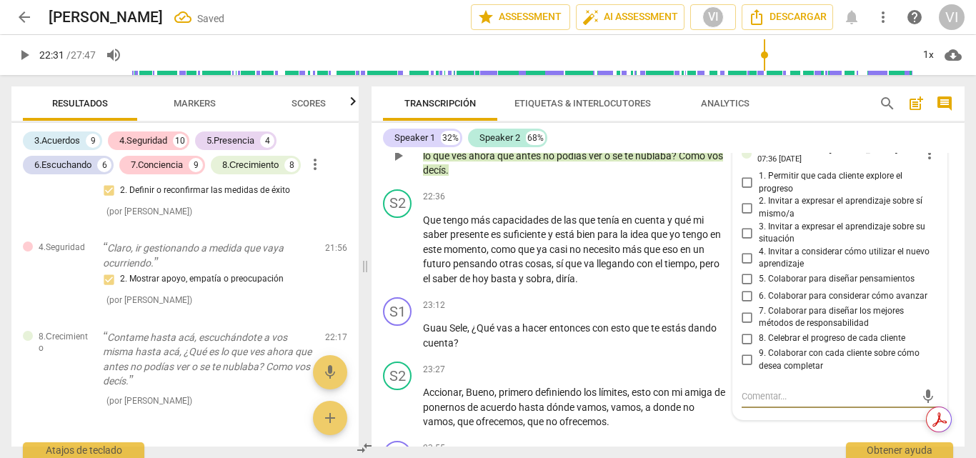
scroll to position [5914, 0]
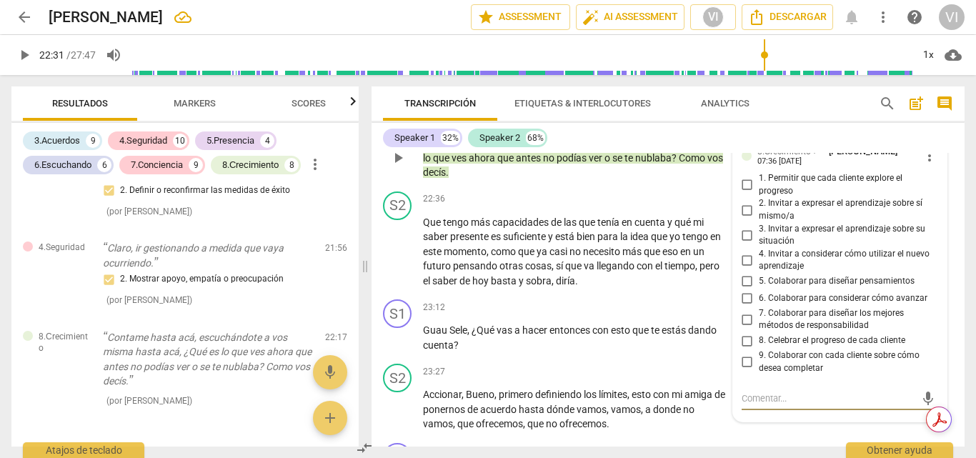
click at [744, 244] on input "3. Invitar a expresar el aprendizaje sobre su situación" at bounding box center [747, 234] width 23 height 17
checkbox input "true"
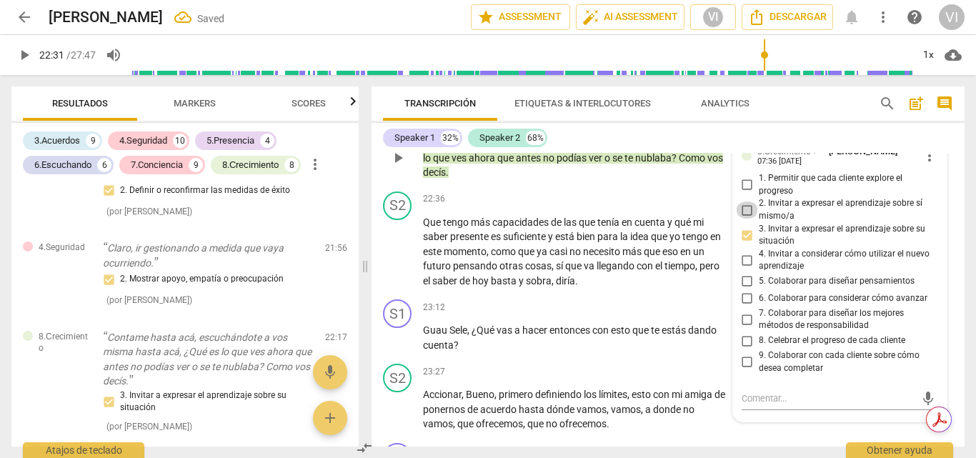
click at [747, 219] on input "2. Invitar a expresar el aprendizaje sobre sí mismo/a" at bounding box center [747, 209] width 23 height 17
checkbox input "true"
click at [746, 371] on input "9. Colaborar con cada cliente sobre cómo desea completar" at bounding box center [747, 362] width 23 height 17
checkbox input "true"
click at [23, 61] on span "play_arrow" at bounding box center [24, 54] width 17 height 17
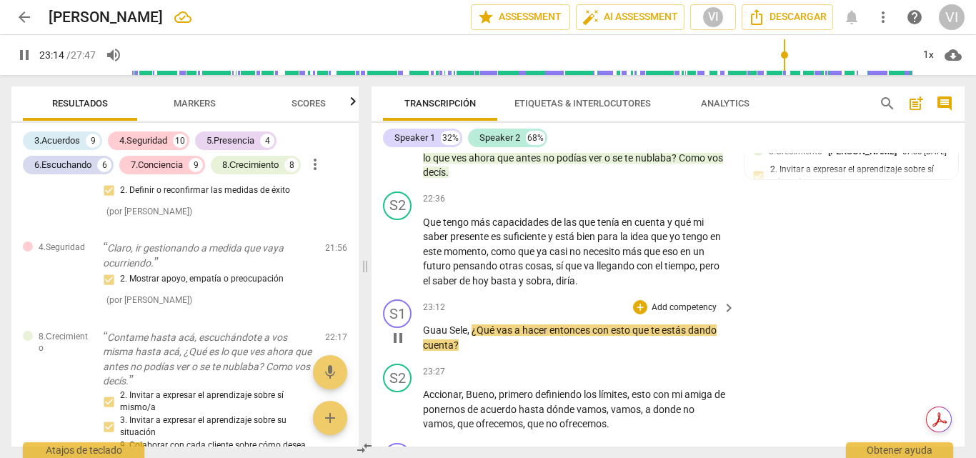
click at [700, 314] on p "Add competency" at bounding box center [684, 307] width 68 height 13
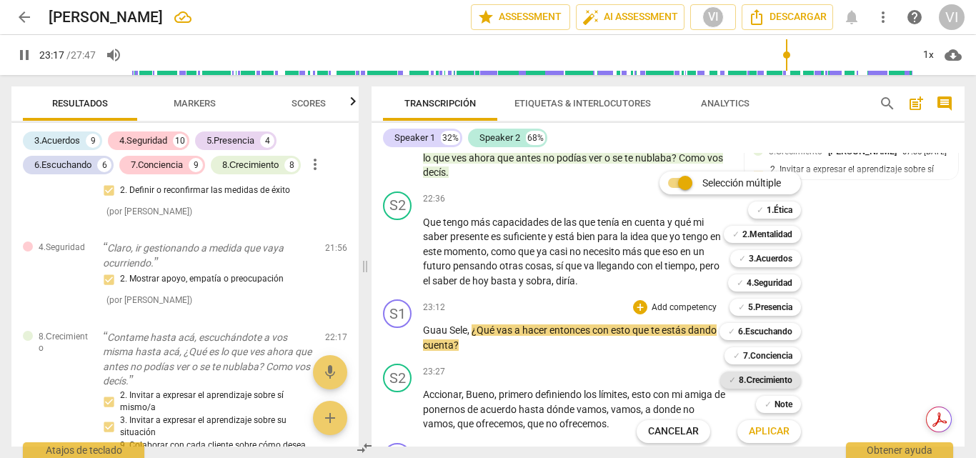
click at [779, 384] on b "8.Сrecimiento" at bounding box center [766, 379] width 54 height 17
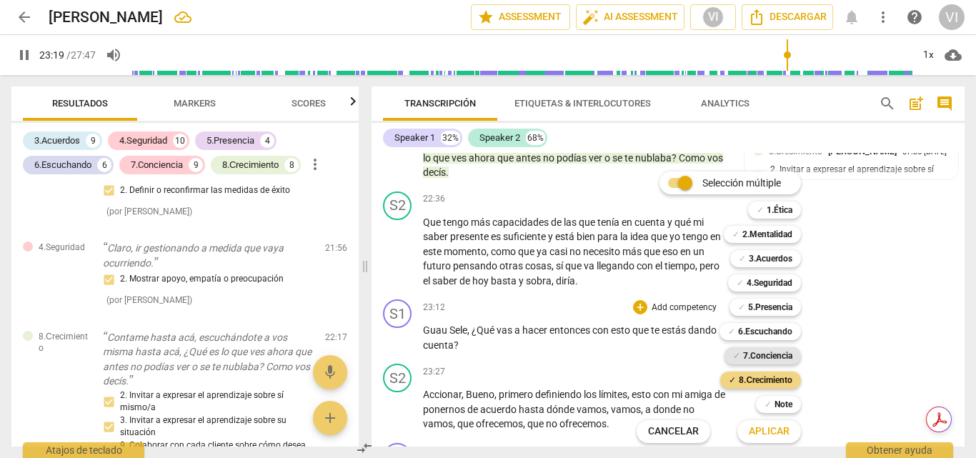
click at [779, 357] on b "7.Conciencia" at bounding box center [767, 355] width 49 height 17
click at [773, 434] on span "Aplicar" at bounding box center [769, 431] width 41 height 14
type input "1401"
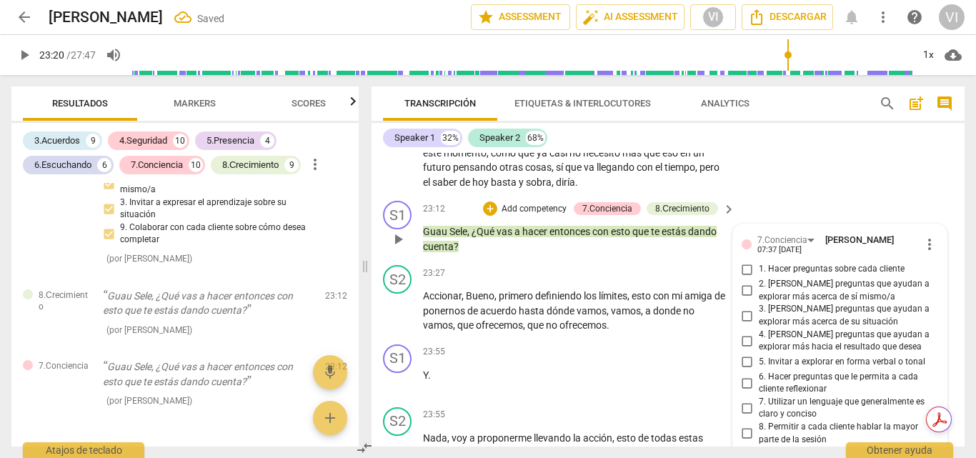
scroll to position [6085, 0]
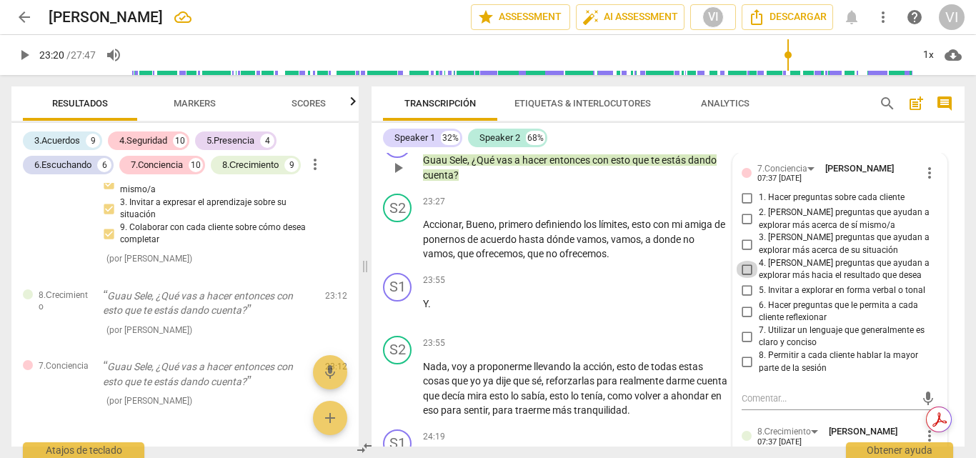
click at [746, 278] on input "4. [PERSON_NAME] preguntas que ayudan a explorar más hacia el resultado que des…" at bounding box center [747, 269] width 23 height 17
checkbox input "true"
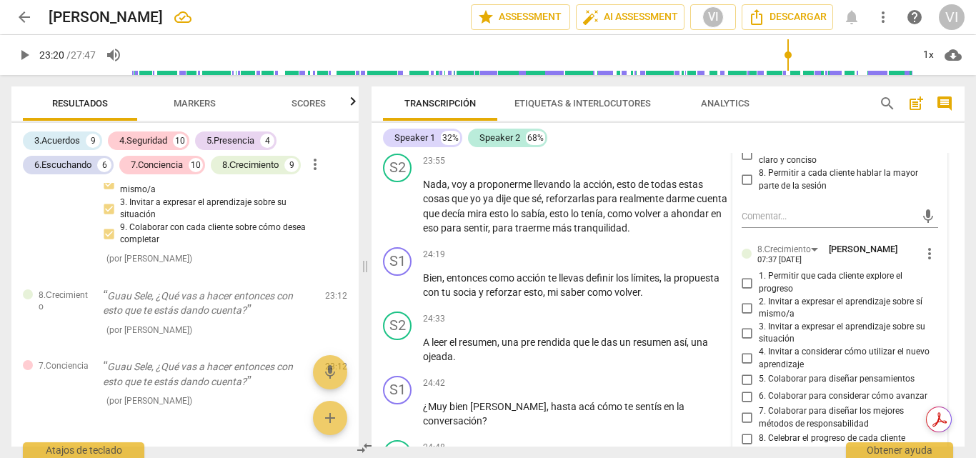
scroll to position [6299, 0]
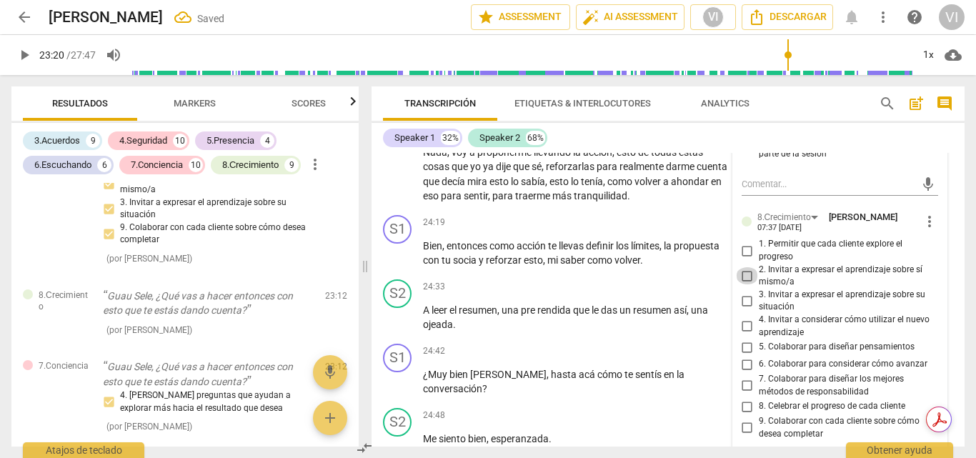
click at [742, 284] on input "2. Invitar a expresar el aprendizaje sobre sí mismo/a" at bounding box center [747, 275] width 23 height 17
checkbox input "true"
click at [744, 309] on input "3. Invitar a expresar el aprendizaje sobre su situación" at bounding box center [747, 300] width 23 height 17
checkbox input "true"
click at [743, 335] on input "4. Invitar a considerar cómo utilizar el nuevo aprendizaje" at bounding box center [747, 326] width 23 height 17
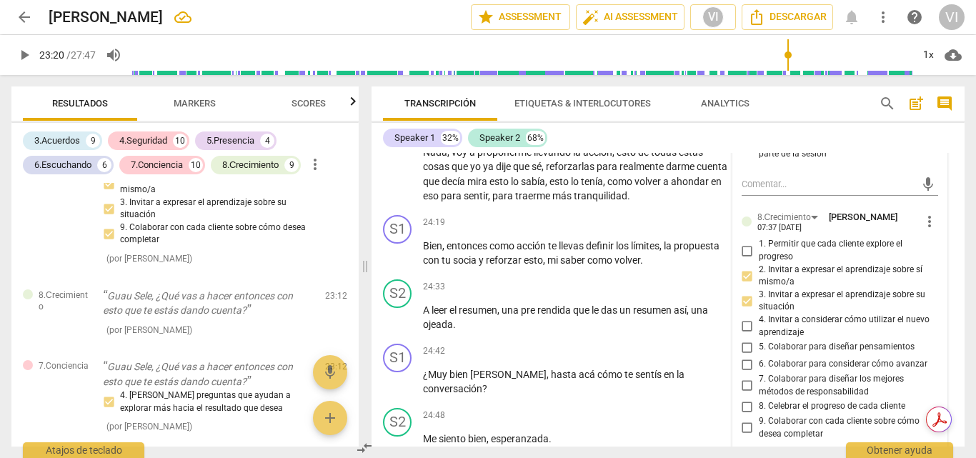
checkbox input "true"
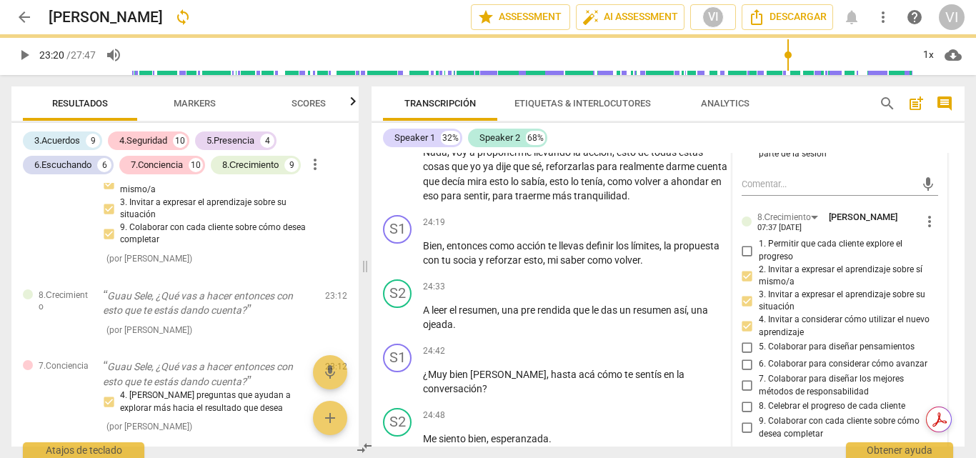
click at [744, 356] on input "5. Colaborar para diseñar pensamientos" at bounding box center [747, 347] width 23 height 17
checkbox input "true"
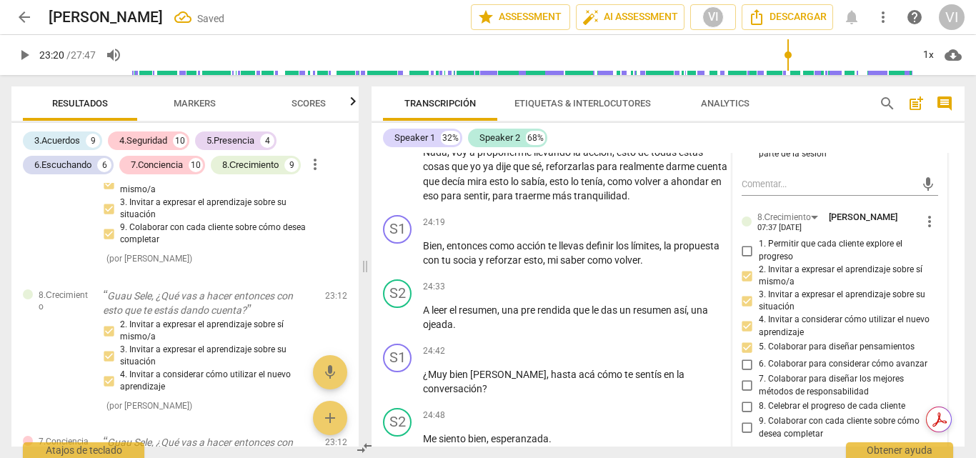
click at [745, 373] on input "6. Colaborar para considerar cómo avanzar" at bounding box center [747, 364] width 23 height 17
checkbox input "true"
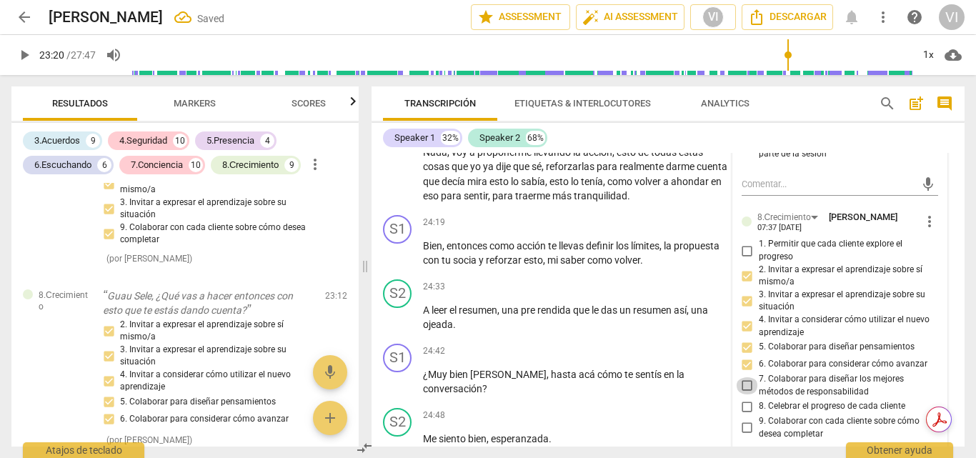
click at [745, 394] on input "7. Colaborar para diseñar los mejores métodos de responsabilidad" at bounding box center [747, 385] width 23 height 17
checkbox input "true"
click at [745, 259] on input "1. Permitir que cada cliente explore el progreso" at bounding box center [747, 250] width 23 height 17
checkbox input "true"
click at [29, 54] on span "play_arrow" at bounding box center [24, 54] width 17 height 17
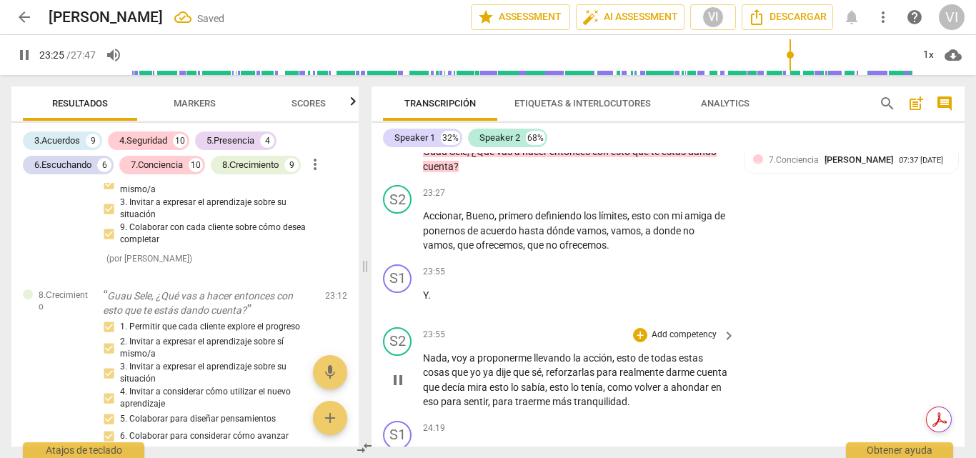
scroll to position [6085, 0]
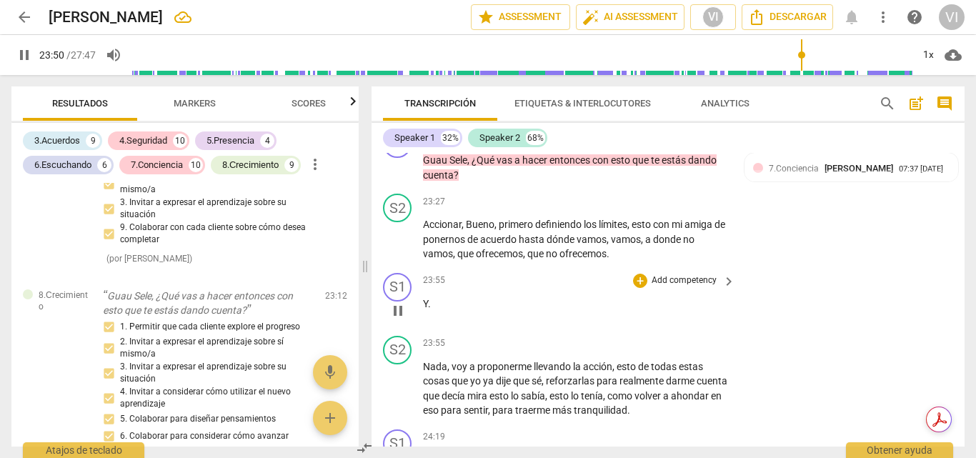
click at [674, 287] on p "Add competency" at bounding box center [684, 280] width 68 height 13
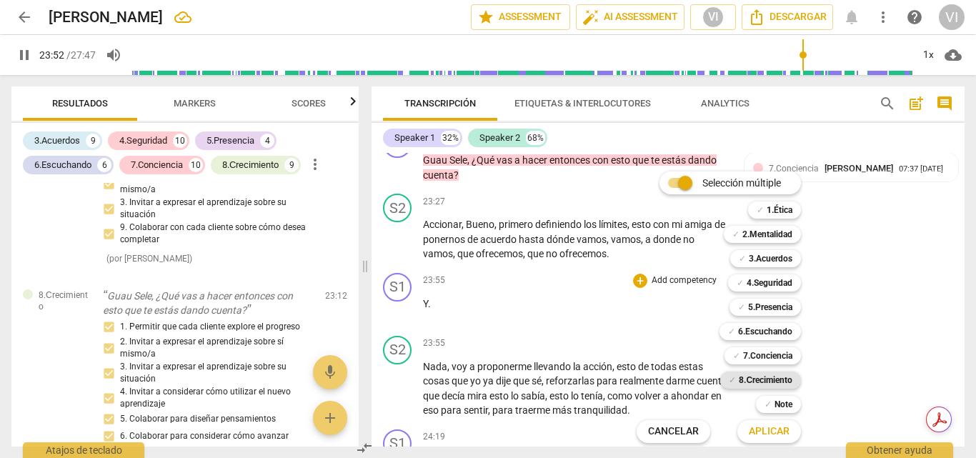
click at [792, 376] on b "8.Сrecimiento" at bounding box center [766, 379] width 54 height 17
click at [780, 432] on span "Aplicar" at bounding box center [769, 431] width 41 height 14
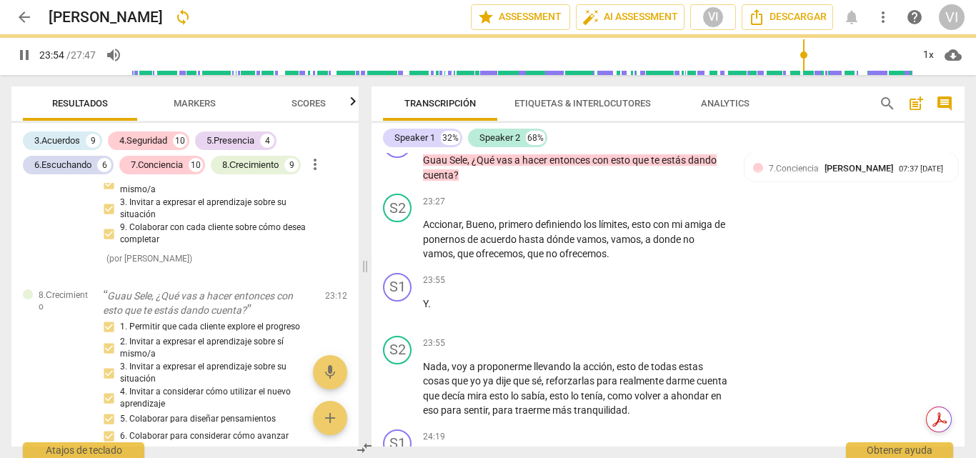
type input "1435"
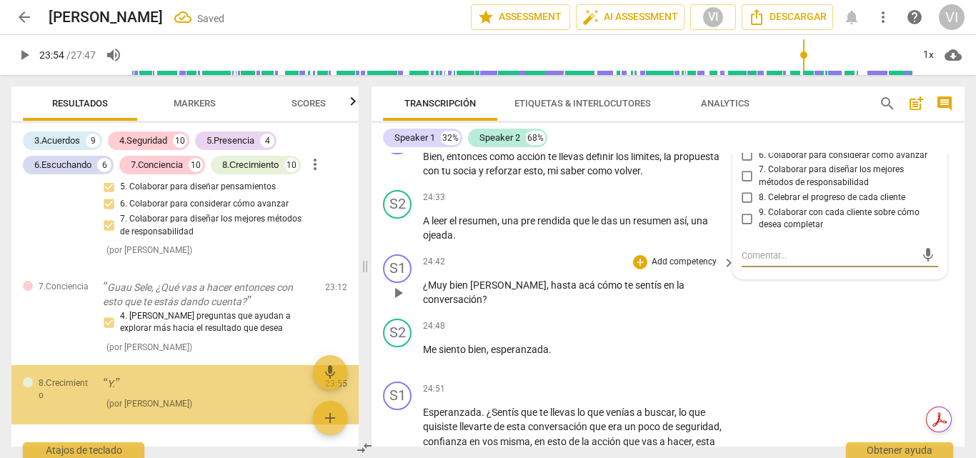
scroll to position [7153, 0]
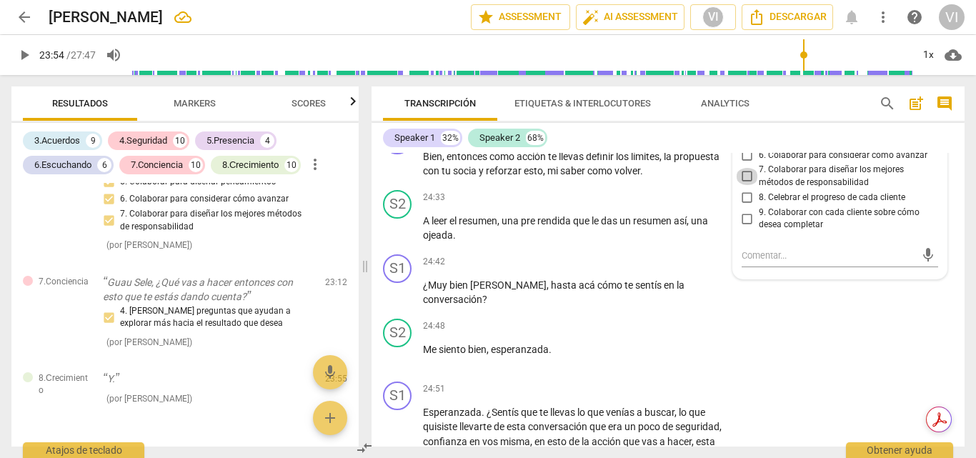
click at [748, 185] on input "7. Colaborar para diseñar los mejores métodos de responsabilidad" at bounding box center [747, 176] width 23 height 17
checkbox input "true"
click at [26, 54] on span "play_arrow" at bounding box center [24, 54] width 17 height 17
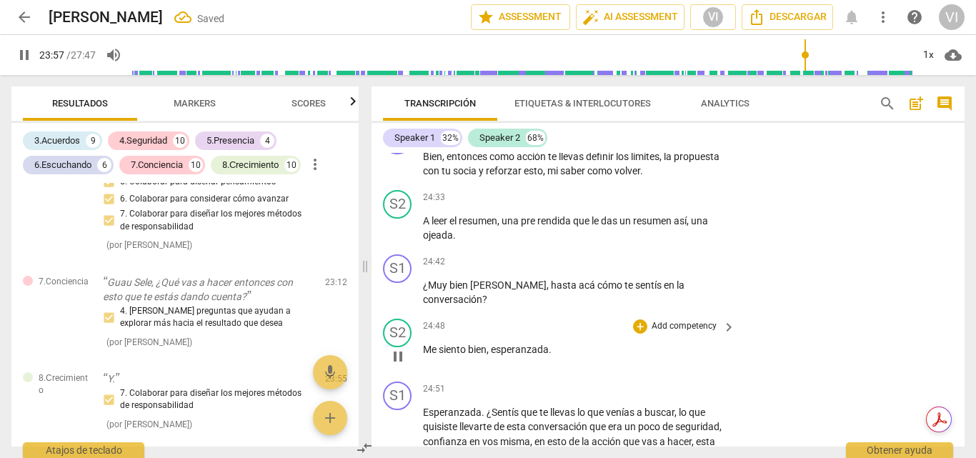
scroll to position [6245, 0]
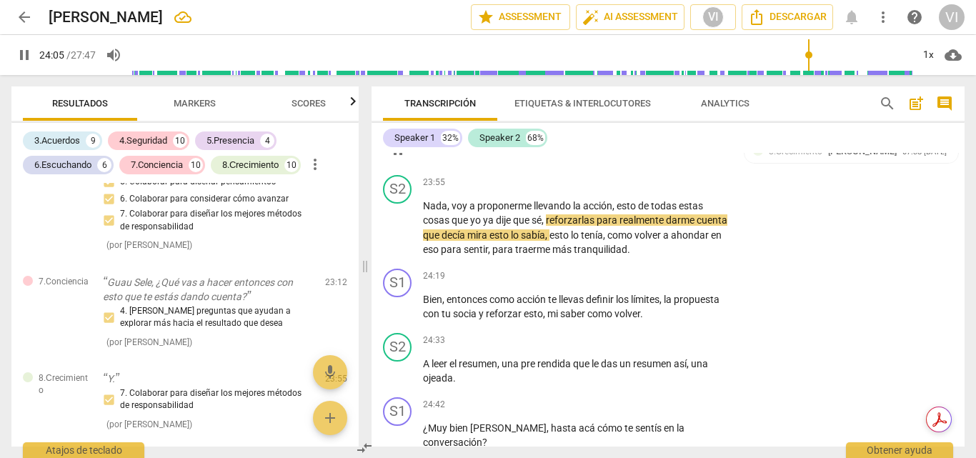
click at [677, 126] on div "8.Сrecimiento" at bounding box center [682, 120] width 54 height 13
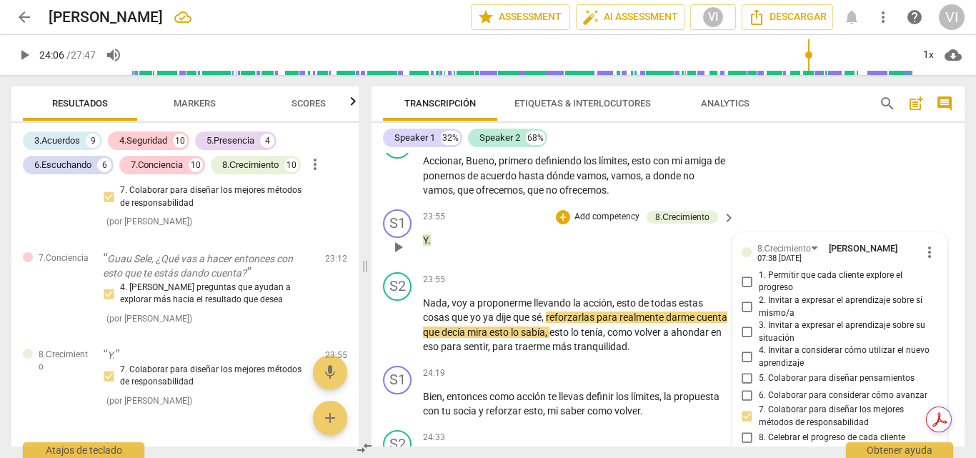
scroll to position [6104, 0]
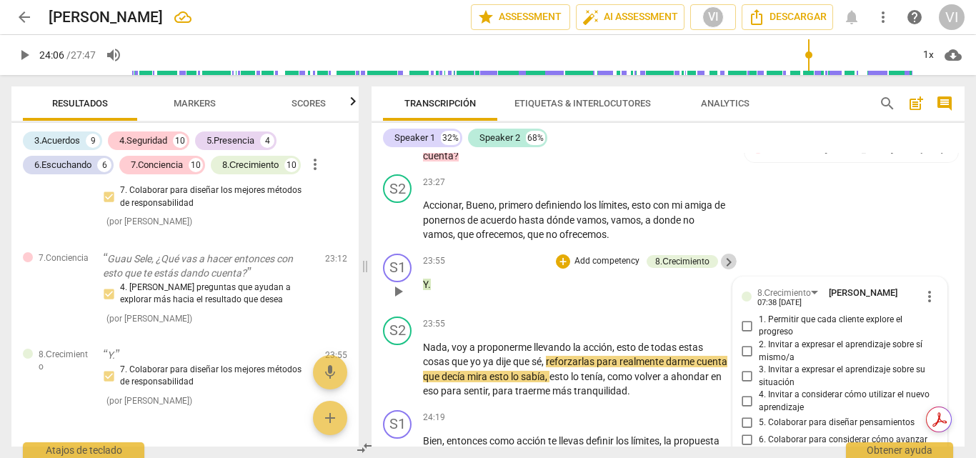
click at [731, 271] on span "keyboard_arrow_right" at bounding box center [728, 262] width 17 height 17
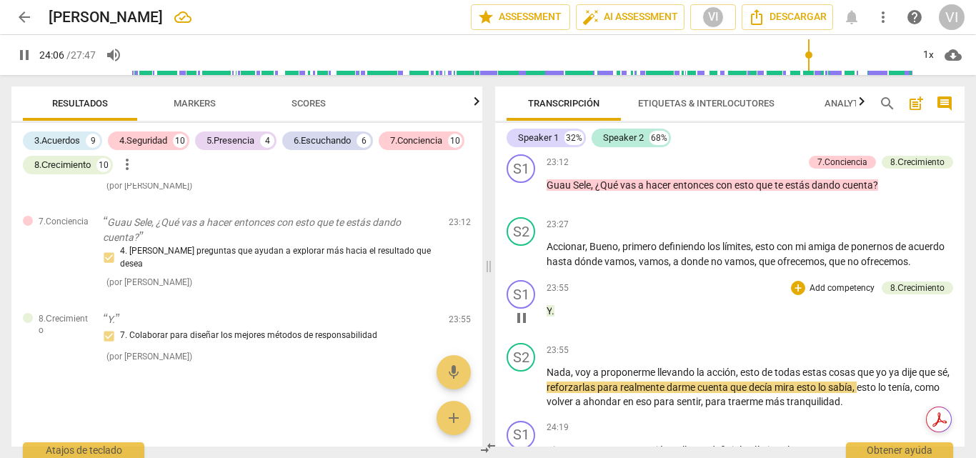
scroll to position [5681, 0]
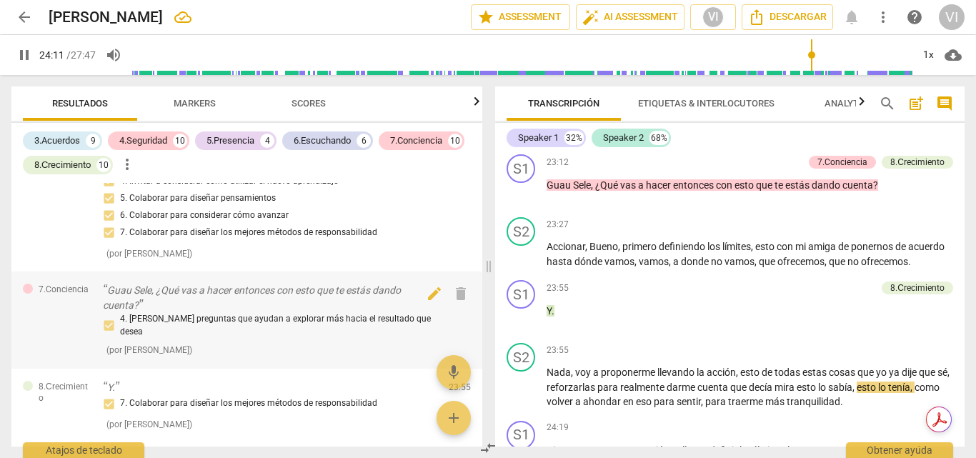
drag, startPoint x: 916, startPoint y: 304, endPoint x: 388, endPoint y: 294, distance: 528.0
click at [388, 294] on div "7.Conciencia [PERSON_NAME], ¿Qué vas a hacer entonces con esto que te estás dan…" at bounding box center [246, 319] width 471 height 97
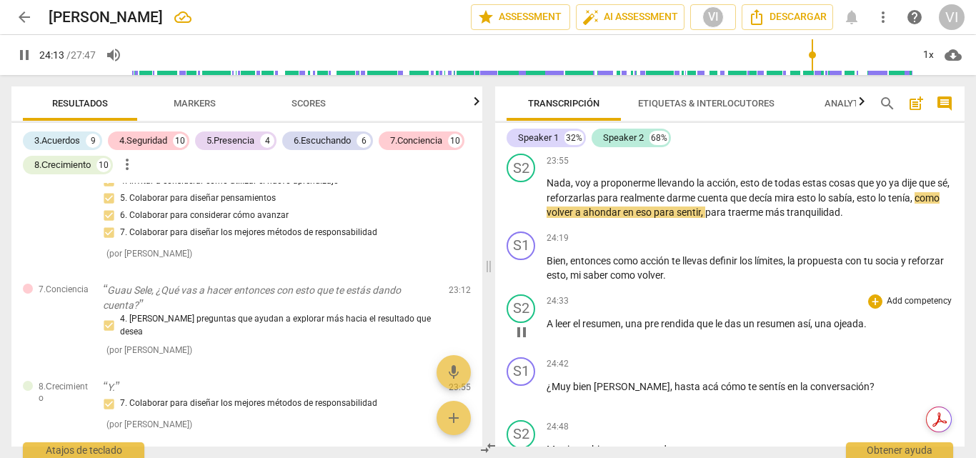
scroll to position [5569, 0]
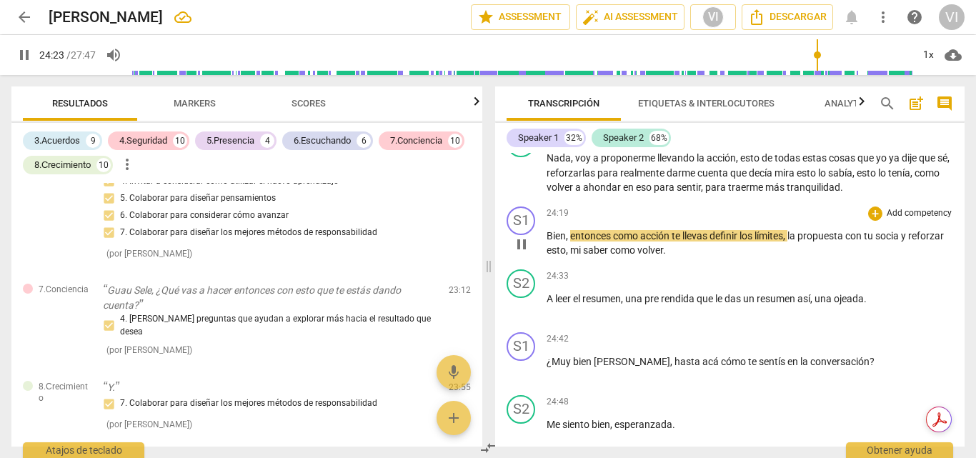
click at [909, 220] on p "Add competency" at bounding box center [919, 213] width 68 height 13
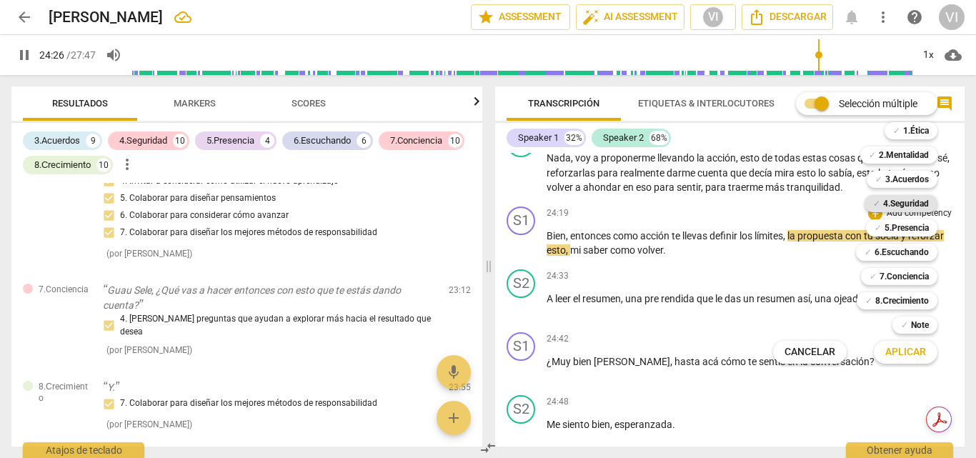
click at [910, 204] on b "4.Seguridad" at bounding box center [906, 203] width 46 height 17
click at [894, 358] on span "Aplicar" at bounding box center [905, 352] width 41 height 14
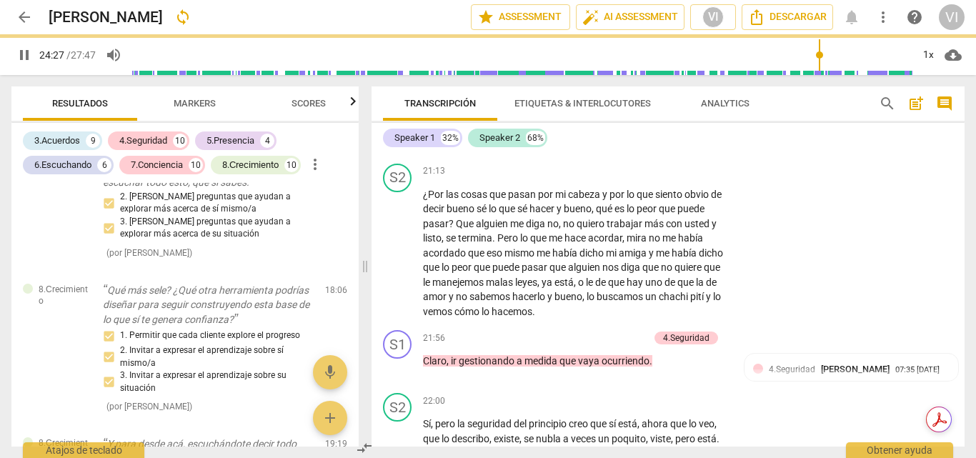
type input "1468"
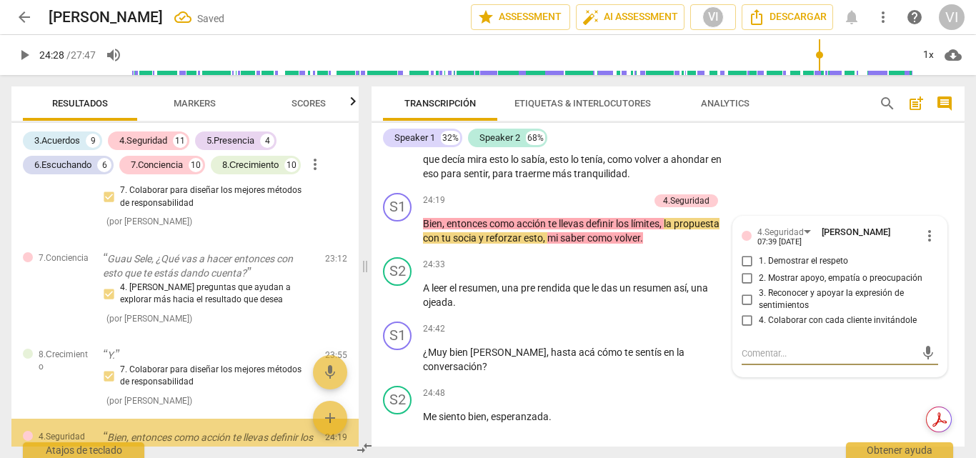
scroll to position [7262, 0]
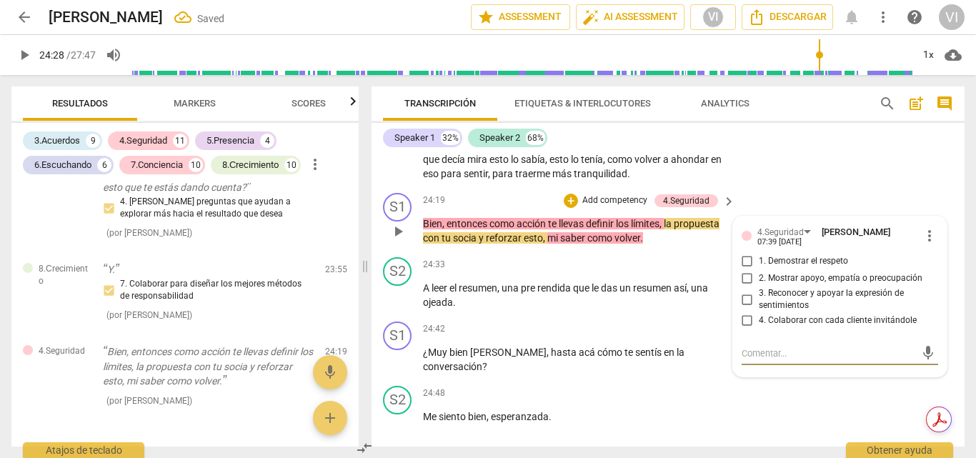
click at [742, 287] on input "2. Mostrar apoyo, empatía o preocupación" at bounding box center [747, 278] width 23 height 17
checkbox input "true"
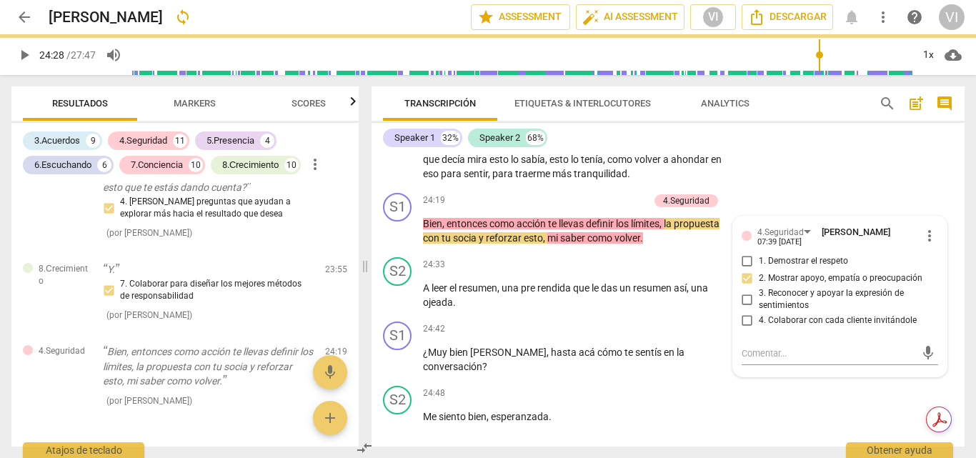
click at [22, 58] on span "play_arrow" at bounding box center [24, 54] width 17 height 17
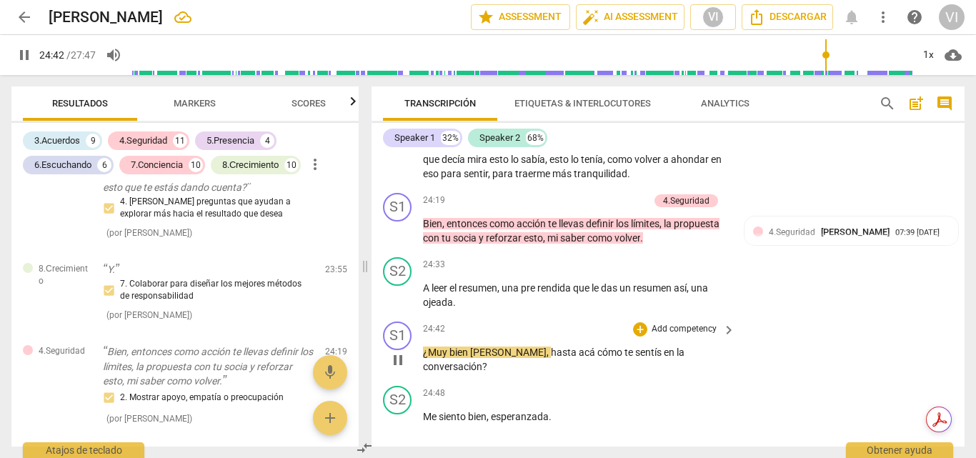
click at [689, 336] on p "Add competency" at bounding box center [684, 329] width 68 height 13
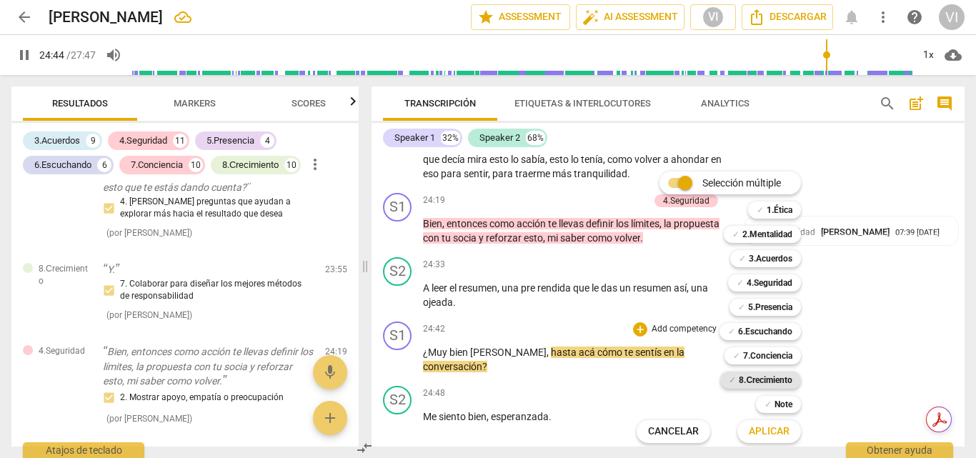
click at [747, 379] on b "8.Сrecimiento" at bounding box center [766, 379] width 54 height 17
drag, startPoint x: 764, startPoint y: 431, endPoint x: 827, endPoint y: 370, distance: 87.4
click at [766, 429] on span "Aplicar" at bounding box center [769, 431] width 41 height 14
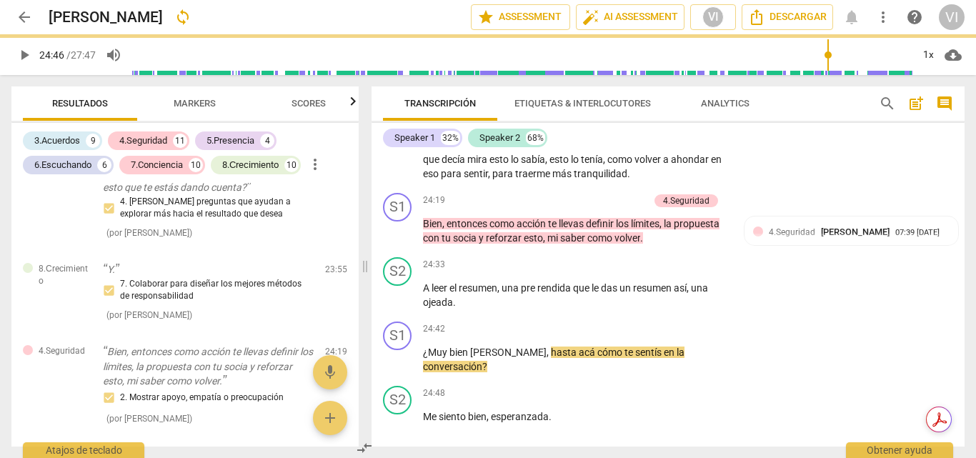
type input "1486"
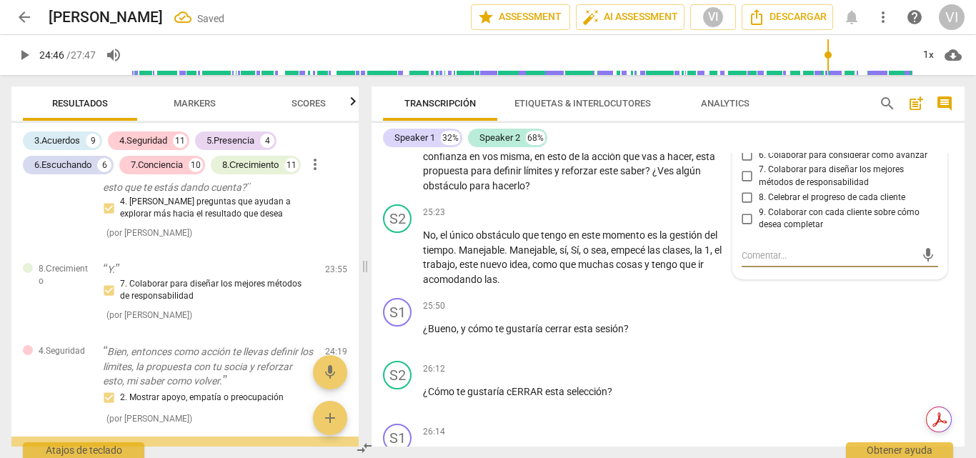
scroll to position [7350, 0]
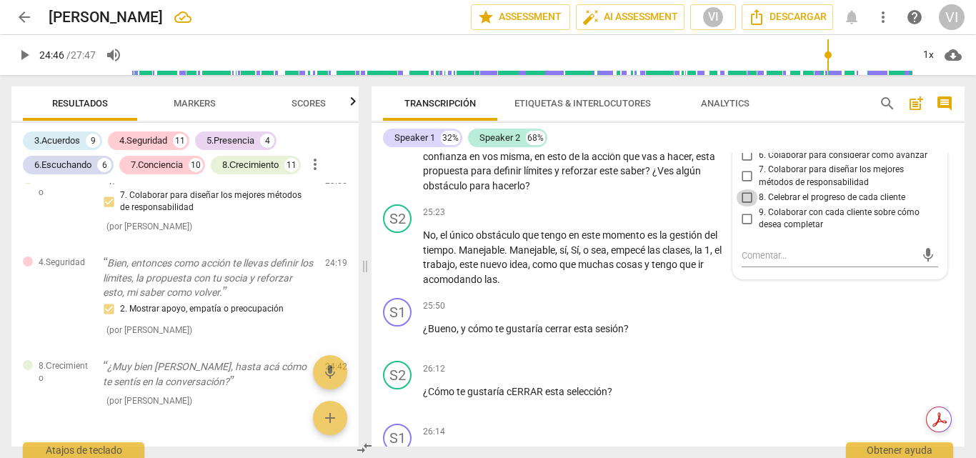
click at [747, 206] on input "8. Celebrar el progreso de cada cliente" at bounding box center [747, 197] width 23 height 17
checkbox input "true"
click at [24, 46] on span "play_arrow" at bounding box center [24, 54] width 17 height 17
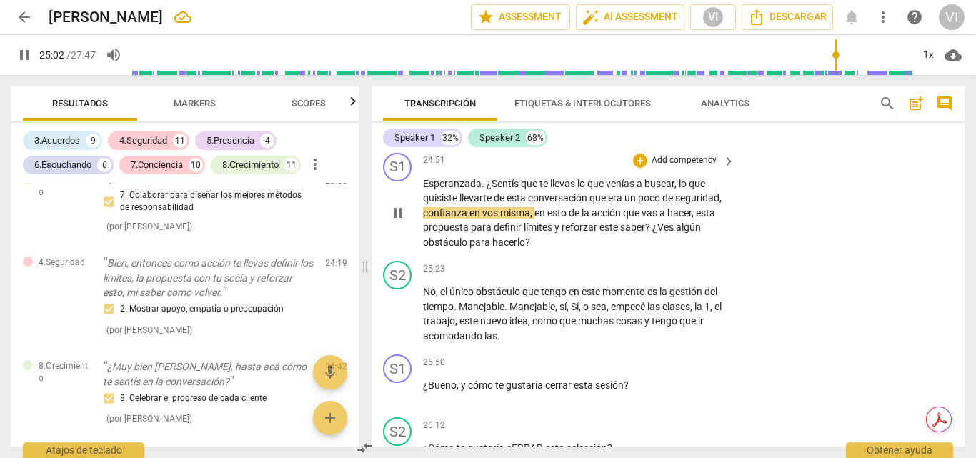
scroll to position [6530, 0]
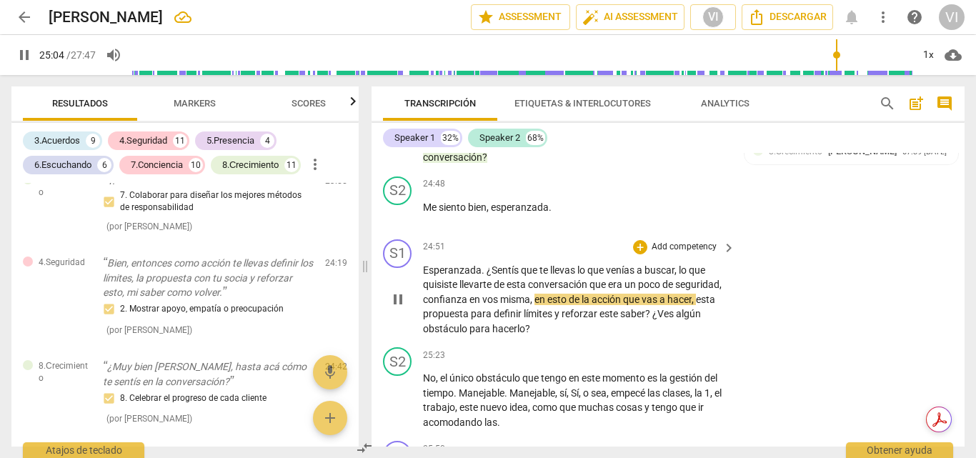
click at [671, 254] on p "Add competency" at bounding box center [684, 247] width 68 height 13
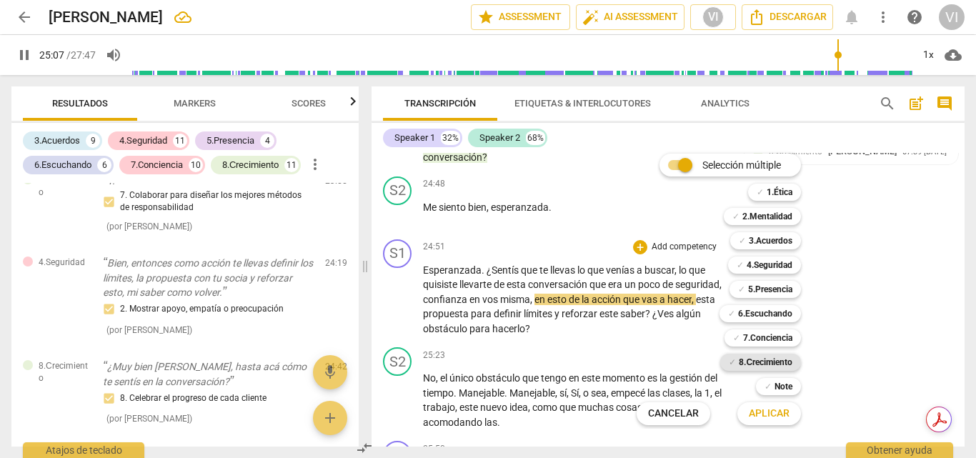
click at [779, 366] on b "8.Сrecimiento" at bounding box center [766, 362] width 54 height 17
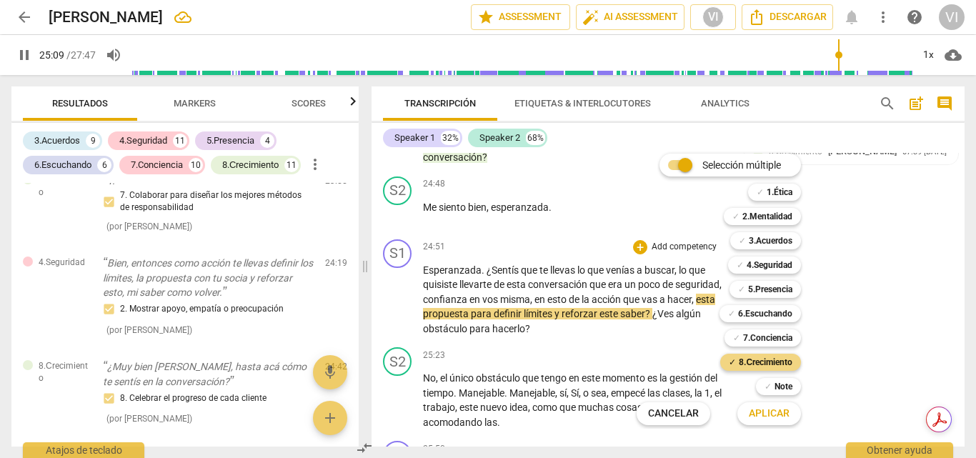
click at [760, 414] on span "Aplicar" at bounding box center [769, 413] width 41 height 14
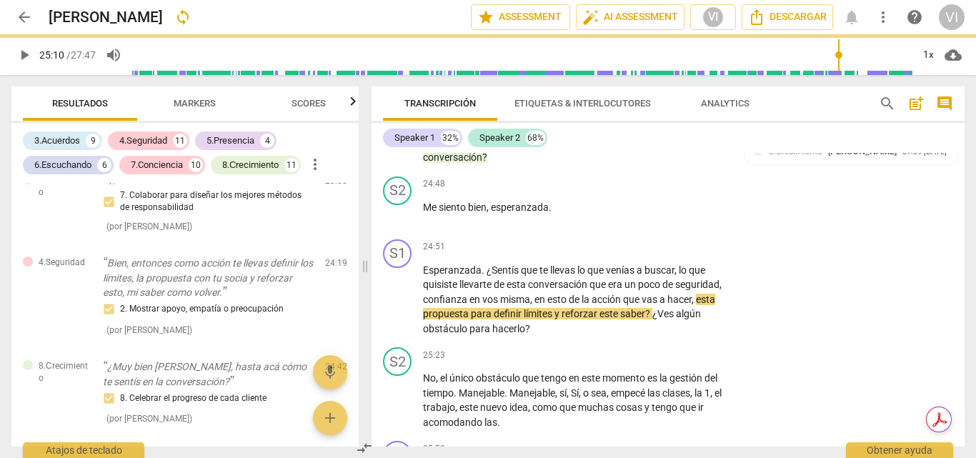
type input "1510"
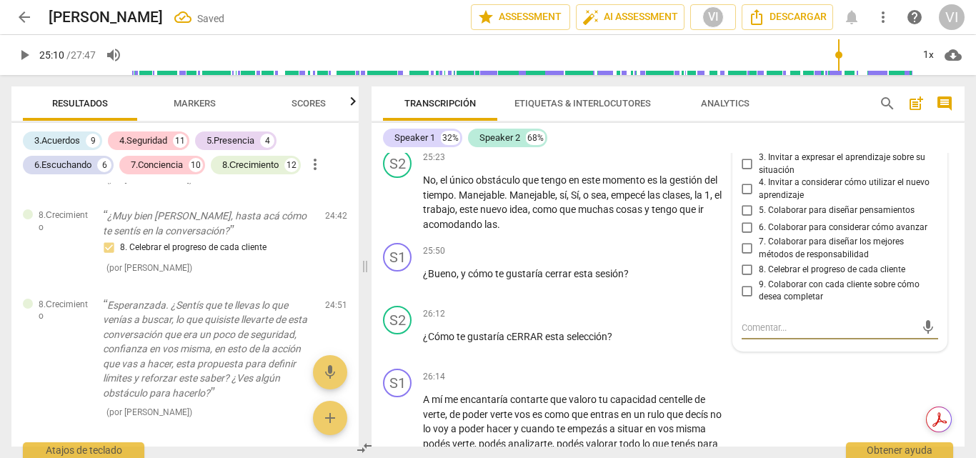
scroll to position [6727, 0]
click at [747, 258] on input "7. Colaborar para diseñar los mejores métodos de responsabilidad" at bounding box center [747, 249] width 23 height 17
checkbox input "true"
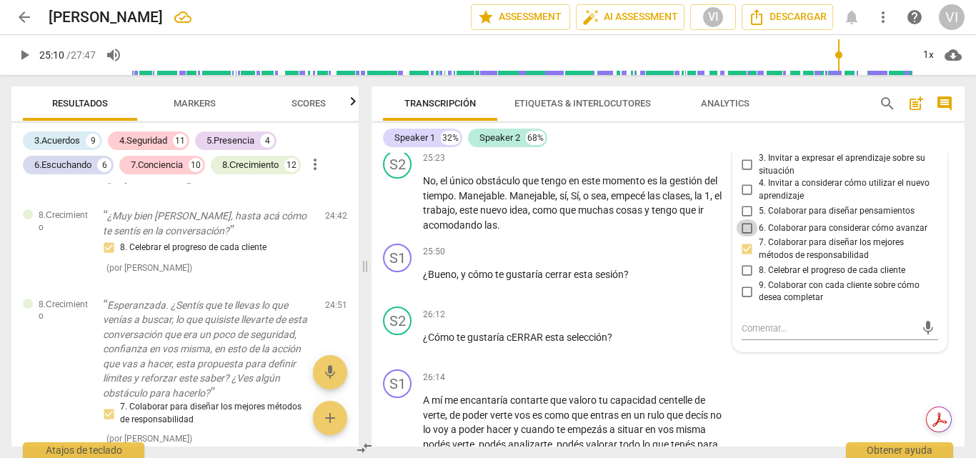
click at [742, 236] on input "6. Colaborar para considerar cómo avanzar" at bounding box center [747, 227] width 23 height 17
checkbox input "true"
click at [18, 50] on span "play_arrow" at bounding box center [24, 54] width 17 height 17
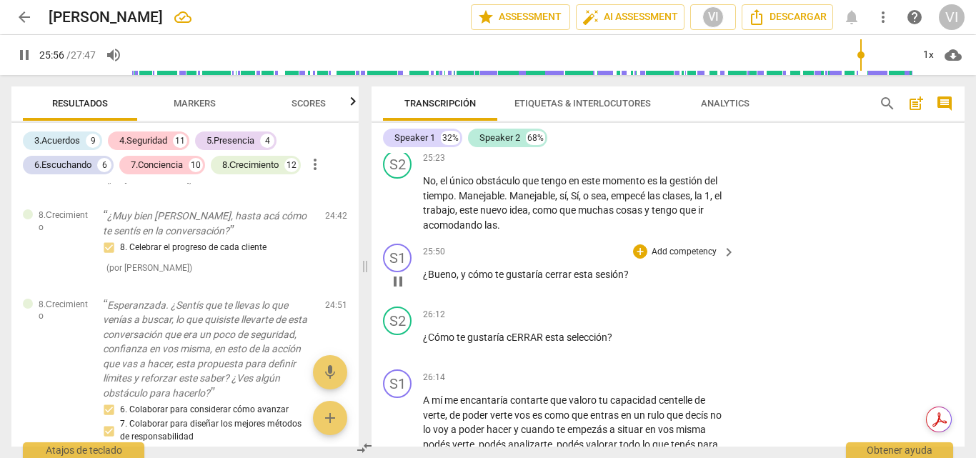
click at [678, 259] on p "Add competency" at bounding box center [684, 252] width 68 height 13
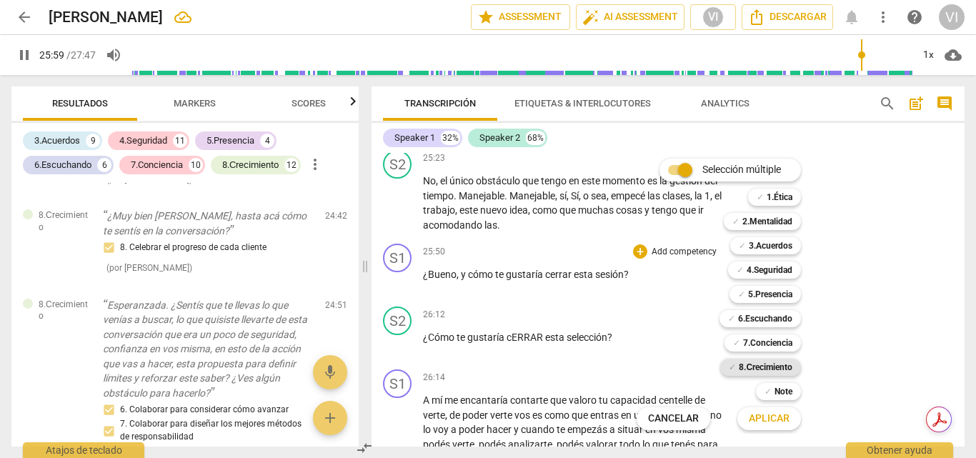
click at [776, 367] on b "8.Сrecimiento" at bounding box center [766, 367] width 54 height 17
click at [769, 421] on span "Aplicar" at bounding box center [769, 418] width 41 height 14
type input "1561"
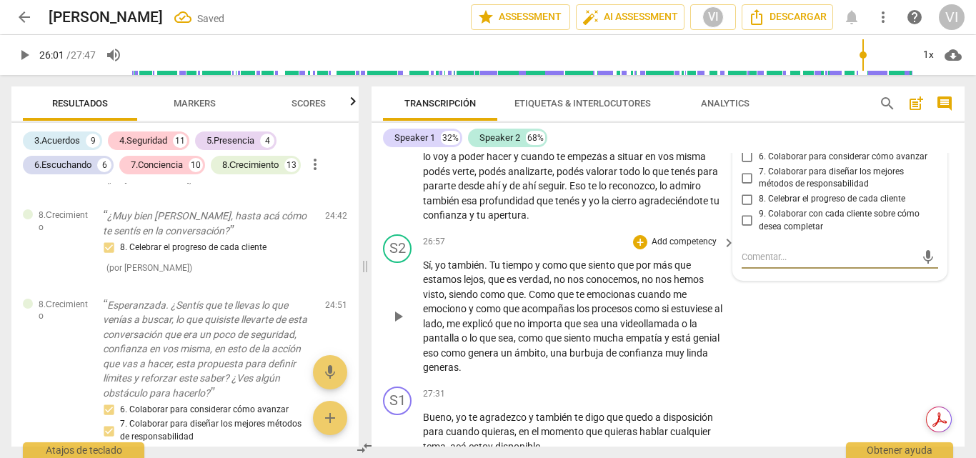
scroll to position [7627, 0]
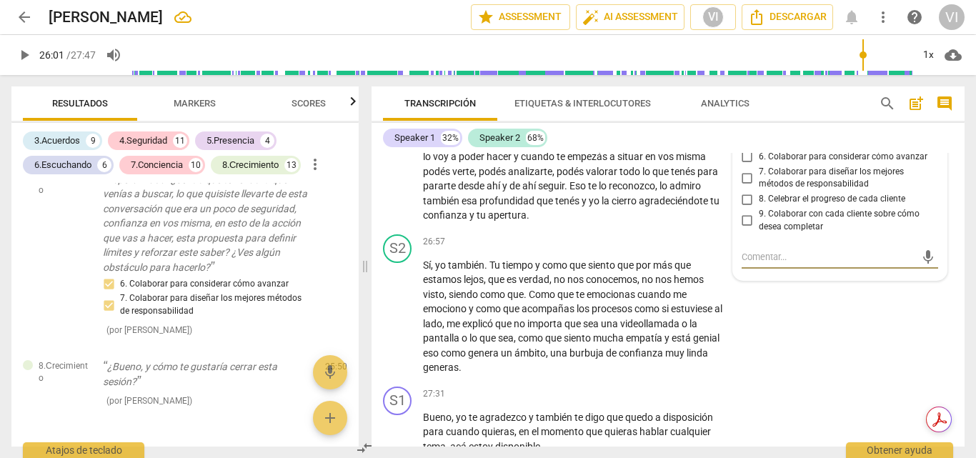
click at [743, 229] on input "9. Colaborar con cada cliente sobre cómo desea completar" at bounding box center [747, 220] width 23 height 17
checkbox input "true"
click at [21, 63] on span "play_arrow" at bounding box center [24, 54] width 17 height 17
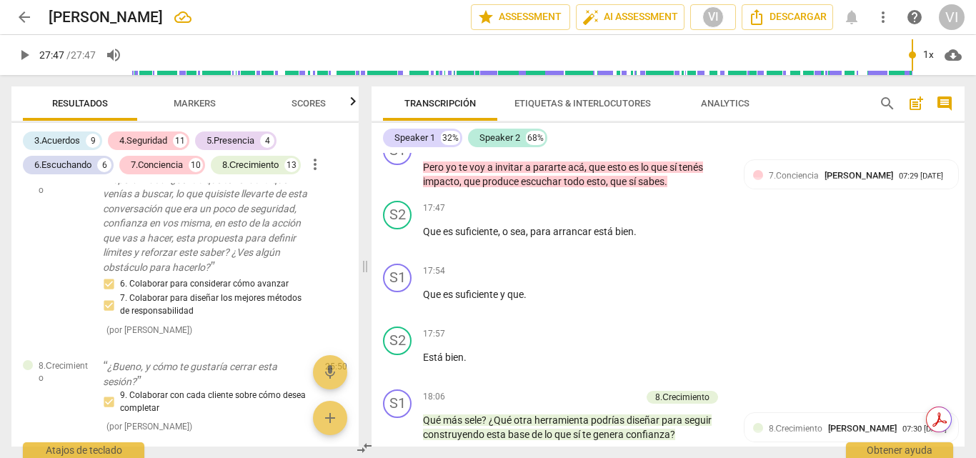
scroll to position [4571, 0]
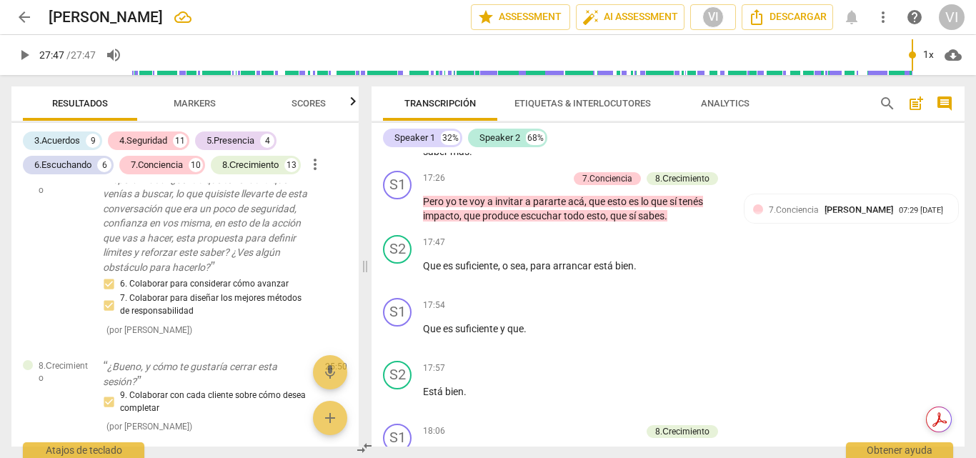
type input "1667"
click at [916, 105] on span "post_add" at bounding box center [915, 103] width 17 height 17
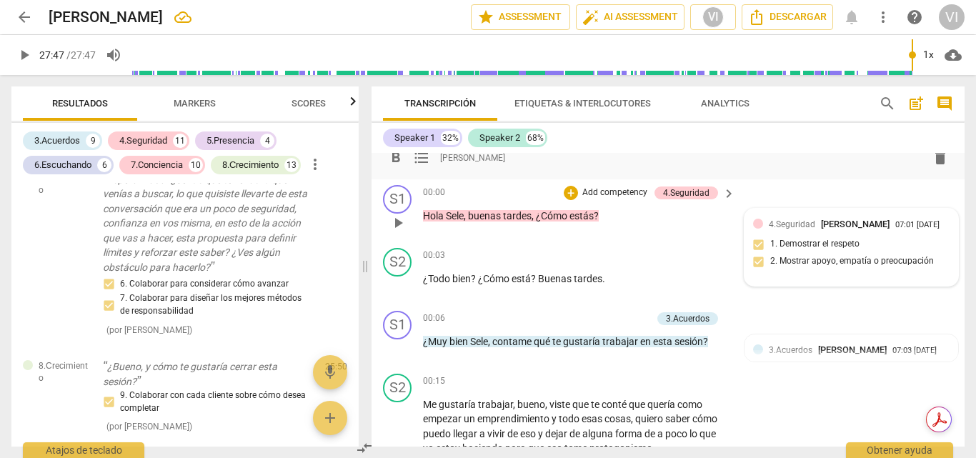
scroll to position [0, 0]
